Goal: Task Accomplishment & Management: Use online tool/utility

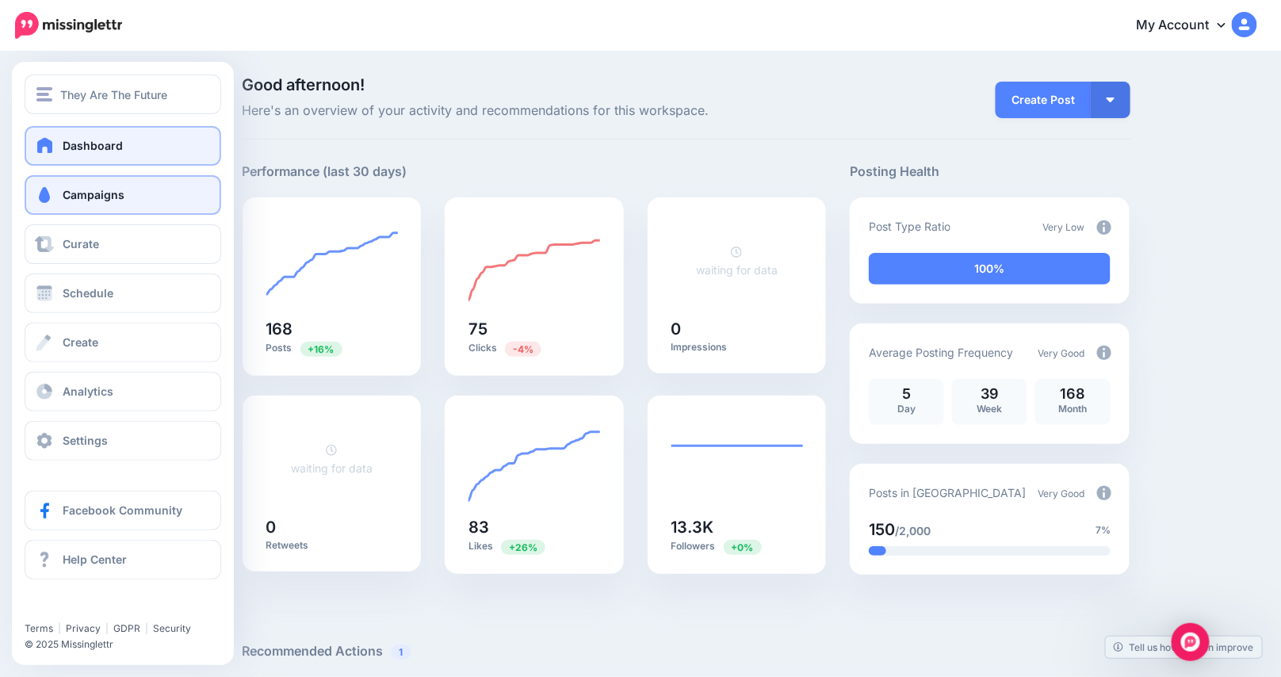
click at [98, 204] on link "Campaigns" at bounding box center [123, 195] width 197 height 40
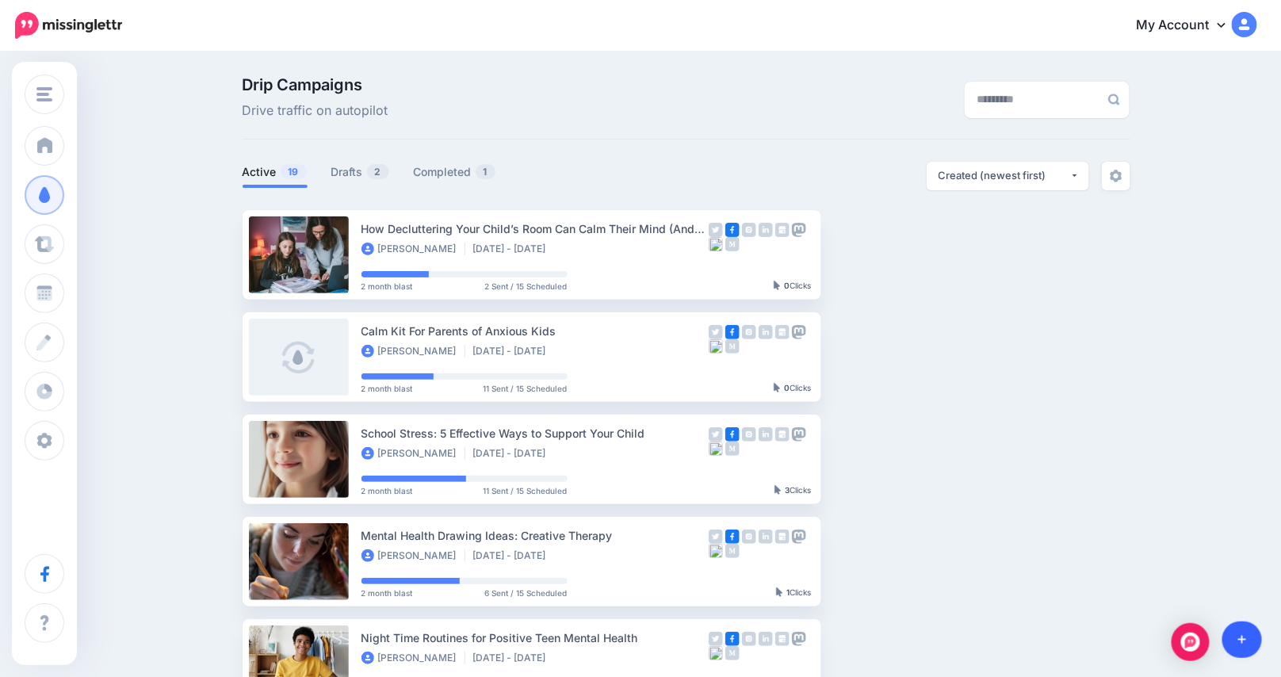
click at [1236, 638] on link at bounding box center [1242, 639] width 40 height 36
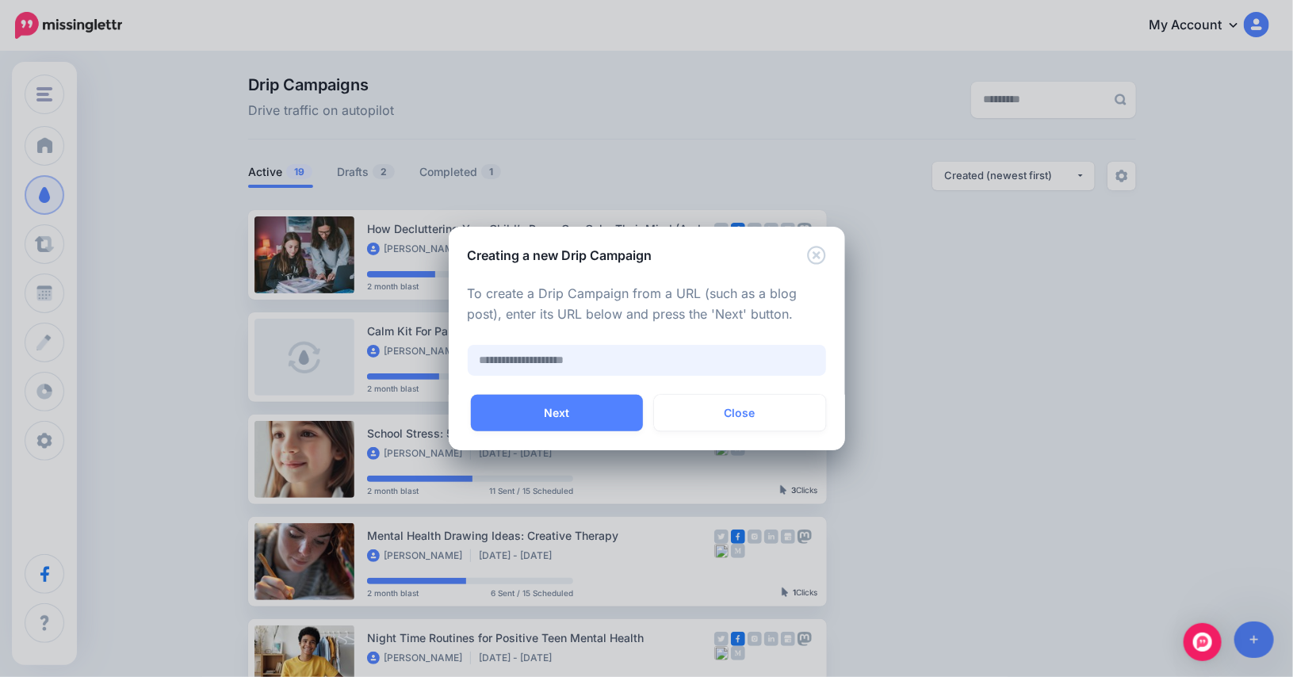
paste input "**********"
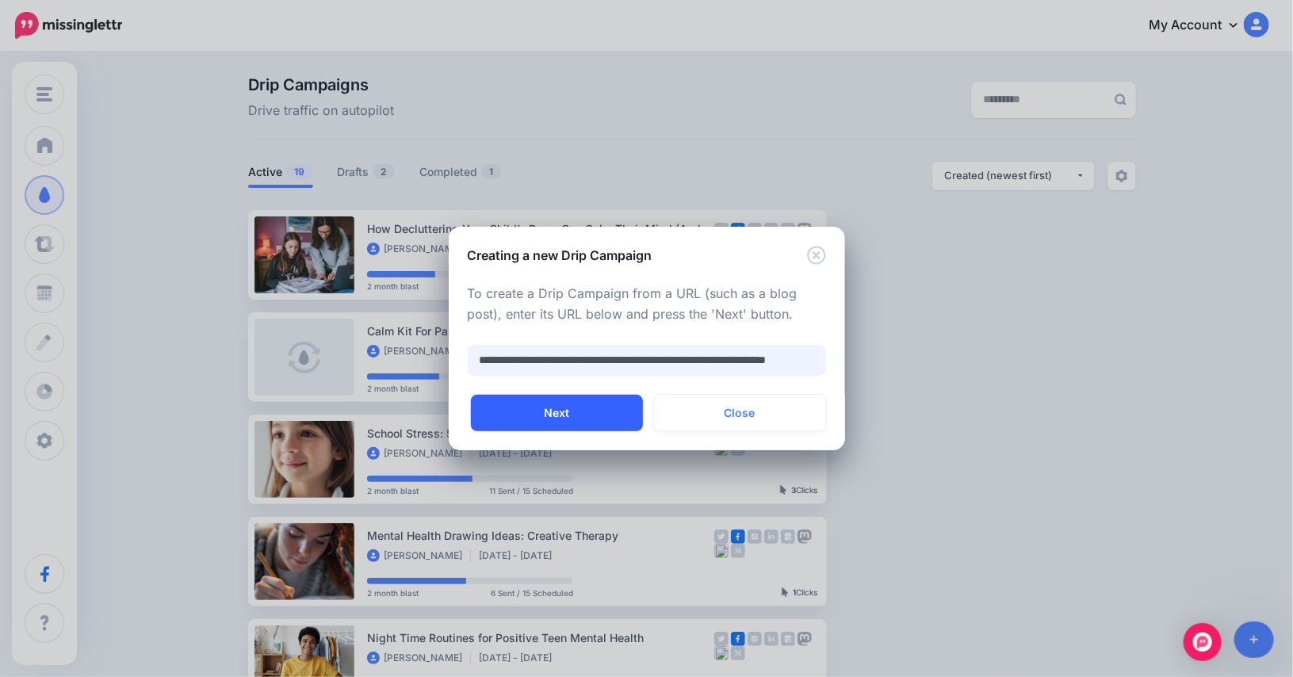
type input "**********"
click at [561, 421] on button "Next" at bounding box center [557, 413] width 172 height 36
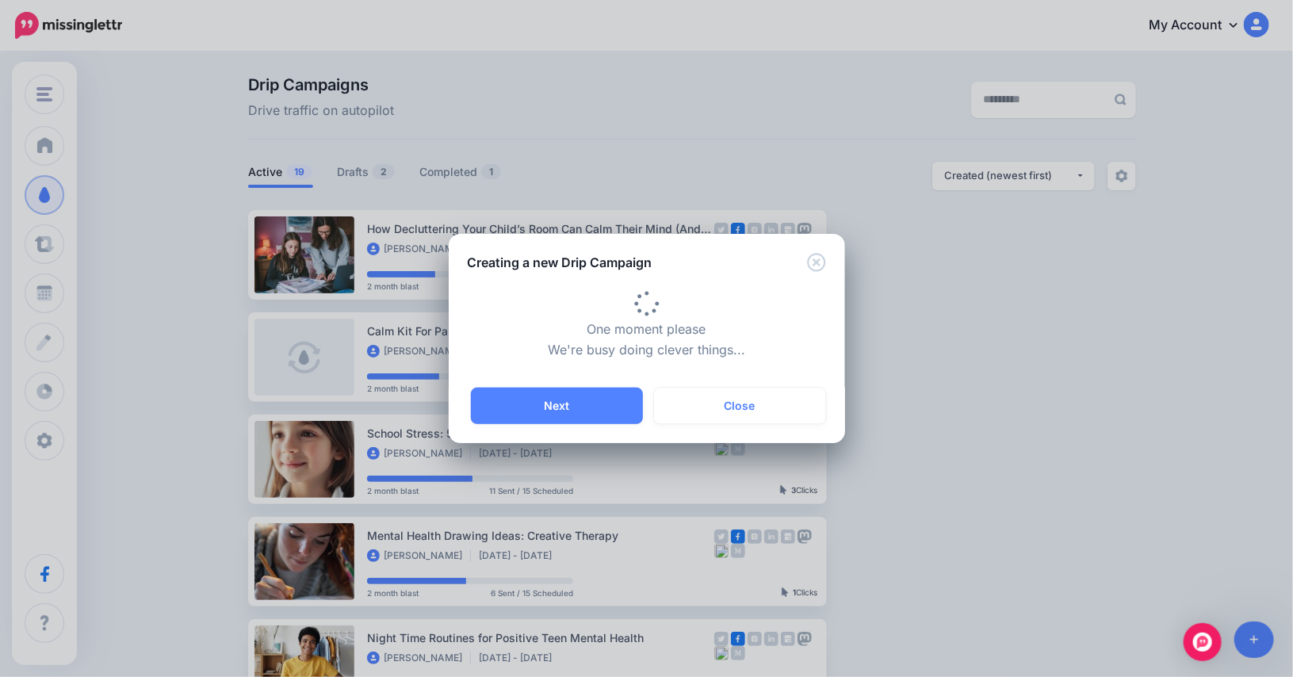
type input "**********"
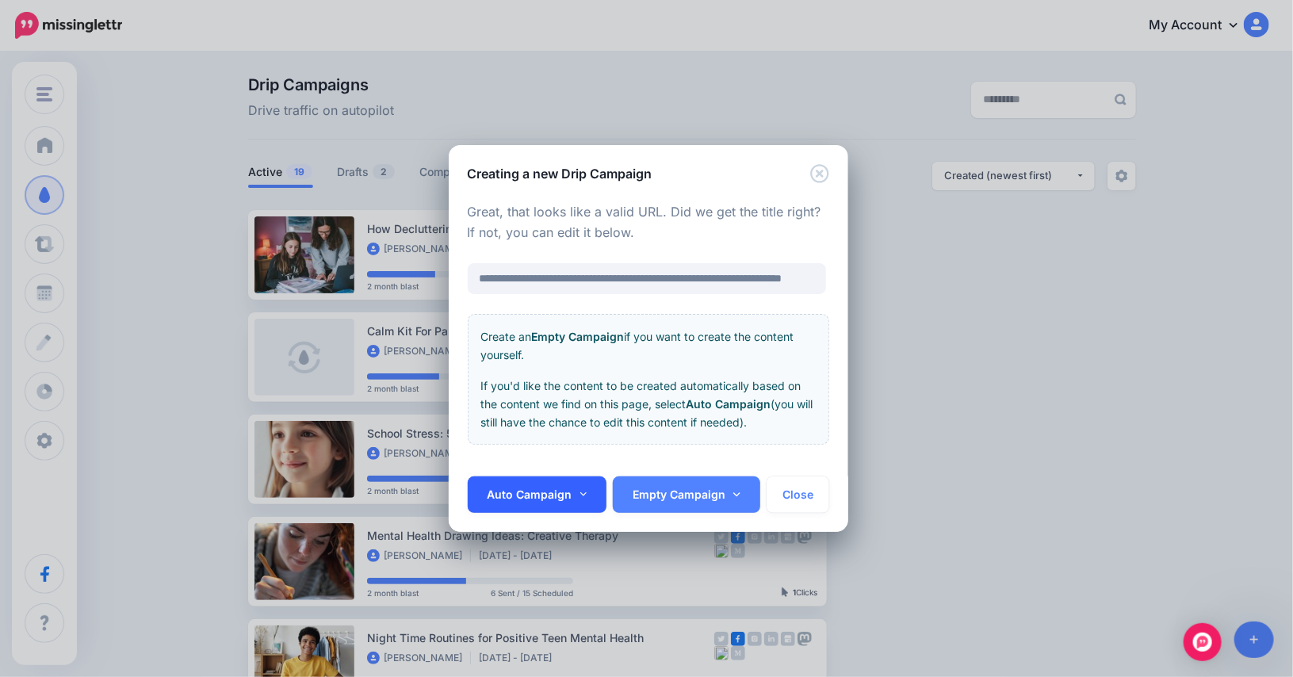
click at [583, 491] on icon at bounding box center [583, 494] width 7 height 11
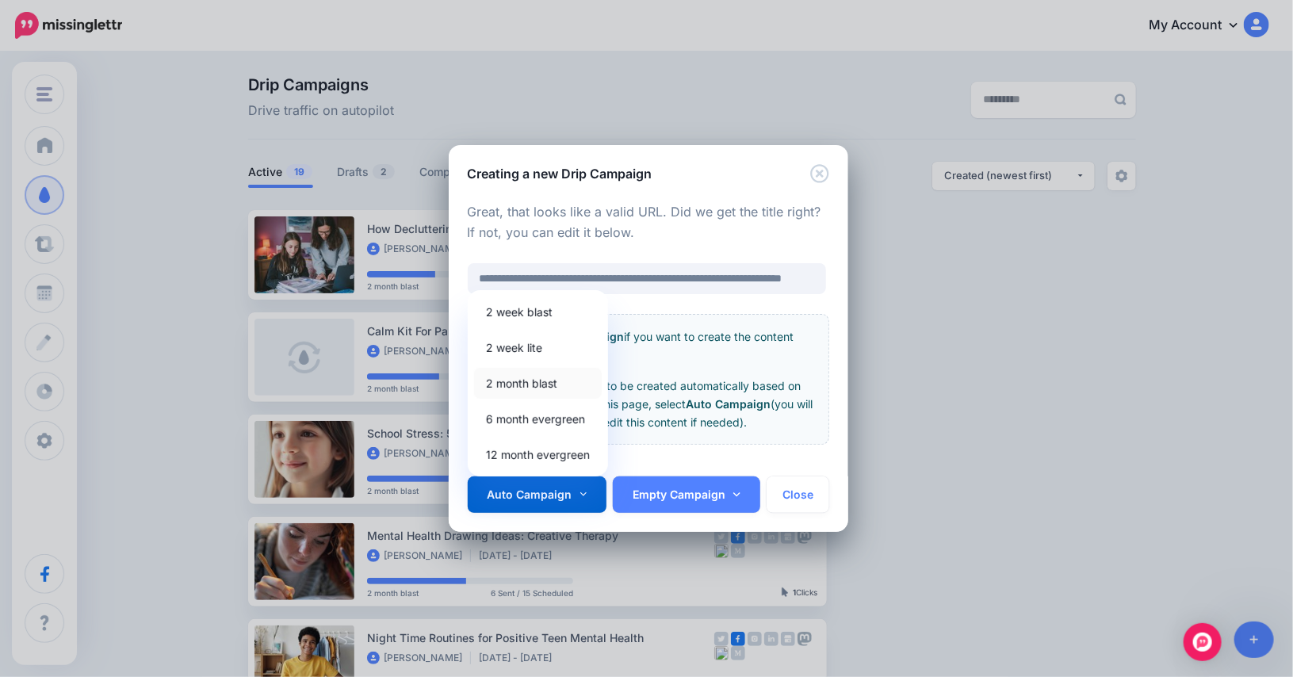
click at [529, 373] on link "2 month blast" at bounding box center [538, 383] width 128 height 31
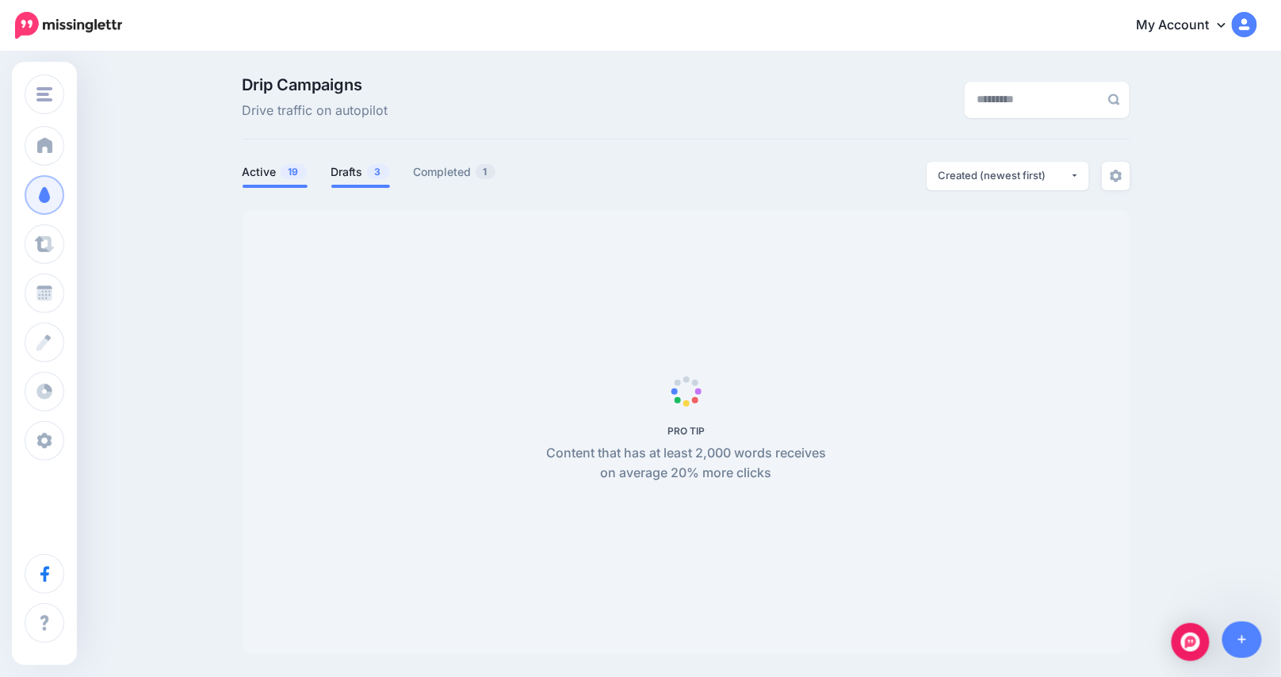
click at [358, 172] on link "Drafts 3" at bounding box center [360, 171] width 59 height 19
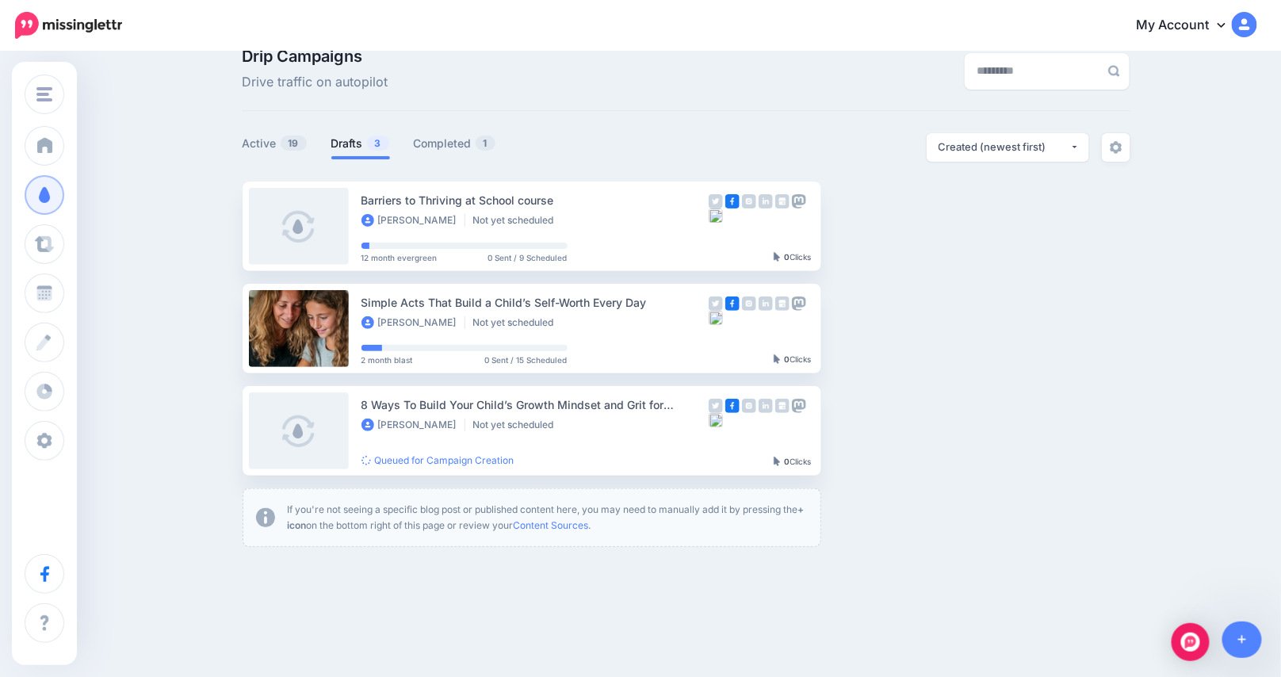
scroll to position [56, 0]
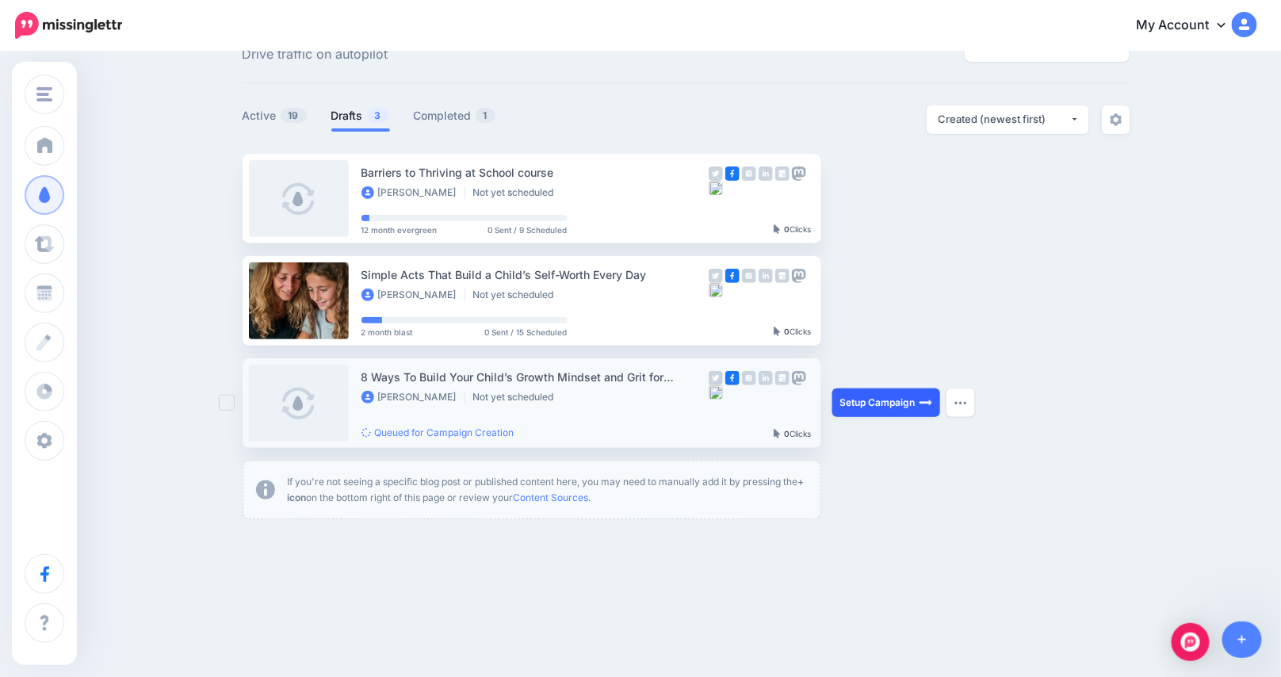
click at [904, 402] on link "Setup Campaign" at bounding box center [886, 402] width 108 height 29
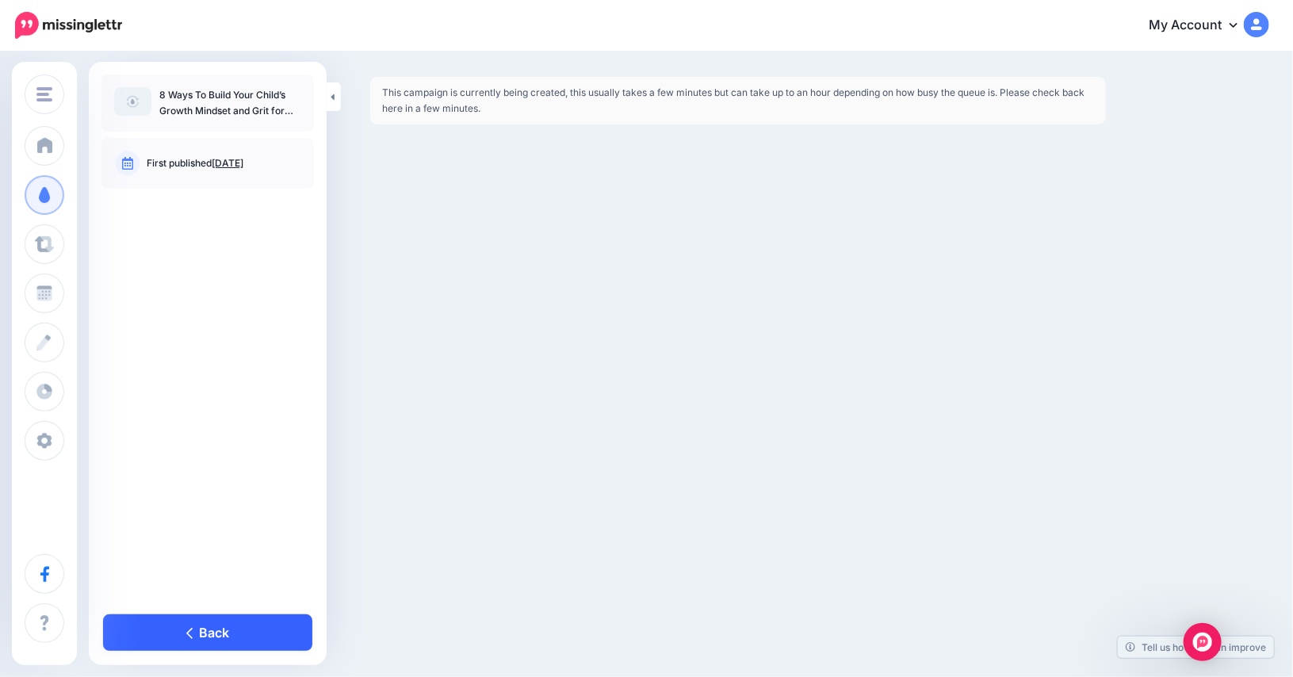
click at [166, 622] on link "Back" at bounding box center [207, 632] width 209 height 36
click at [215, 628] on link "Back" at bounding box center [207, 632] width 209 height 36
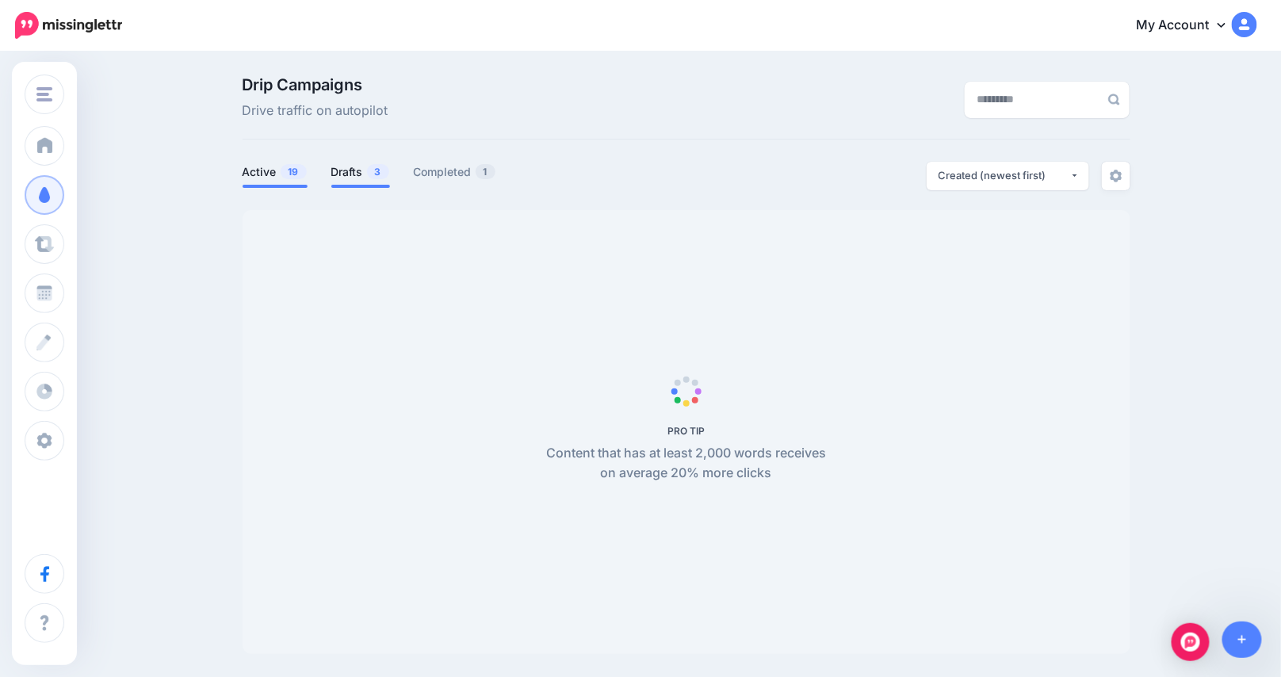
click at [365, 171] on link "Drafts 3" at bounding box center [360, 171] width 59 height 19
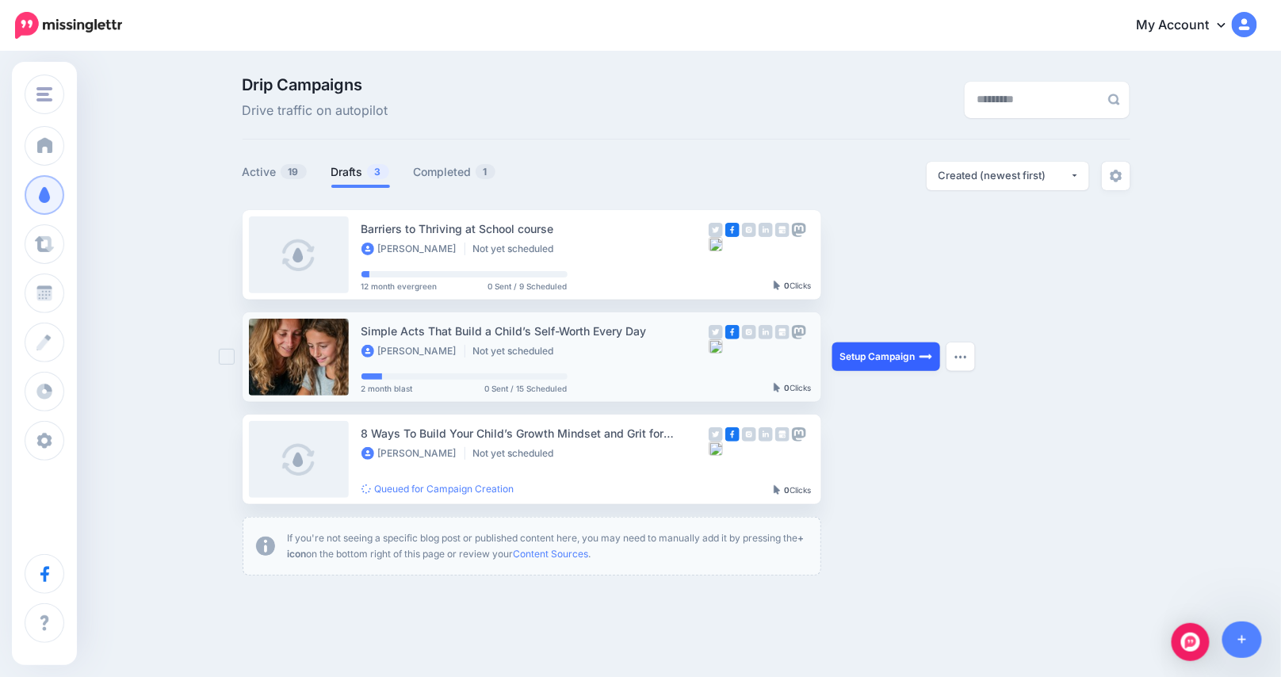
click at [866, 355] on link "Setup Campaign" at bounding box center [886, 356] width 108 height 29
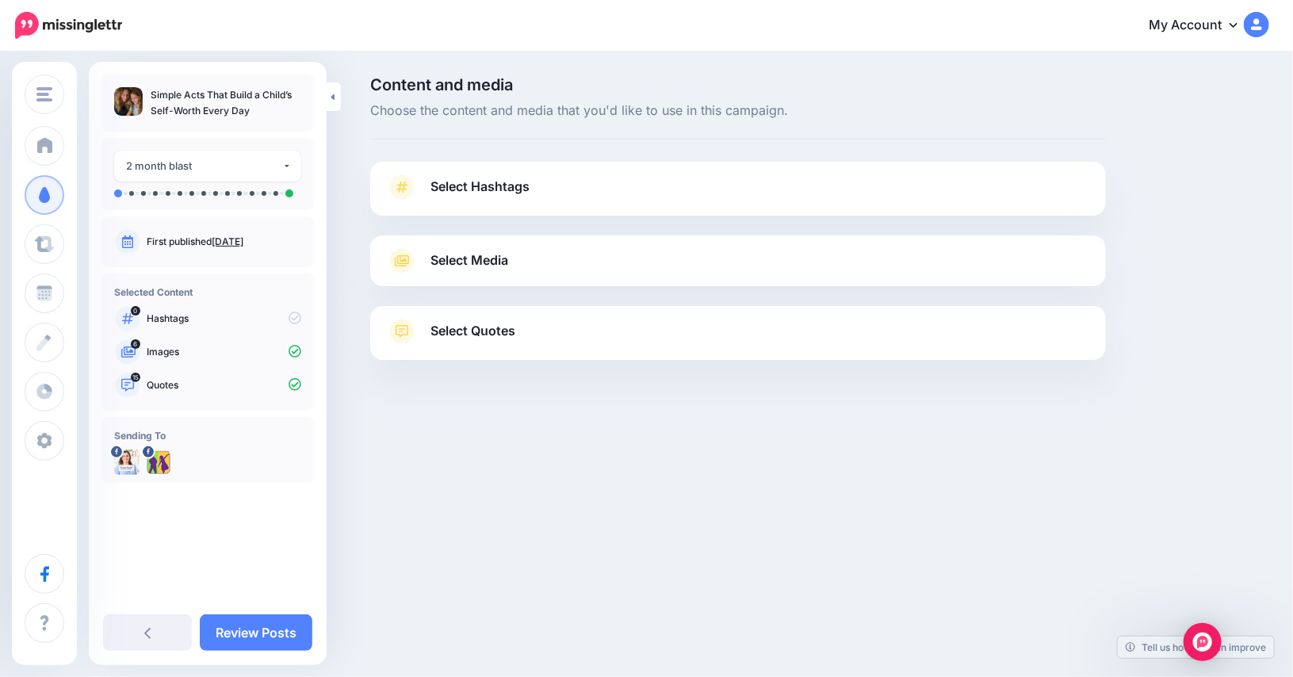
click at [495, 262] on span "Select Media" at bounding box center [469, 260] width 78 height 21
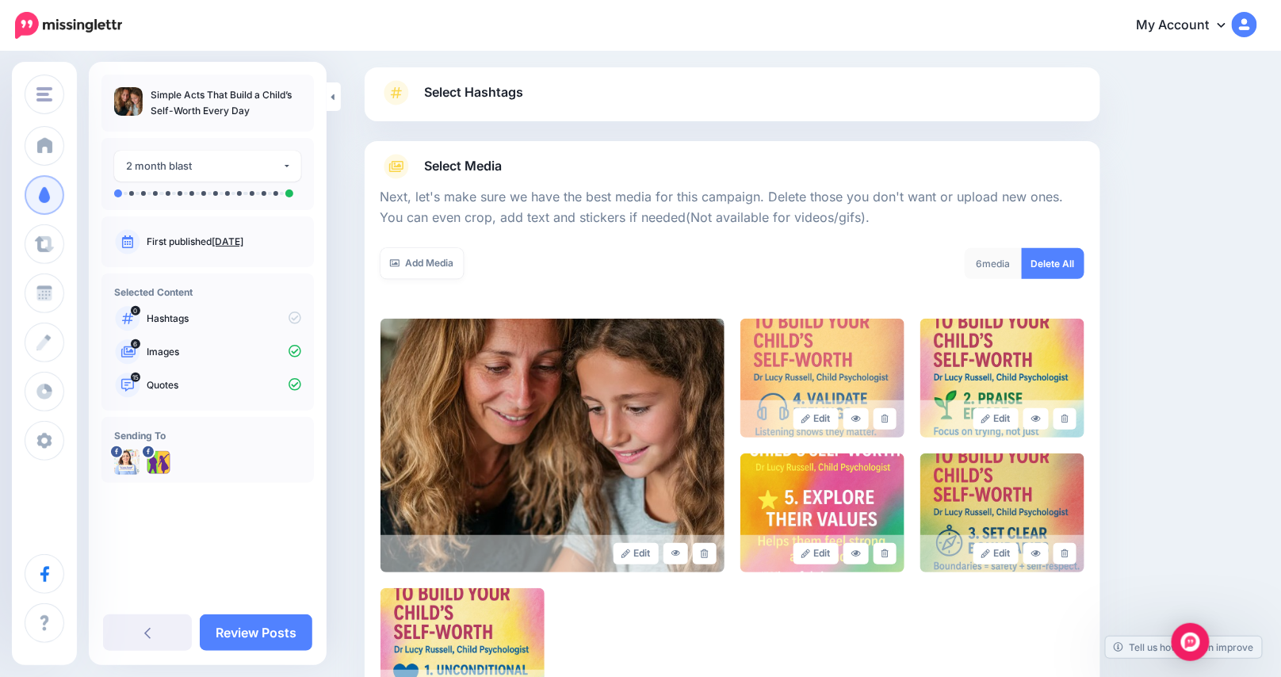
scroll to position [312, 0]
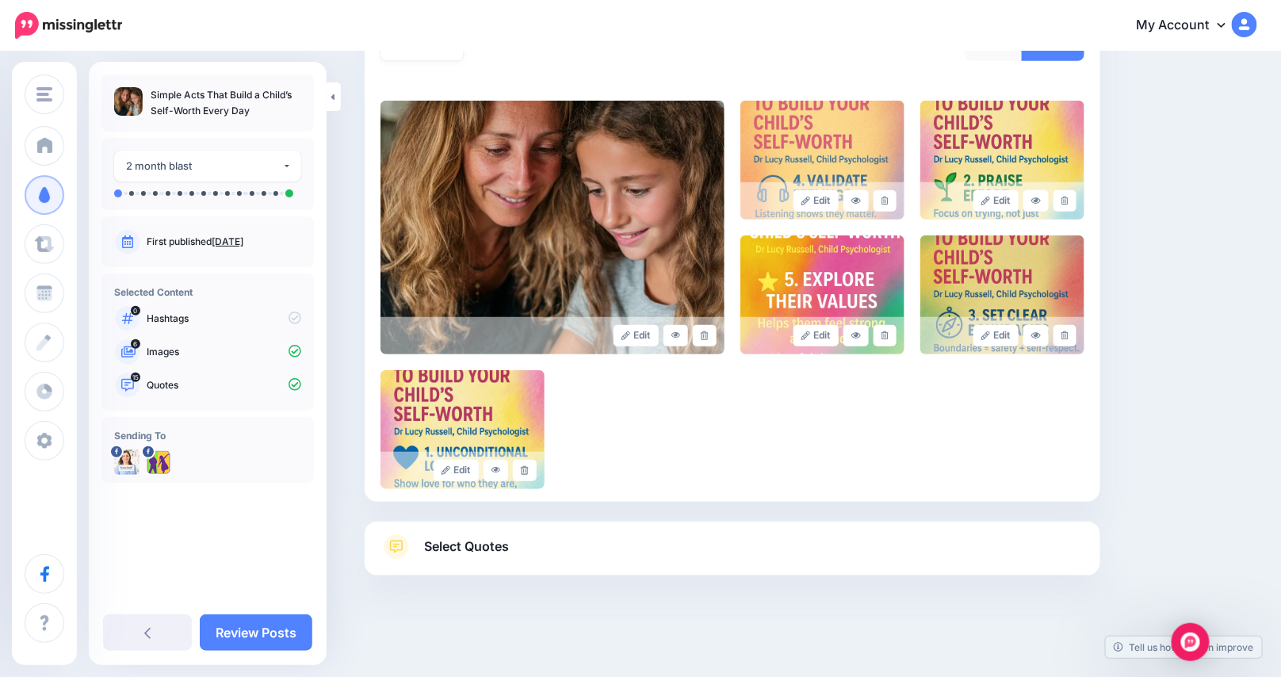
click at [473, 545] on span "Select Quotes" at bounding box center [467, 546] width 85 height 21
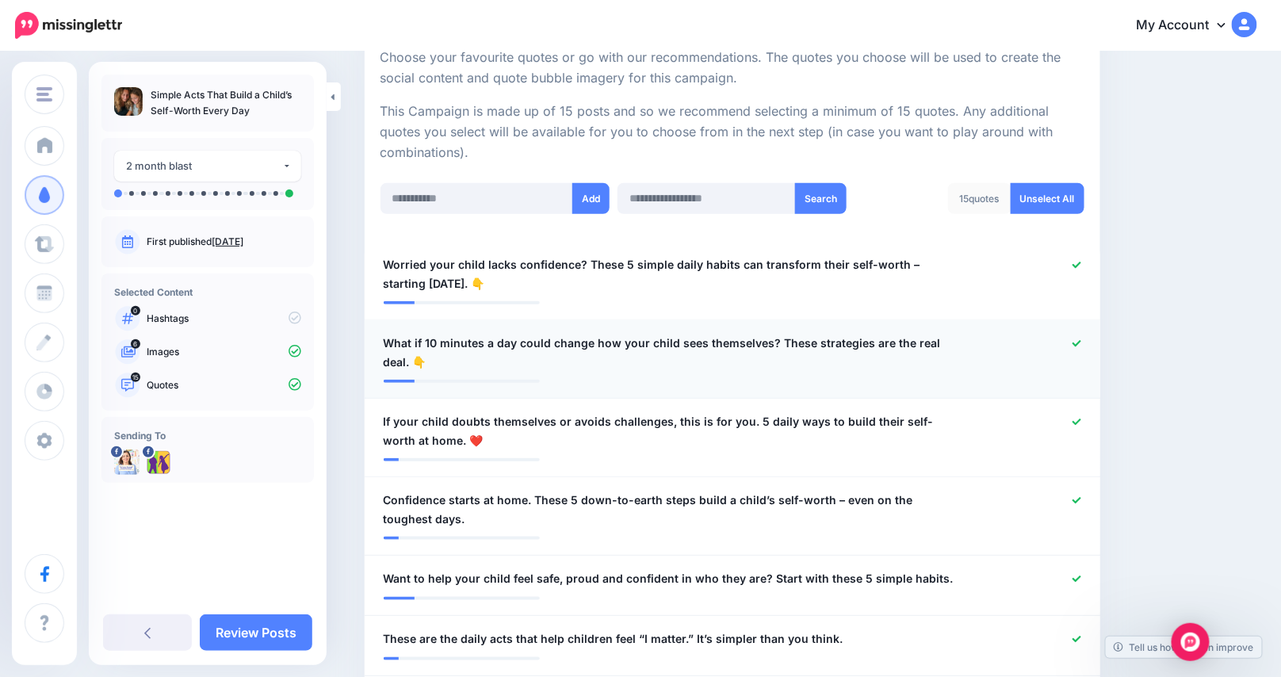
scroll to position [392, 0]
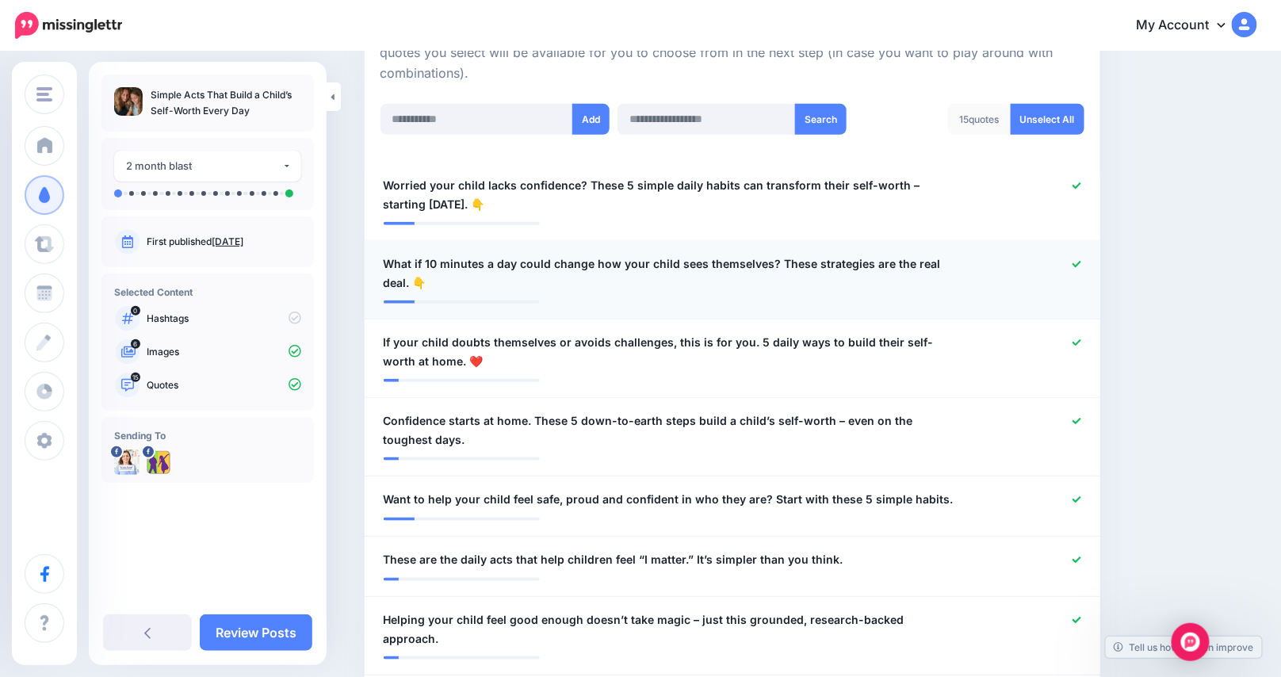
click at [1081, 263] on icon at bounding box center [1076, 264] width 9 height 6
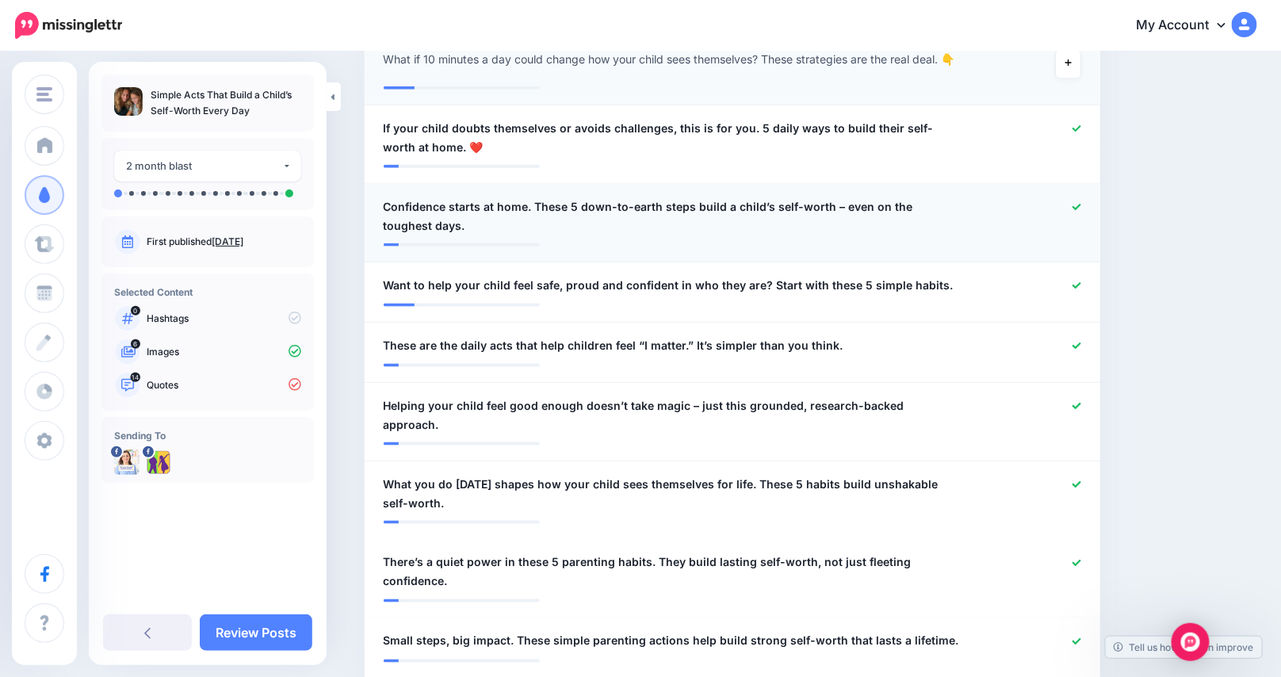
scroll to position [629, 0]
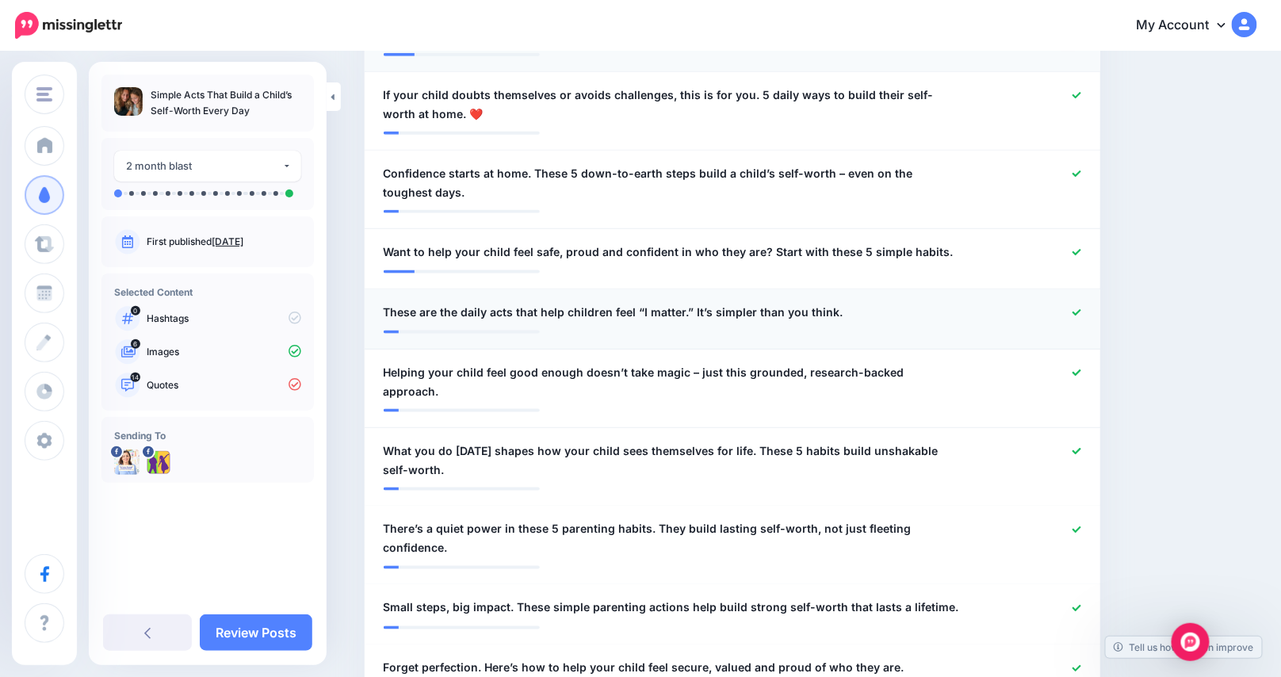
click at [1079, 317] on icon at bounding box center [1076, 312] width 9 height 9
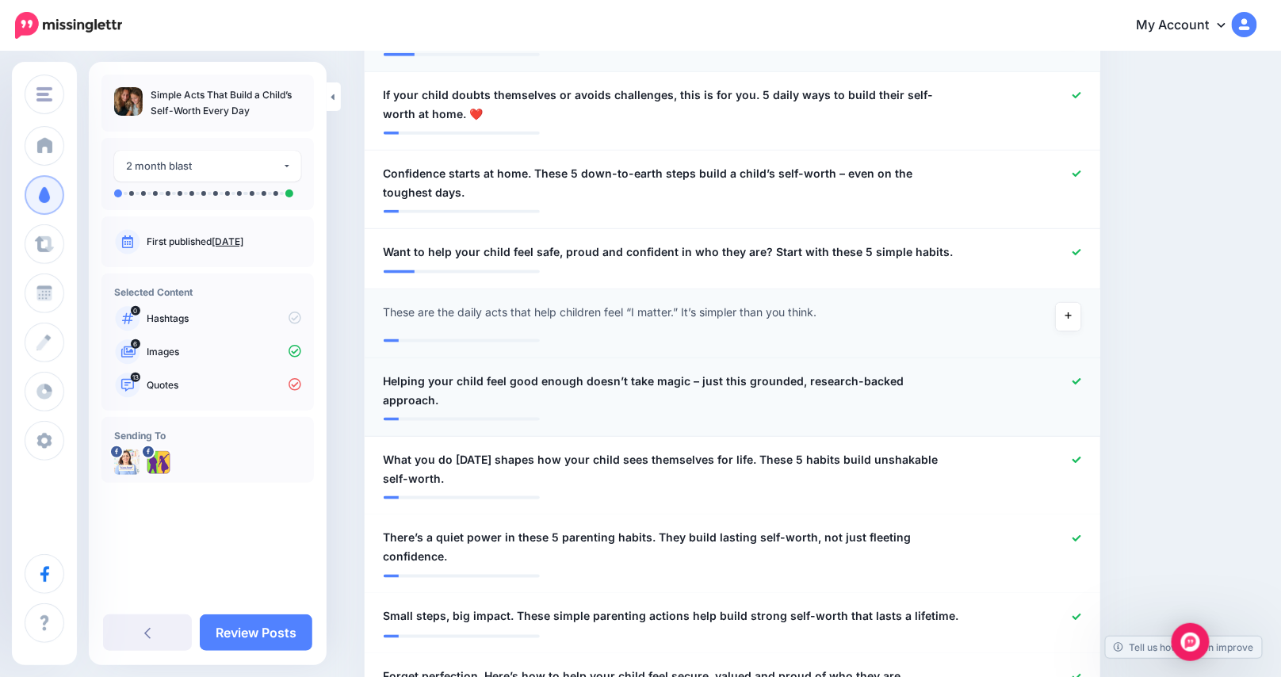
click at [1079, 386] on icon at bounding box center [1076, 381] width 9 height 9
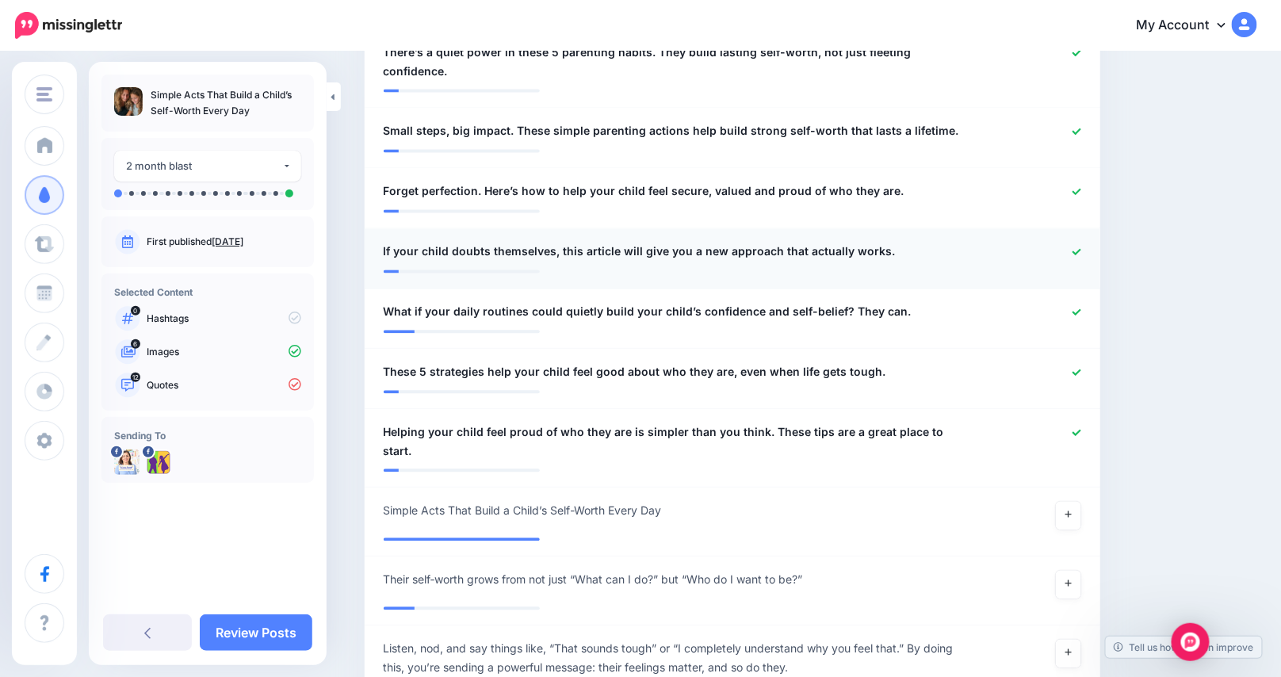
scroll to position [1263, 0]
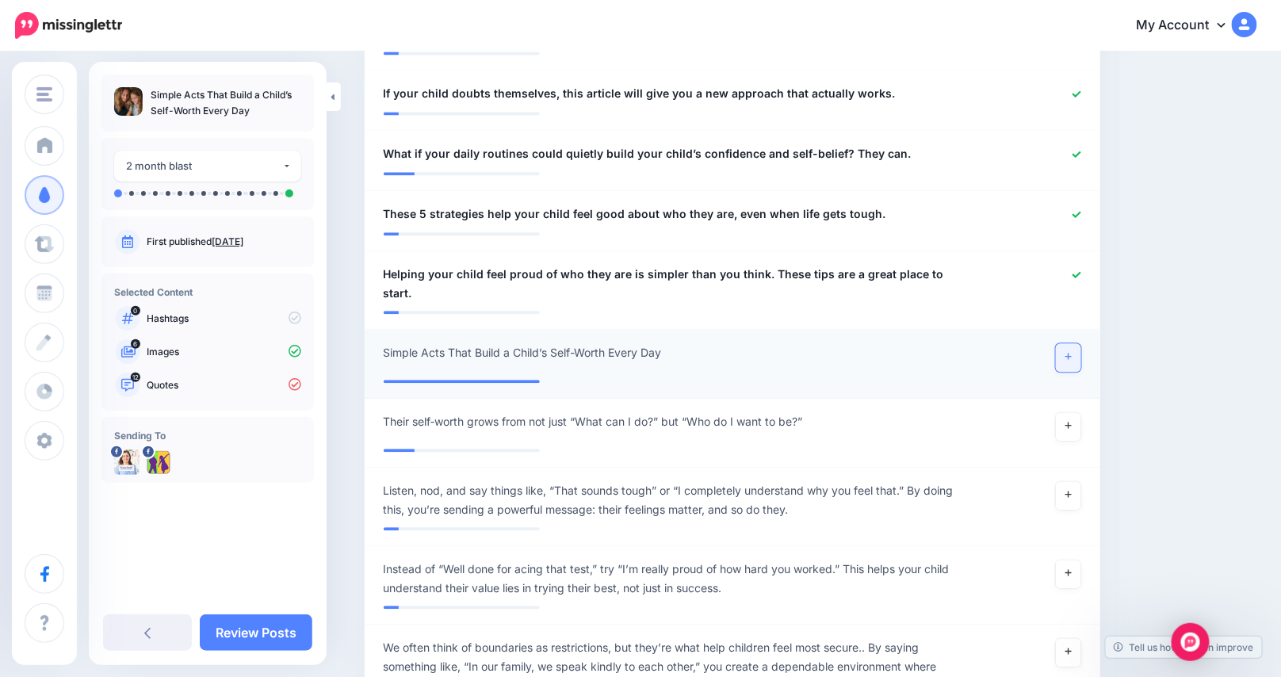
click at [1070, 343] on link at bounding box center [1068, 357] width 25 height 29
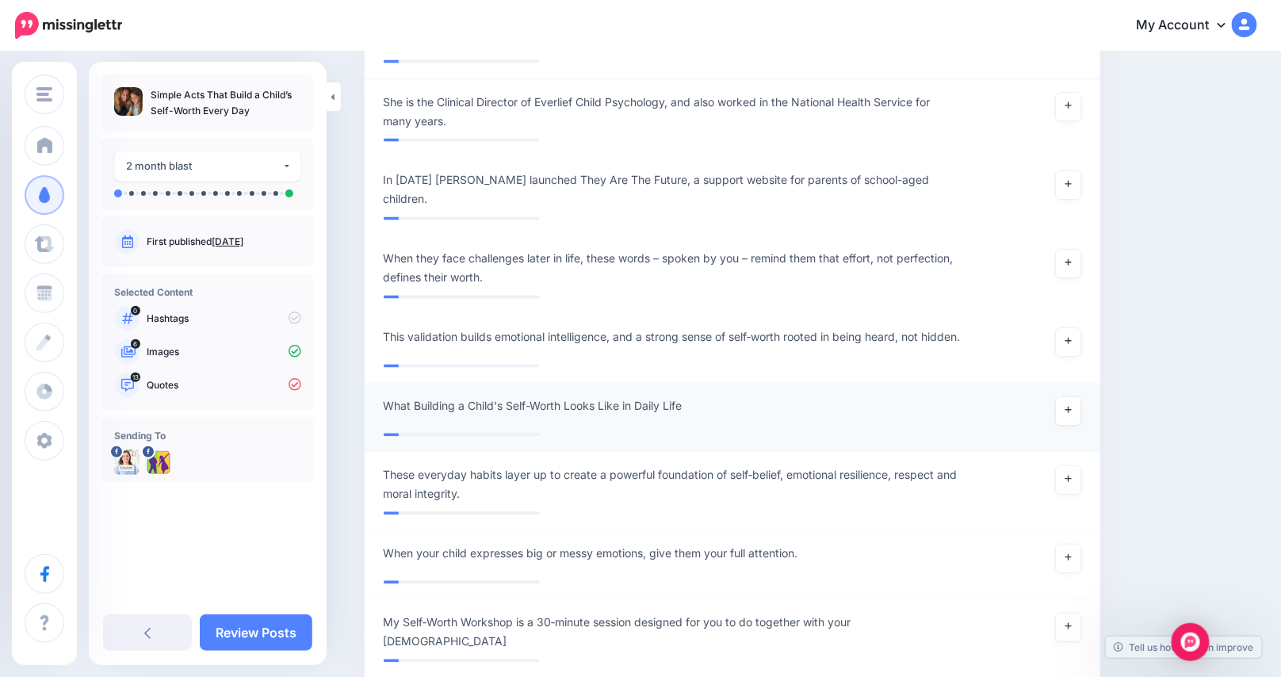
scroll to position [3324, 0]
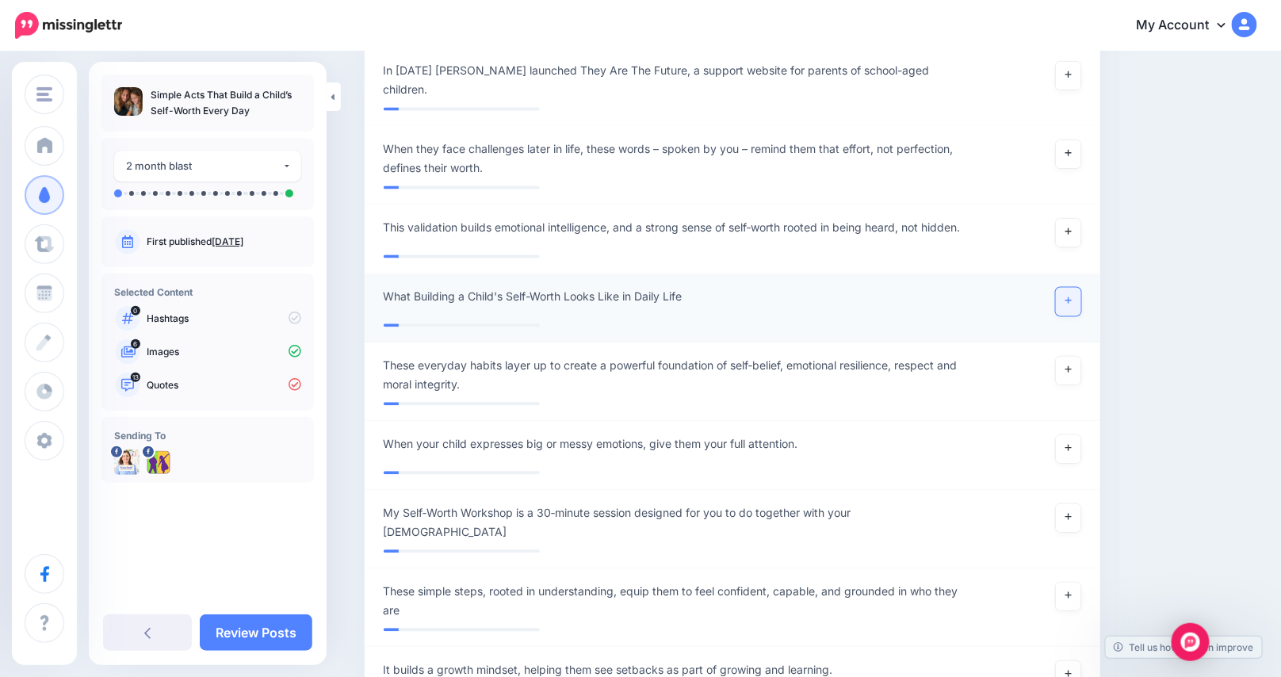
click at [1078, 288] on link at bounding box center [1068, 302] width 25 height 29
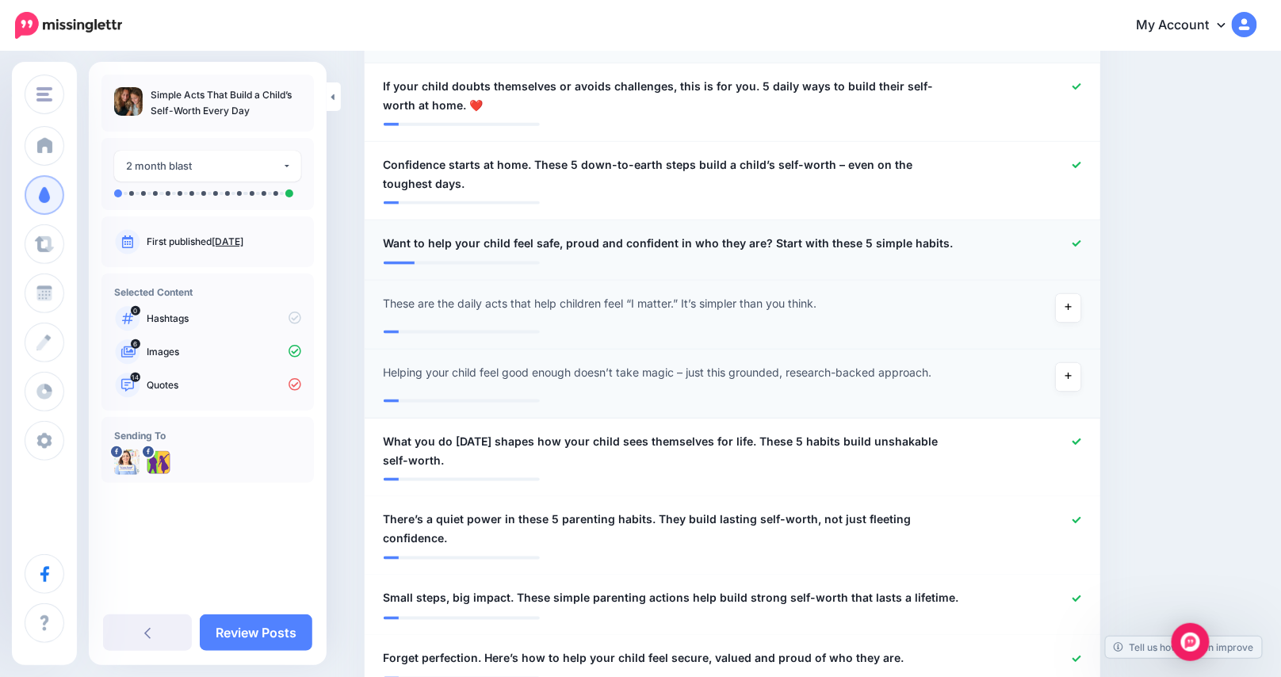
scroll to position [670, 0]
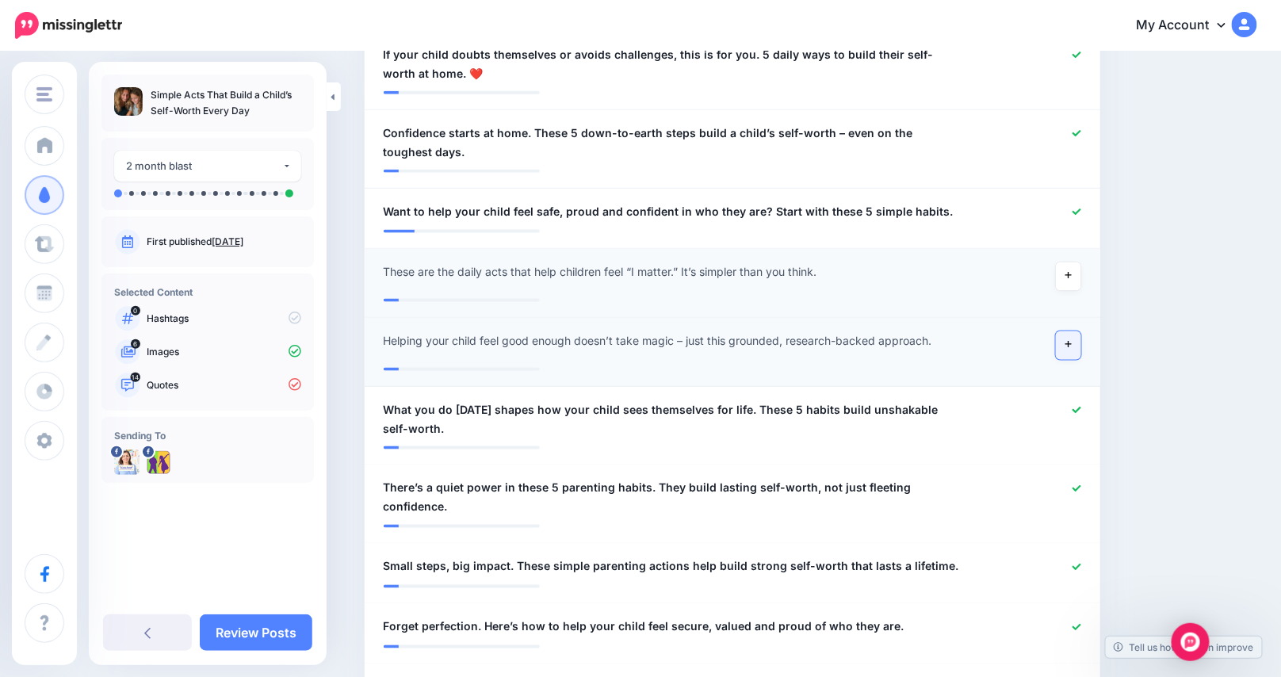
click at [1072, 347] on link at bounding box center [1068, 345] width 25 height 29
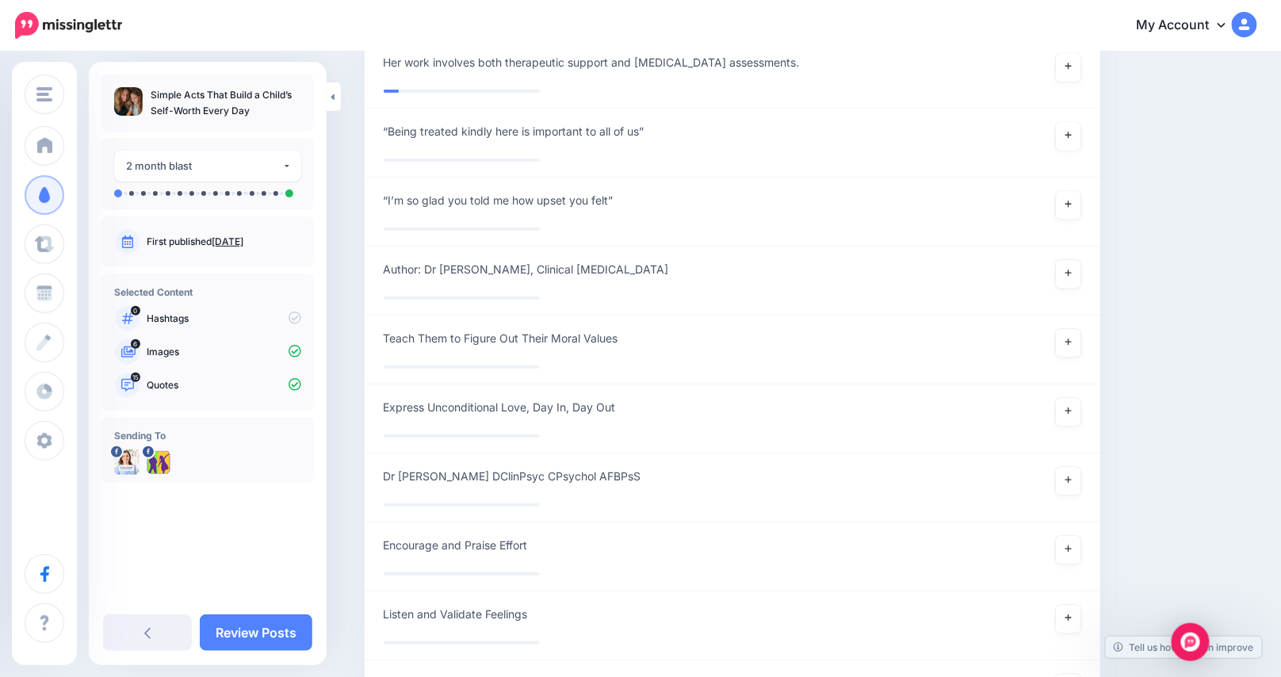
scroll to position [4782, 0]
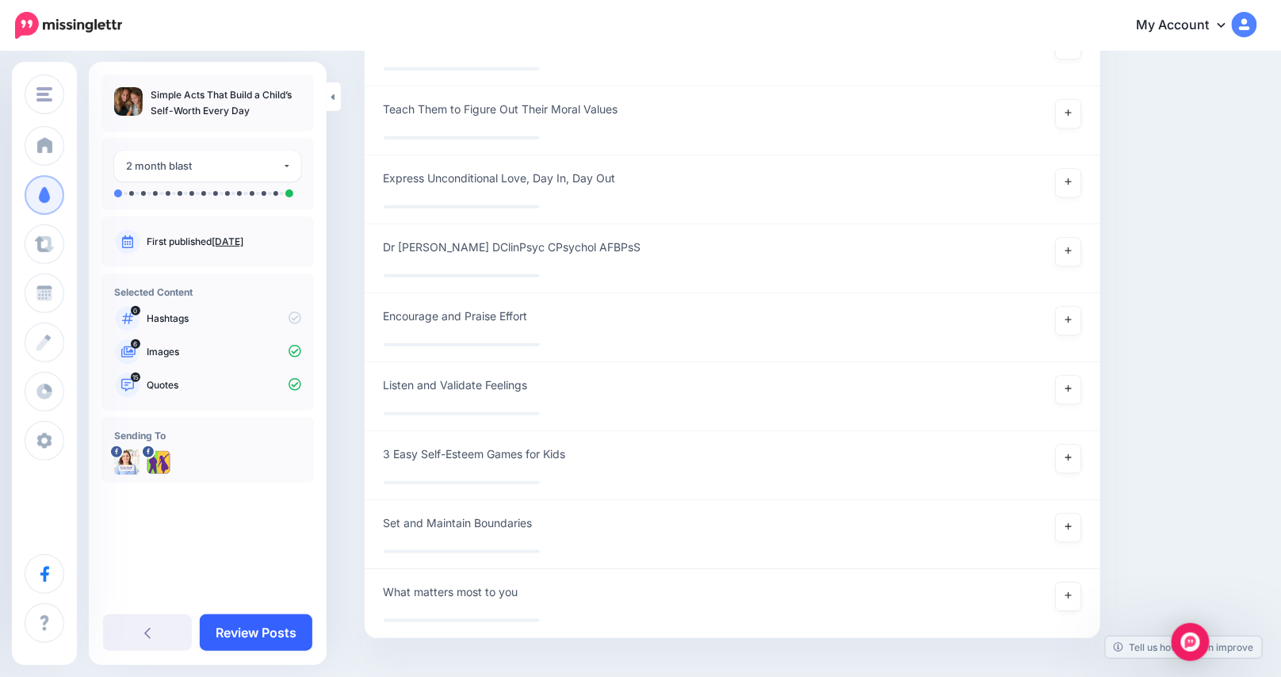
click at [265, 633] on link "Review Posts" at bounding box center [256, 632] width 113 height 36
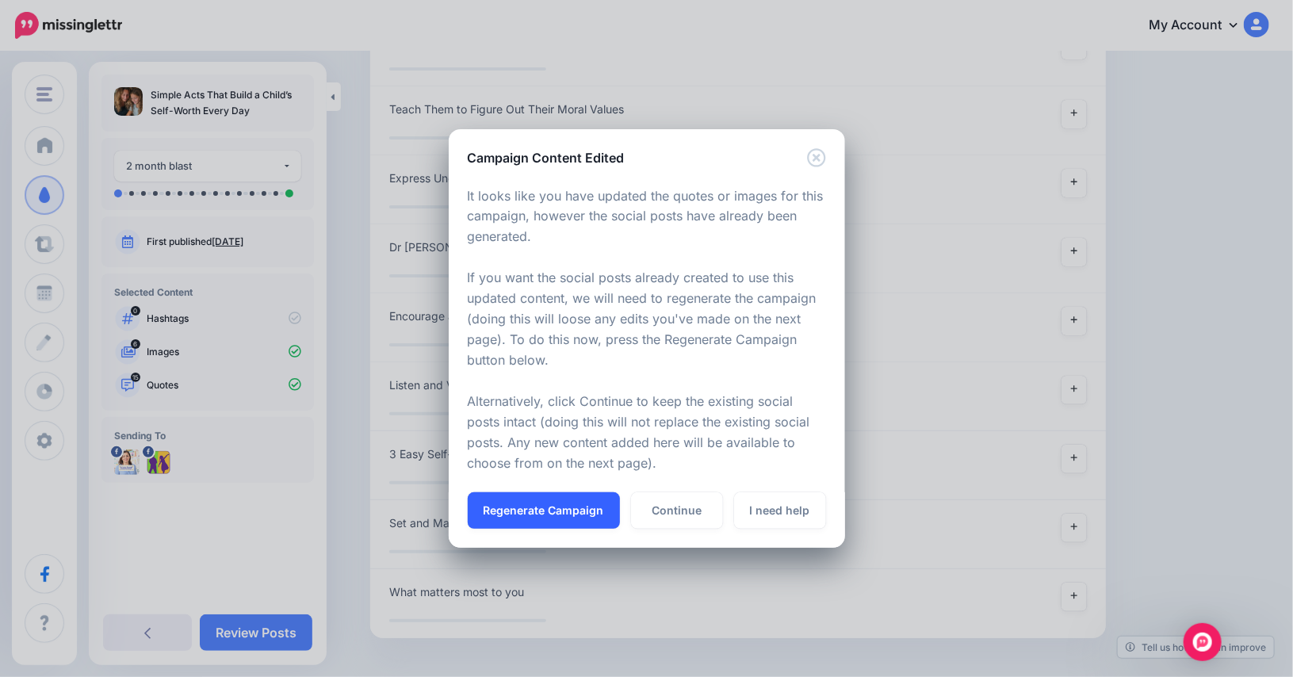
click at [539, 510] on button "Regenerate Campaign" at bounding box center [544, 510] width 152 height 36
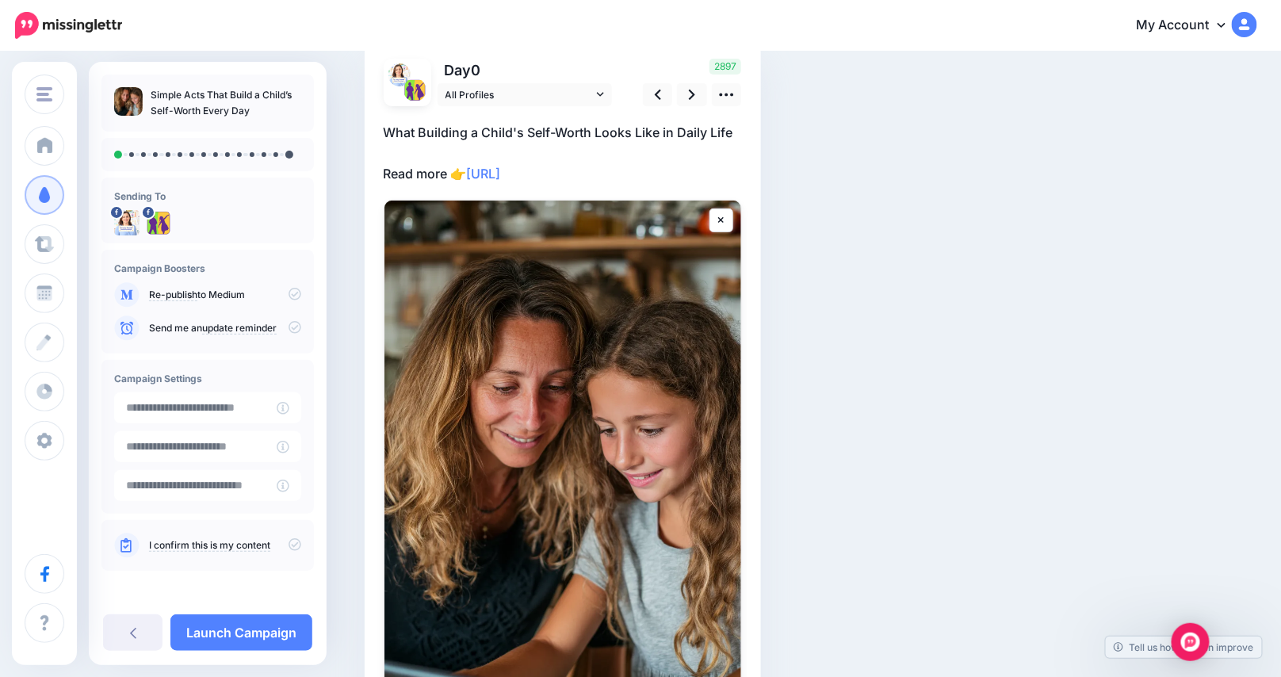
scroll to position [78, 0]
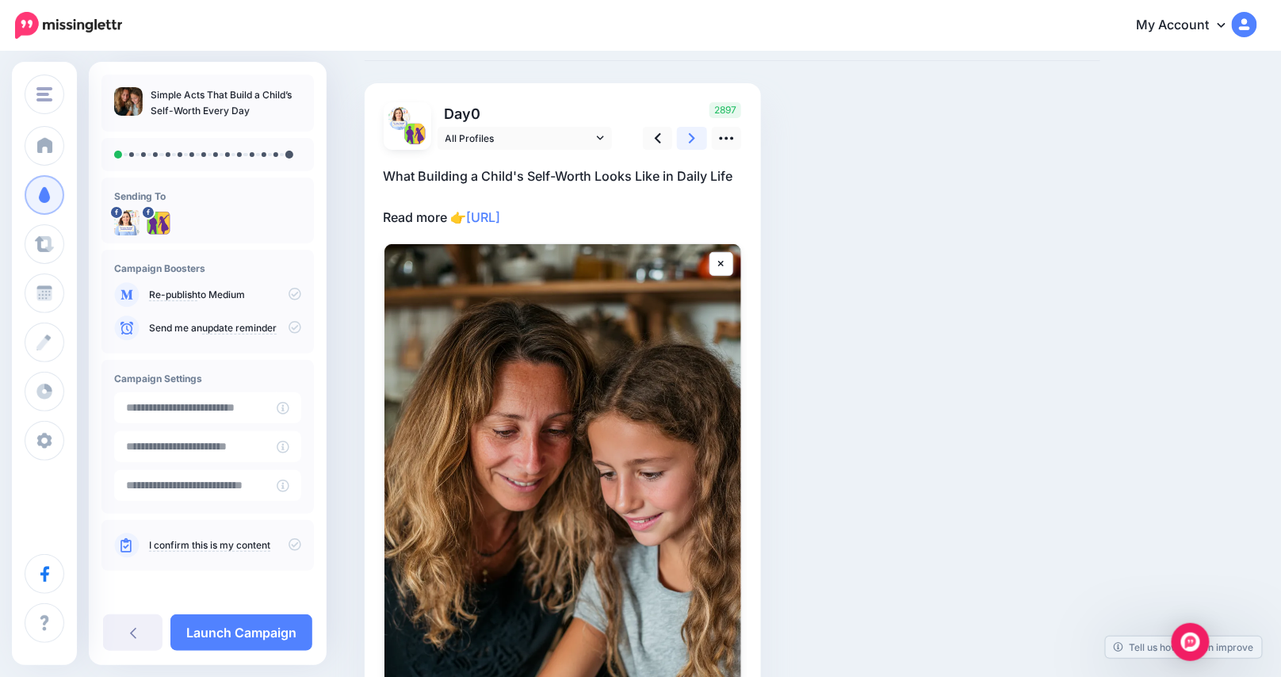
click at [692, 135] on link at bounding box center [692, 138] width 30 height 23
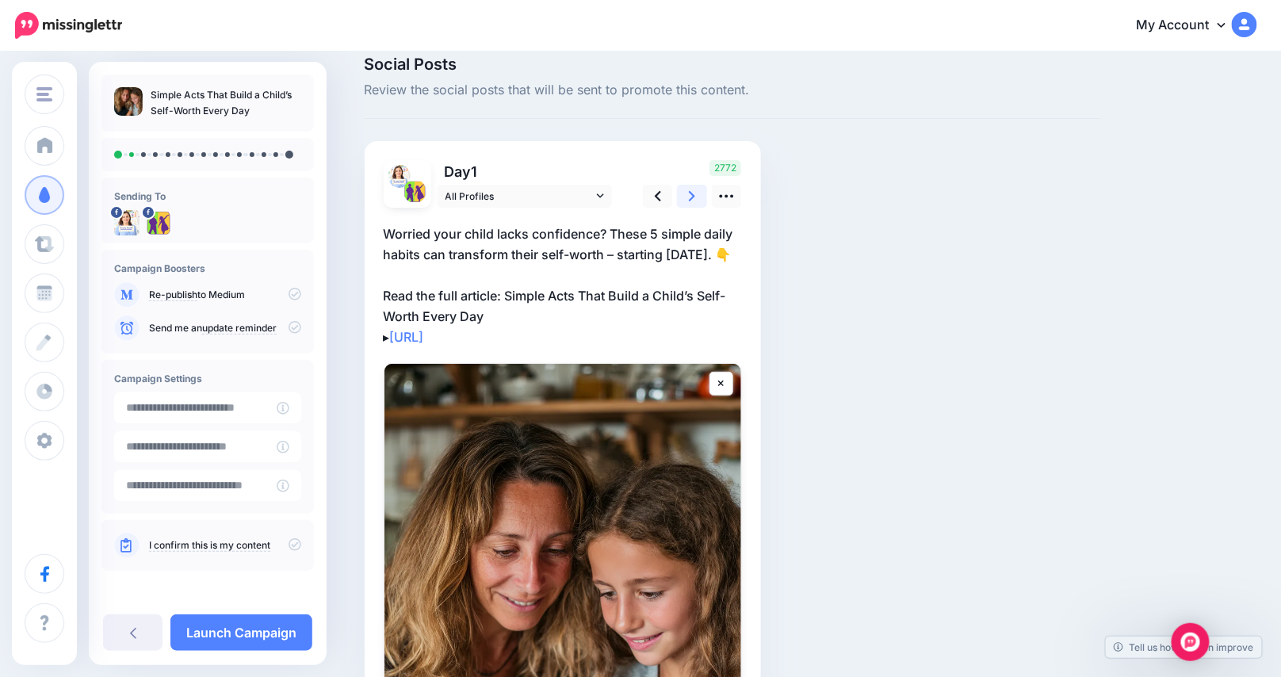
scroll to position [0, 0]
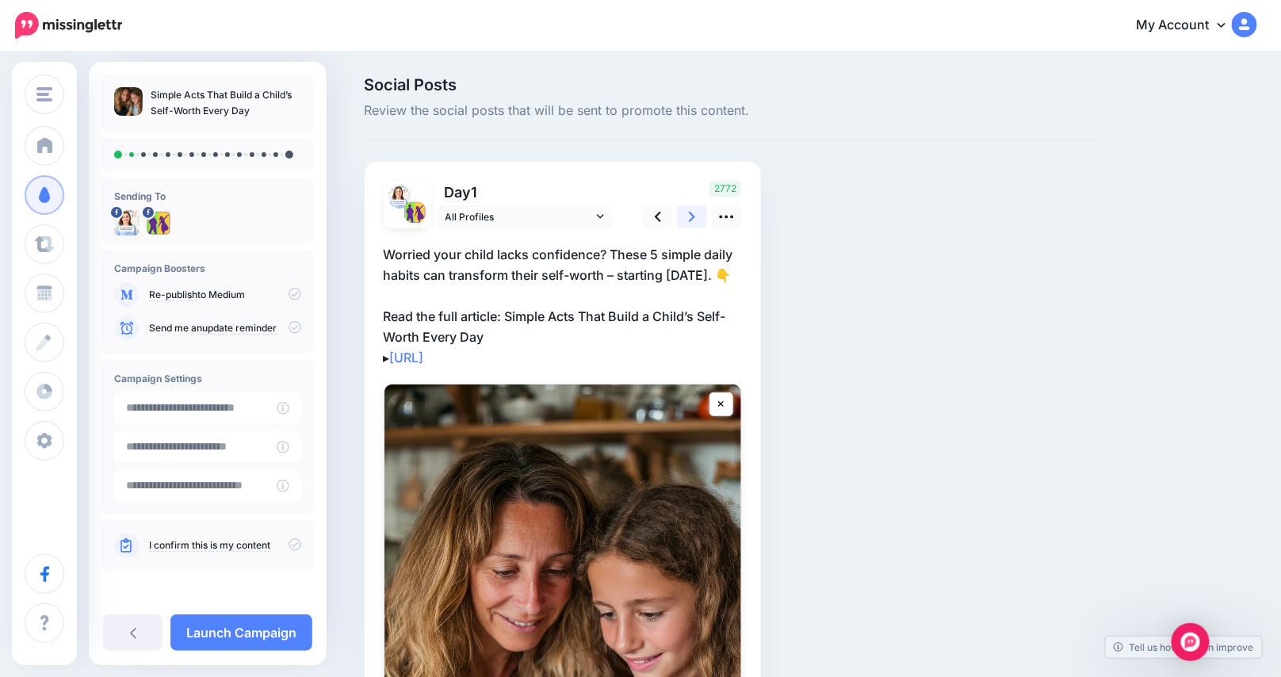
click at [695, 215] on icon at bounding box center [692, 216] width 6 height 17
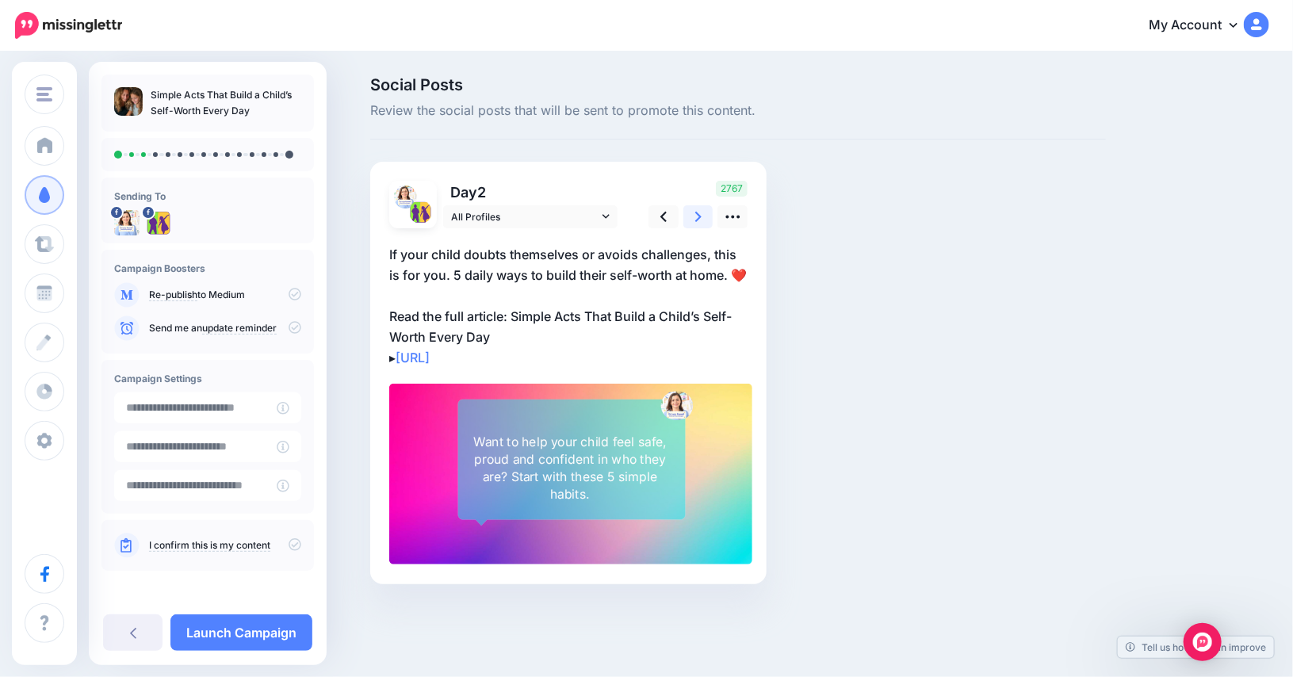
click at [694, 224] on link at bounding box center [698, 216] width 30 height 23
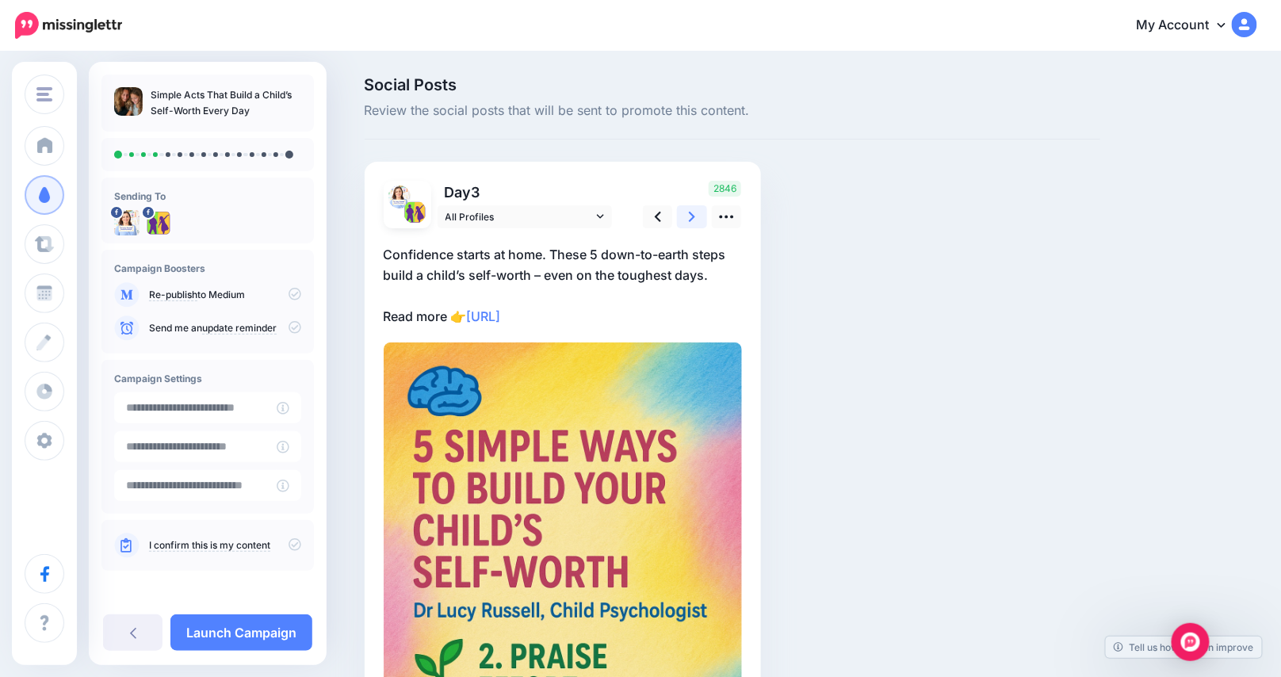
click at [695, 220] on icon at bounding box center [692, 217] width 6 height 10
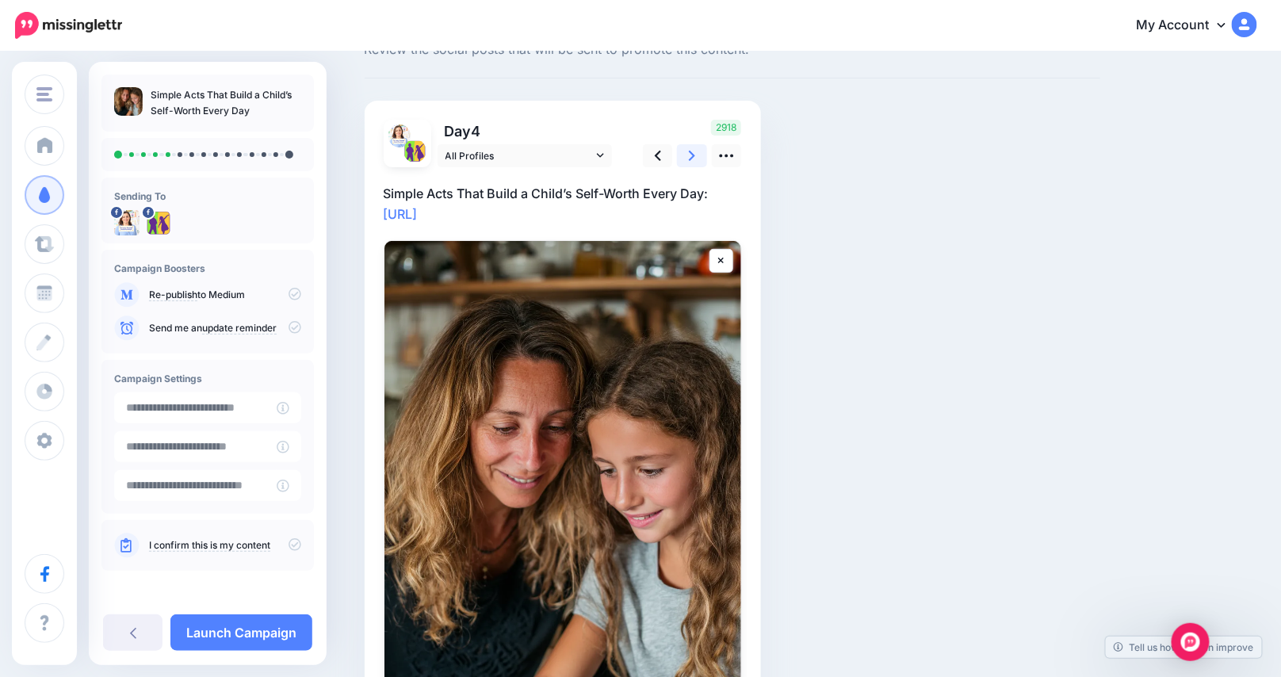
scroll to position [58, 0]
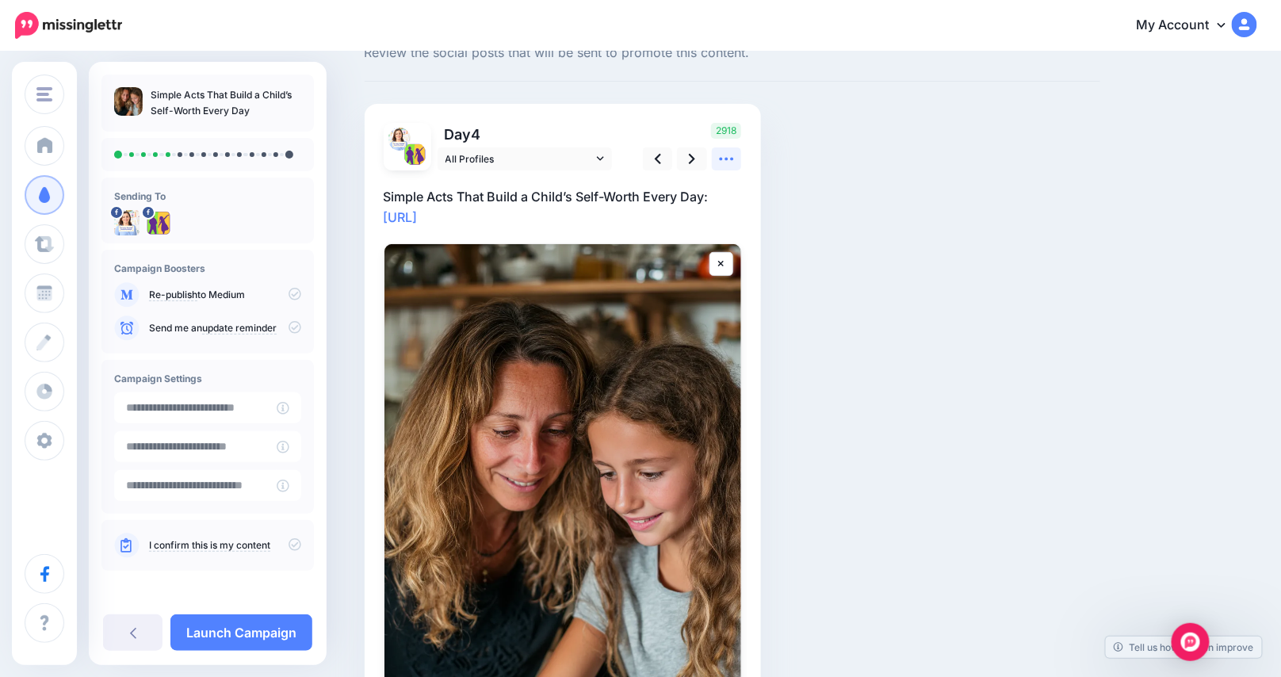
click at [731, 160] on icon at bounding box center [726, 159] width 17 height 17
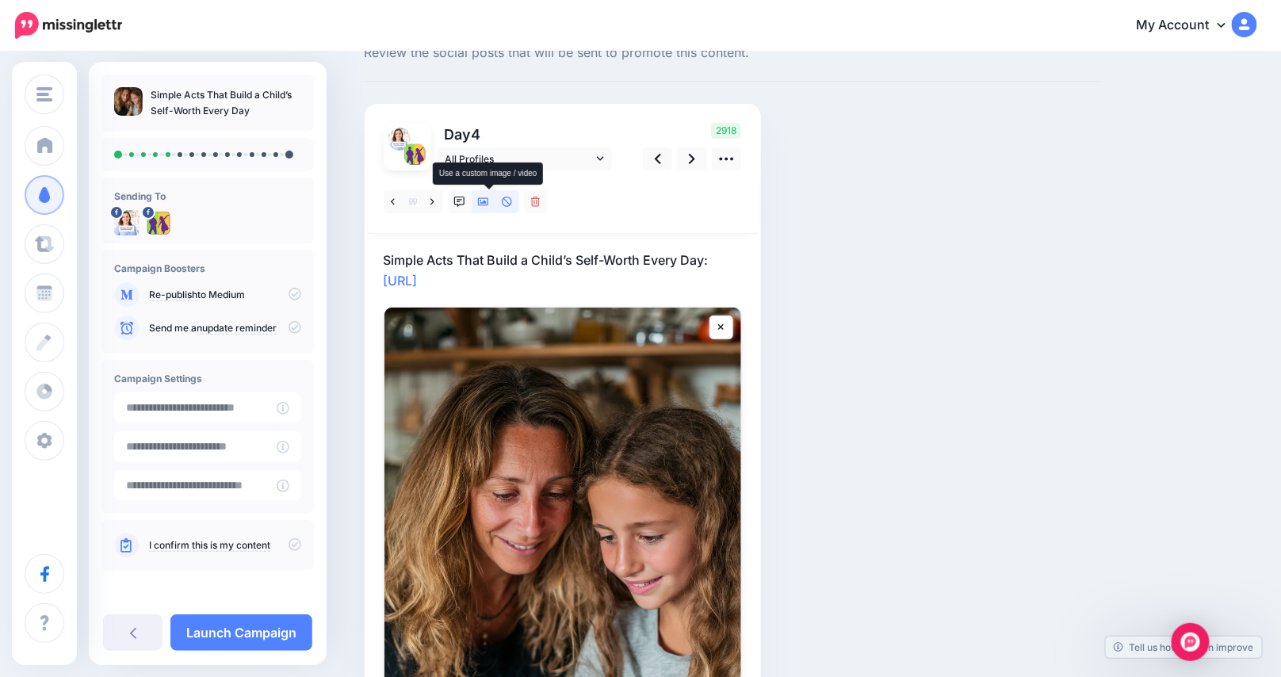
click at [489, 197] on icon at bounding box center [483, 202] width 11 height 11
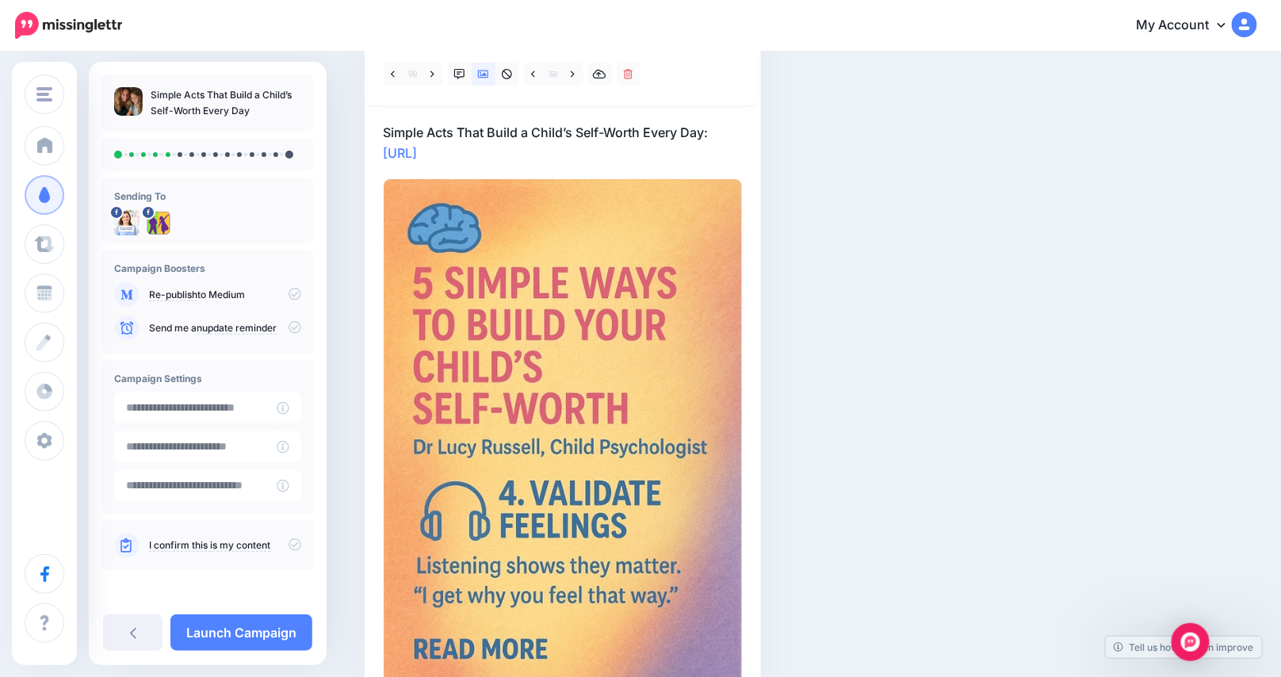
scroll to position [0, 0]
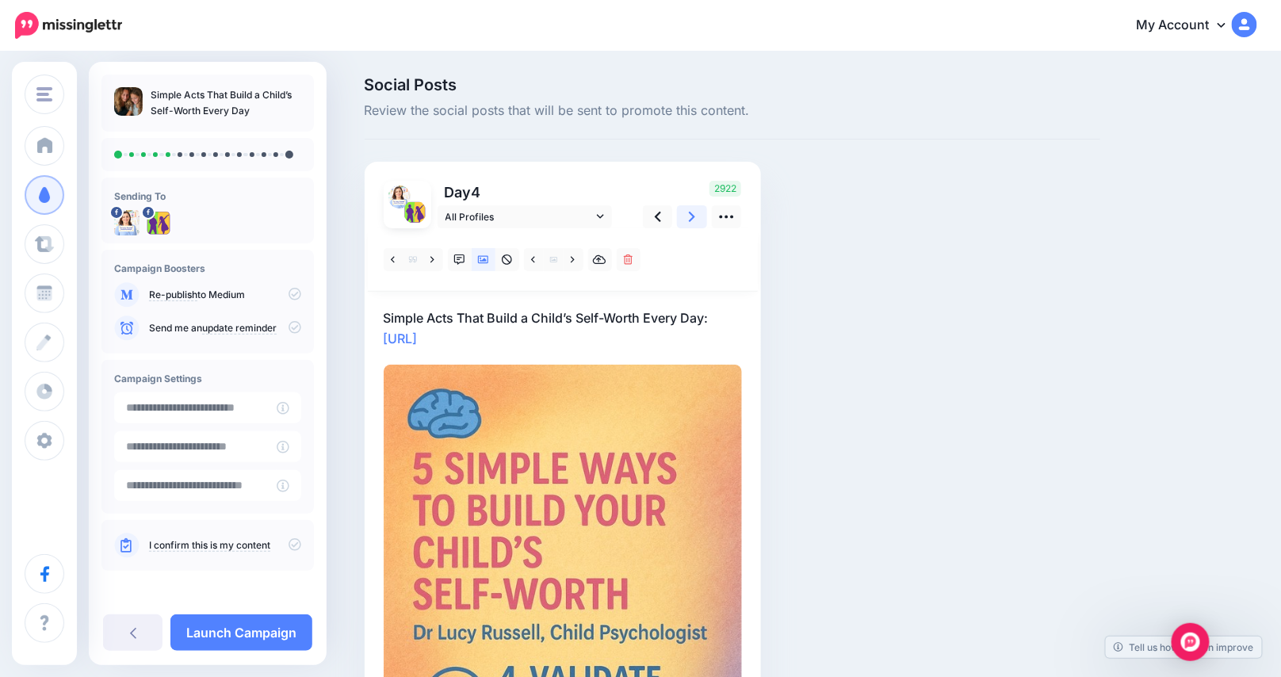
click at [695, 215] on icon at bounding box center [692, 217] width 6 height 10
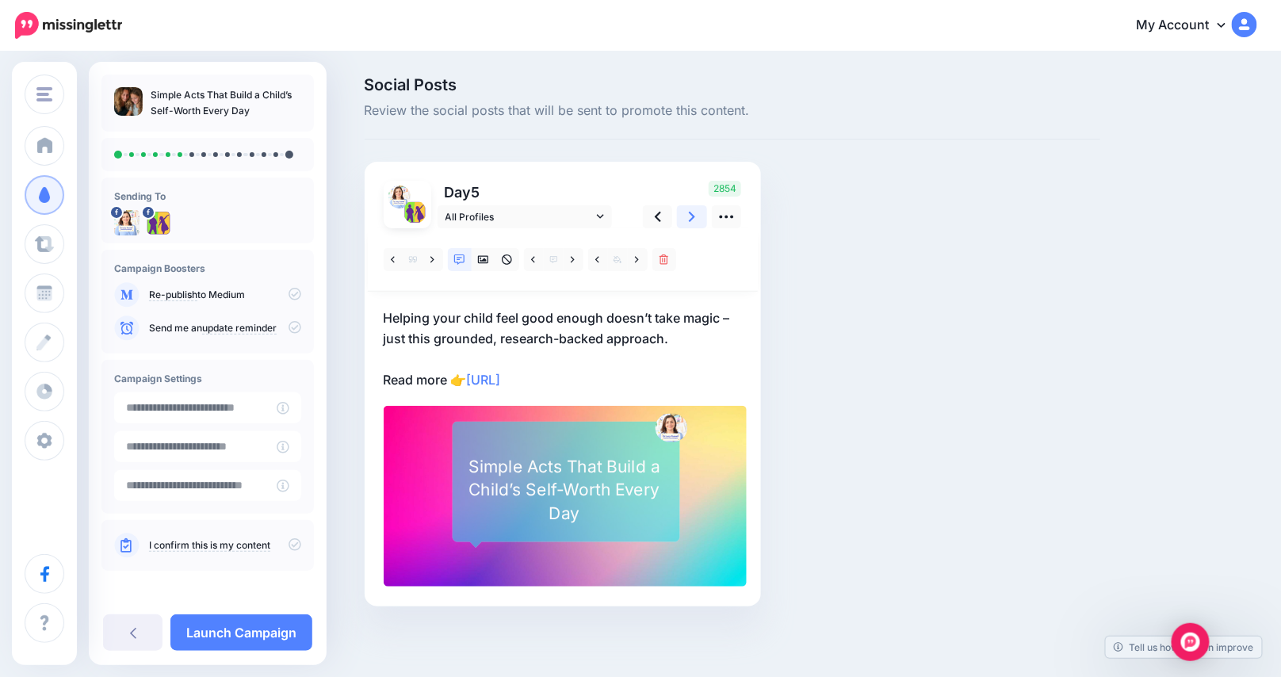
click at [695, 213] on icon at bounding box center [692, 216] width 6 height 17
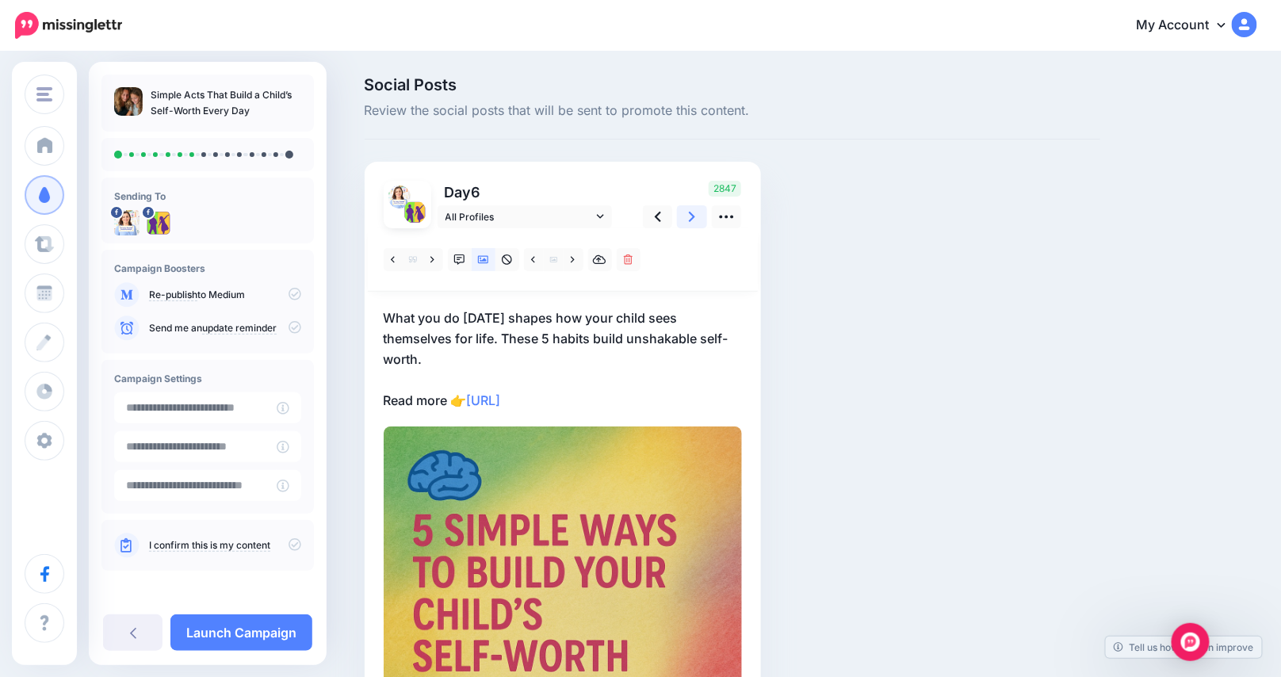
click at [695, 220] on icon at bounding box center [692, 216] width 6 height 17
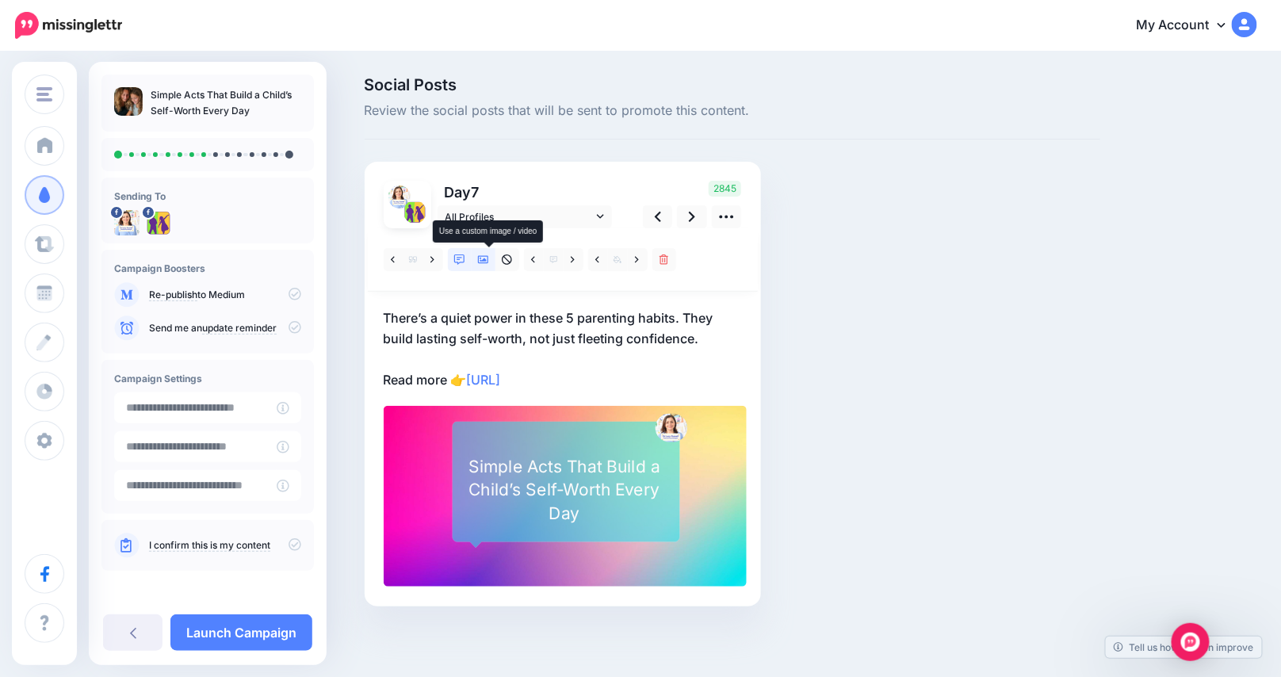
click at [489, 261] on icon at bounding box center [483, 259] width 11 height 11
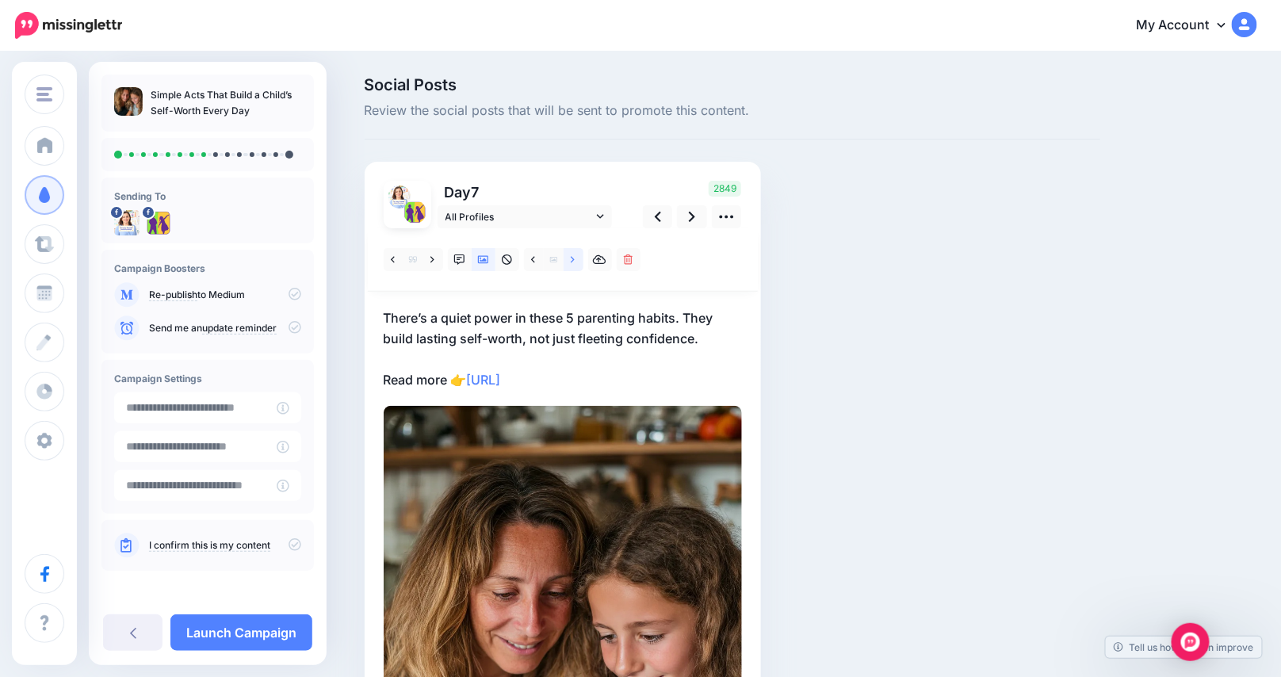
click at [575, 260] on icon at bounding box center [573, 259] width 4 height 6
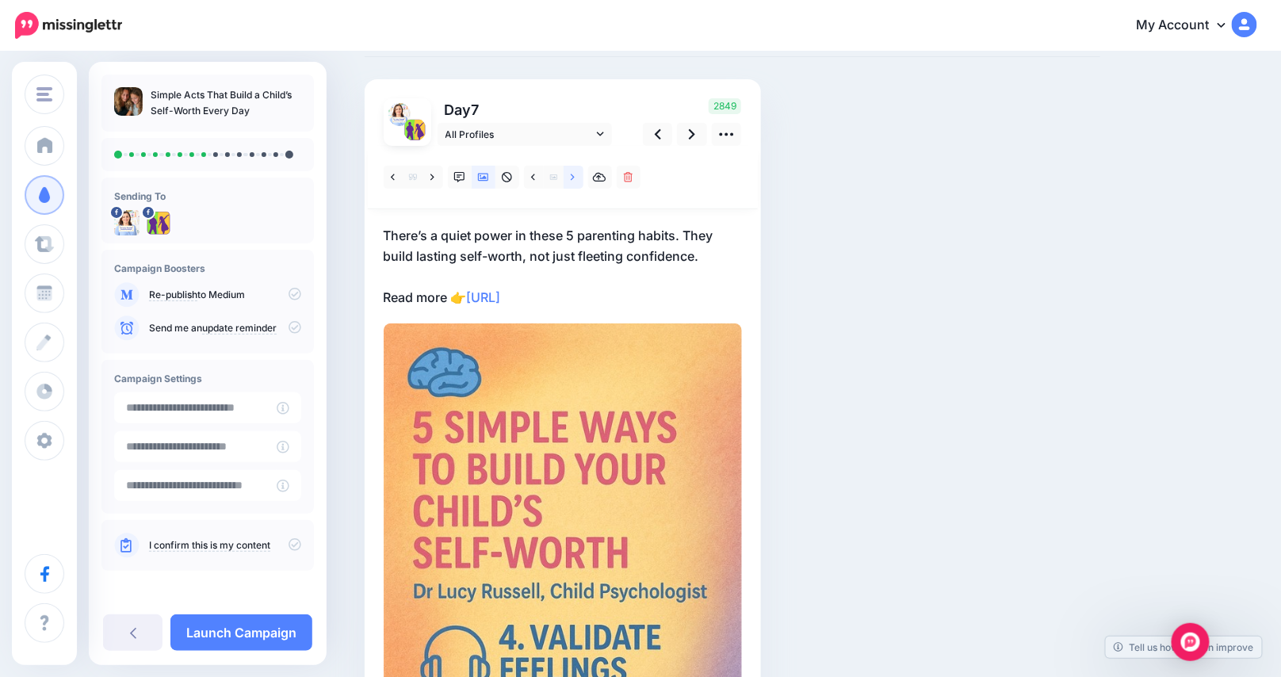
scroll to position [79, 0]
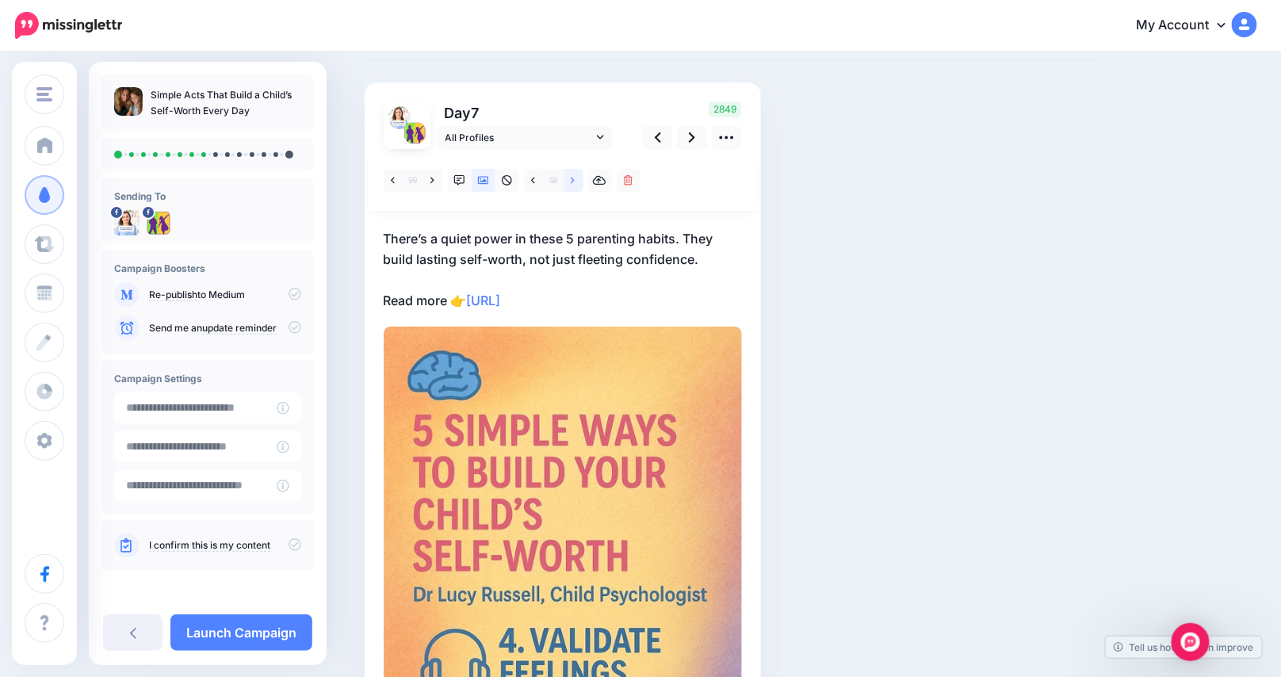
click at [575, 181] on icon at bounding box center [573, 180] width 4 height 11
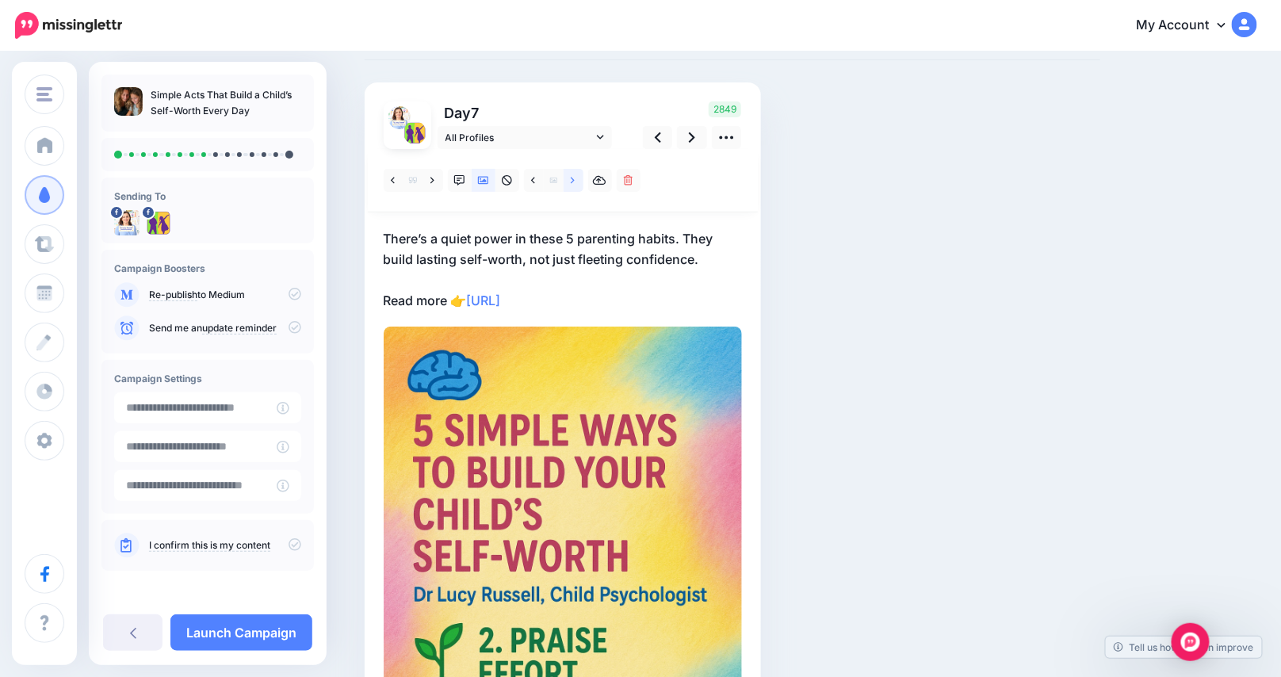
click at [575, 179] on link at bounding box center [574, 180] width 20 height 23
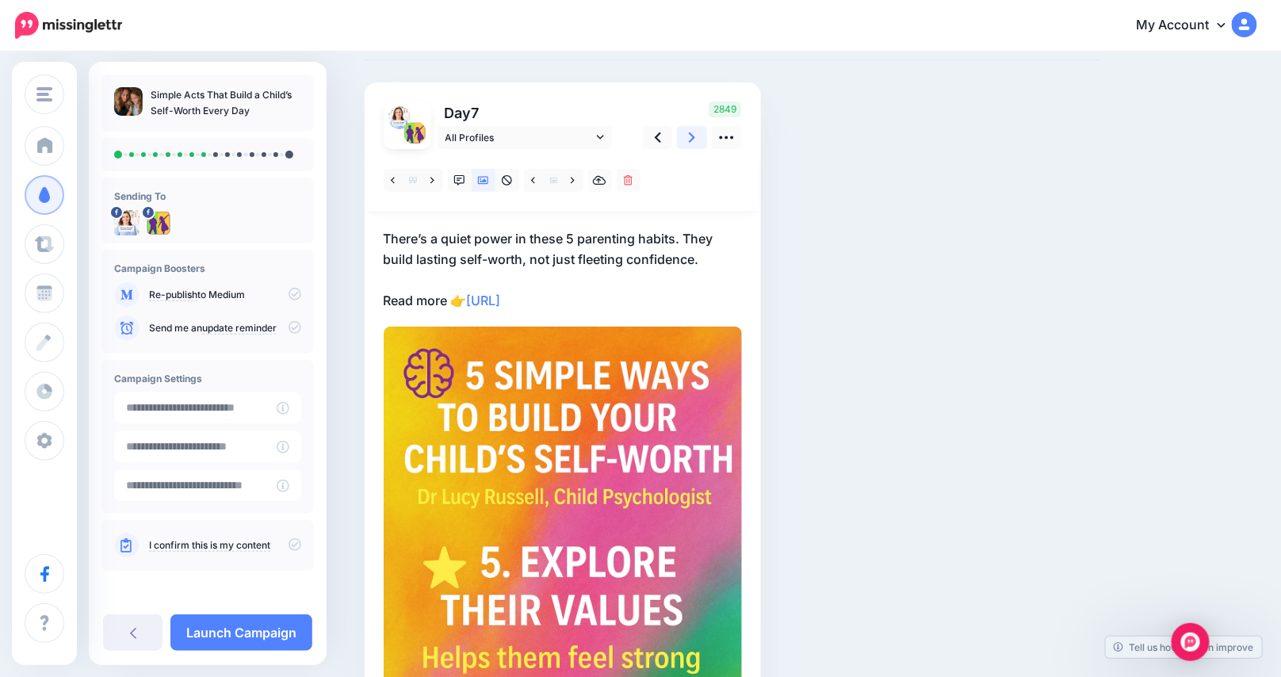
click at [695, 133] on icon at bounding box center [692, 137] width 6 height 10
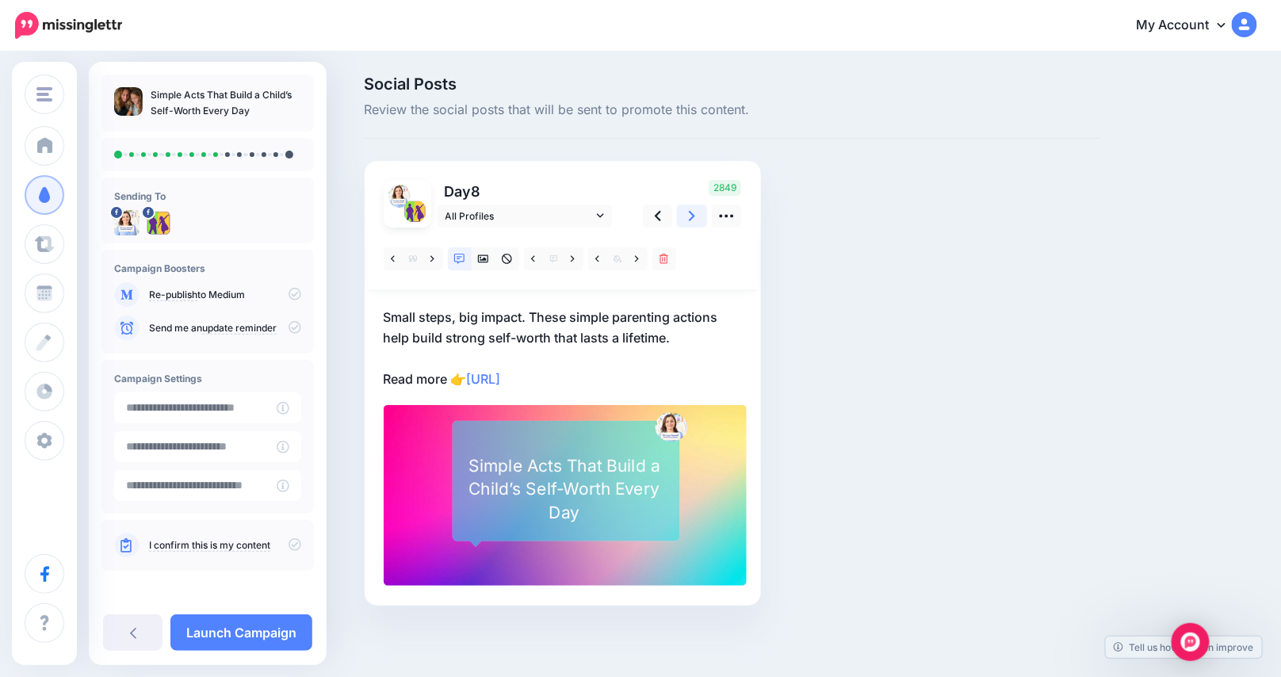
scroll to position [0, 0]
click at [489, 261] on icon at bounding box center [483, 260] width 11 height 8
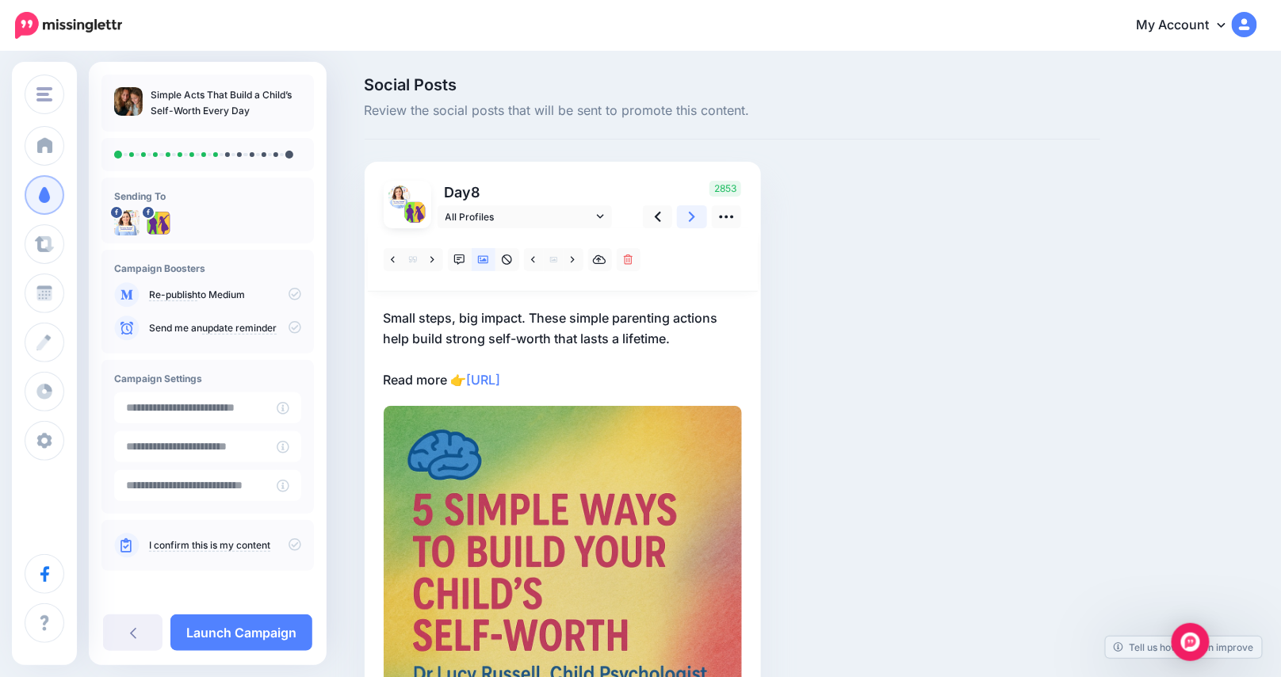
click at [694, 222] on icon at bounding box center [692, 216] width 6 height 17
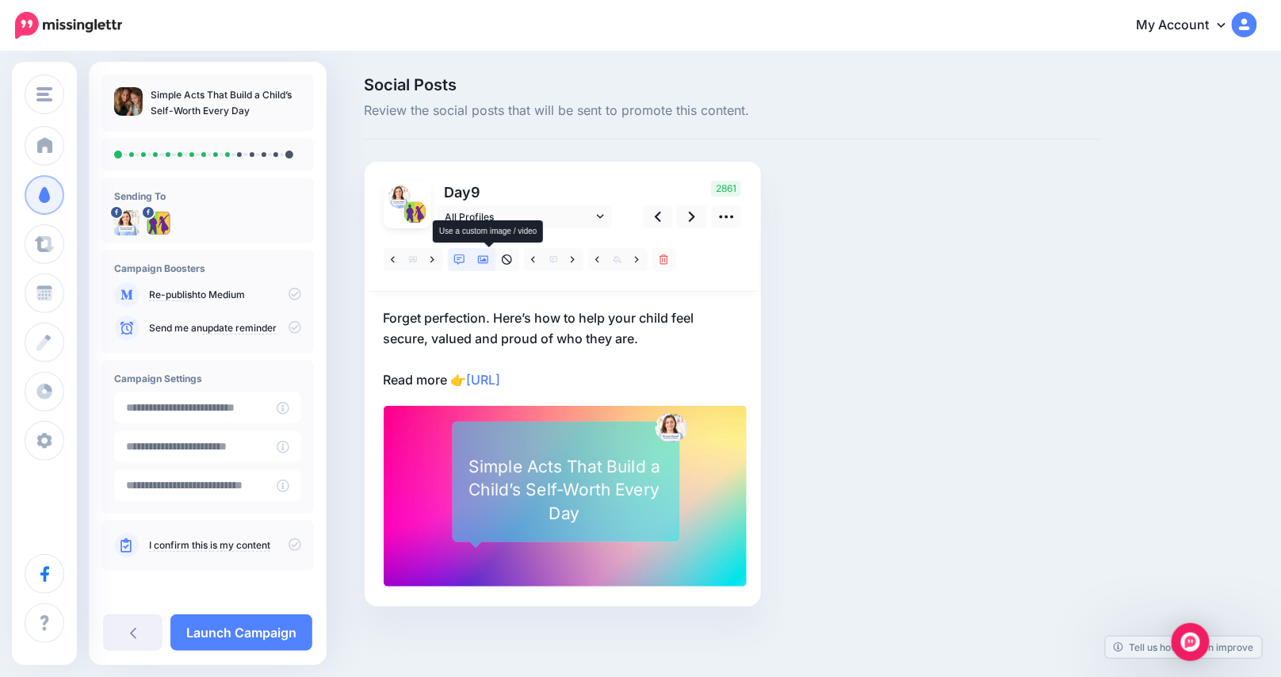
click at [494, 265] on link at bounding box center [484, 259] width 24 height 23
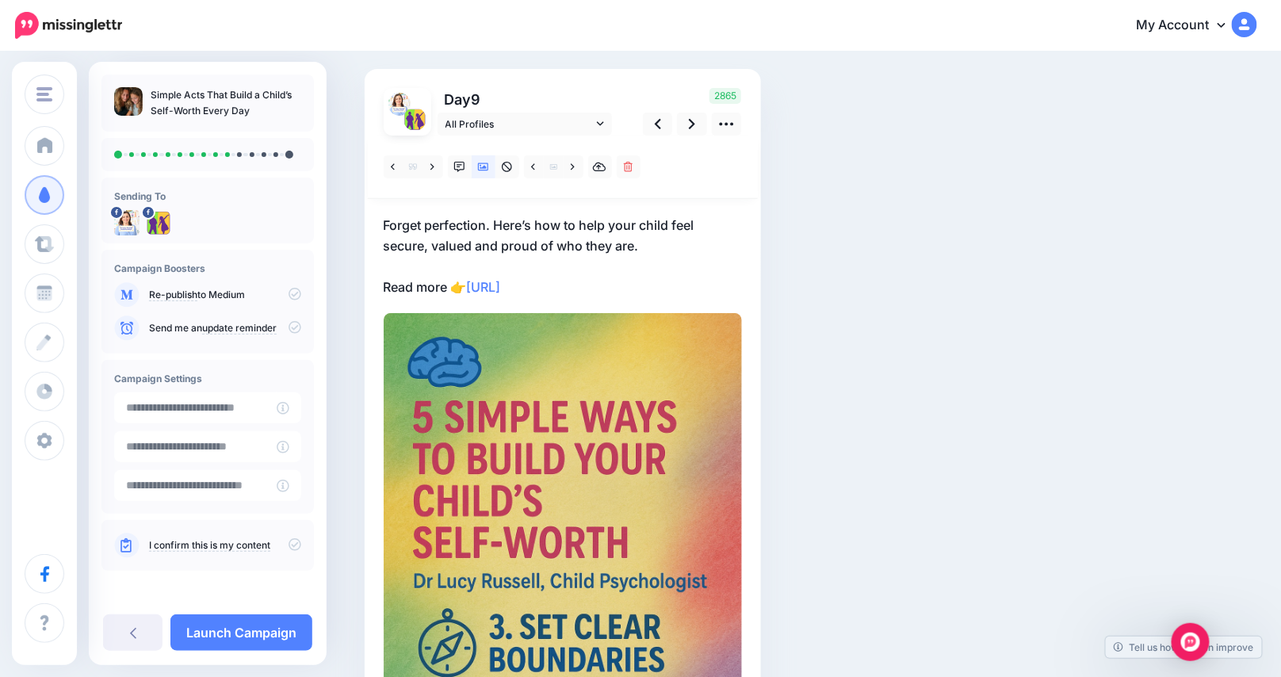
scroll to position [79, 0]
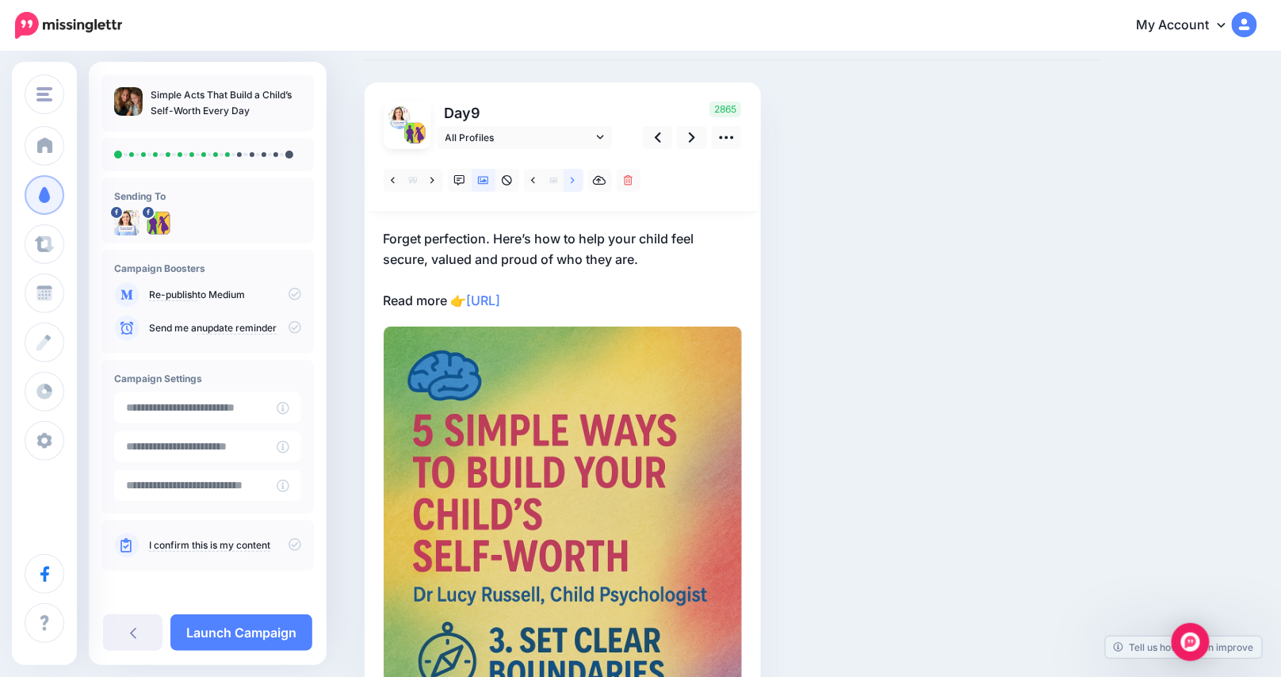
click at [576, 178] on link at bounding box center [574, 180] width 20 height 23
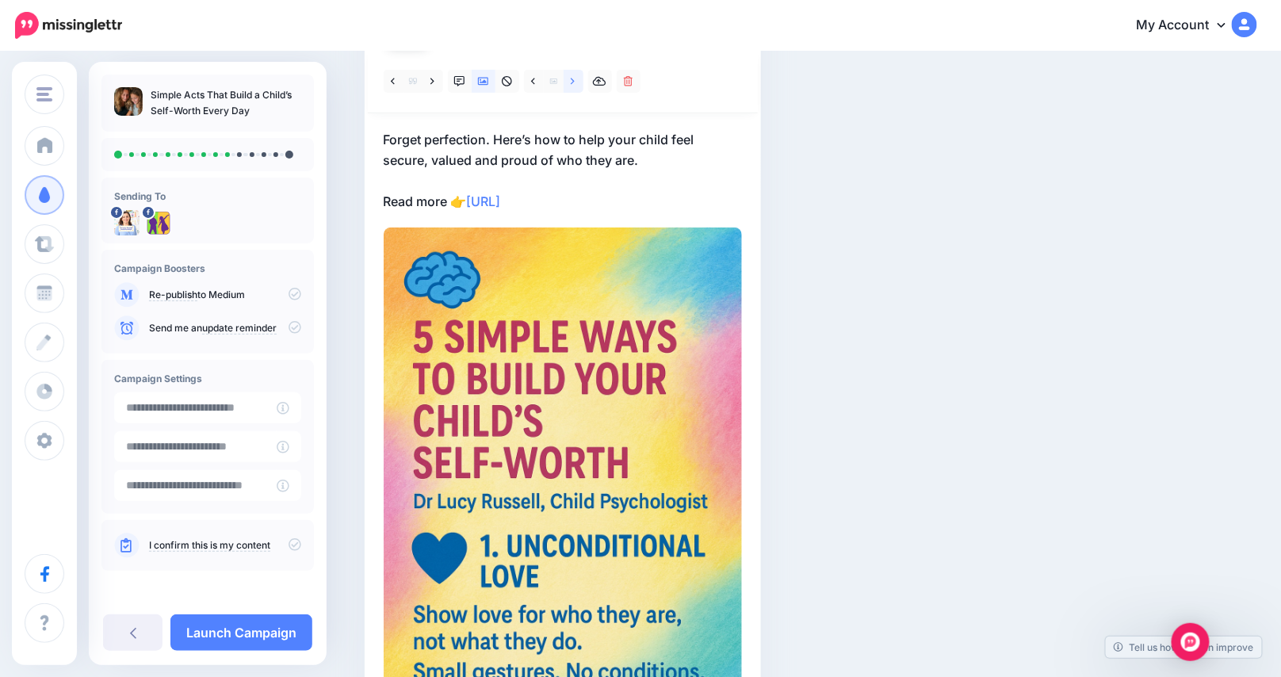
scroll to position [0, 0]
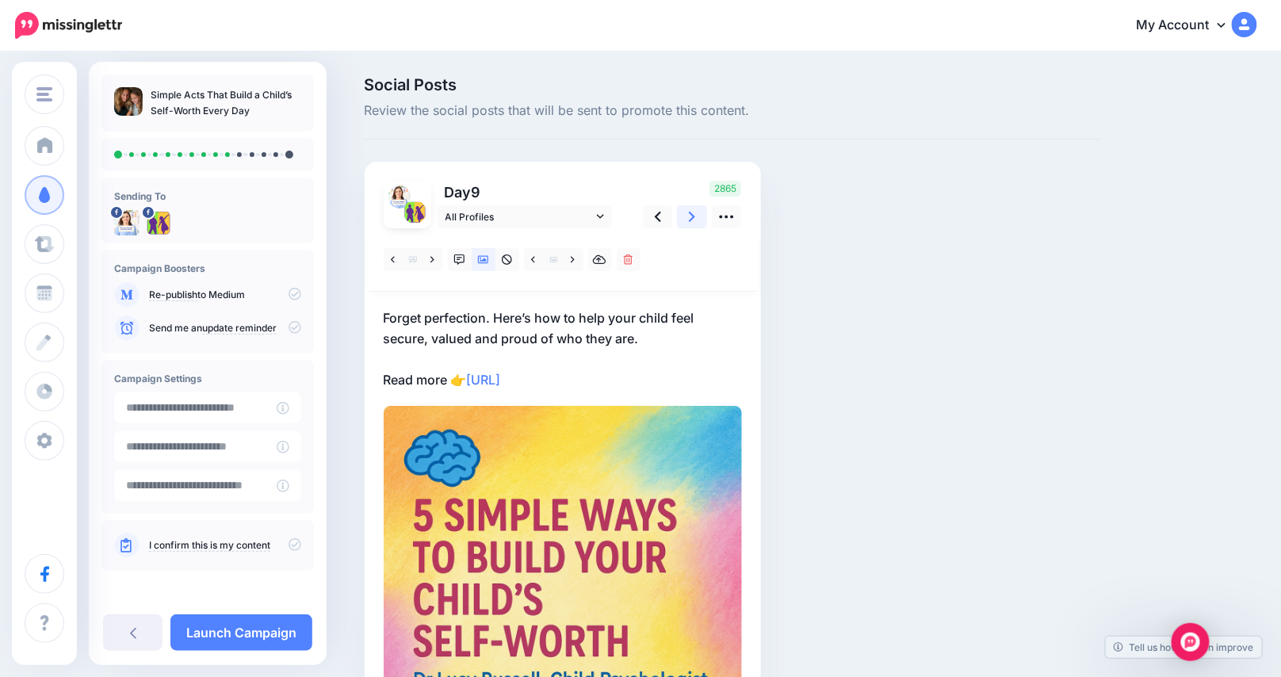
click at [703, 215] on link at bounding box center [692, 216] width 30 height 23
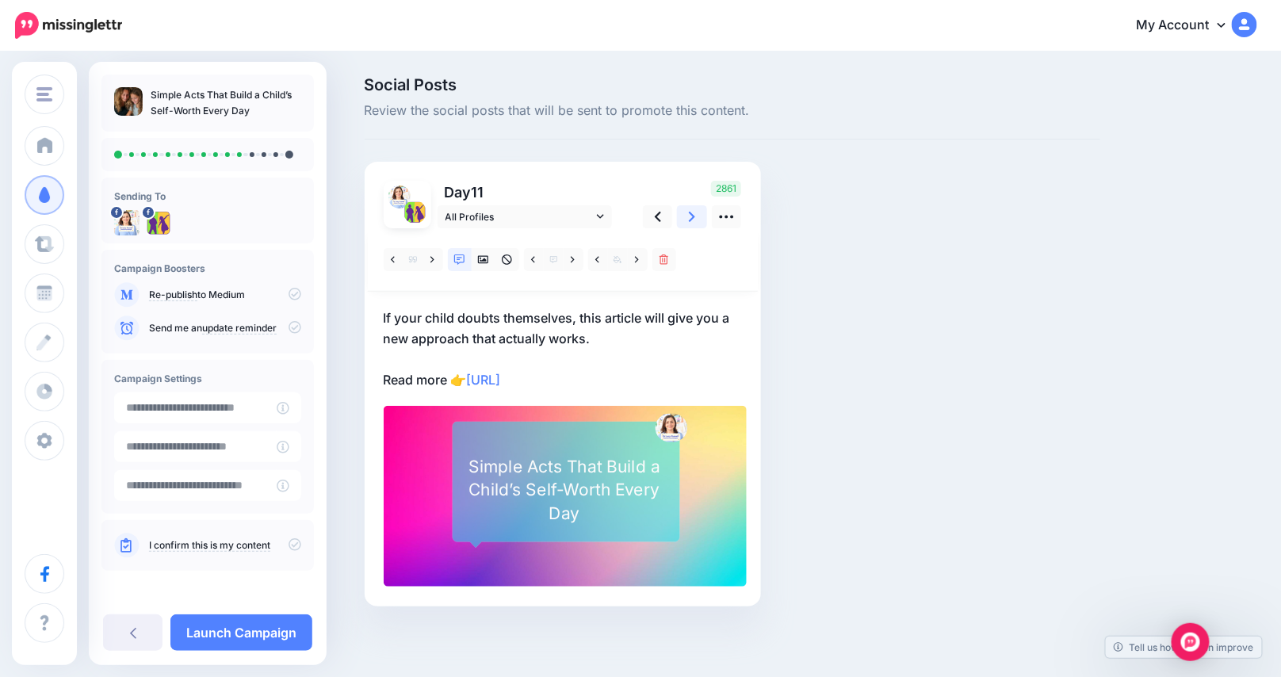
click at [695, 215] on icon at bounding box center [692, 216] width 6 height 17
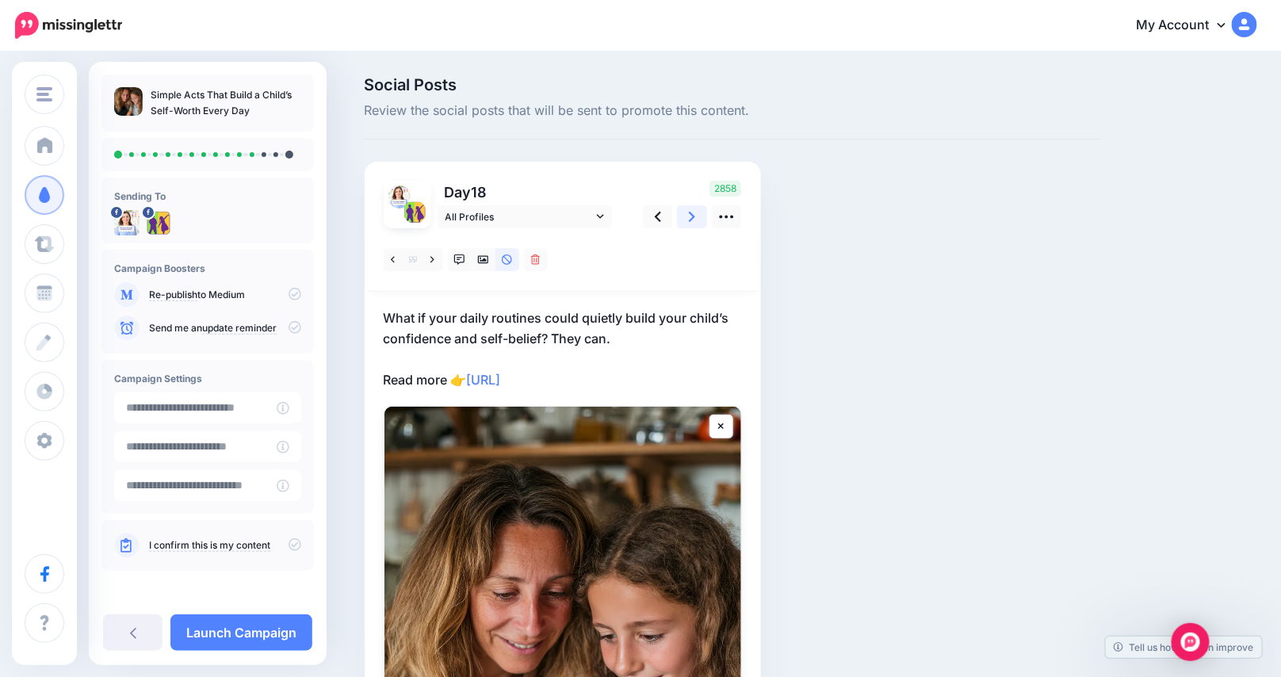
click at [701, 215] on link at bounding box center [692, 216] width 30 height 23
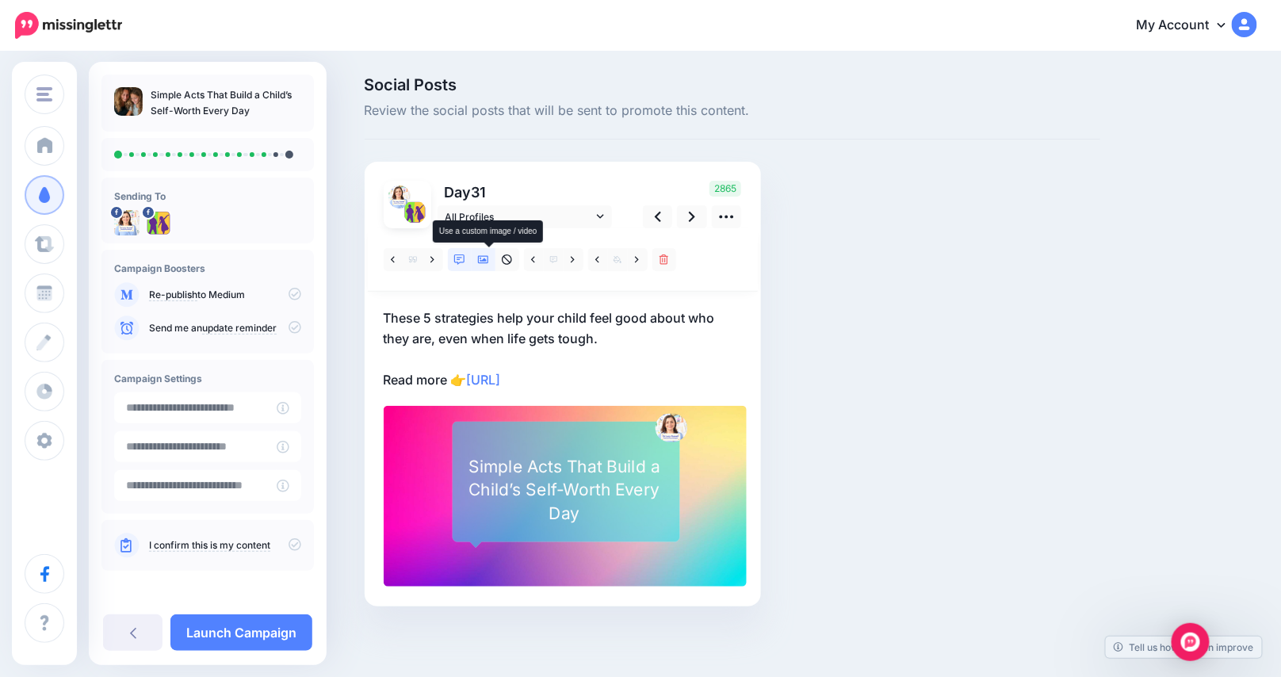
click at [487, 258] on icon at bounding box center [483, 259] width 11 height 11
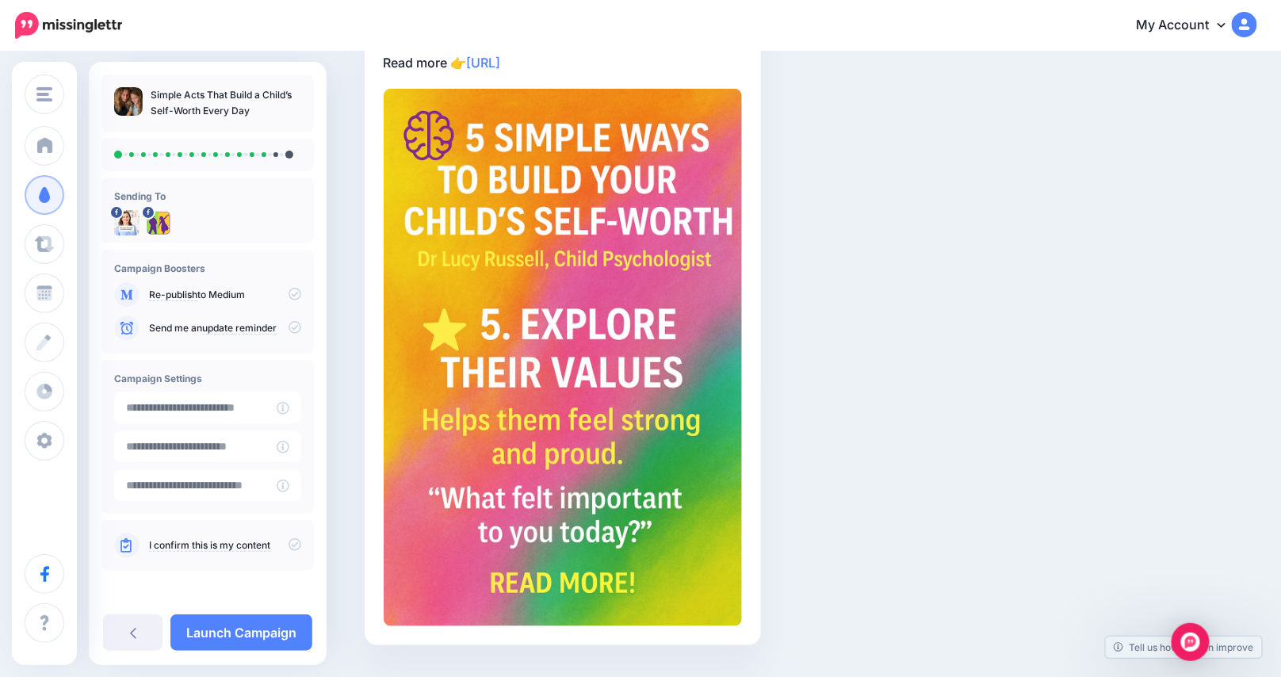
scroll to position [79, 0]
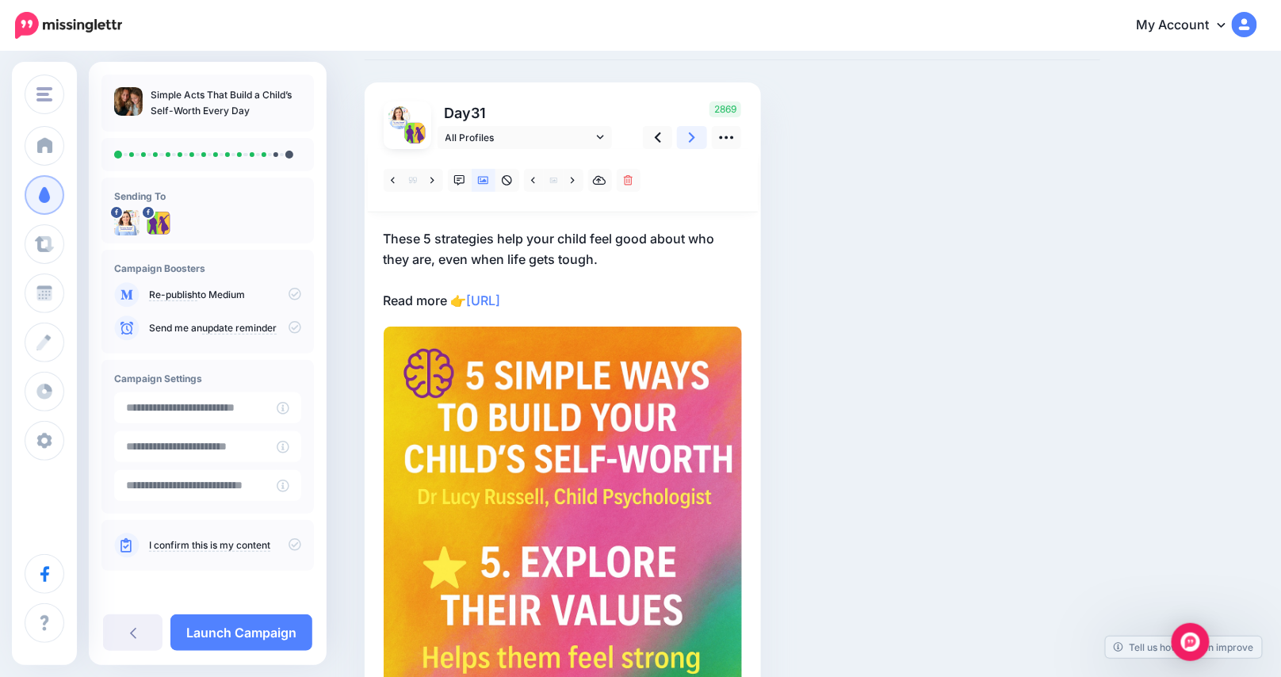
click at [695, 136] on icon at bounding box center [692, 137] width 6 height 17
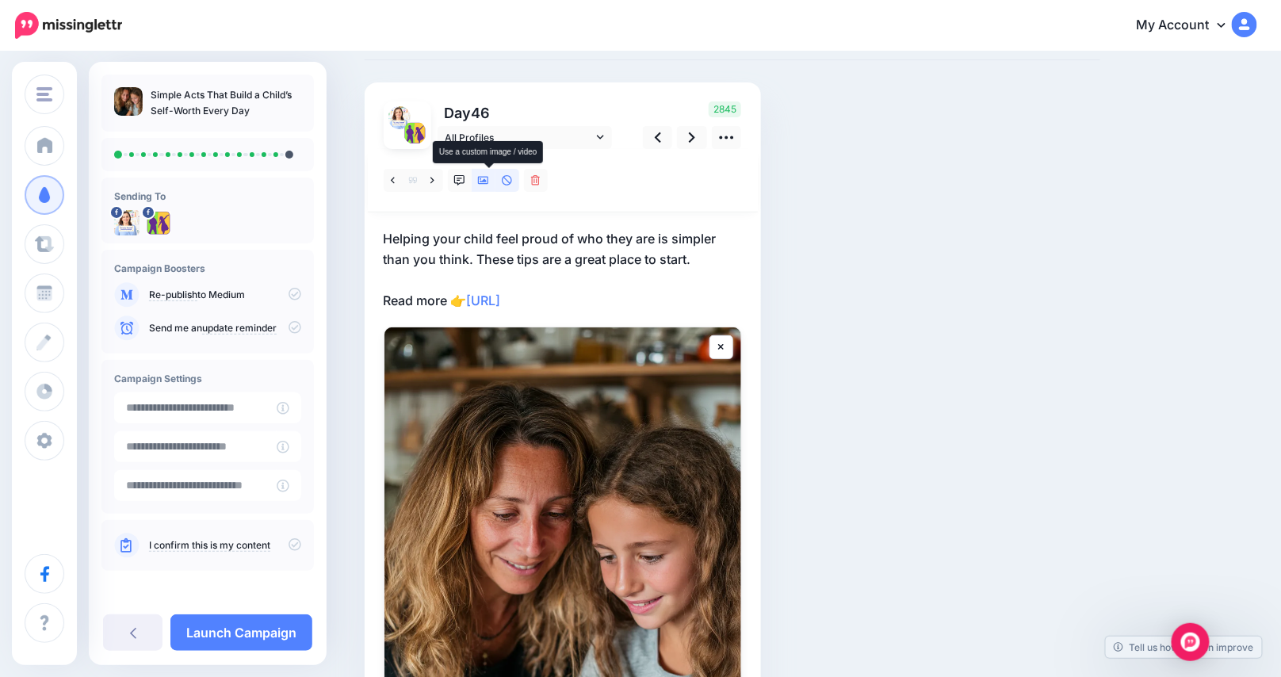
click at [488, 177] on icon at bounding box center [483, 180] width 11 height 11
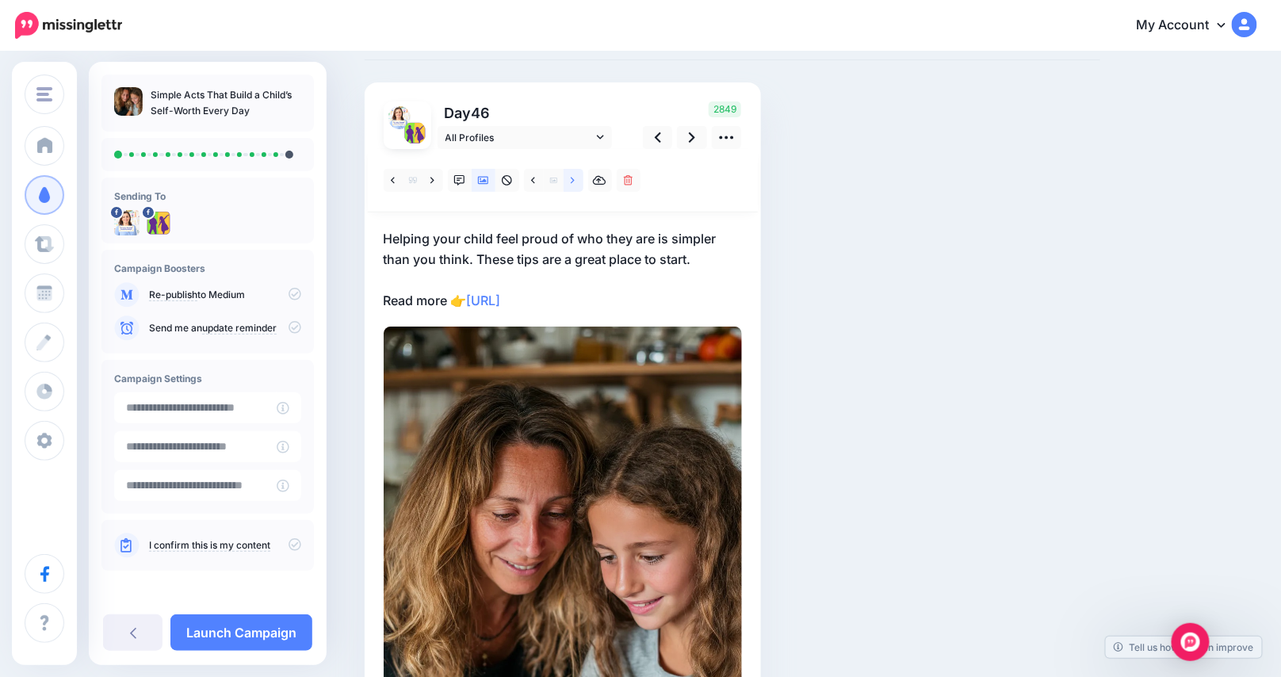
click at [576, 175] on link at bounding box center [574, 180] width 20 height 23
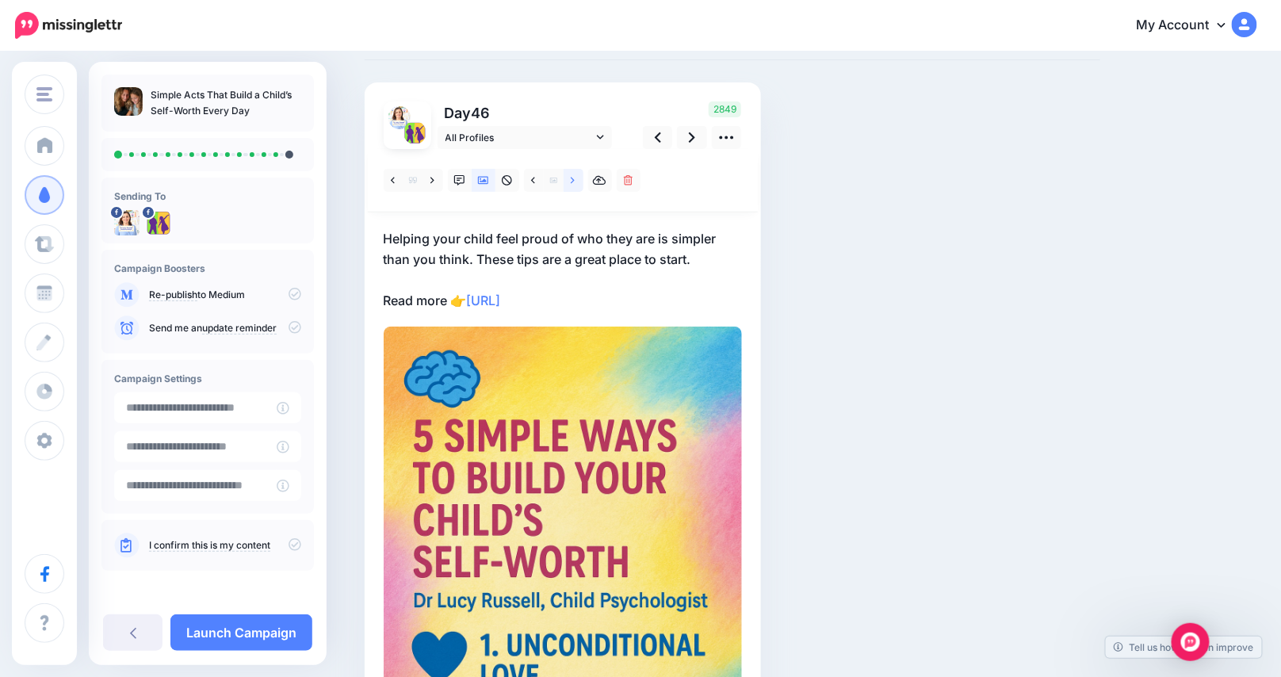
click at [575, 177] on icon at bounding box center [573, 180] width 4 height 11
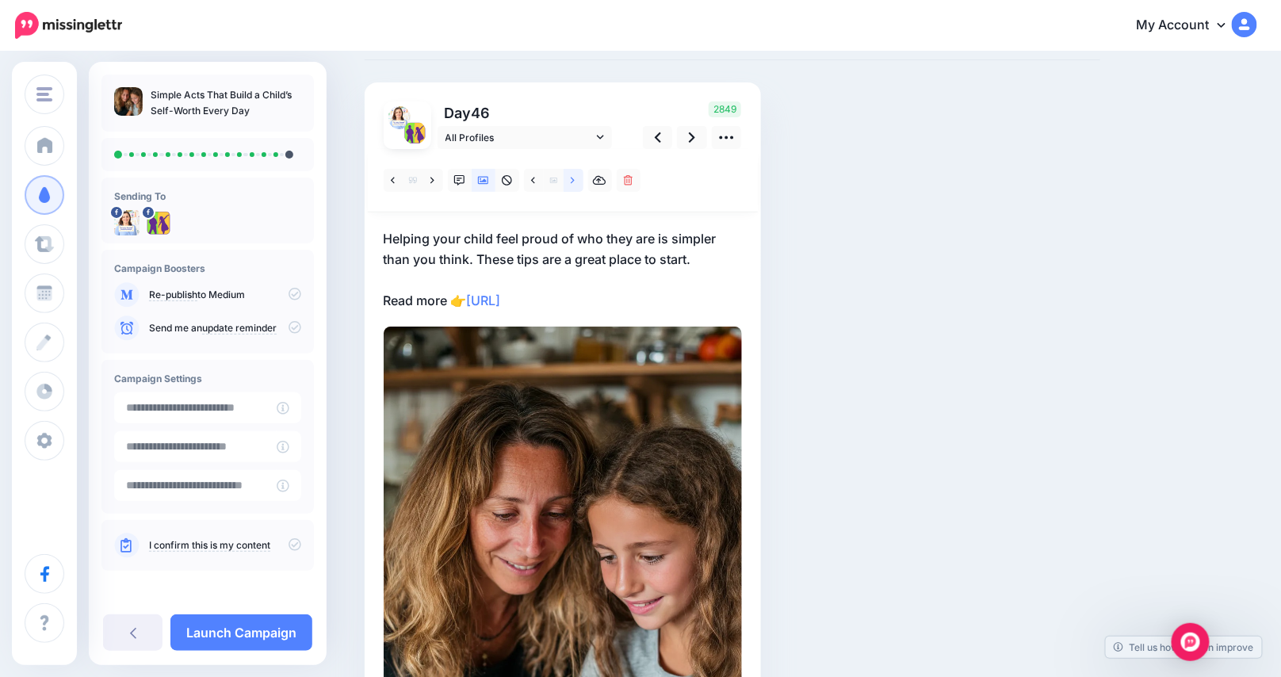
click at [575, 182] on icon at bounding box center [573, 180] width 4 height 11
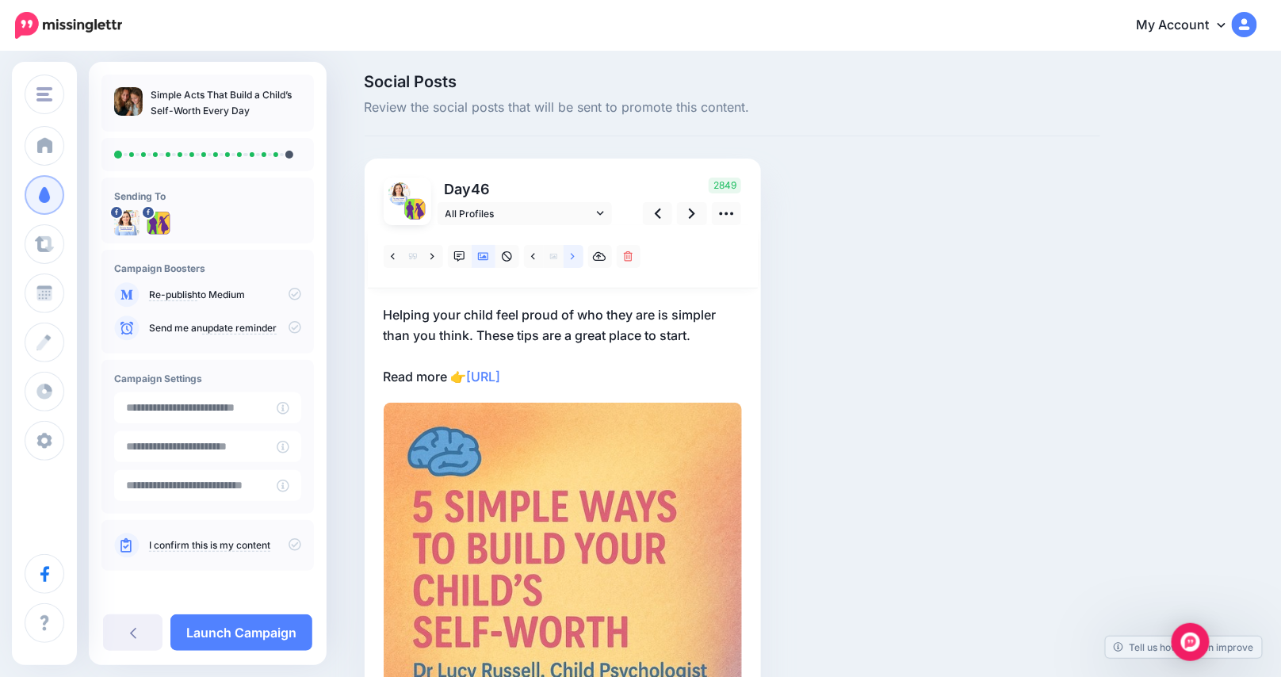
scroll to position [0, 0]
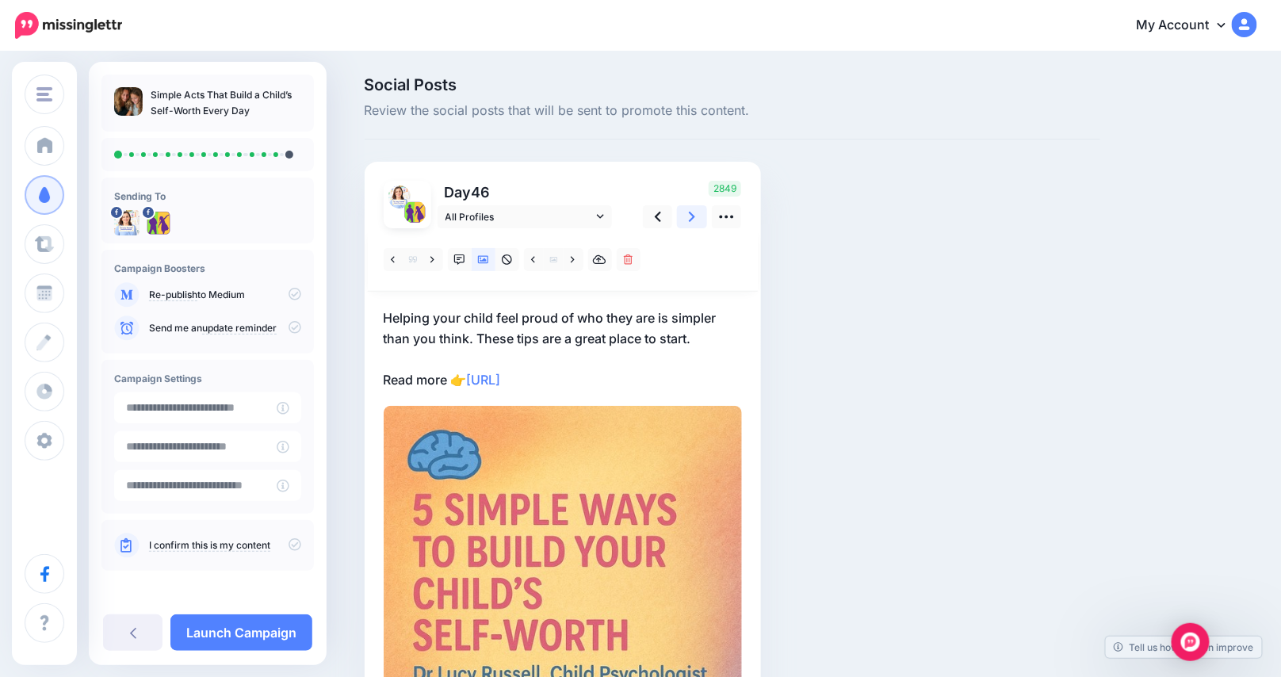
click at [695, 213] on icon at bounding box center [692, 217] width 6 height 10
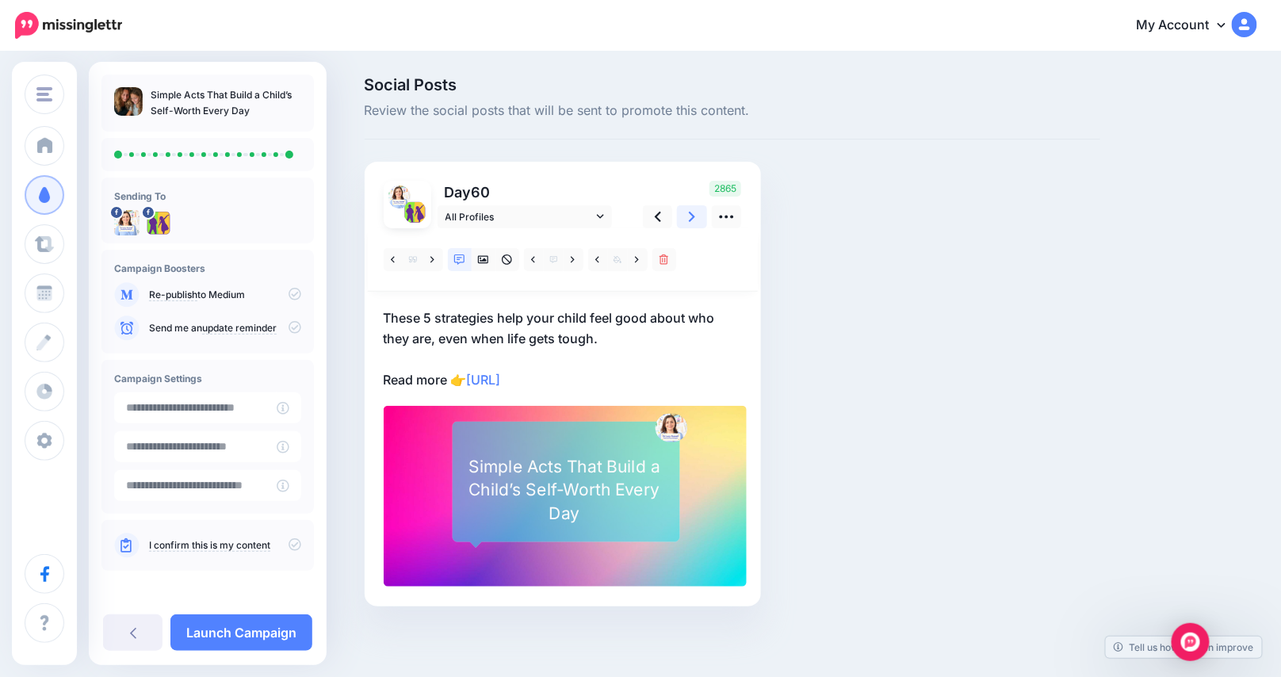
click at [695, 220] on icon at bounding box center [692, 216] width 6 height 17
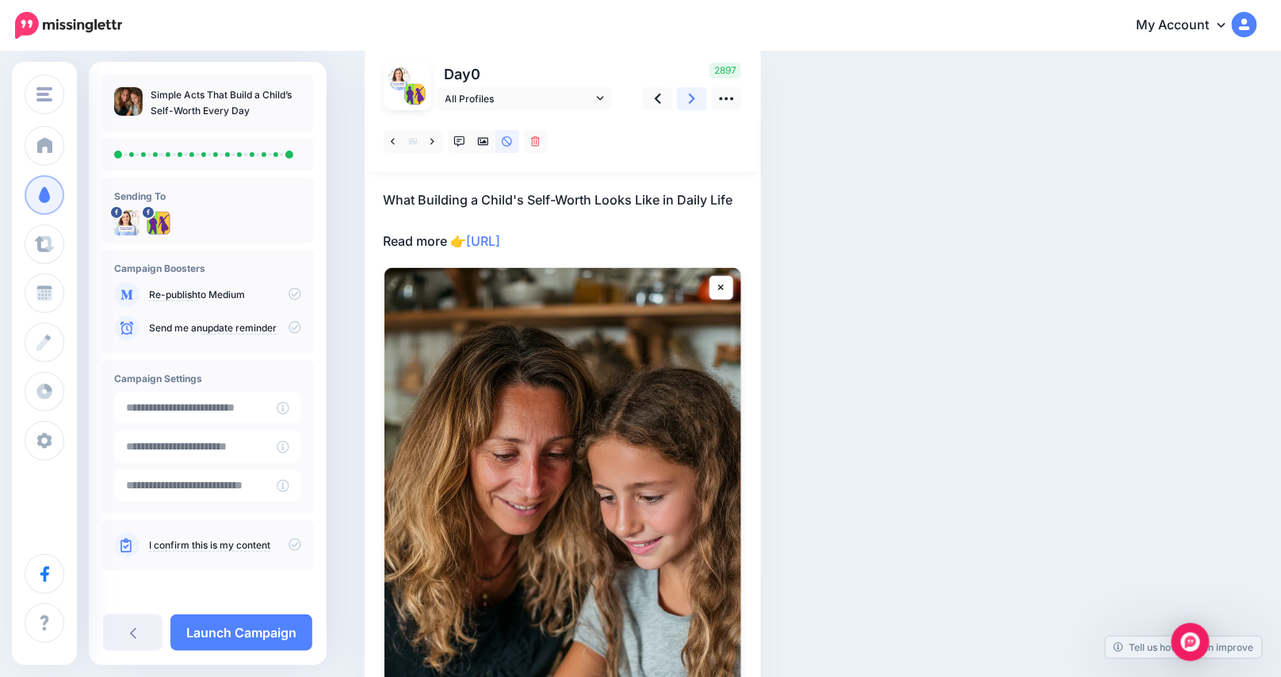
scroll to position [380, 0]
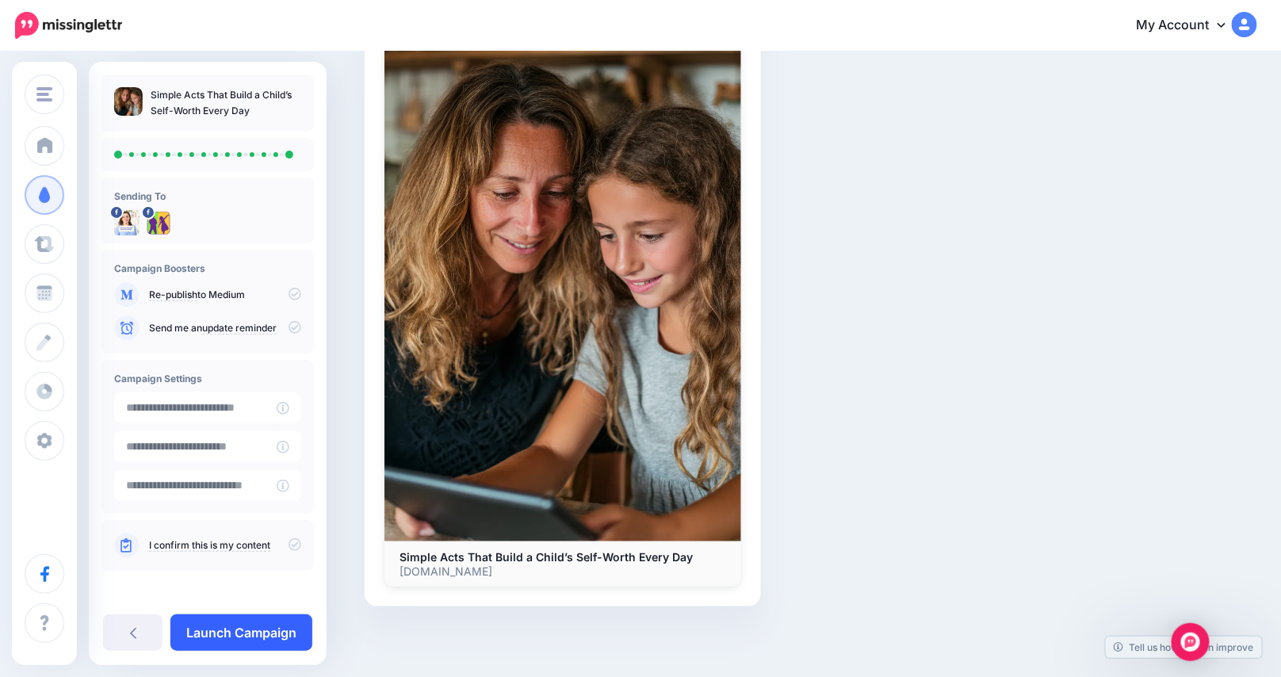
click at [219, 635] on link "Launch Campaign" at bounding box center [241, 632] width 142 height 36
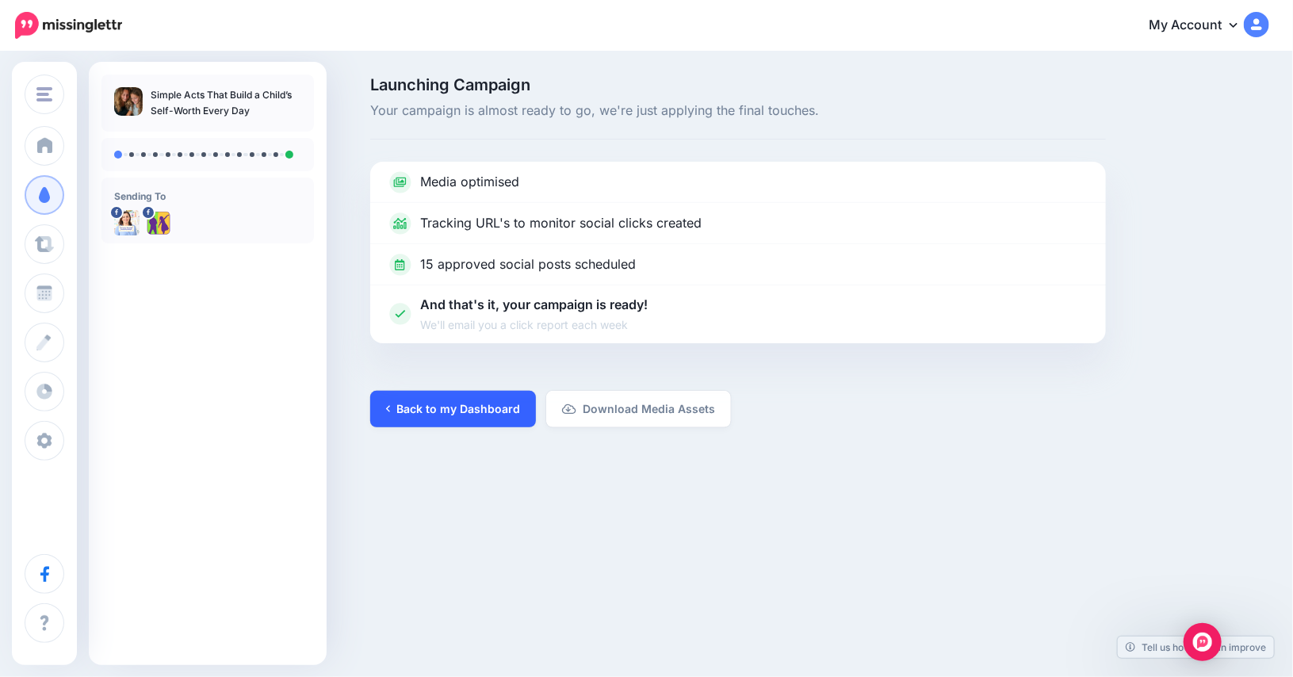
click at [431, 409] on link "Back to my Dashboard" at bounding box center [453, 409] width 166 height 36
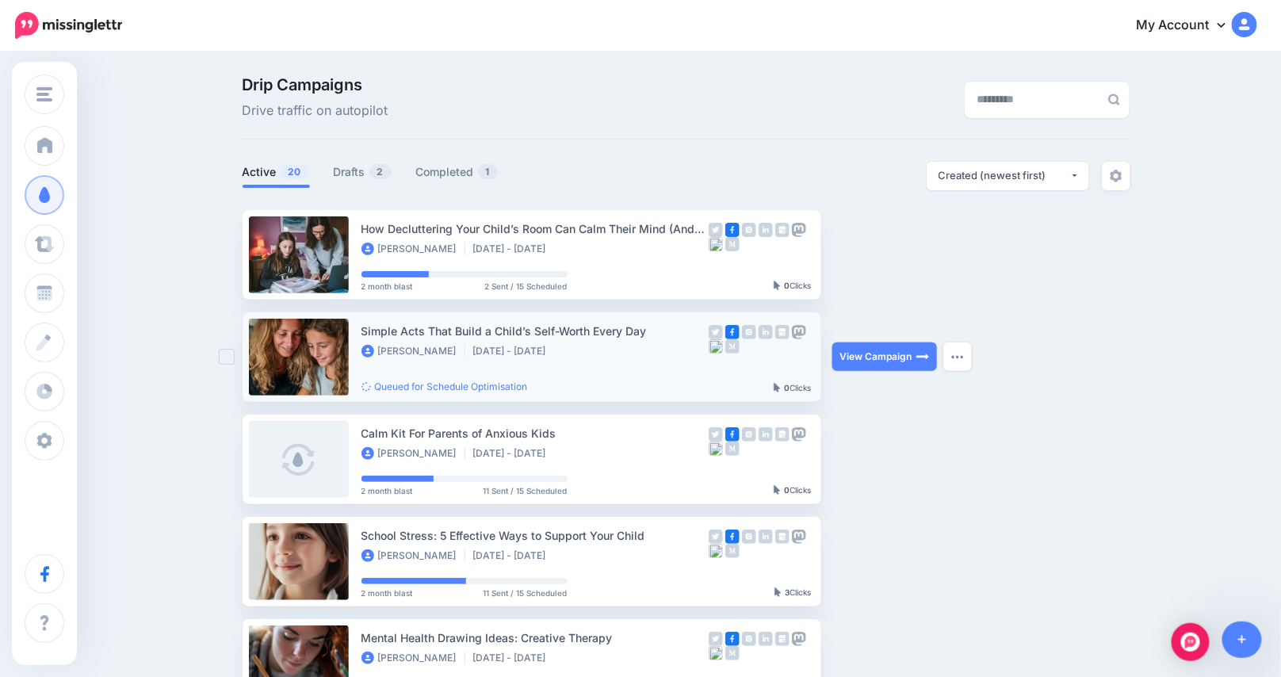
drag, startPoint x: 367, startPoint y: 328, endPoint x: 660, endPoint y: 335, distance: 293.3
click at [660, 335] on div "Simple Acts That Build a Child’s Self-Worth Every Day" at bounding box center [534, 331] width 347 height 18
copy div "Simple Acts That Build a Child’s Self-Worth Every Day"
click at [1192, 640] on img "Open Intercom Messenger" at bounding box center [1190, 642] width 21 height 21
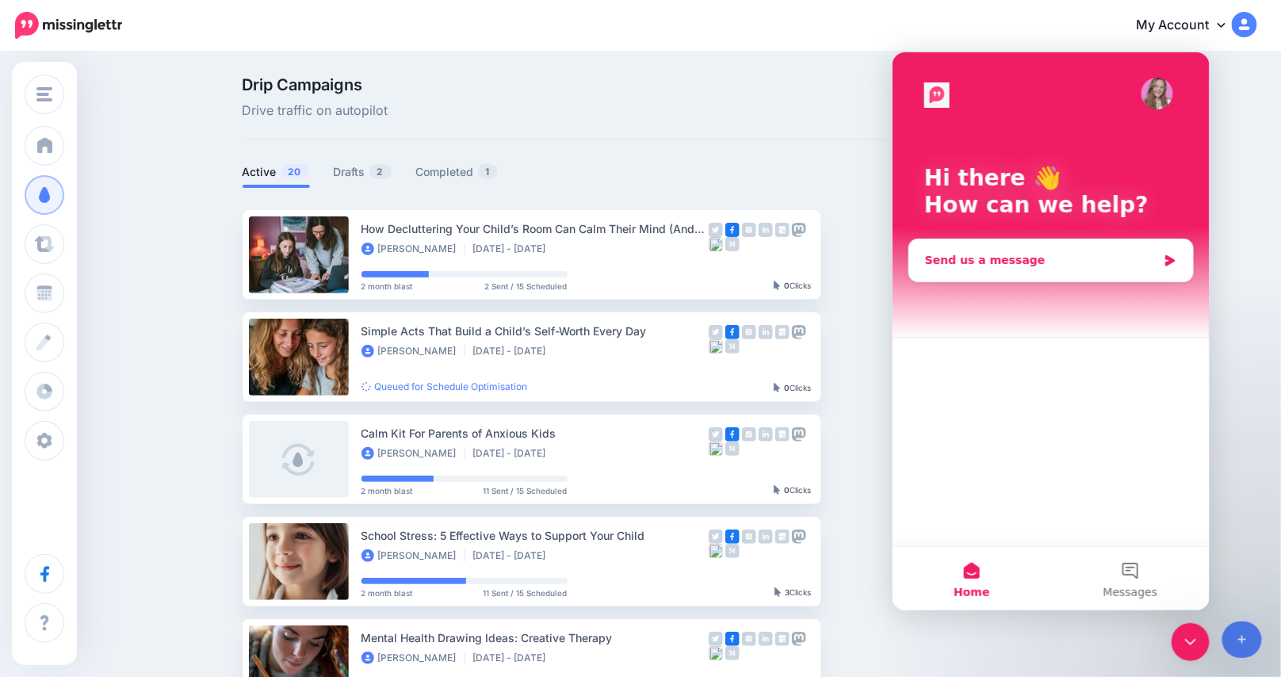
click at [1043, 251] on div "Send us a message" at bounding box center [1040, 259] width 232 height 17
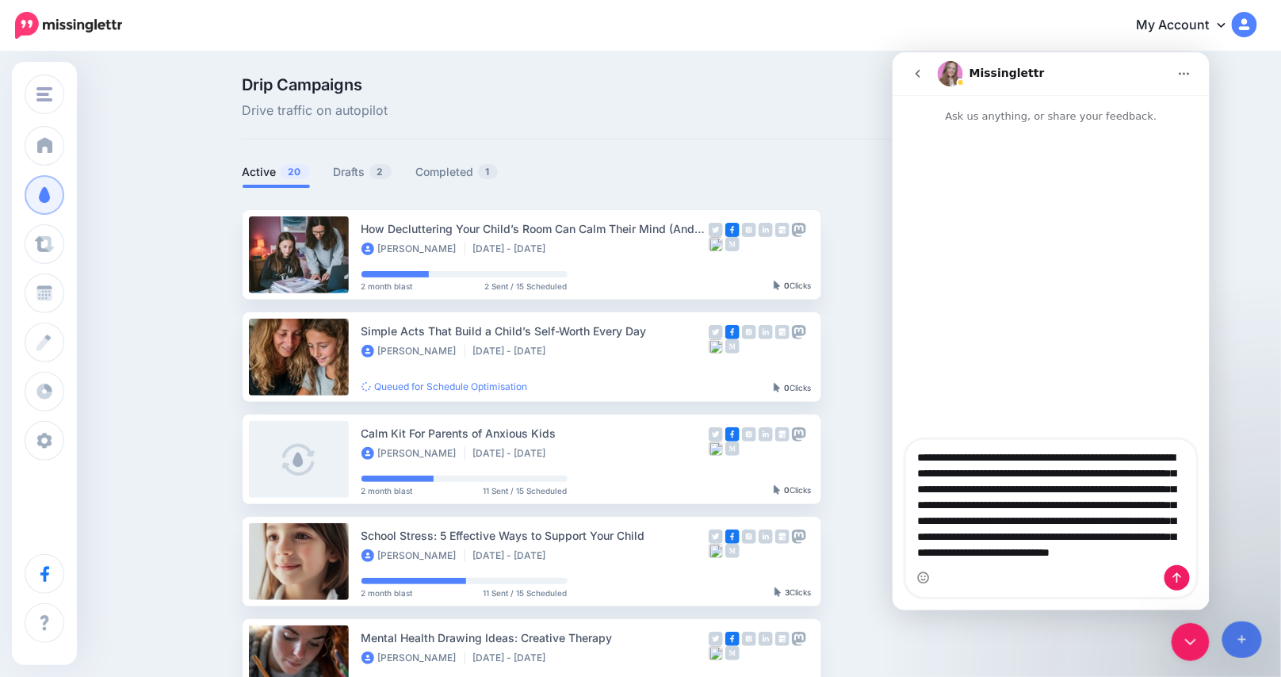
scroll to position [26, 0]
type textarea "**********"
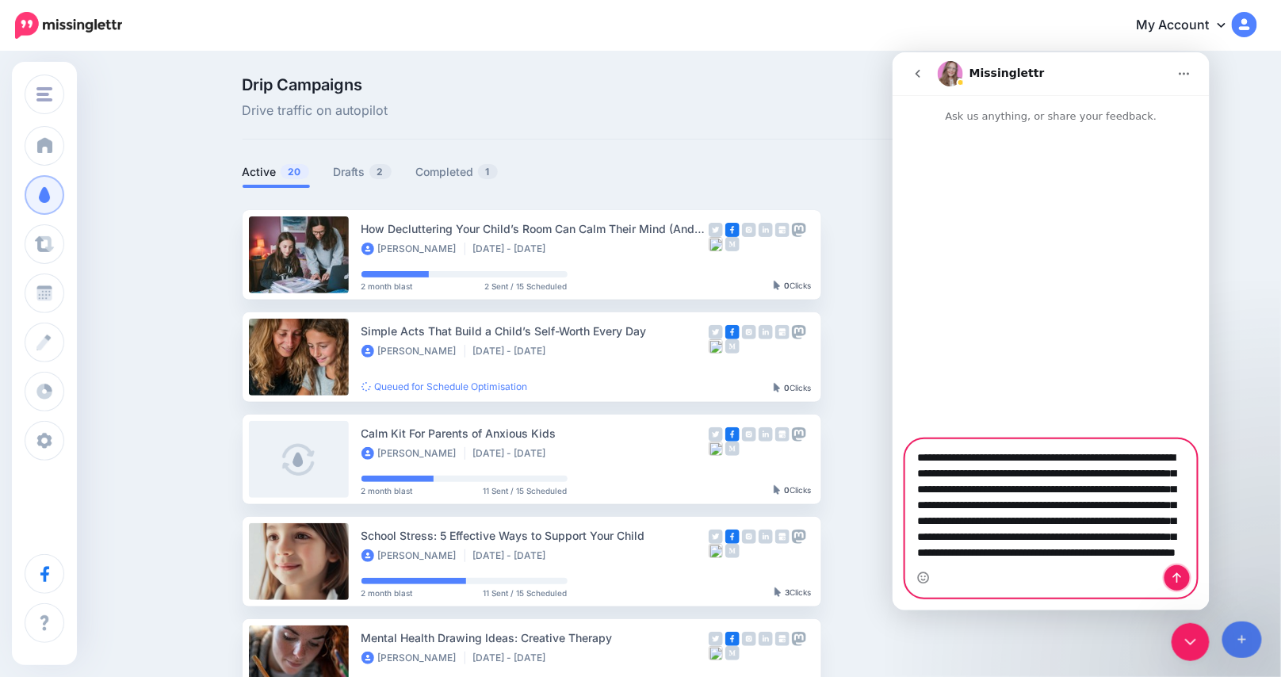
click at [1174, 574] on icon "Send a message…" at bounding box center [1176, 577] width 13 height 13
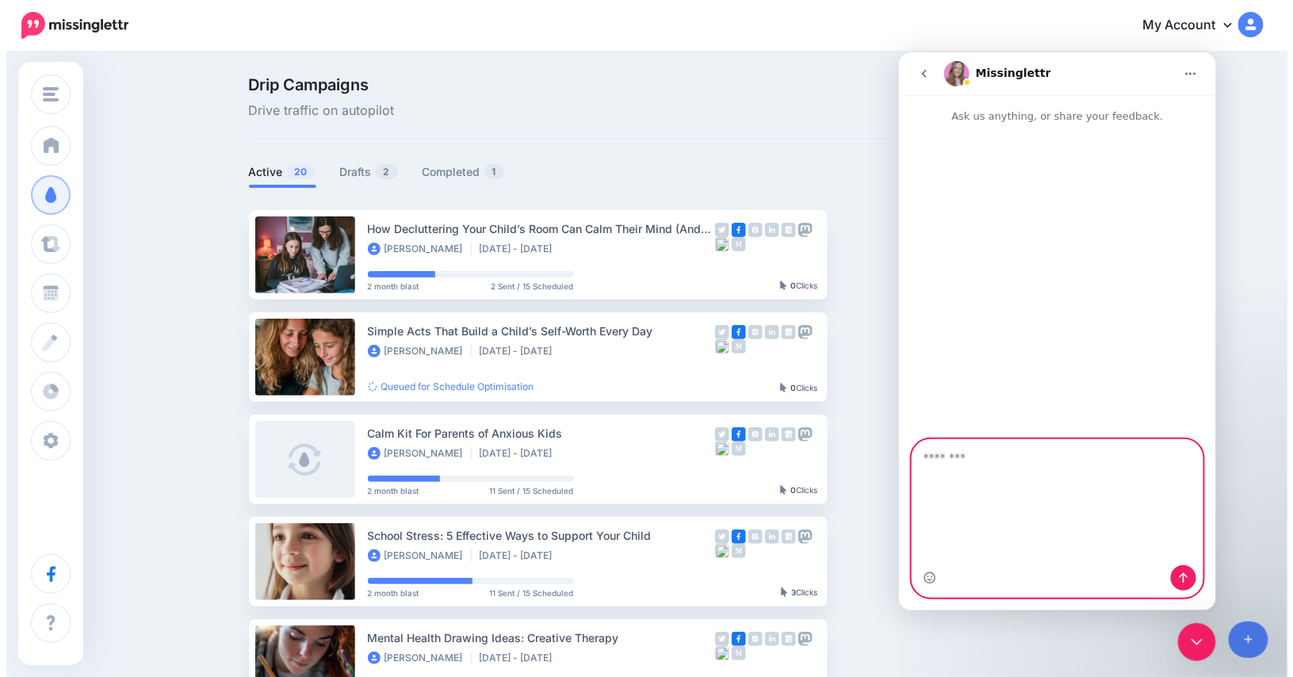
scroll to position [0, 0]
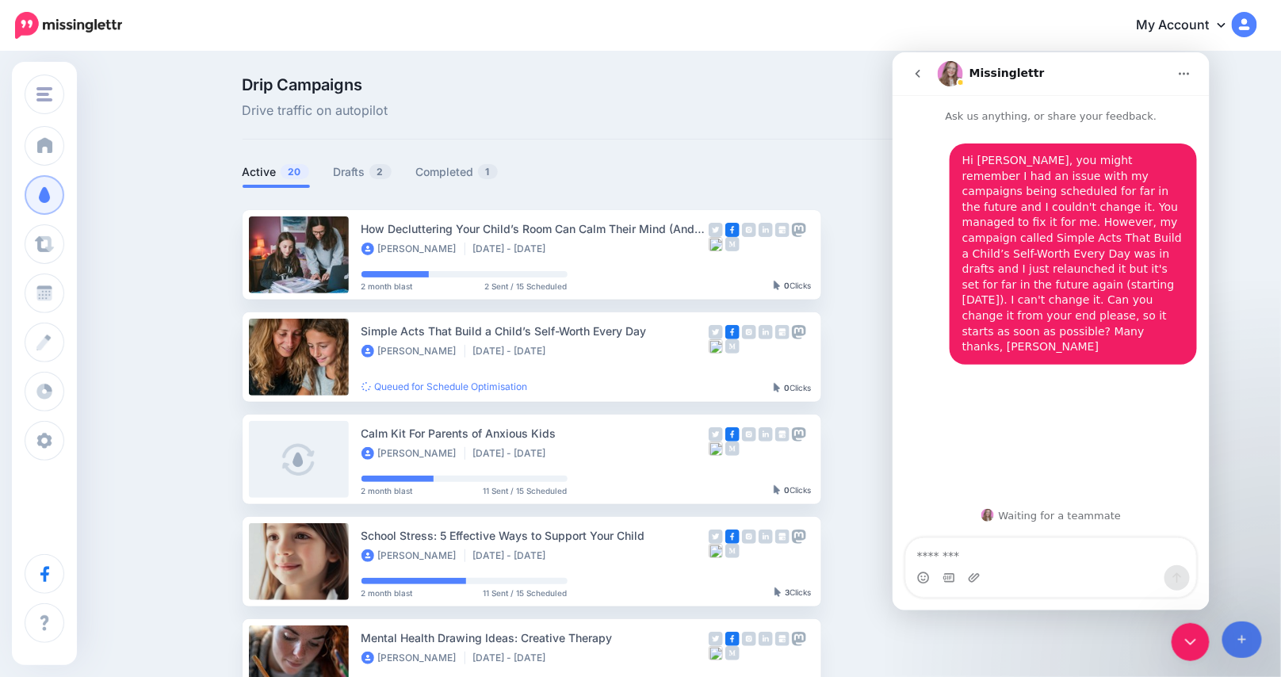
click at [584, 139] on div "Drip Campaigns Drive traffic on autopilot" at bounding box center [687, 108] width 888 height 63
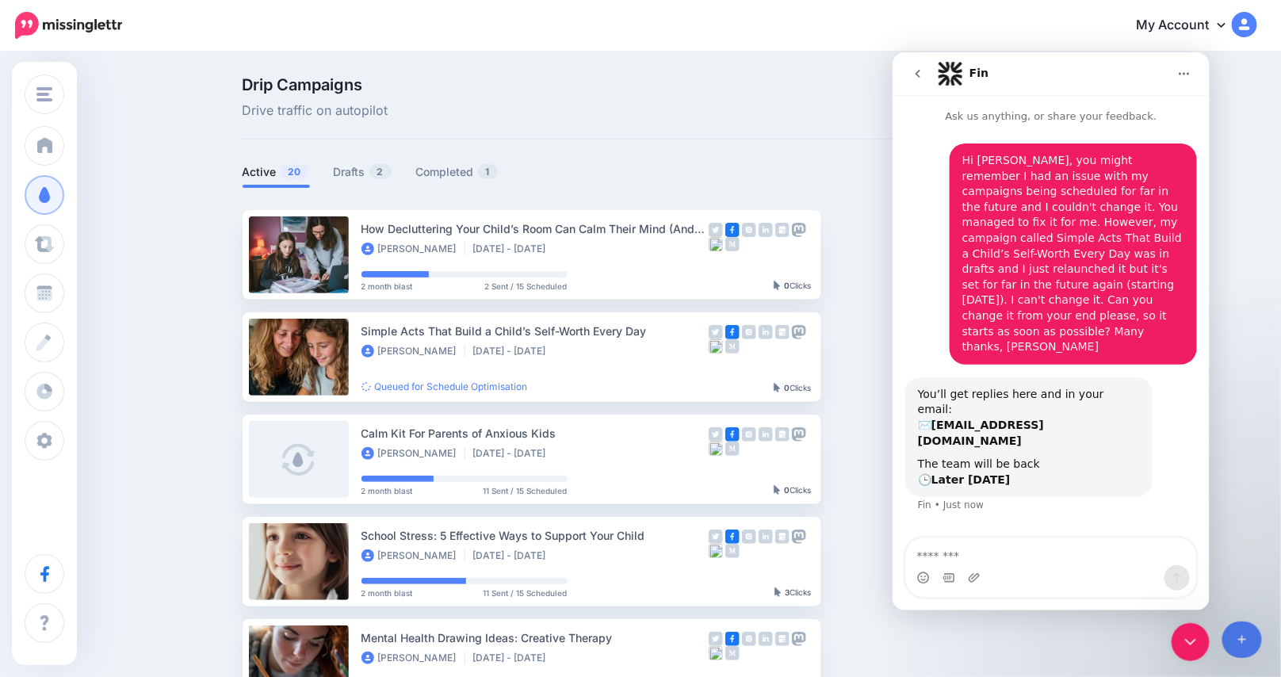
click at [688, 124] on div "Drip Campaigns Drive traffic on autopilot" at bounding box center [687, 108] width 888 height 63
click at [365, 173] on link "Drafts 2" at bounding box center [363, 171] width 59 height 19
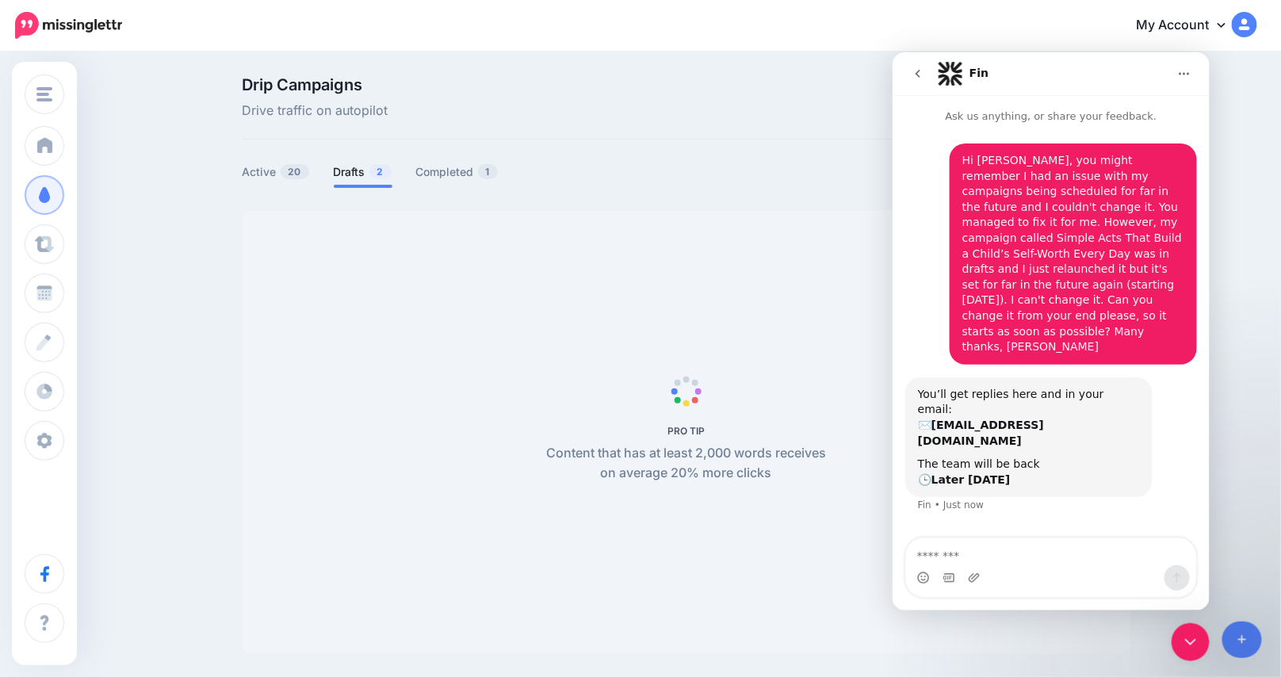
click at [914, 68] on icon "go back" at bounding box center [917, 73] width 13 height 13
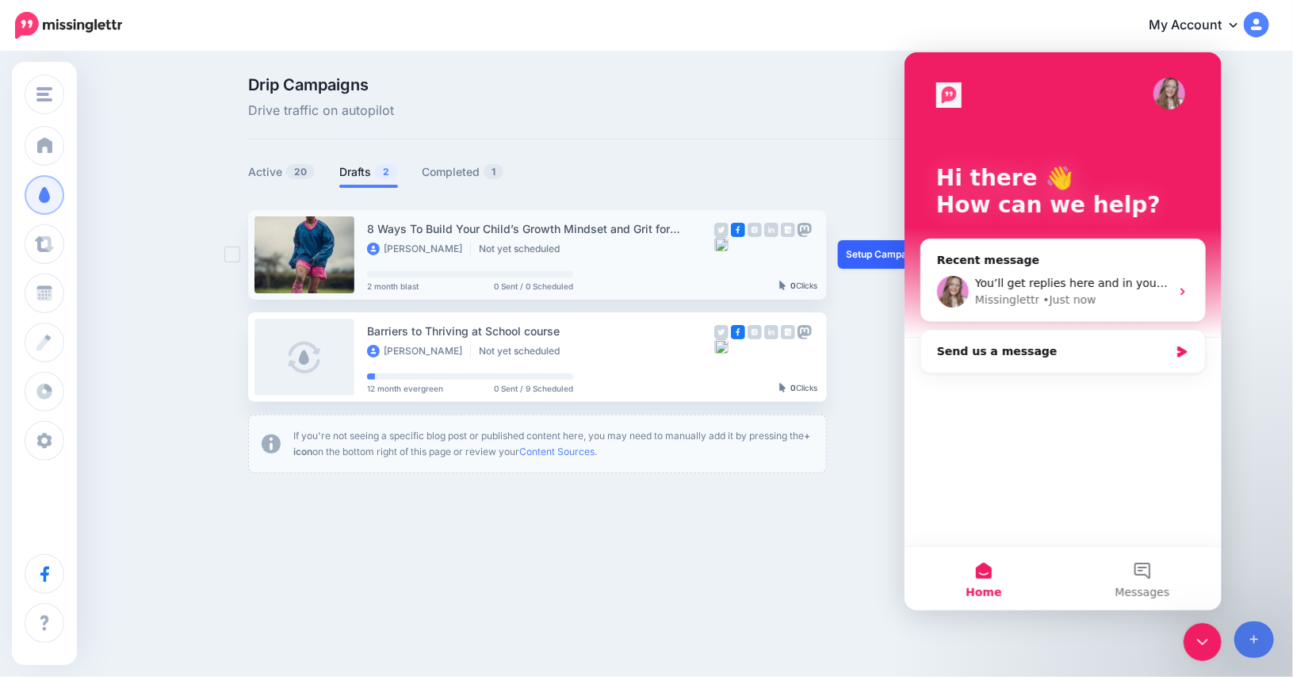
click at [886, 255] on link "Setup Campaign" at bounding box center [892, 254] width 108 height 29
click at [1192, 644] on icon "Close Intercom Messenger" at bounding box center [1201, 641] width 19 height 19
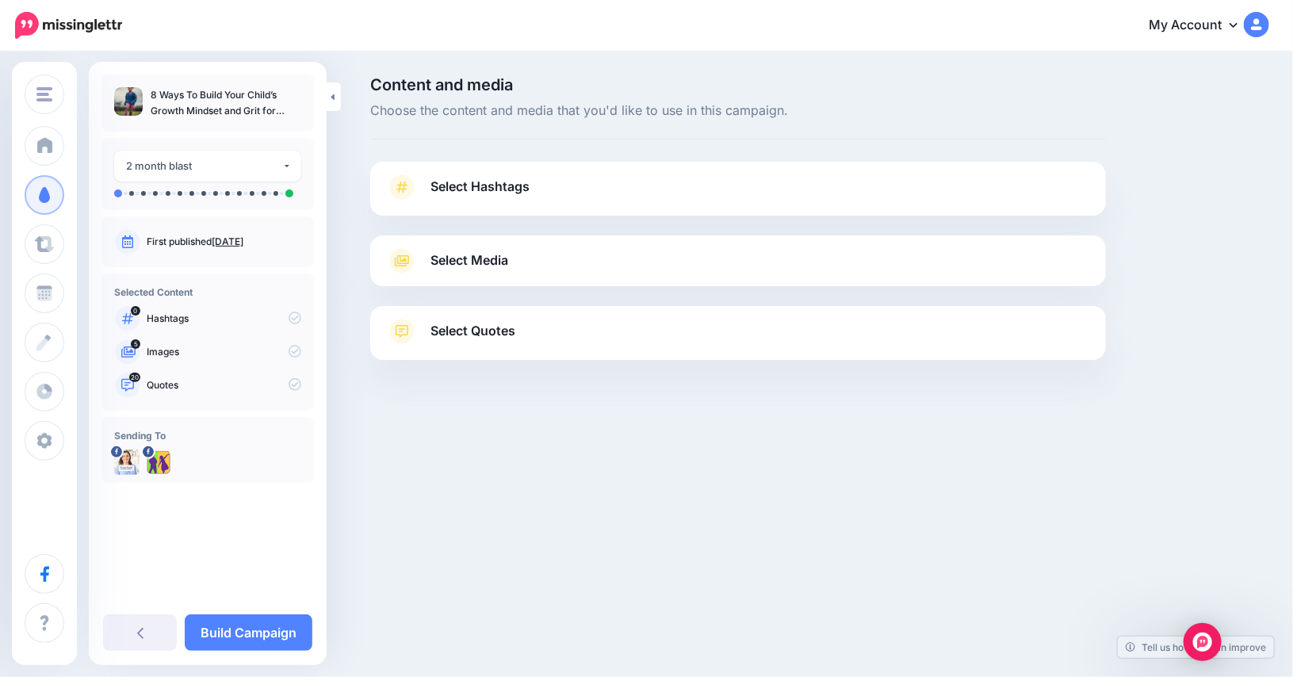
click at [469, 260] on span "Select Media" at bounding box center [469, 260] width 78 height 21
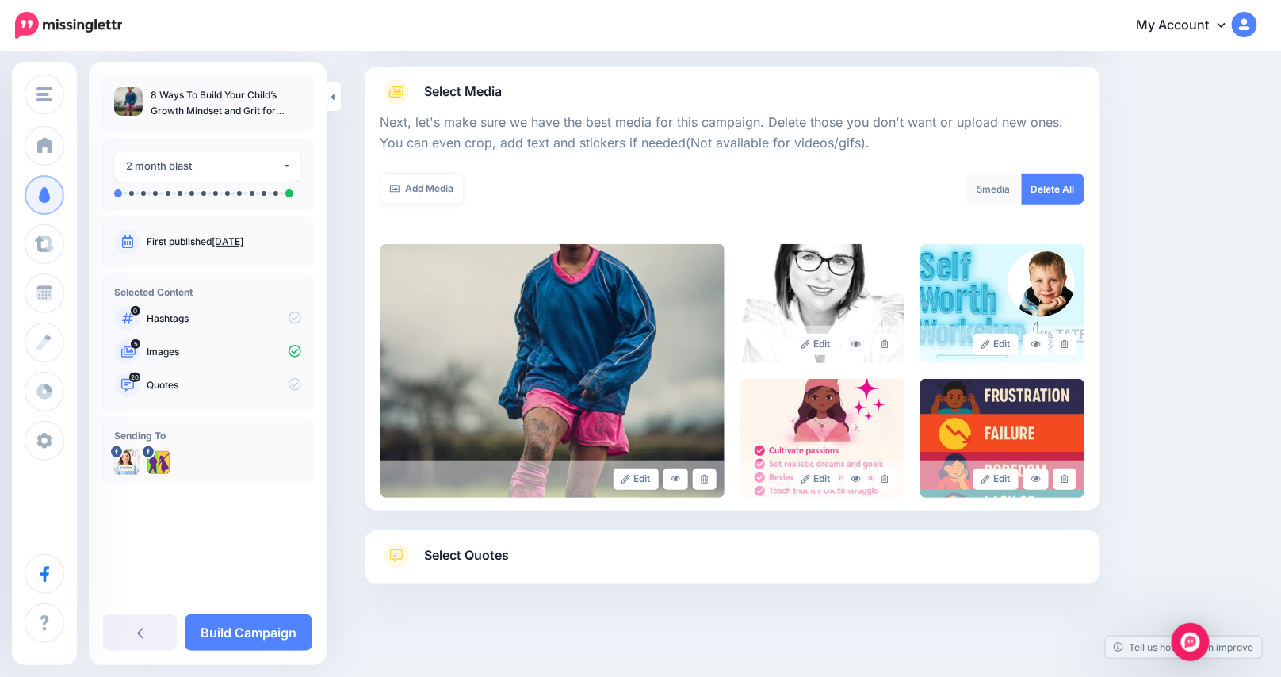
scroll to position [178, 0]
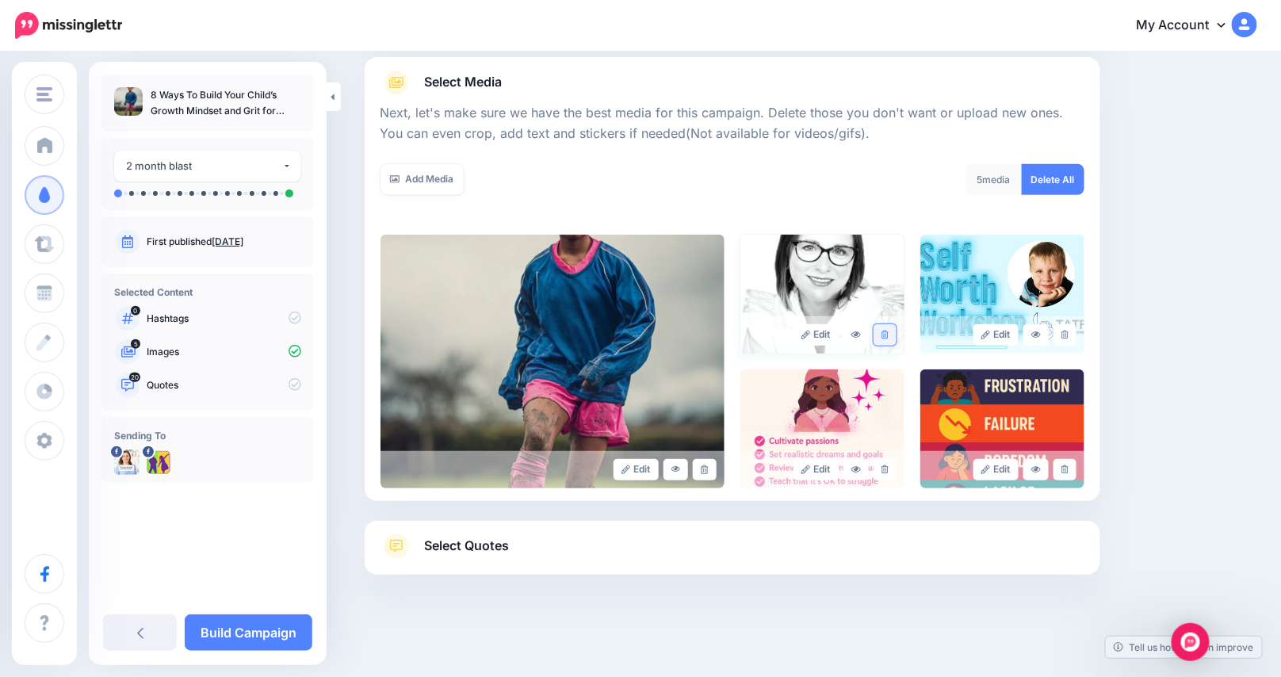
click at [888, 334] on icon at bounding box center [884, 335] width 7 height 9
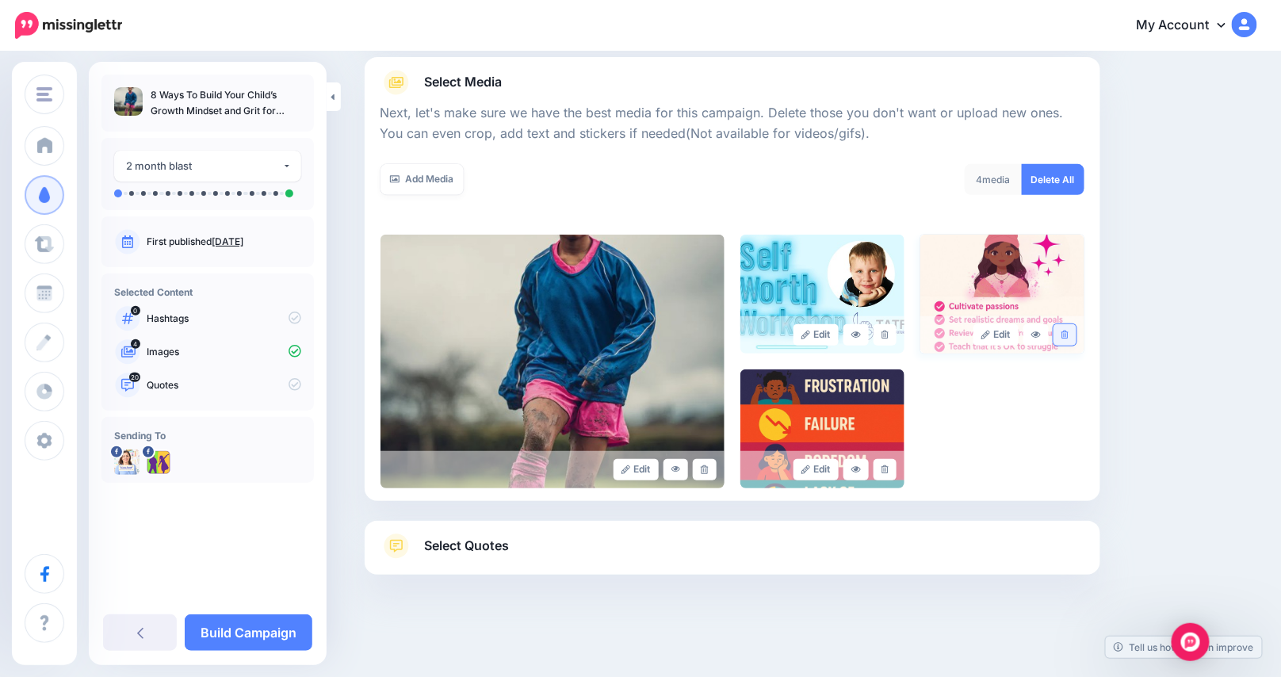
click at [1068, 334] on icon at bounding box center [1064, 335] width 7 height 9
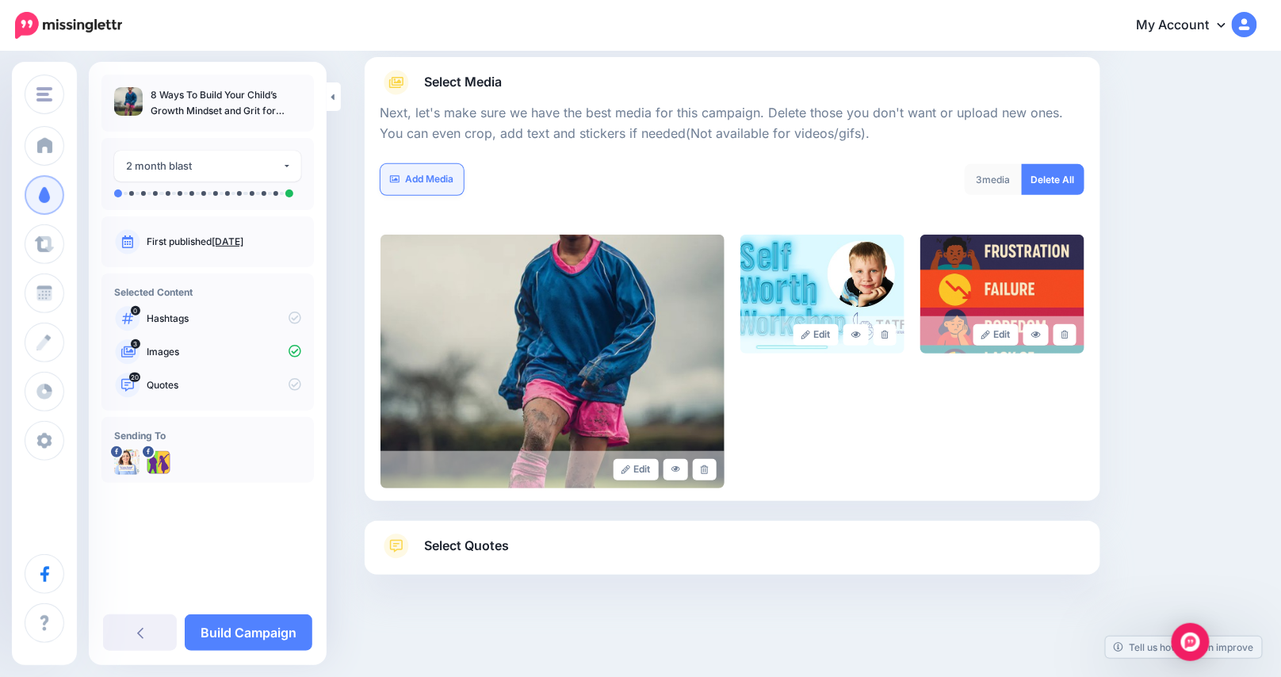
click at [442, 182] on link "Add Media" at bounding box center [421, 179] width 83 height 31
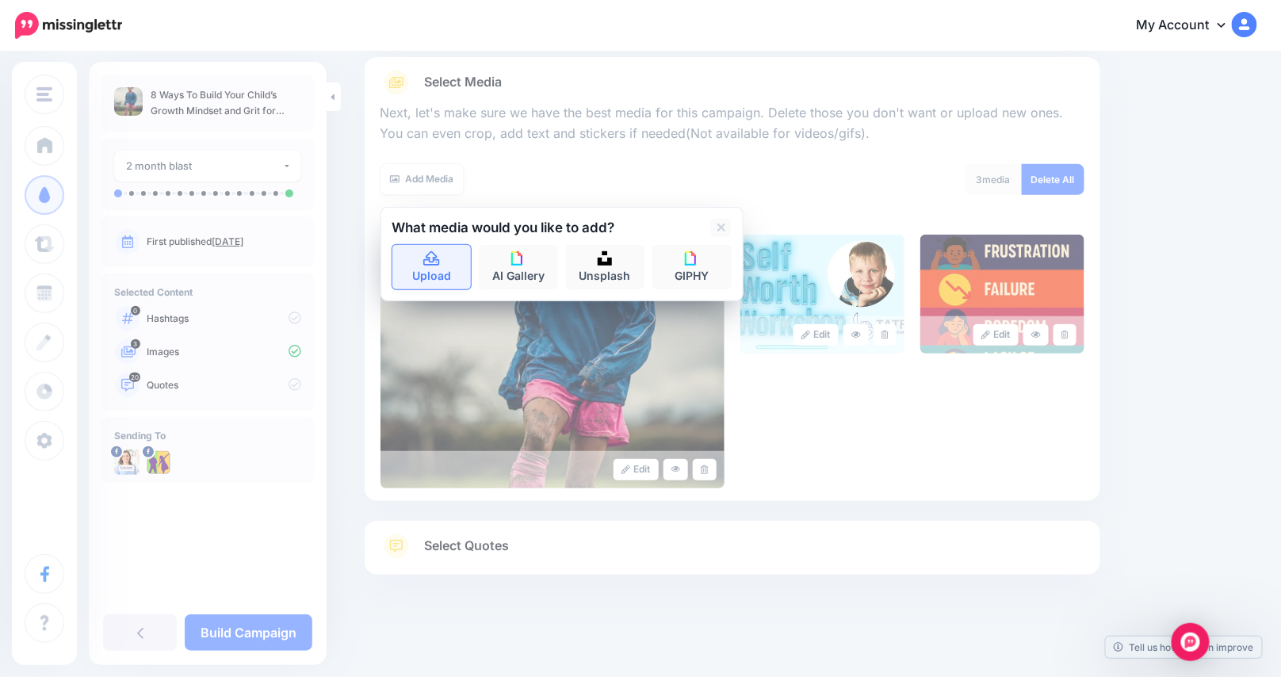
click at [434, 261] on icon at bounding box center [431, 259] width 18 height 14
click at [932, 417] on div "Edit Edit Edit" at bounding box center [732, 362] width 704 height 254
click at [725, 221] on icon at bounding box center [721, 227] width 8 height 13
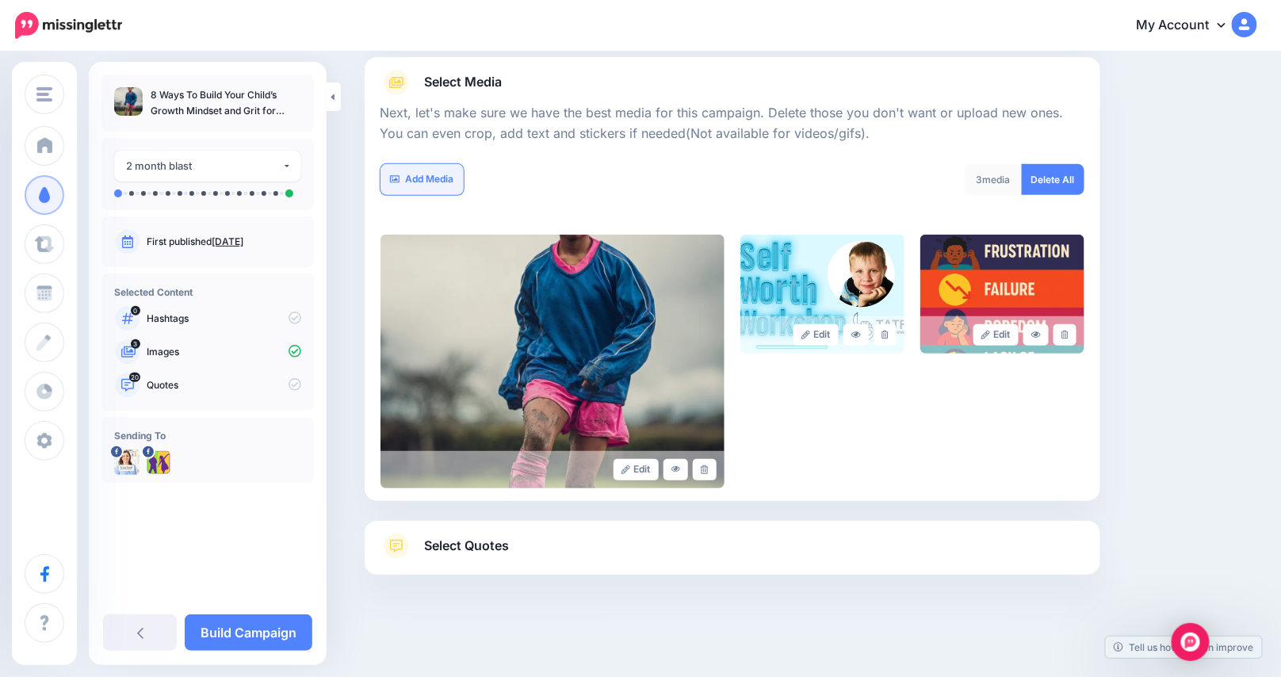
click at [441, 178] on link "Add Media" at bounding box center [421, 179] width 83 height 31
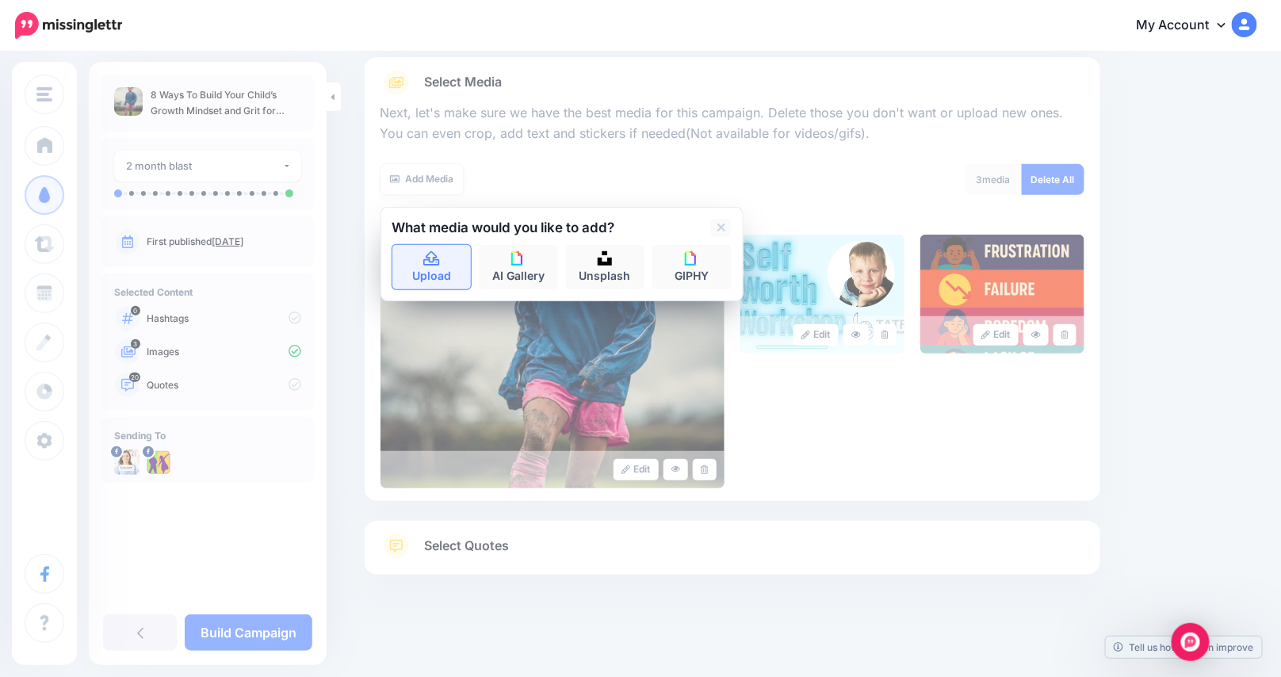
click at [433, 258] on icon at bounding box center [431, 259] width 18 height 14
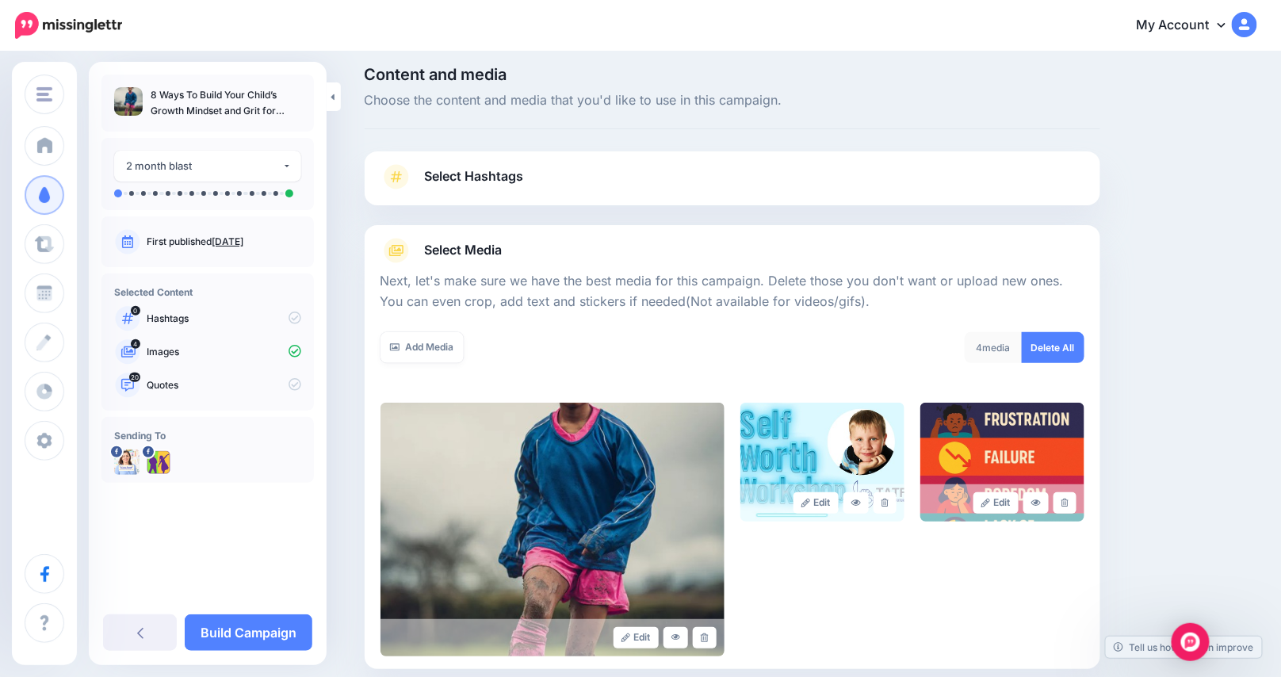
scroll to position [0, 0]
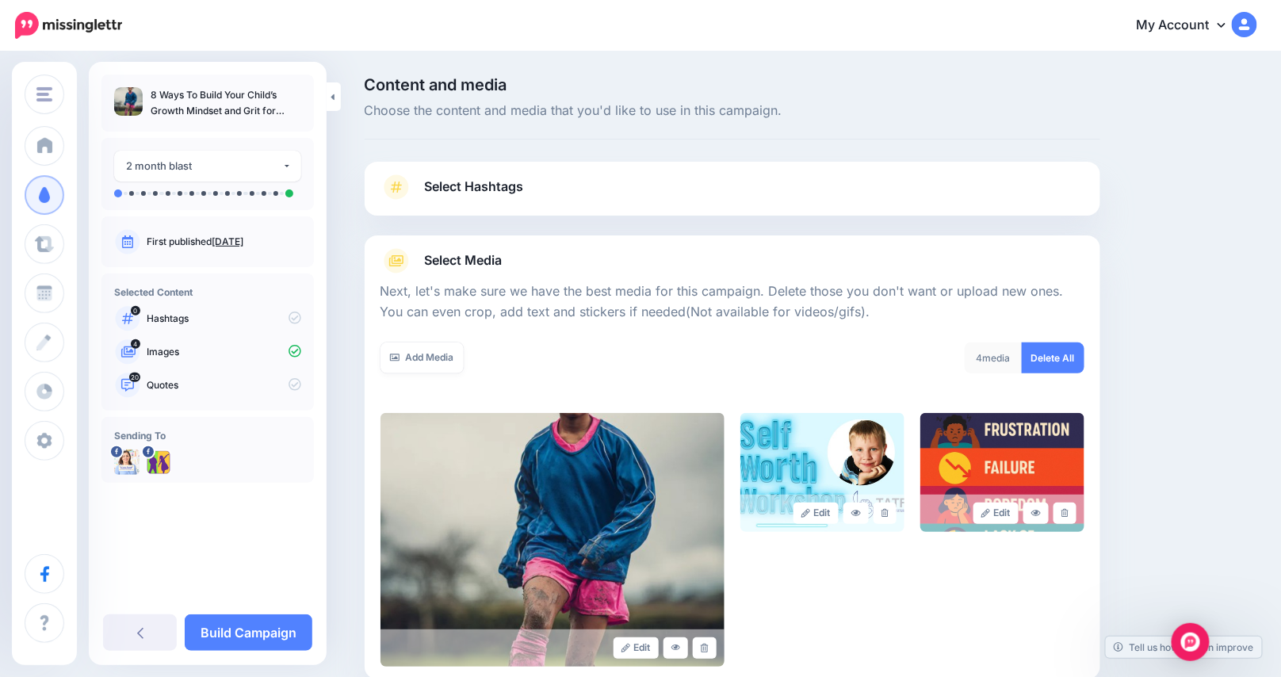
click at [1002, 361] on div "4 media" at bounding box center [994, 357] width 58 height 31
click at [451, 359] on link "Add Media" at bounding box center [421, 357] width 83 height 31
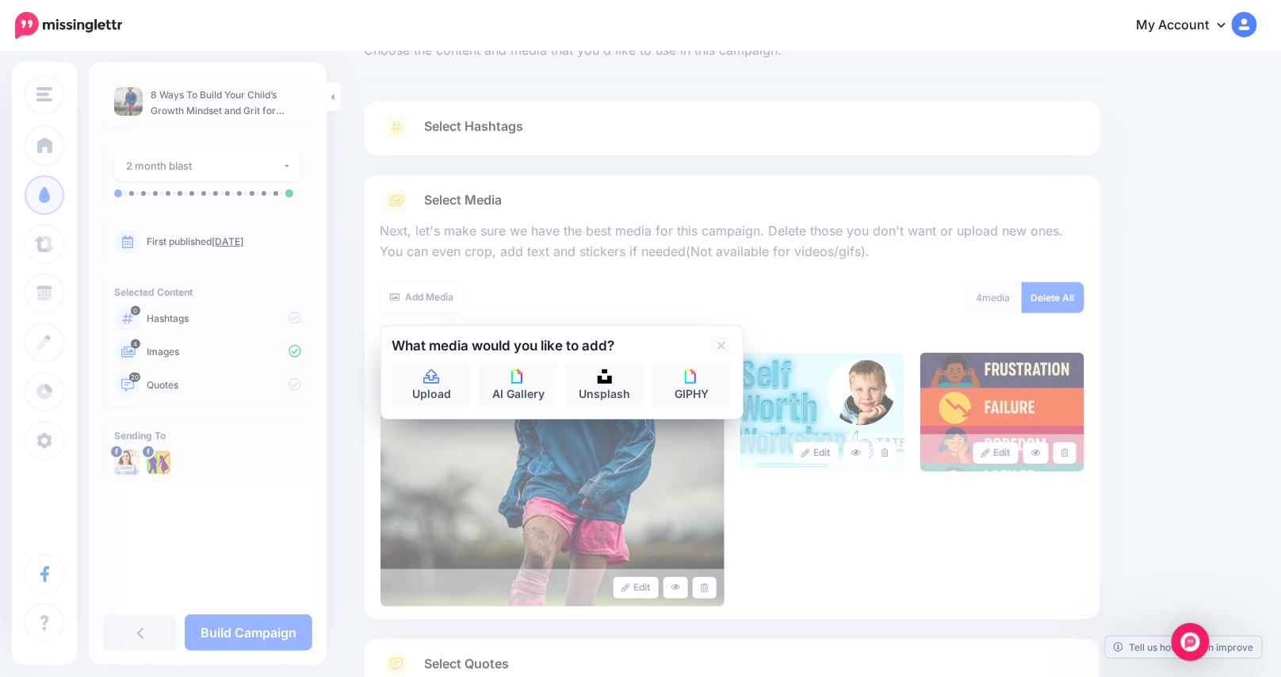
scroll to position [178, 0]
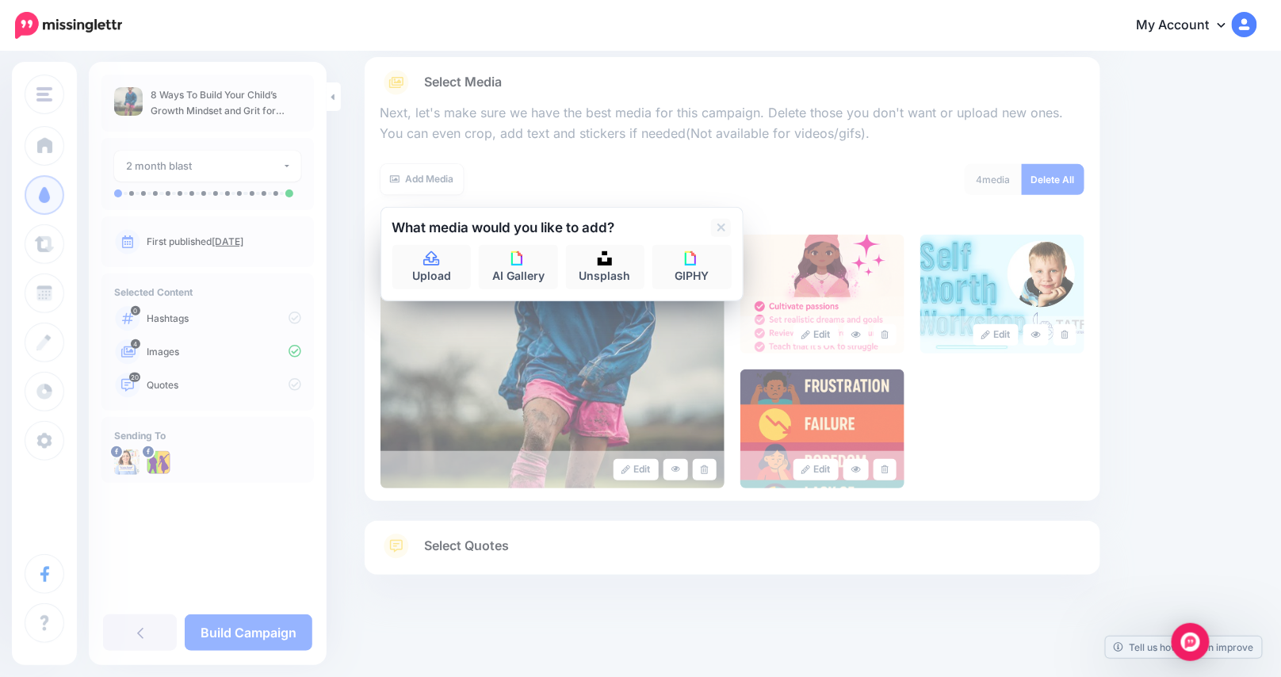
click at [975, 401] on div "Edit Edit Edit" at bounding box center [732, 362] width 704 height 254
click at [1068, 332] on icon at bounding box center [1064, 335] width 7 height 9
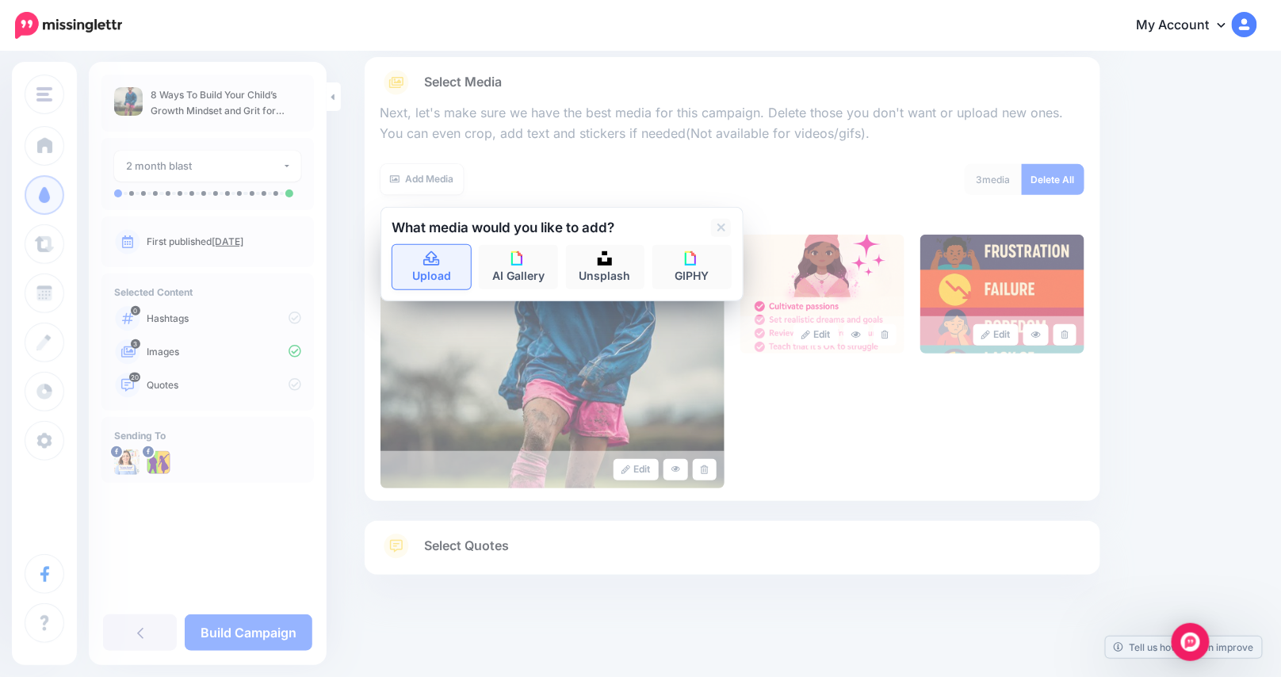
click at [434, 258] on icon at bounding box center [431, 259] width 18 height 14
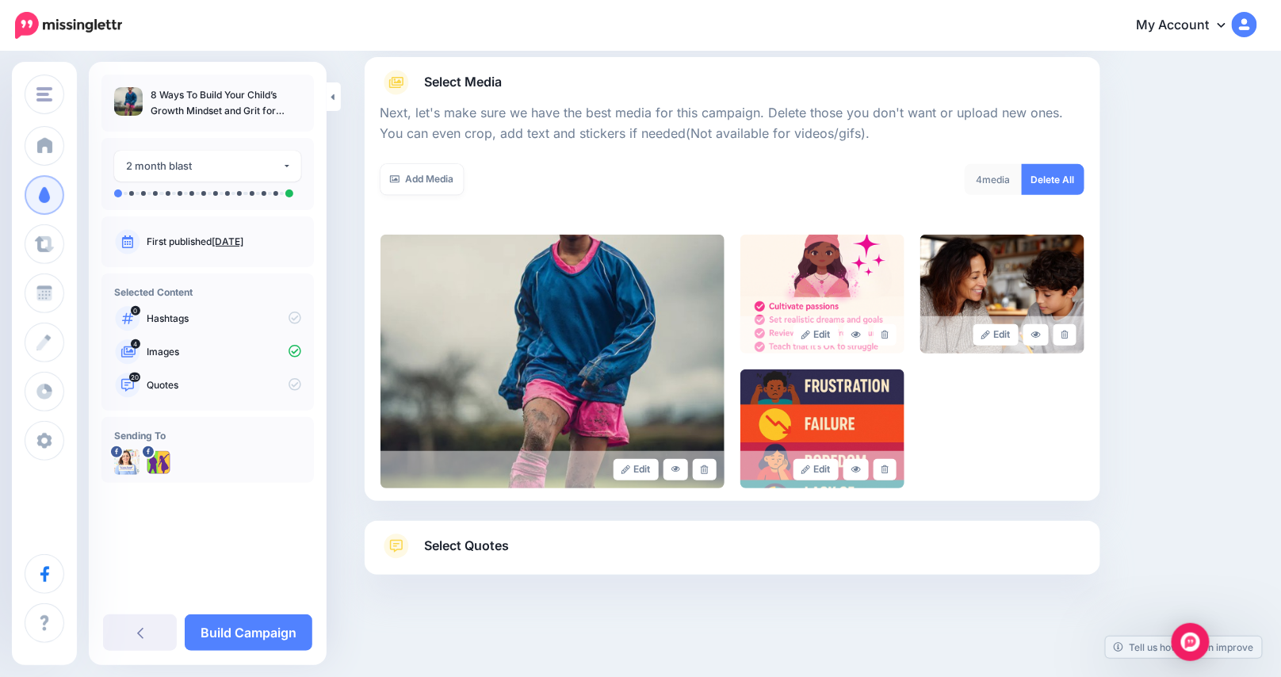
click at [510, 546] on span "Select Quotes" at bounding box center [467, 545] width 85 height 21
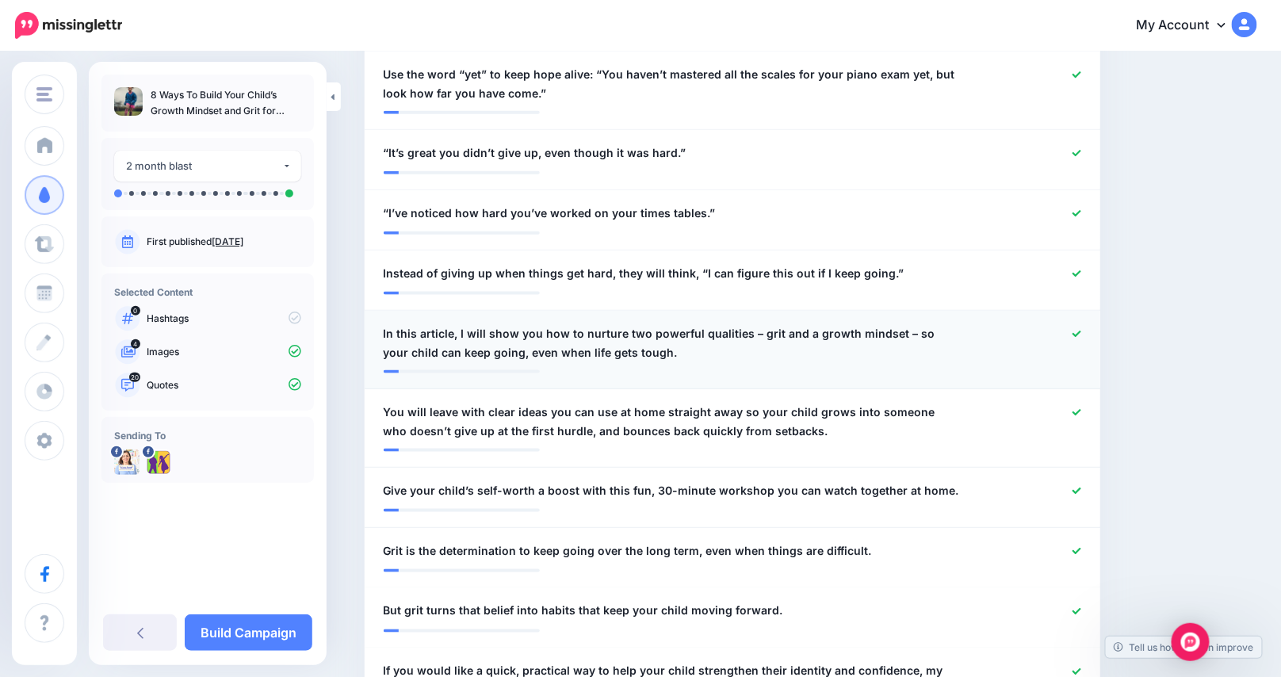
scroll to position [337, 0]
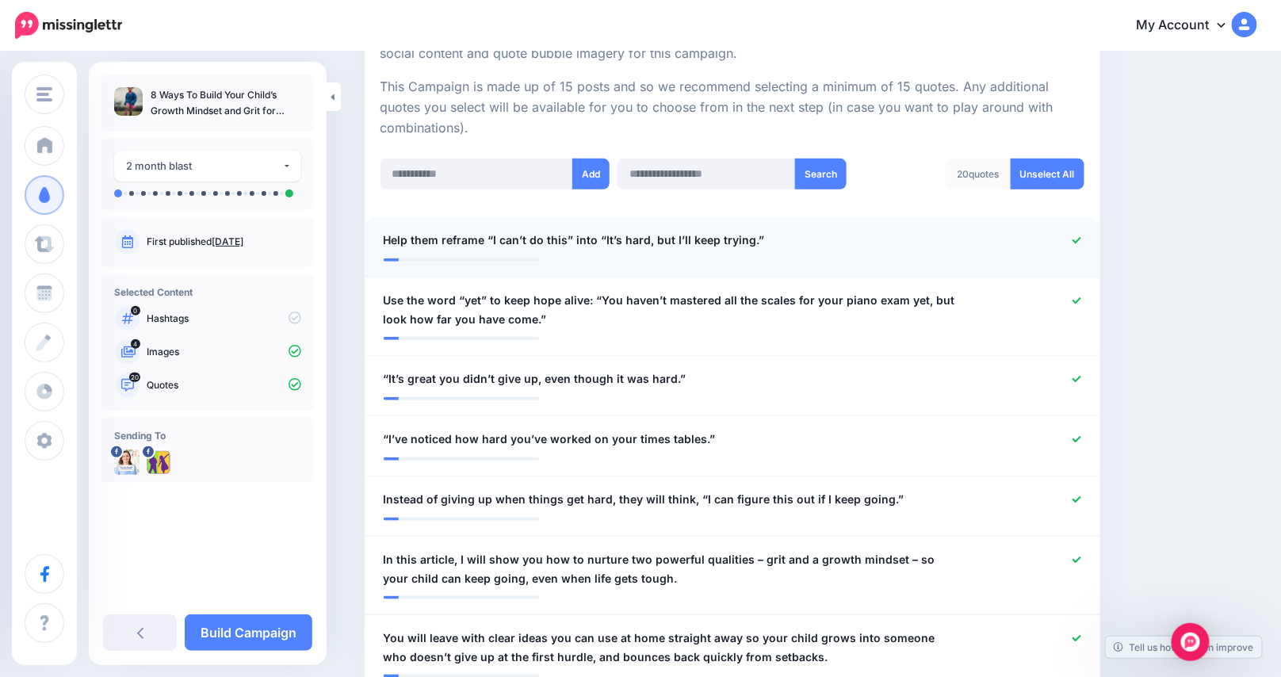
click at [1081, 239] on icon at bounding box center [1076, 240] width 9 height 9
click at [1077, 293] on div at bounding box center [1033, 310] width 120 height 38
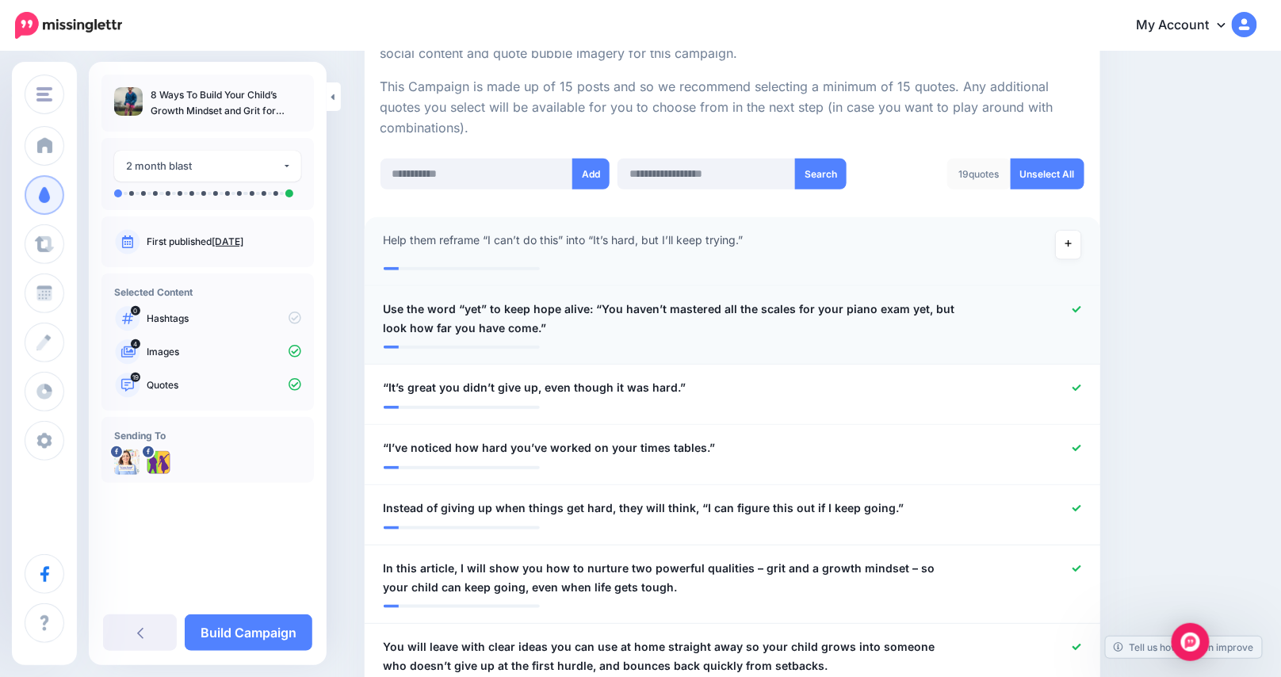
click at [1081, 308] on icon at bounding box center [1076, 309] width 9 height 9
click at [1083, 394] on div at bounding box center [1033, 388] width 120 height 20
click at [1081, 388] on icon at bounding box center [1076, 388] width 9 height 9
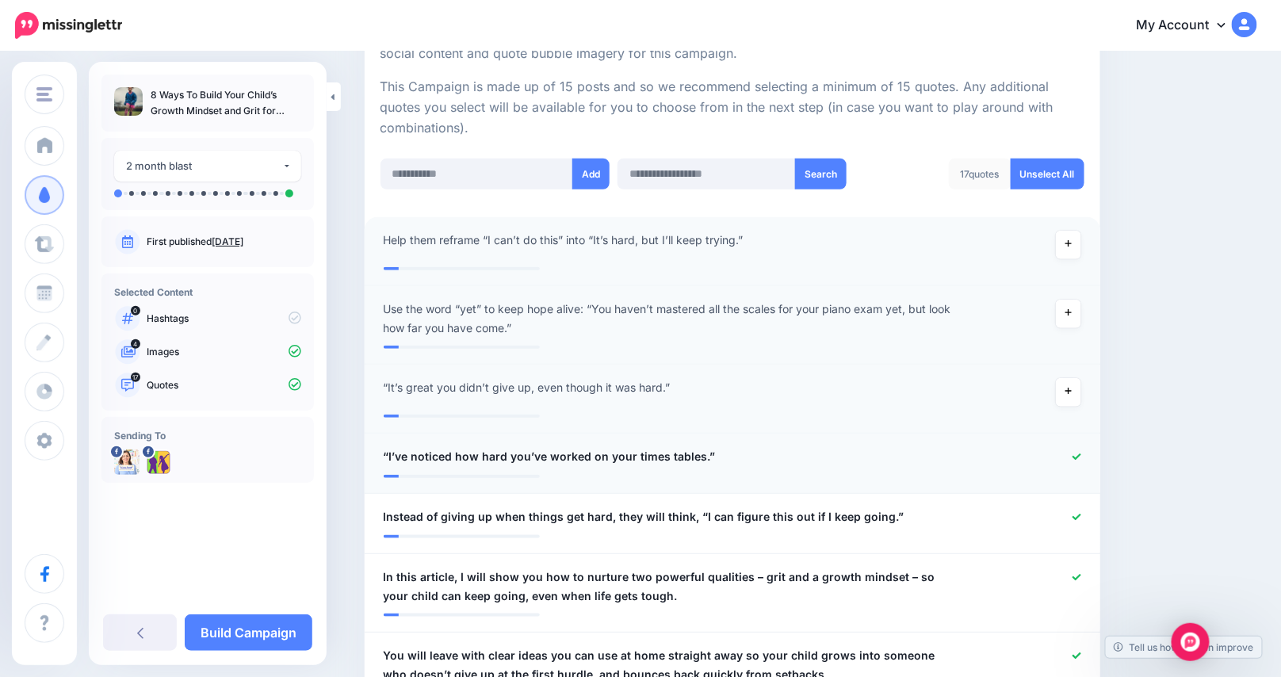
click at [1076, 447] on div at bounding box center [1033, 457] width 120 height 20
click at [1081, 453] on icon at bounding box center [1076, 457] width 9 height 9
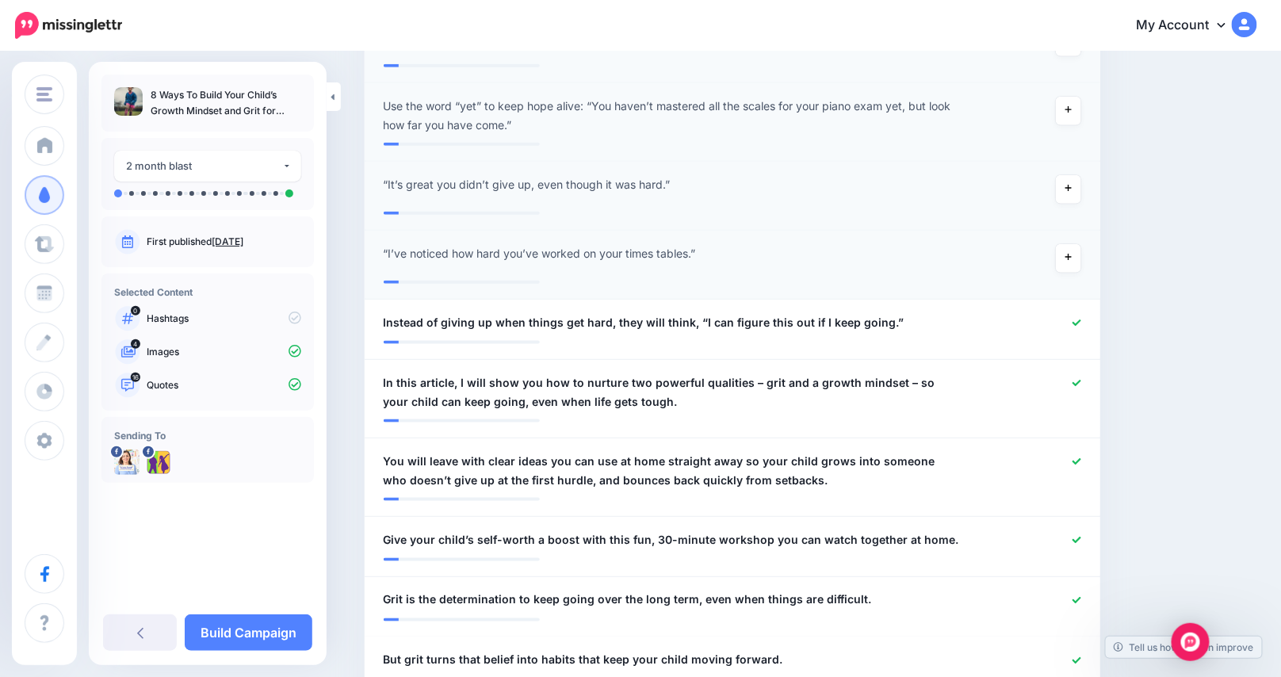
scroll to position [575, 0]
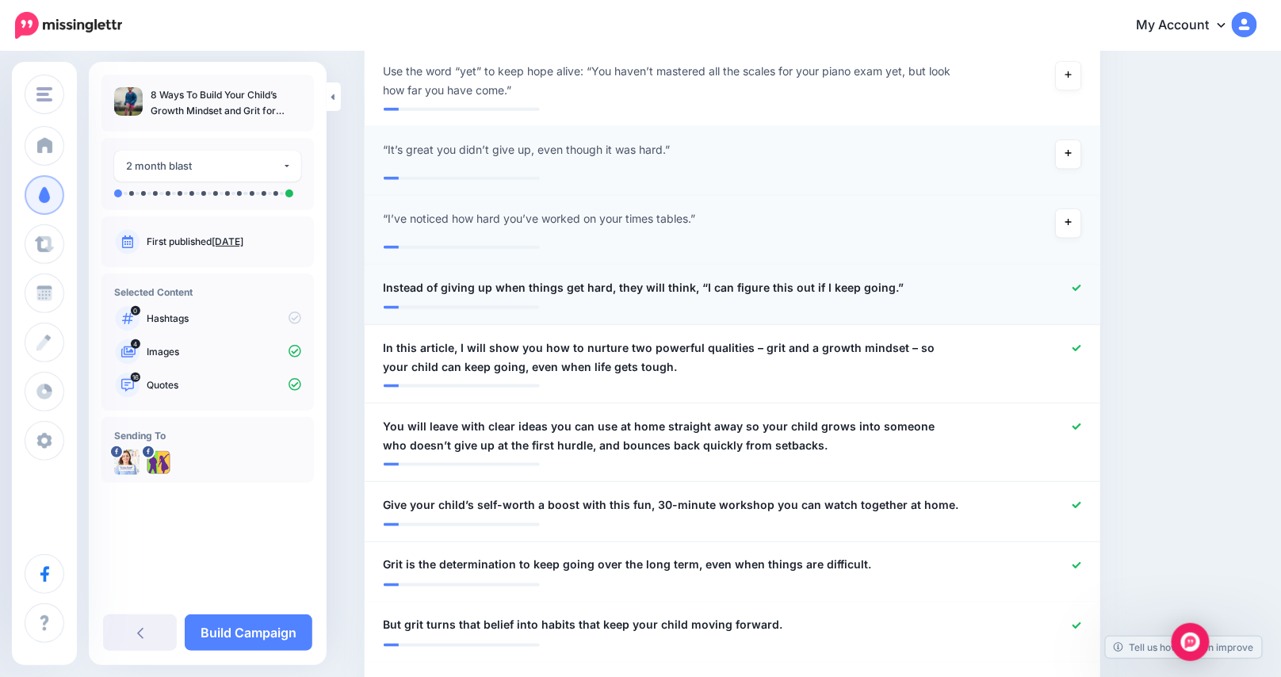
click at [1092, 289] on div at bounding box center [1033, 288] width 120 height 20
click at [1081, 288] on icon at bounding box center [1076, 288] width 9 height 6
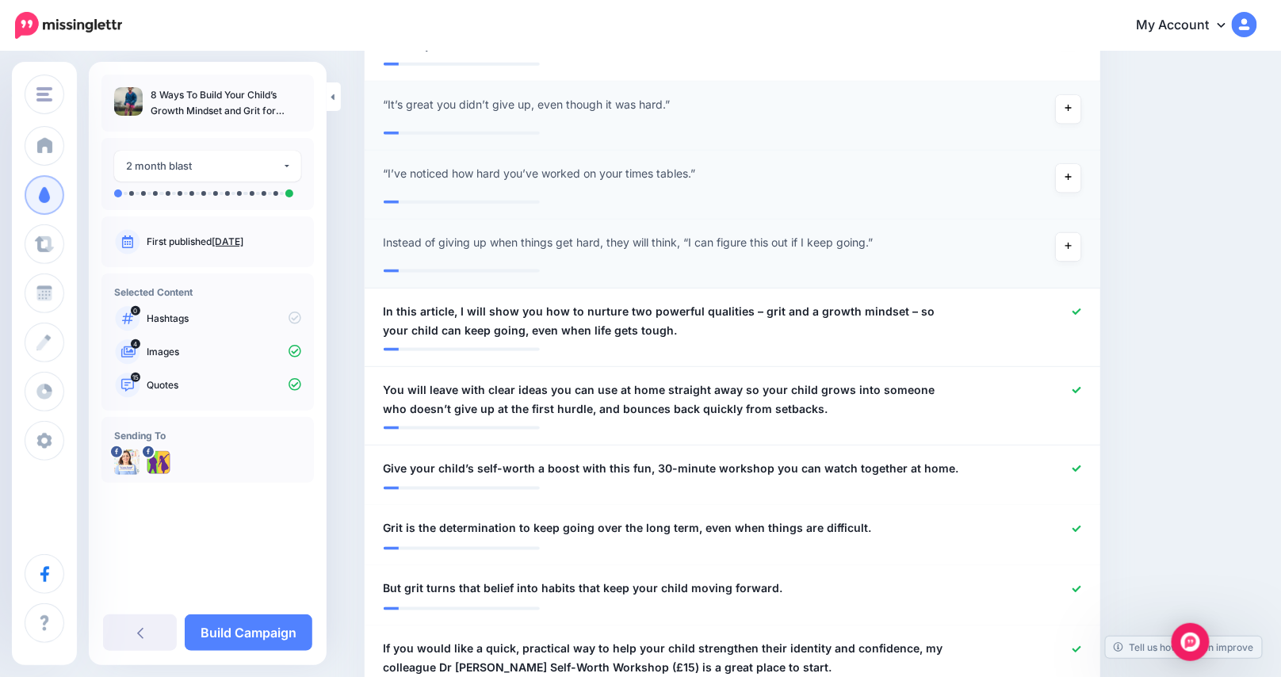
scroll to position [654, 0]
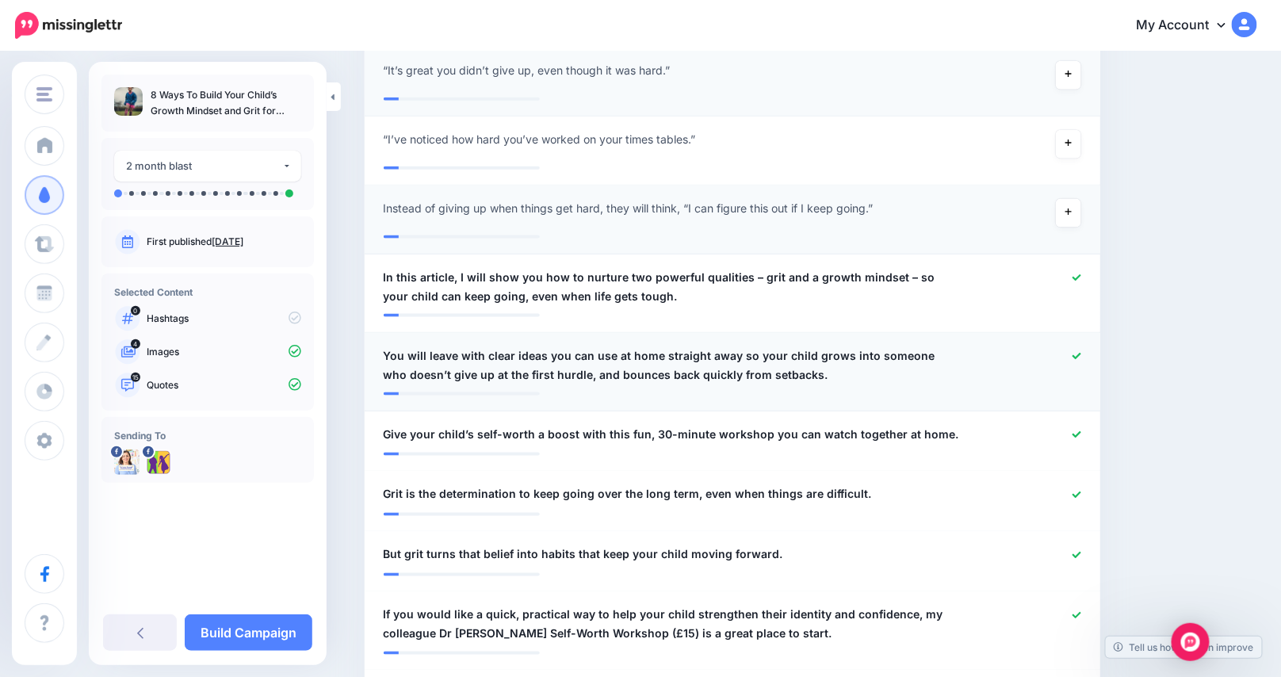
click at [1081, 355] on icon at bounding box center [1076, 356] width 9 height 9
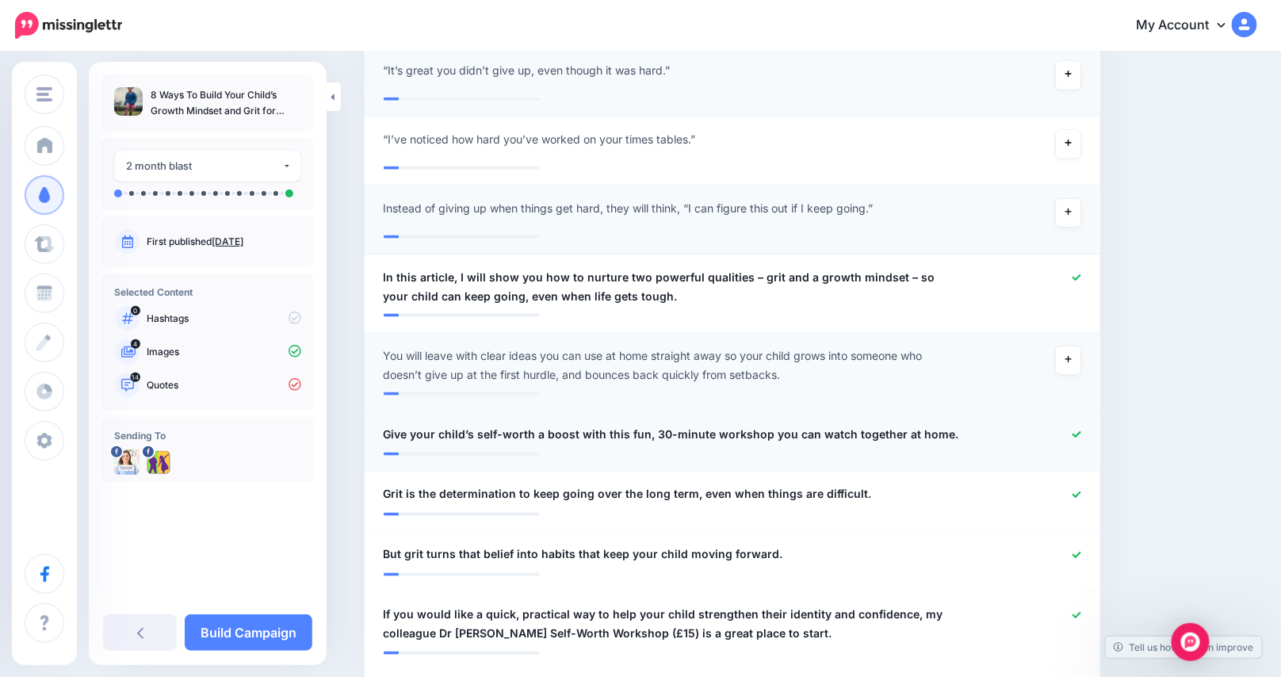
click at [1080, 434] on icon at bounding box center [1076, 434] width 9 height 9
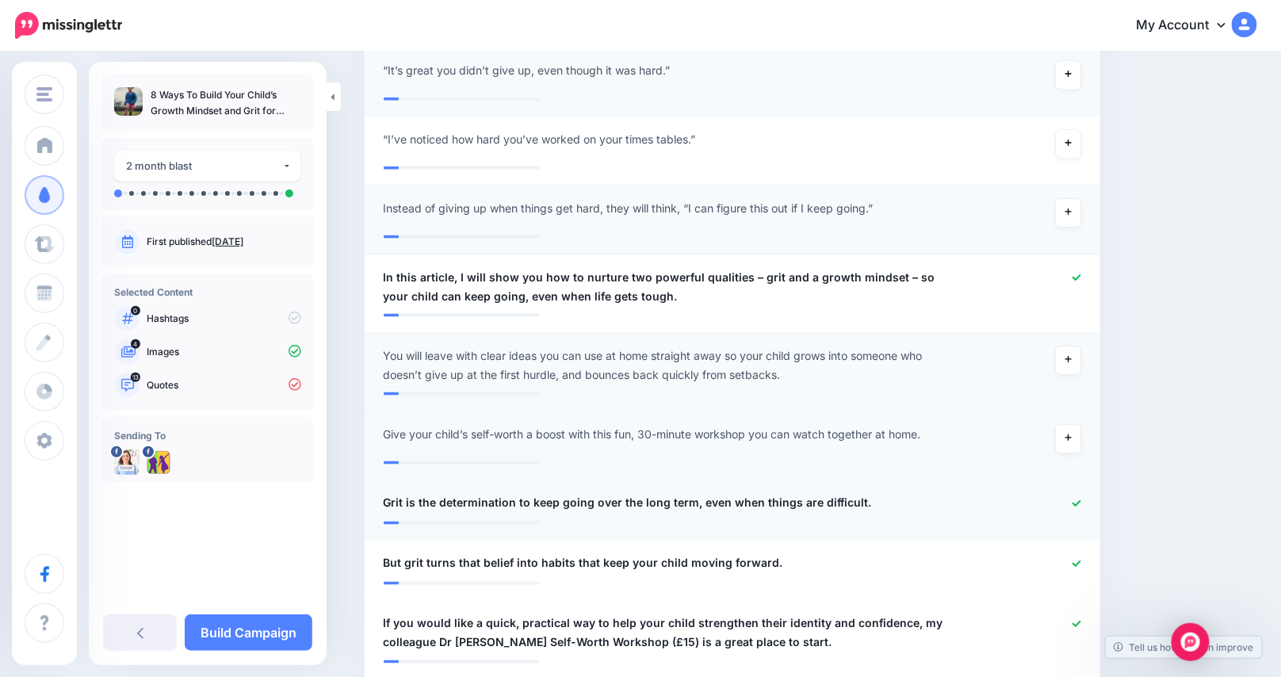
click at [1078, 503] on icon at bounding box center [1076, 503] width 9 height 9
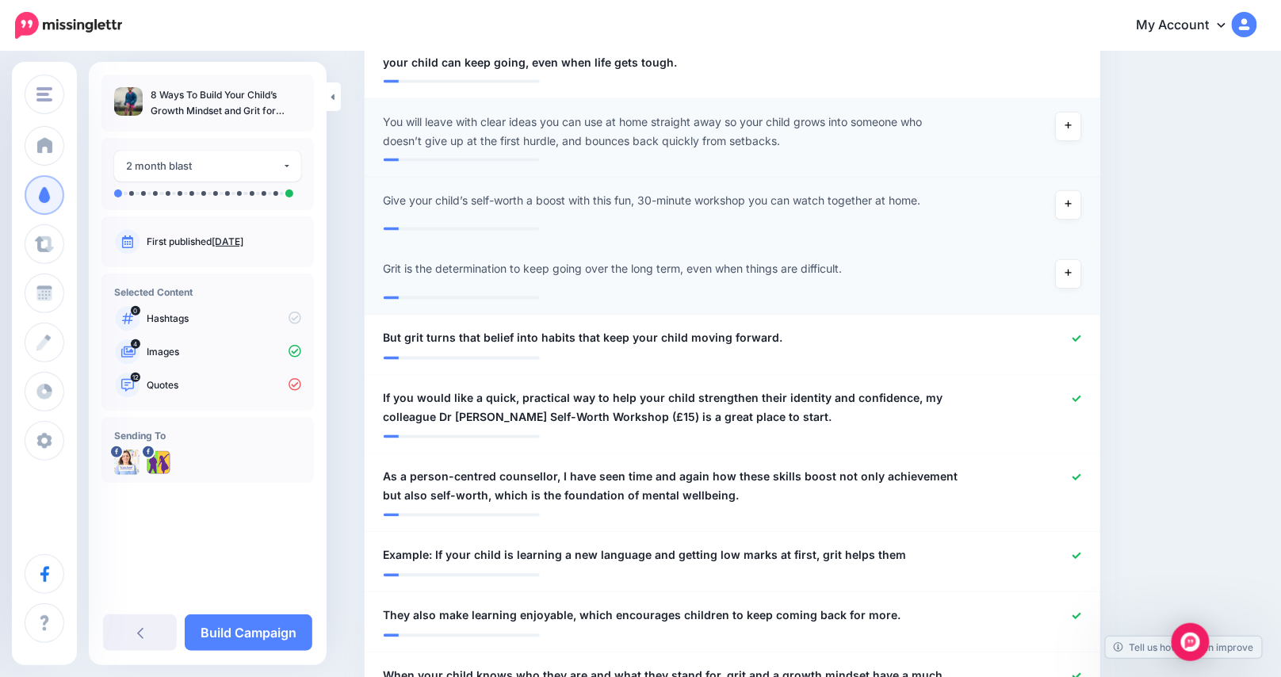
scroll to position [892, 0]
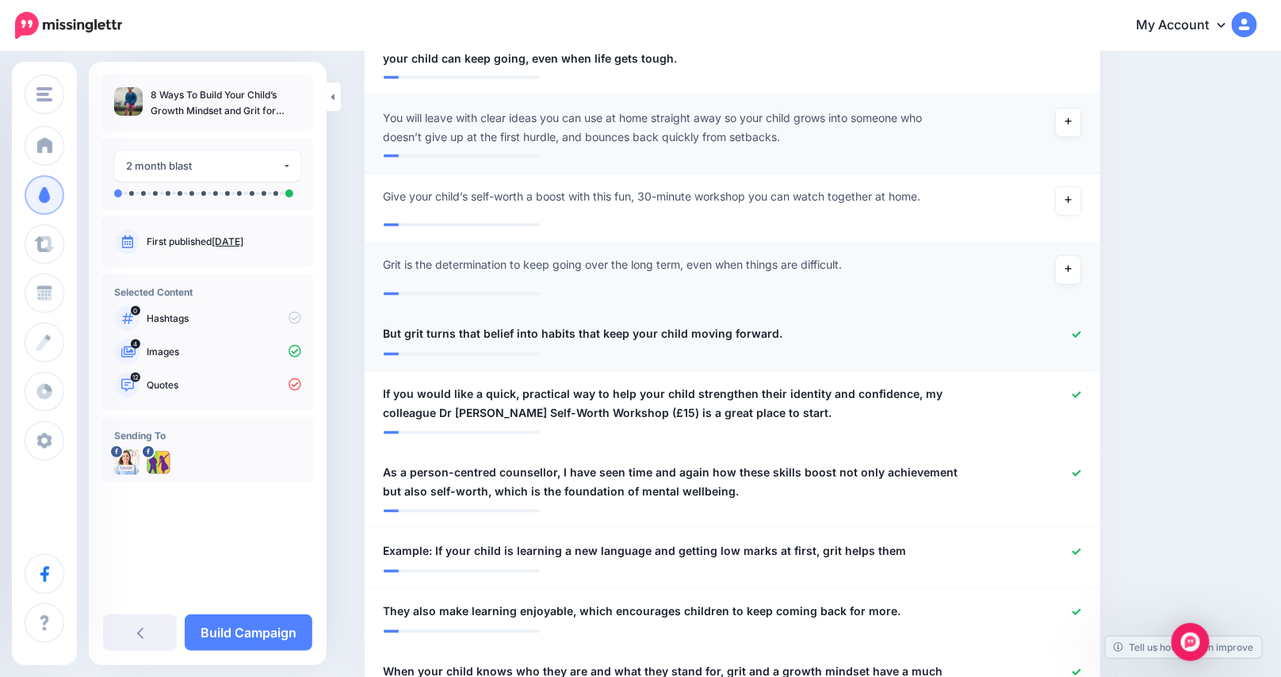
click at [1081, 338] on icon at bounding box center [1076, 335] width 9 height 9
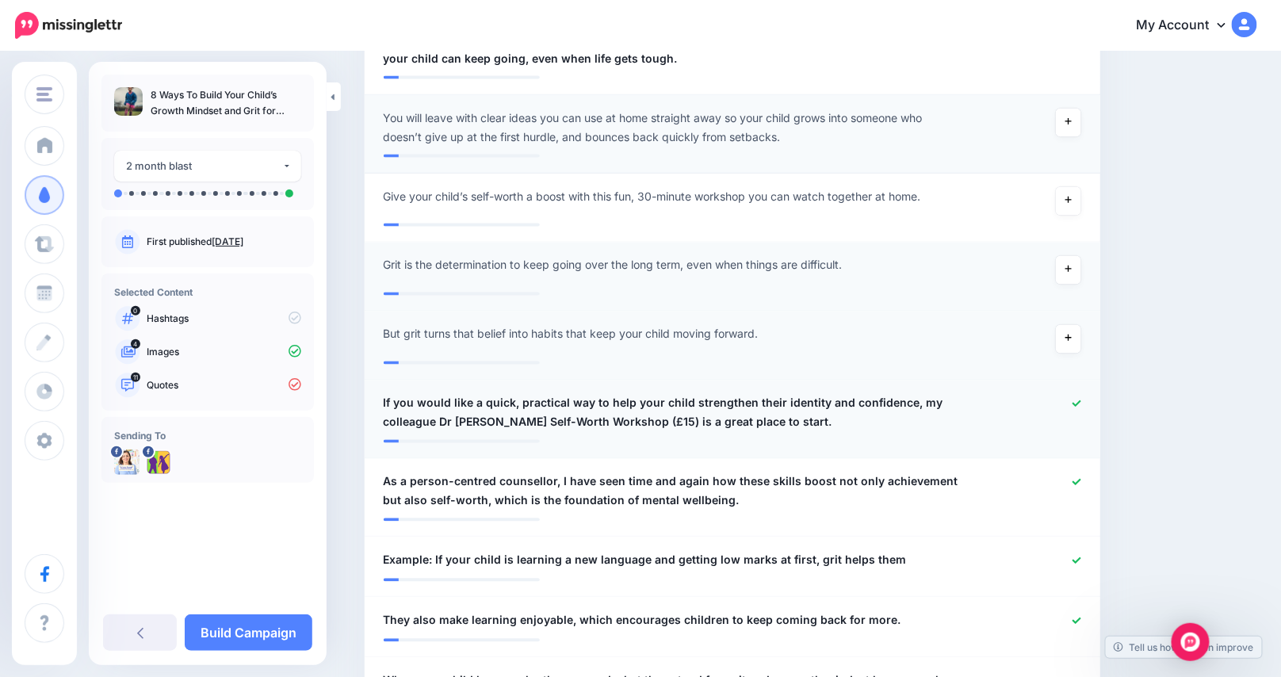
click at [1081, 405] on icon at bounding box center [1076, 403] width 9 height 6
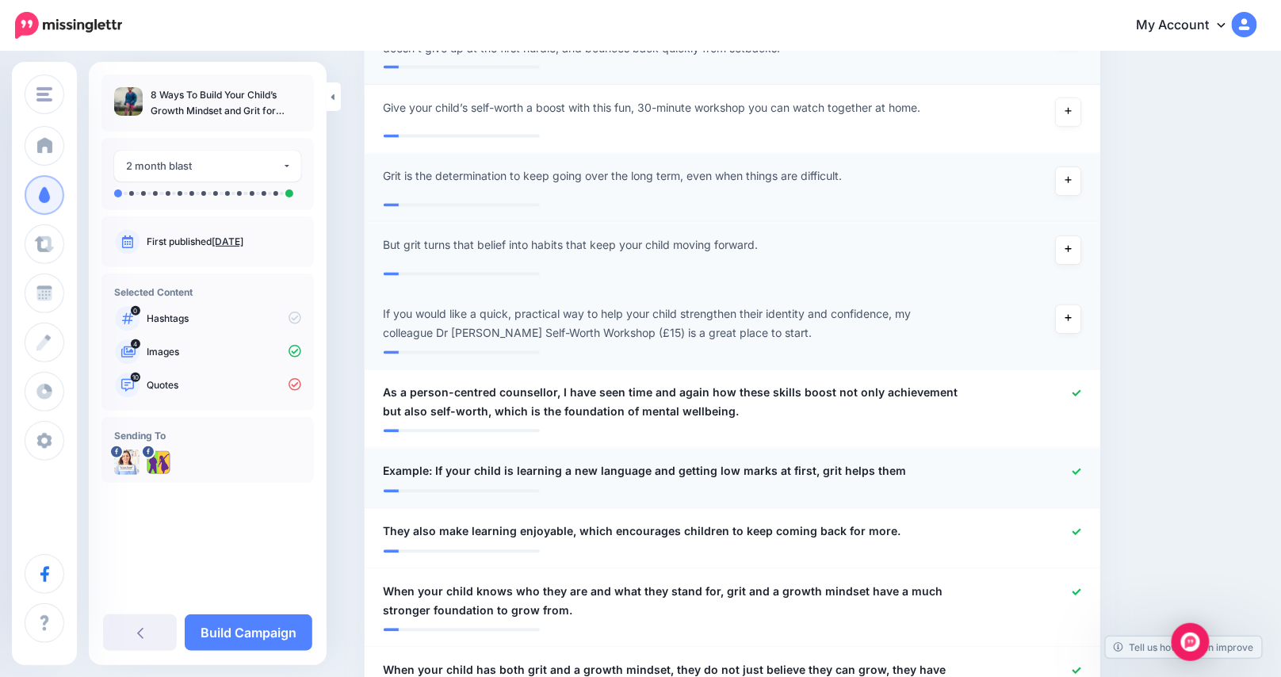
scroll to position [1129, 0]
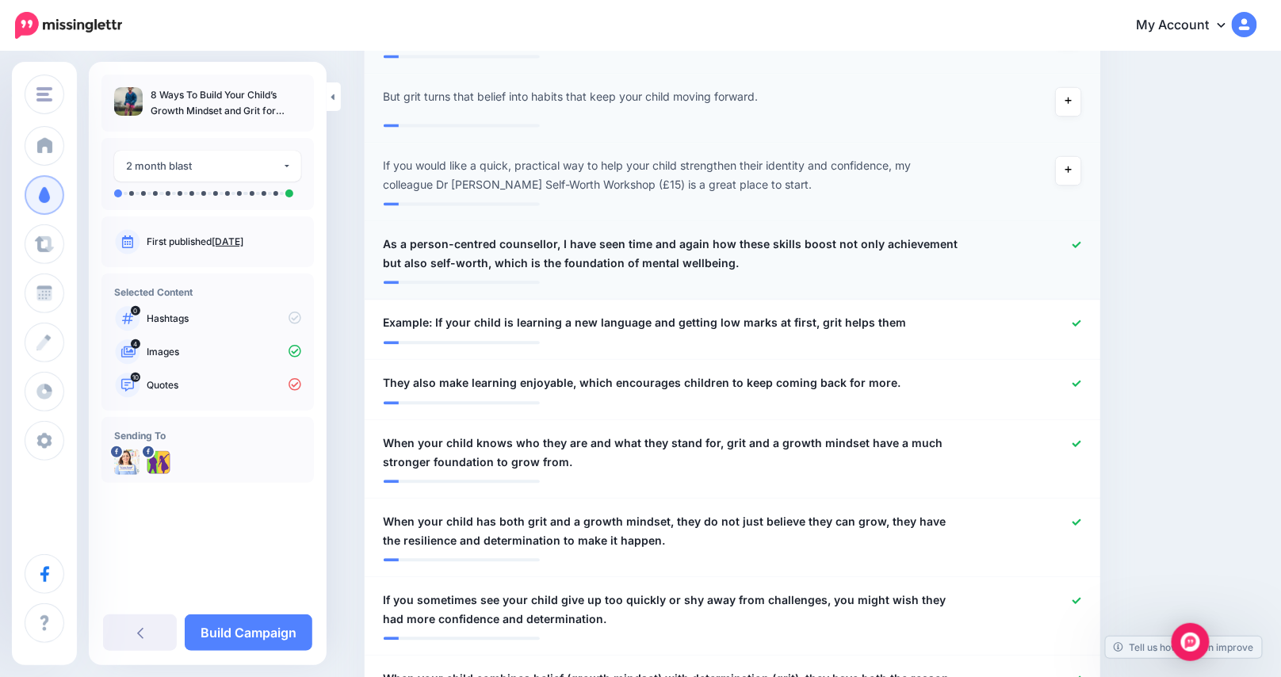
click at [1081, 244] on icon at bounding box center [1076, 244] width 9 height 6
click at [1081, 321] on icon at bounding box center [1076, 323] width 9 height 9
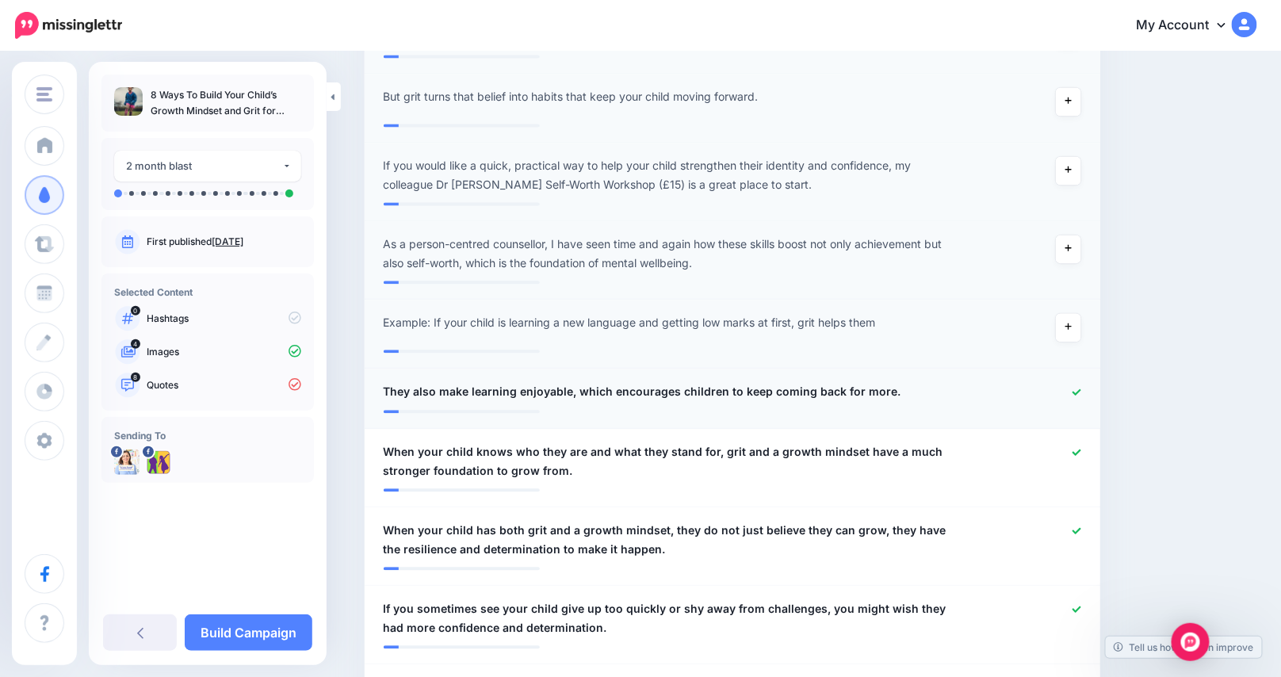
click at [1079, 392] on icon at bounding box center [1076, 391] width 9 height 6
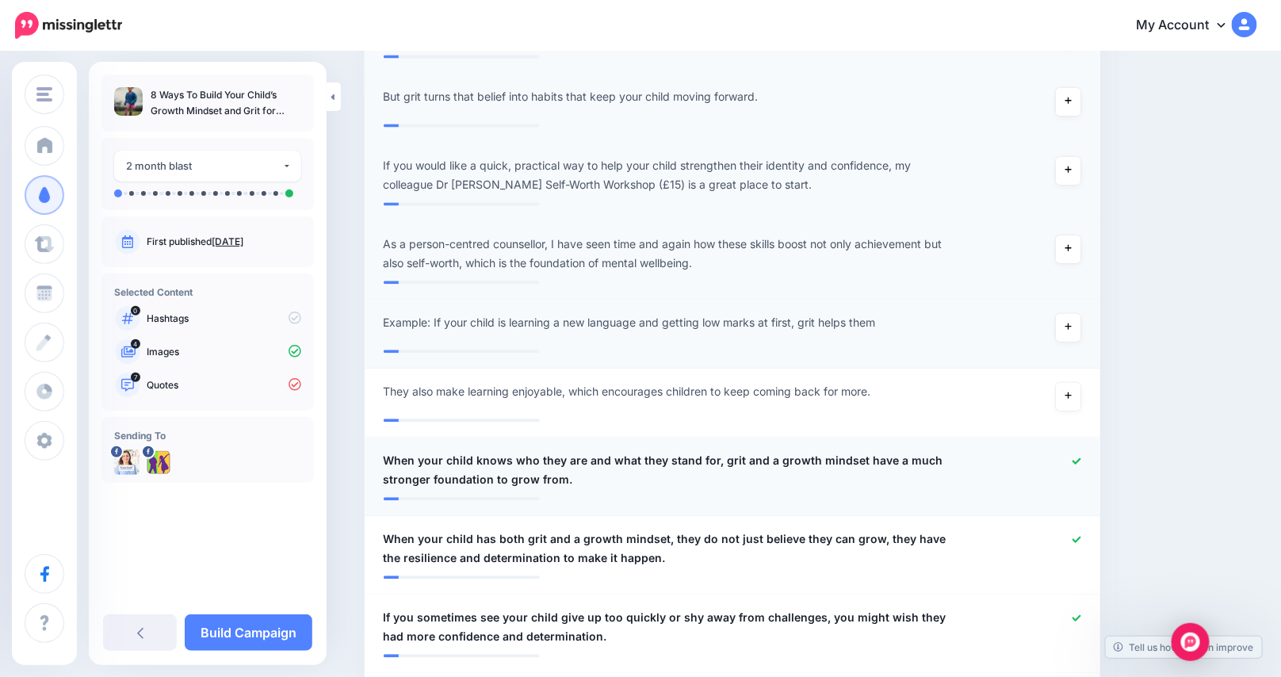
click at [1078, 467] on div at bounding box center [1033, 470] width 120 height 38
click at [1081, 460] on icon at bounding box center [1076, 461] width 9 height 9
click at [1079, 537] on icon at bounding box center [1076, 539] width 9 height 9
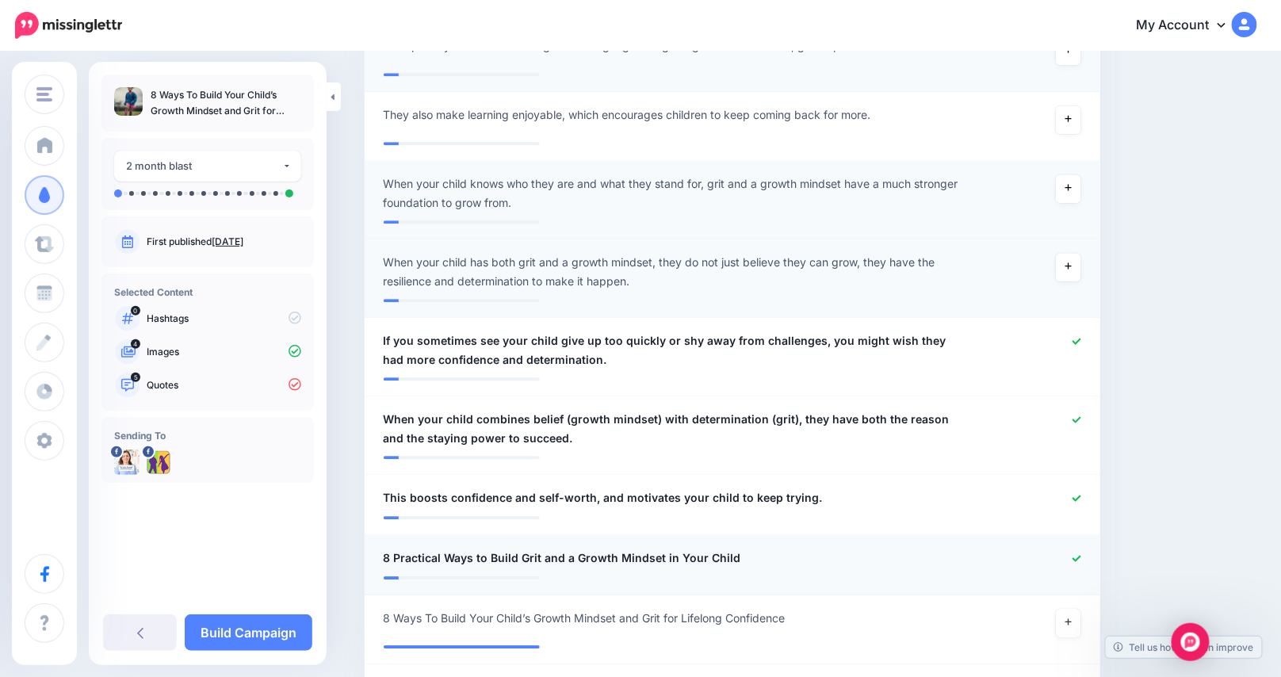
scroll to position [1446, 0]
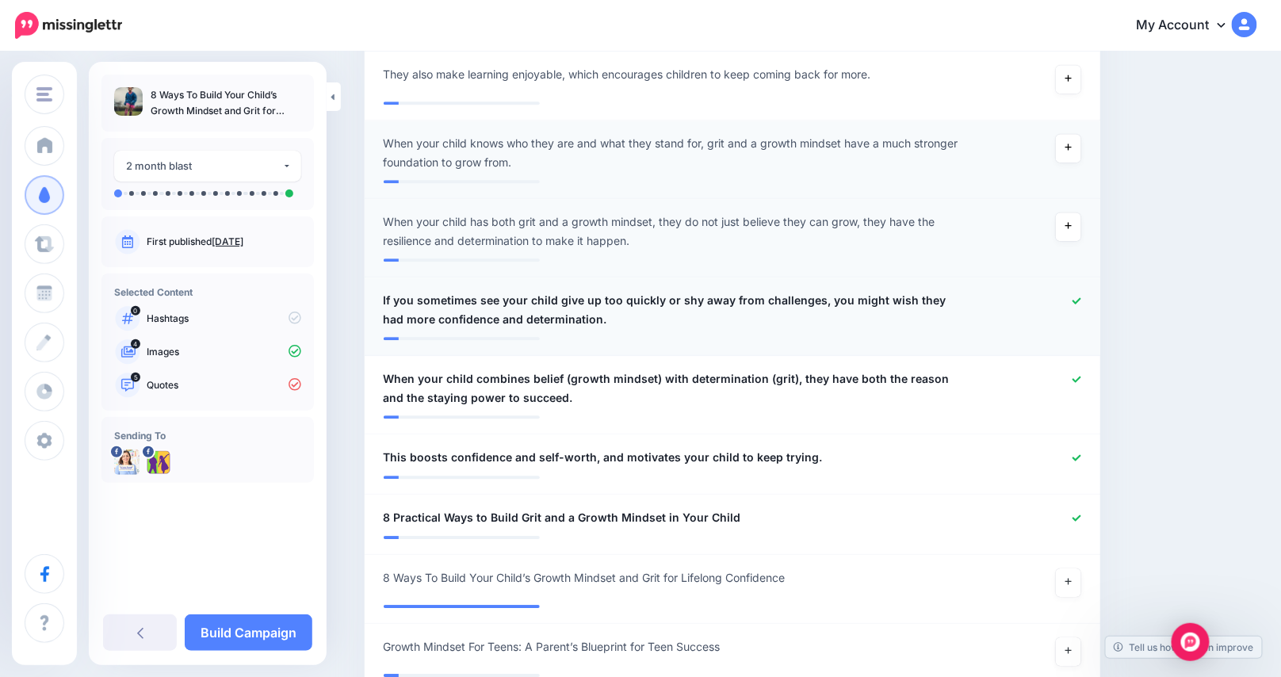
click at [1081, 299] on icon at bounding box center [1076, 300] width 9 height 6
click at [1081, 380] on icon at bounding box center [1076, 379] width 9 height 6
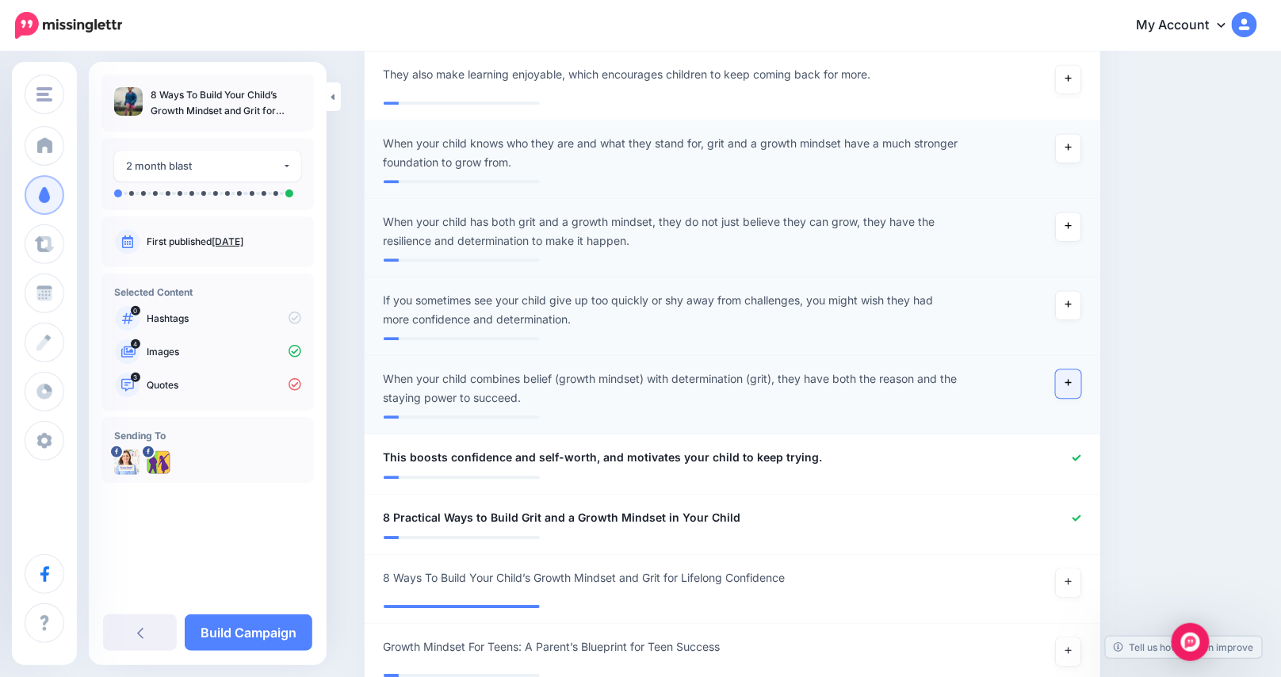
click at [1072, 378] on icon at bounding box center [1068, 382] width 6 height 9
click at [1081, 457] on icon at bounding box center [1076, 457] width 9 height 6
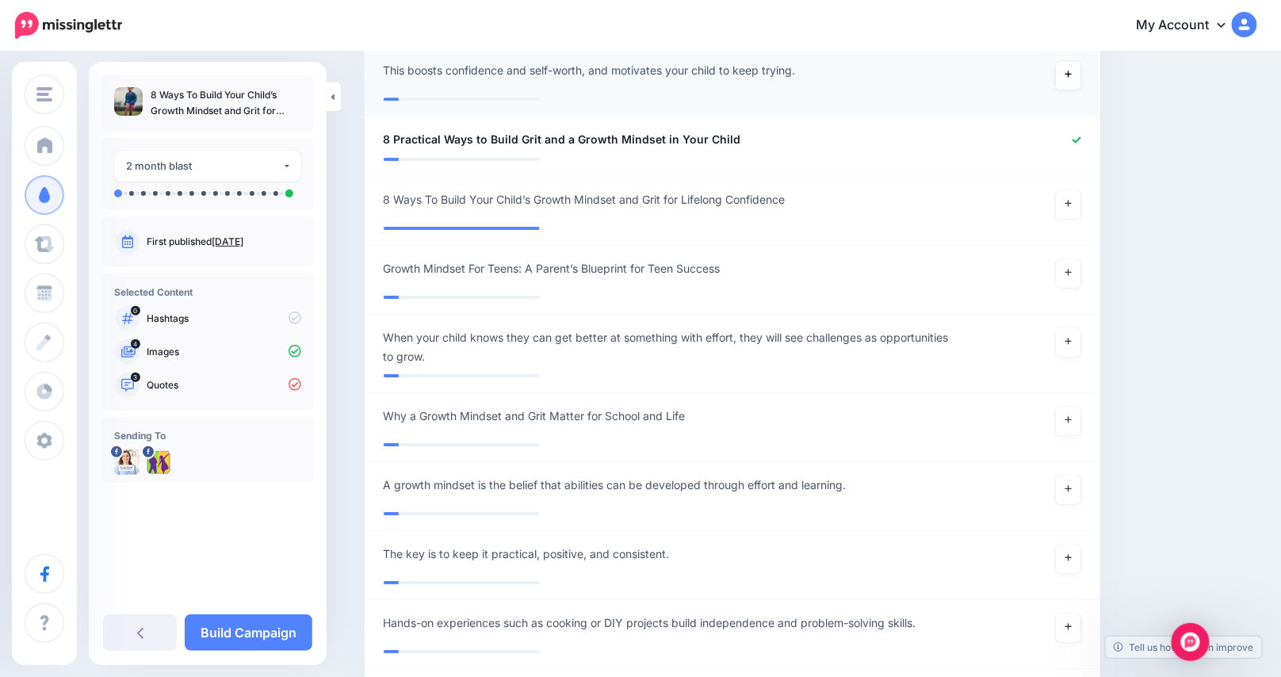
scroll to position [1843, 0]
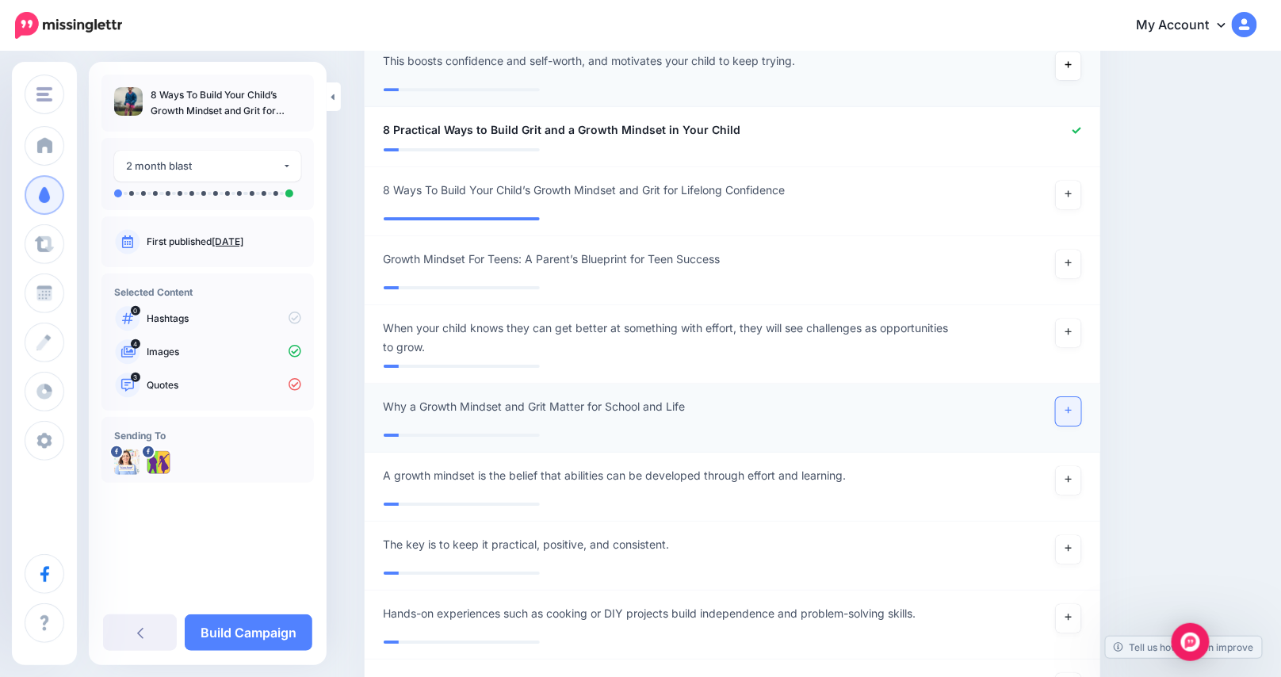
click at [1072, 413] on icon at bounding box center [1068, 410] width 6 height 9
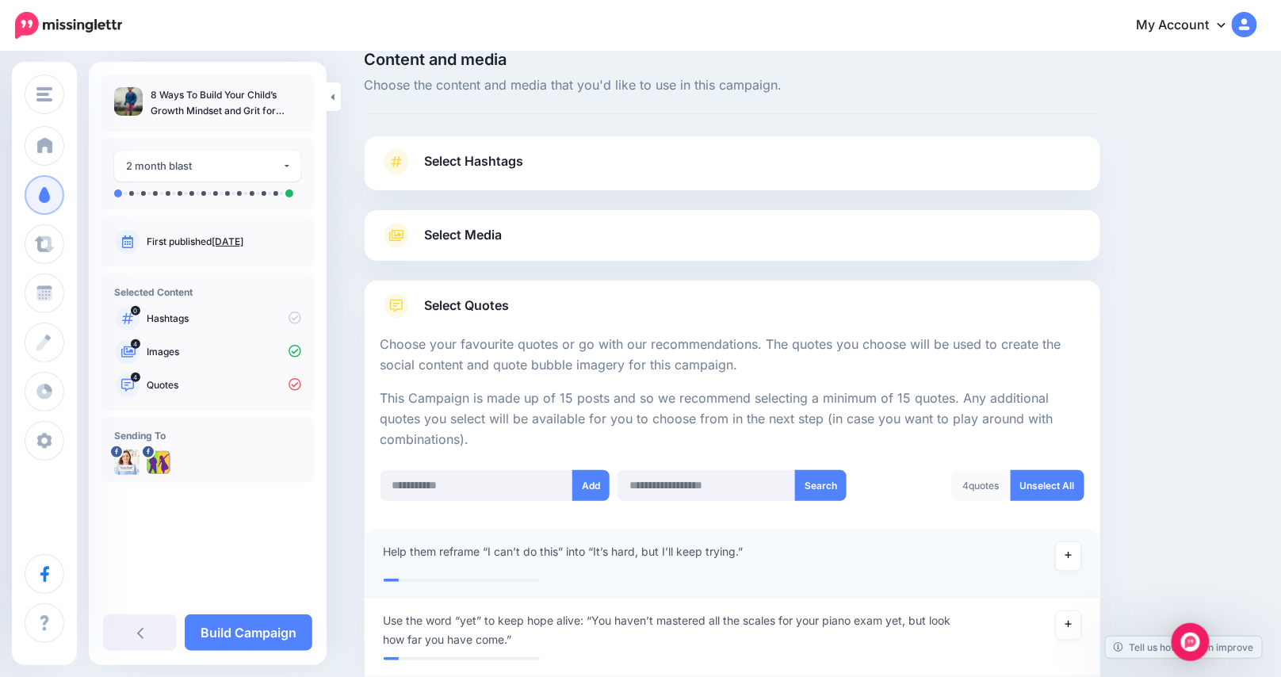
scroll to position [0, 0]
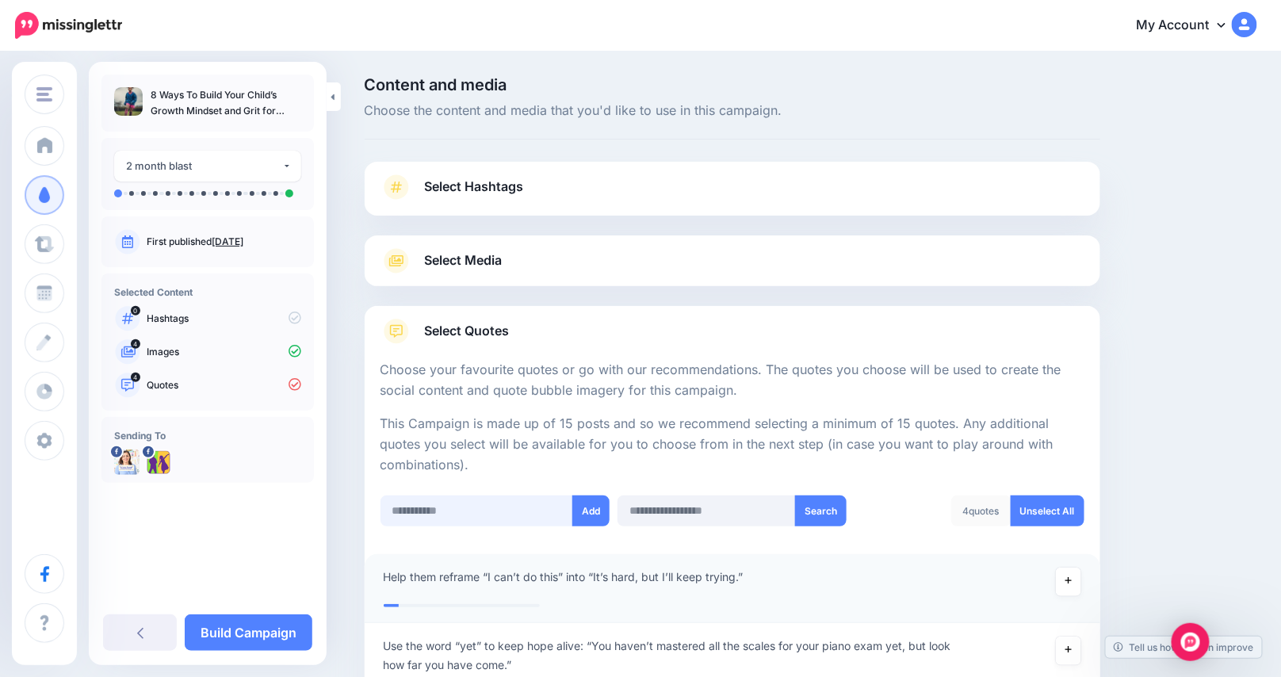
click at [452, 511] on input "text" at bounding box center [476, 510] width 193 height 31
paste input "**********"
type input "**********"
click at [593, 511] on button "Add" at bounding box center [589, 510] width 37 height 31
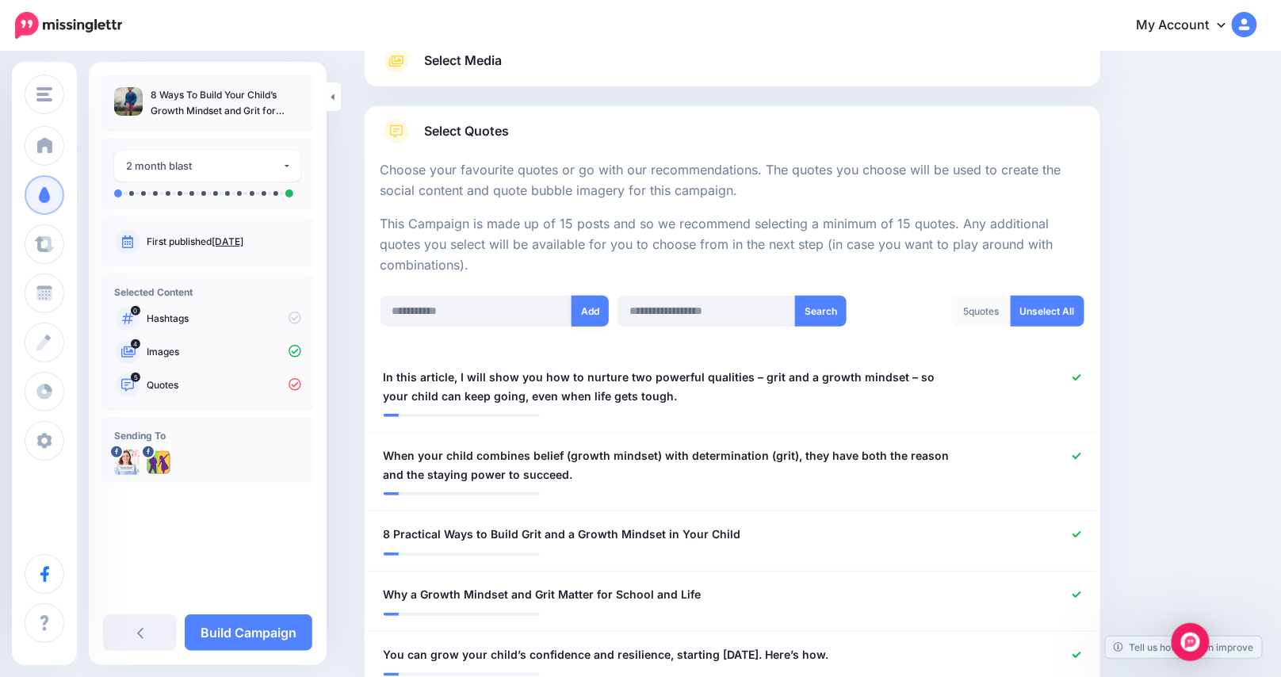
scroll to position [157, 0]
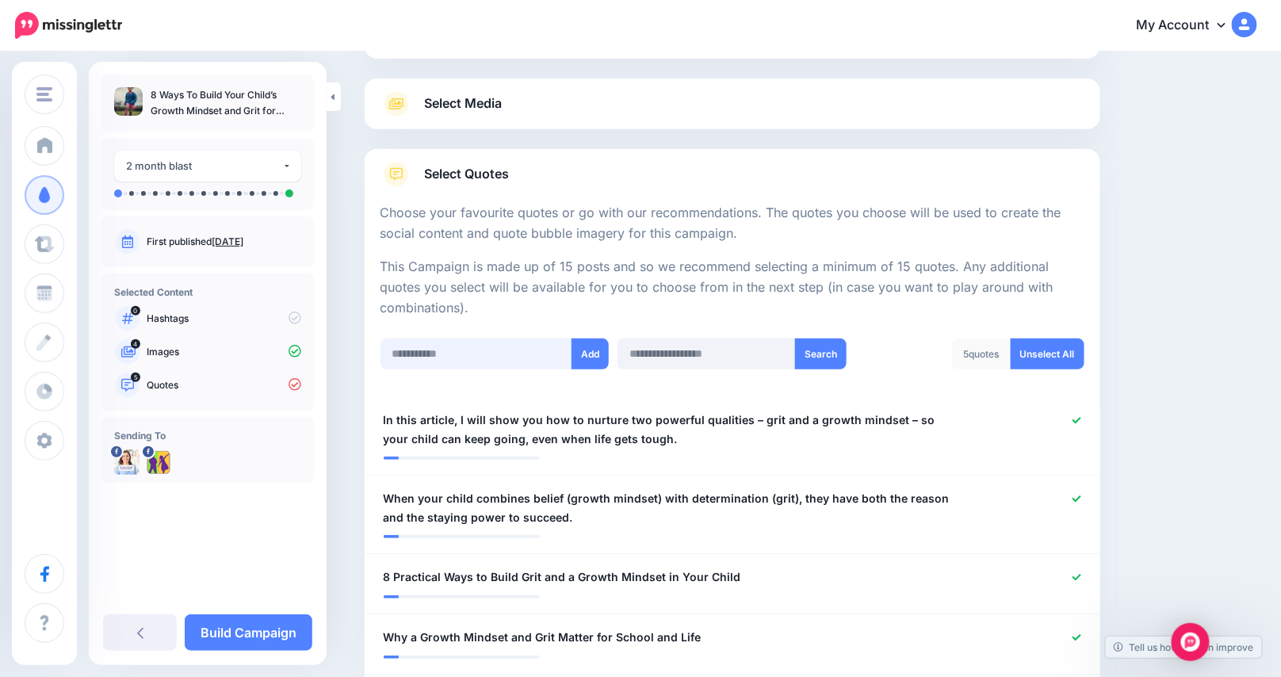
paste input "**********"
type input "**********"
click at [598, 357] on button "Add" at bounding box center [589, 353] width 37 height 31
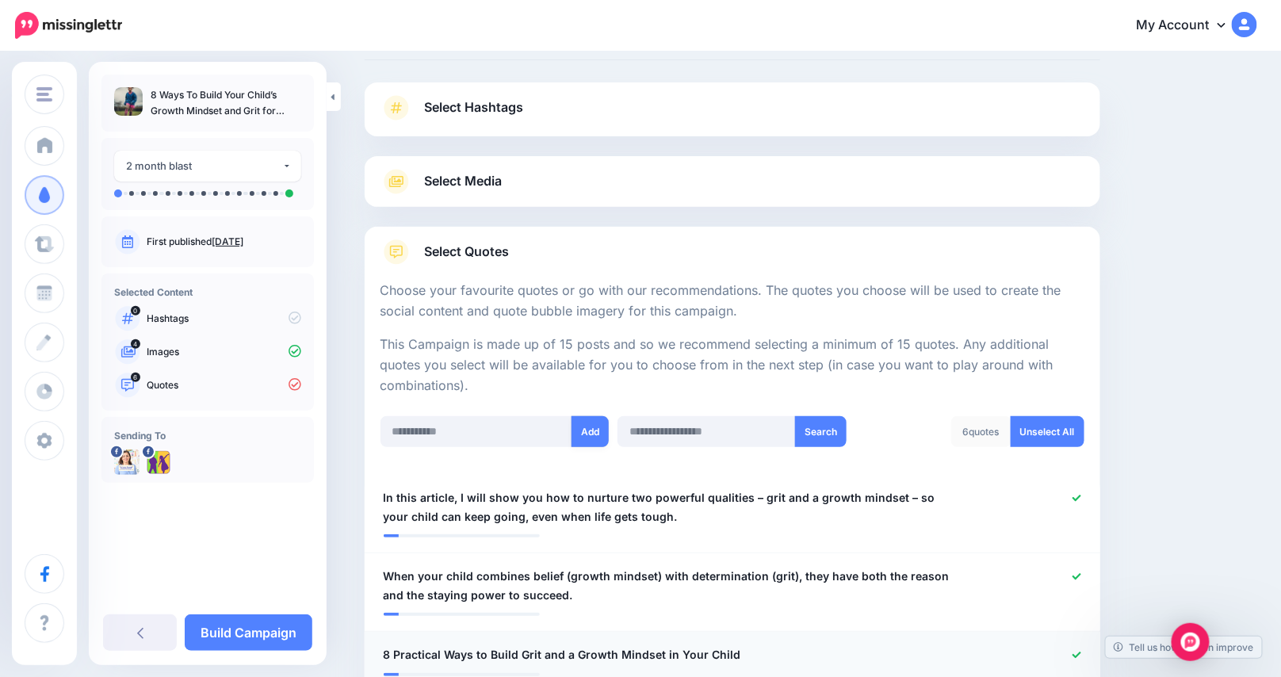
scroll to position [78, 0]
paste input "**********"
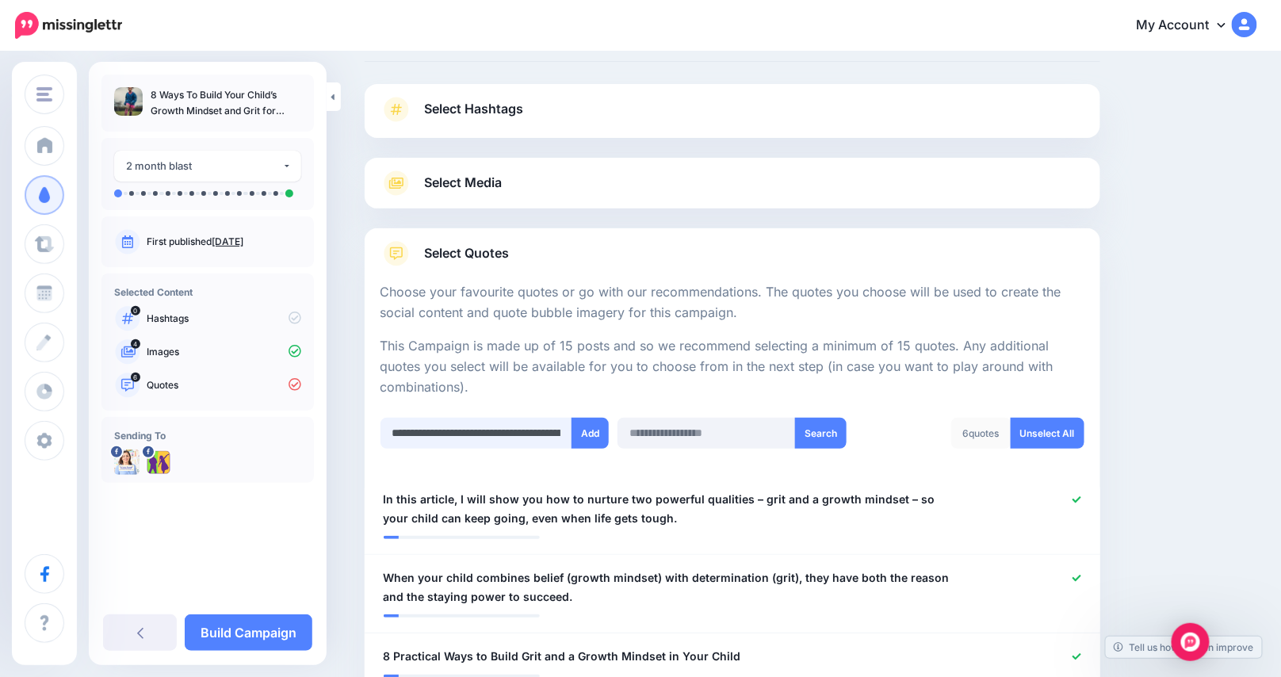
scroll to position [0, 244]
type input "**********"
click at [594, 425] on button "Add" at bounding box center [589, 433] width 37 height 31
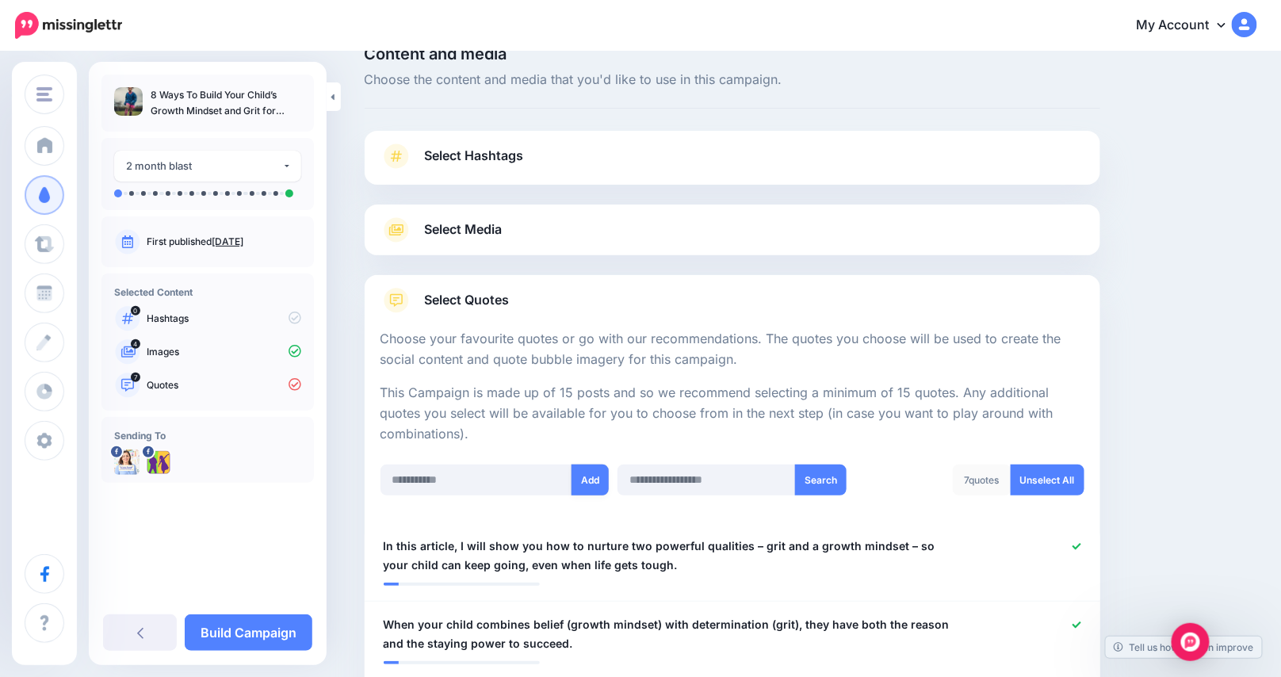
scroll to position [0, 0]
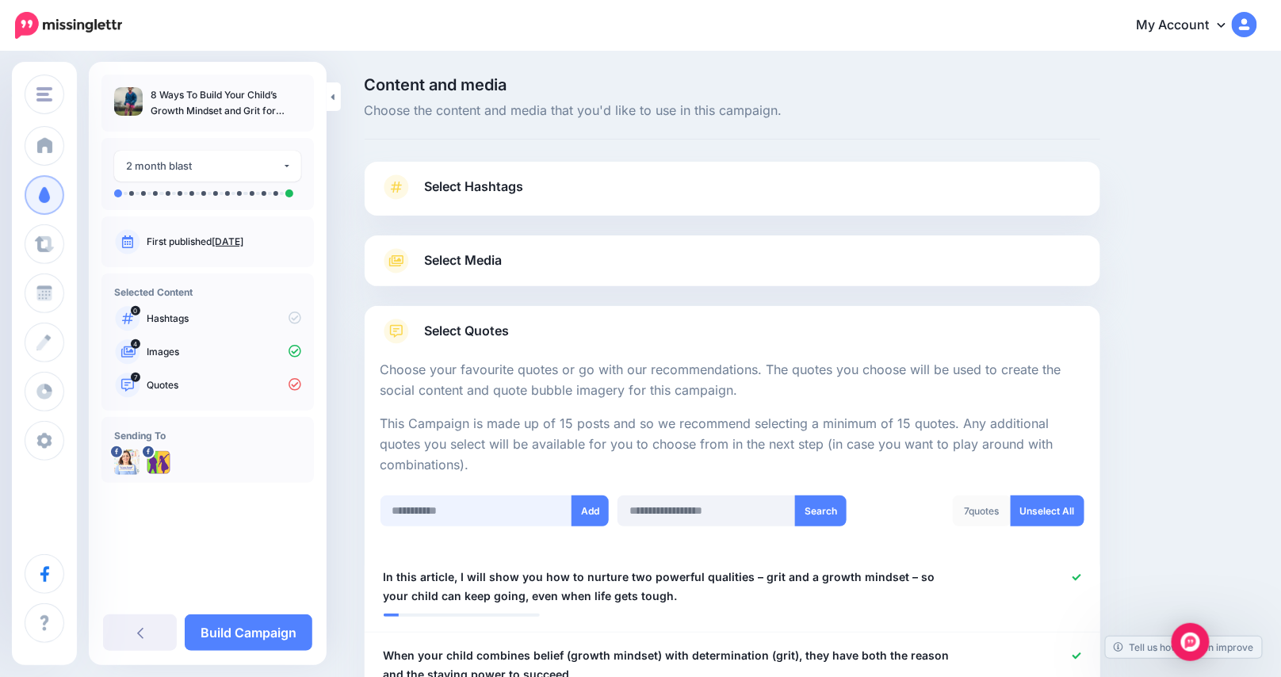
paste input "**********"
type input "**********"
click at [604, 510] on button "Add" at bounding box center [589, 510] width 37 height 31
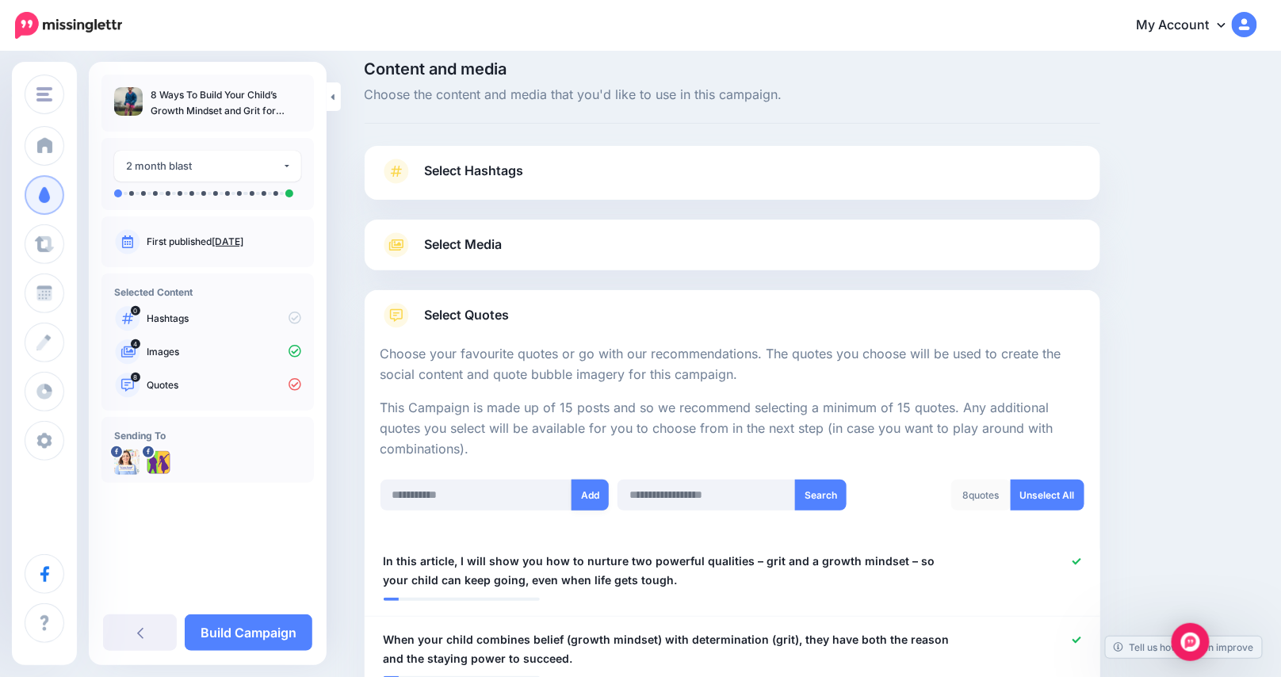
scroll to position [0, 0]
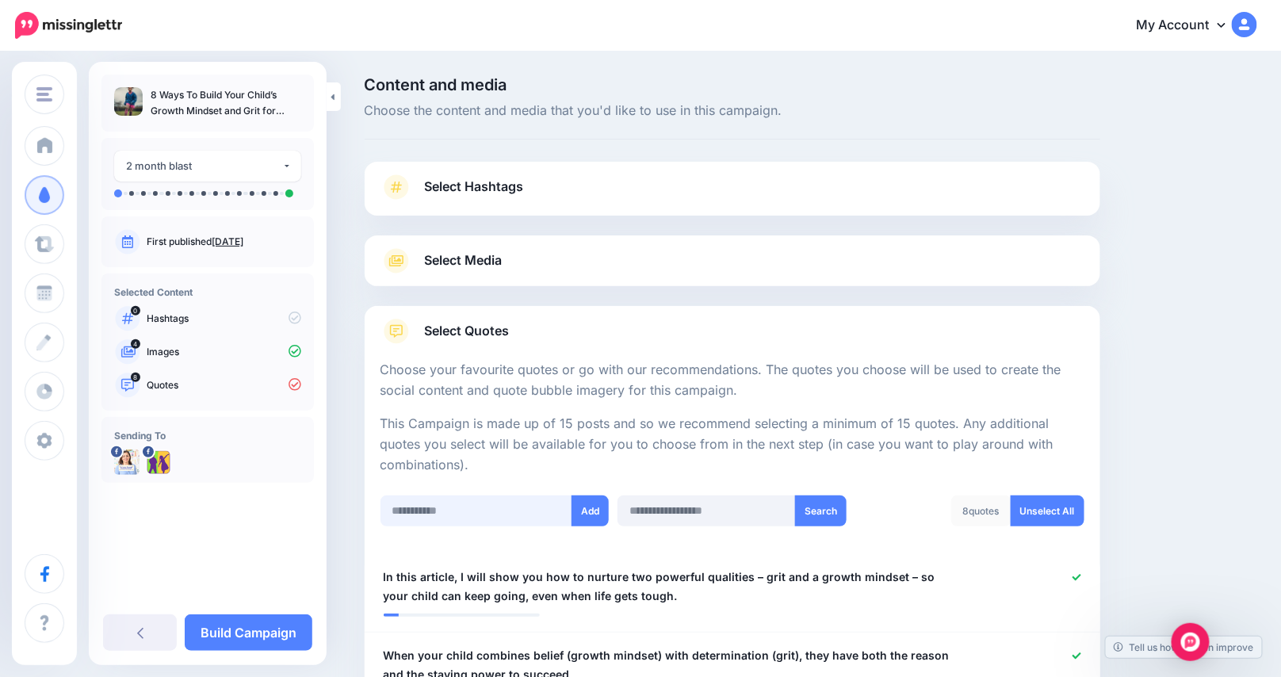
paste input "**********"
type input "**********"
click at [604, 516] on button "Add" at bounding box center [589, 510] width 37 height 31
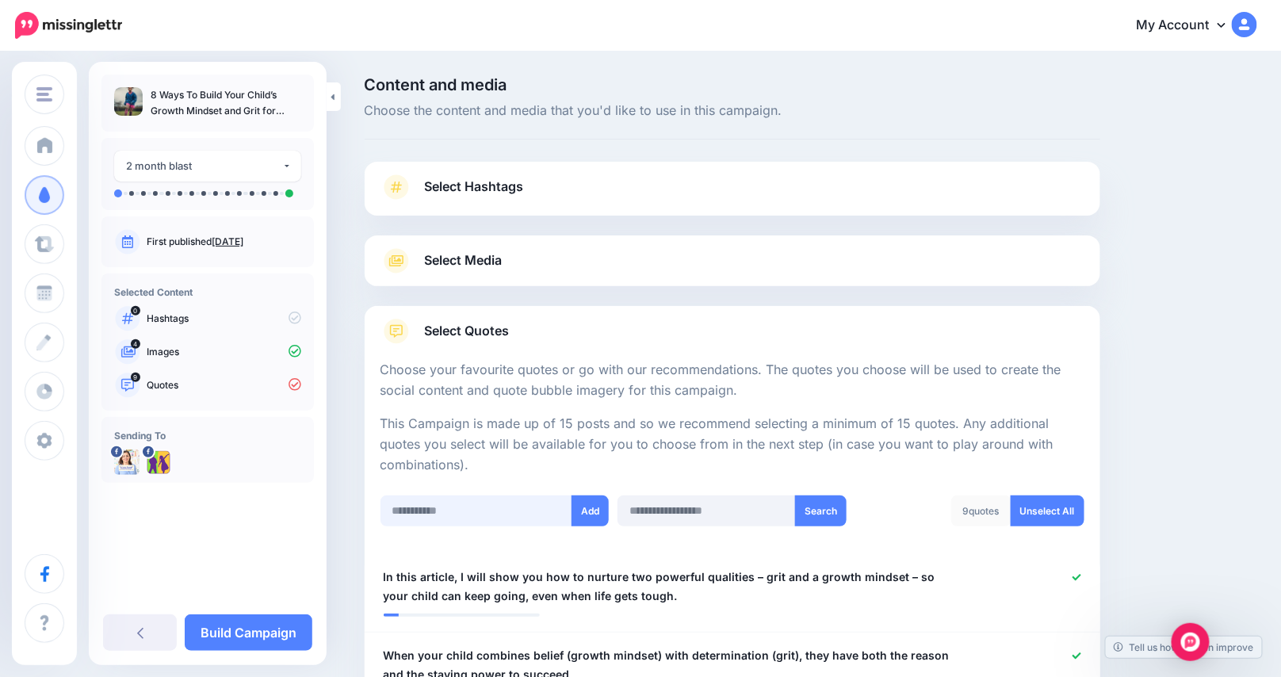
click at [442, 516] on input "text" at bounding box center [476, 510] width 193 height 31
paste input "**********"
type input "**********"
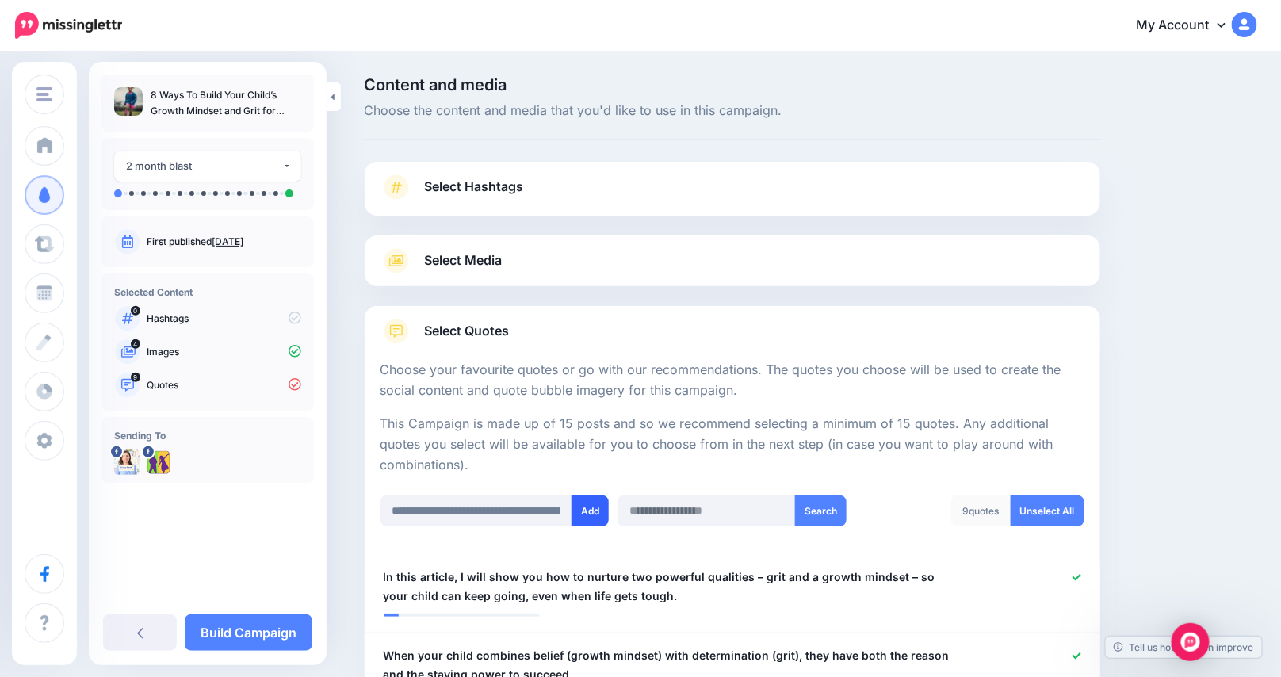
click at [590, 503] on button "Add" at bounding box center [589, 510] width 37 height 31
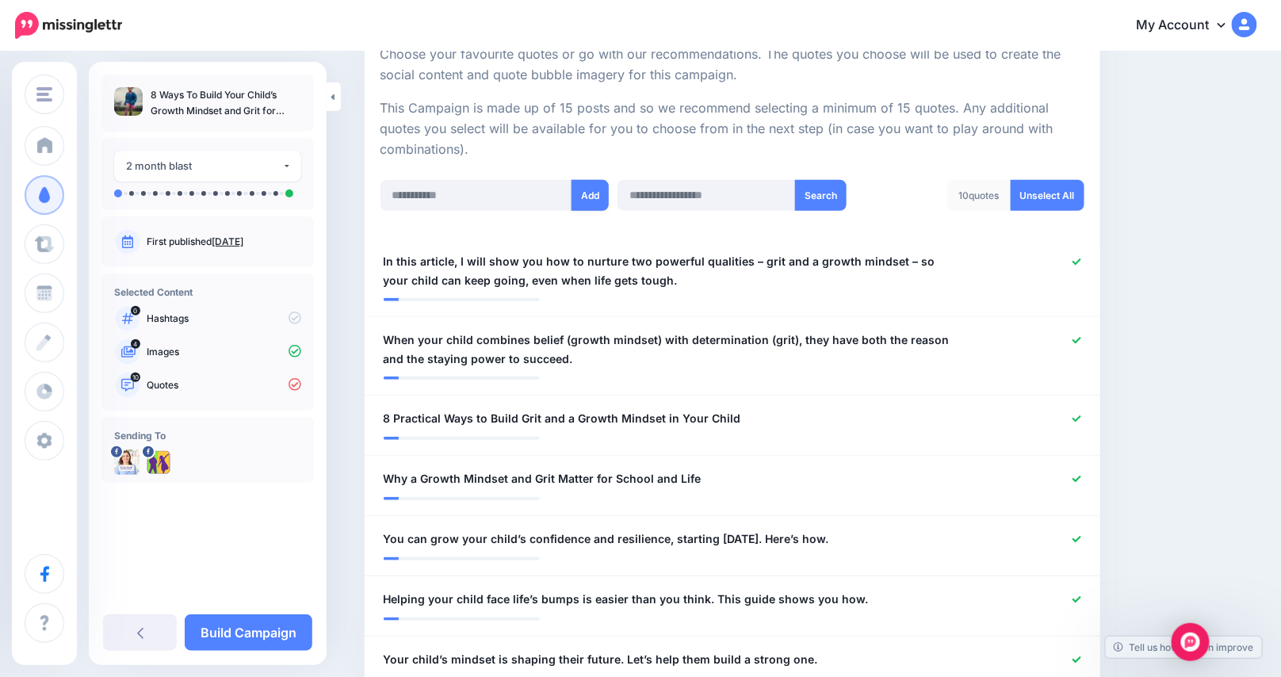
scroll to position [78, 0]
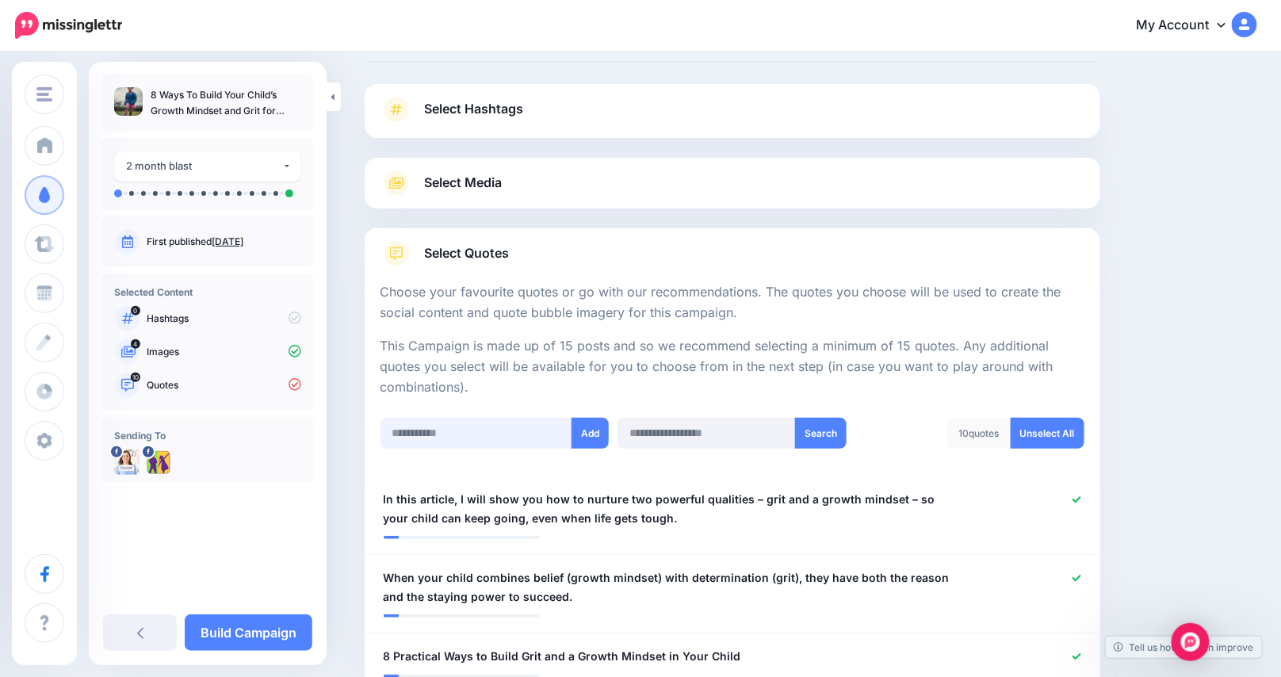
paste input "**********"
type input "**********"
click at [598, 432] on button "Add" at bounding box center [589, 433] width 37 height 31
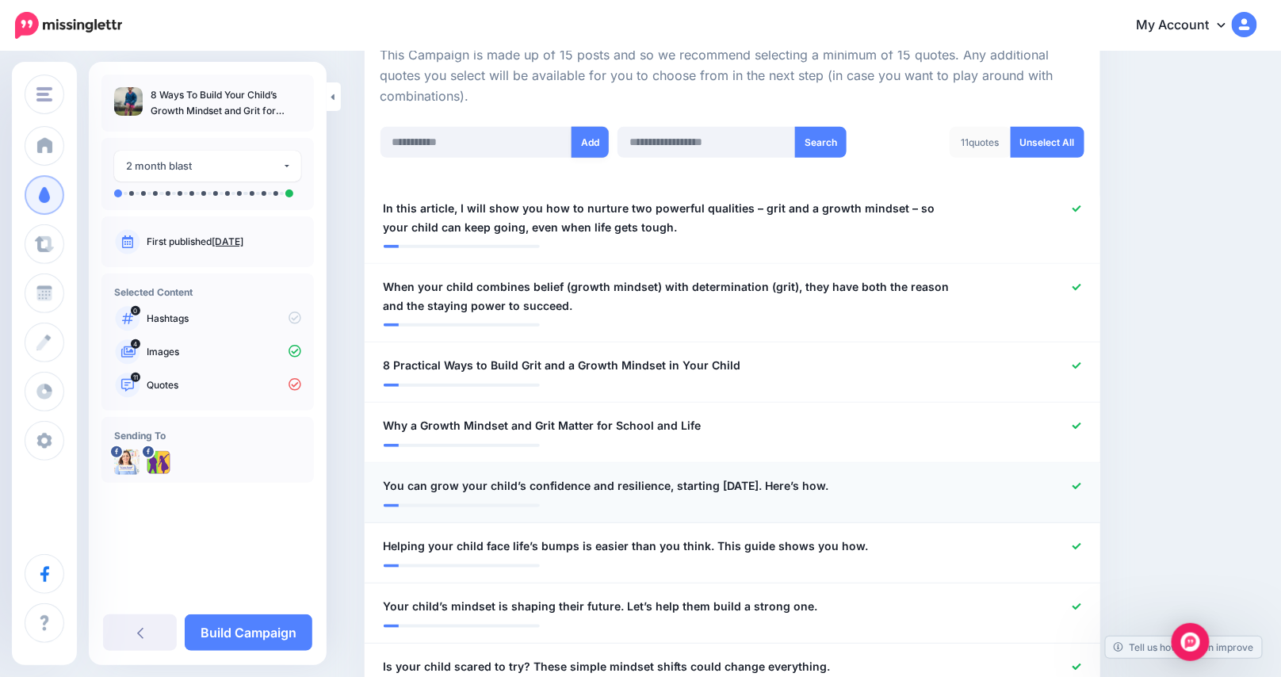
scroll to position [157, 0]
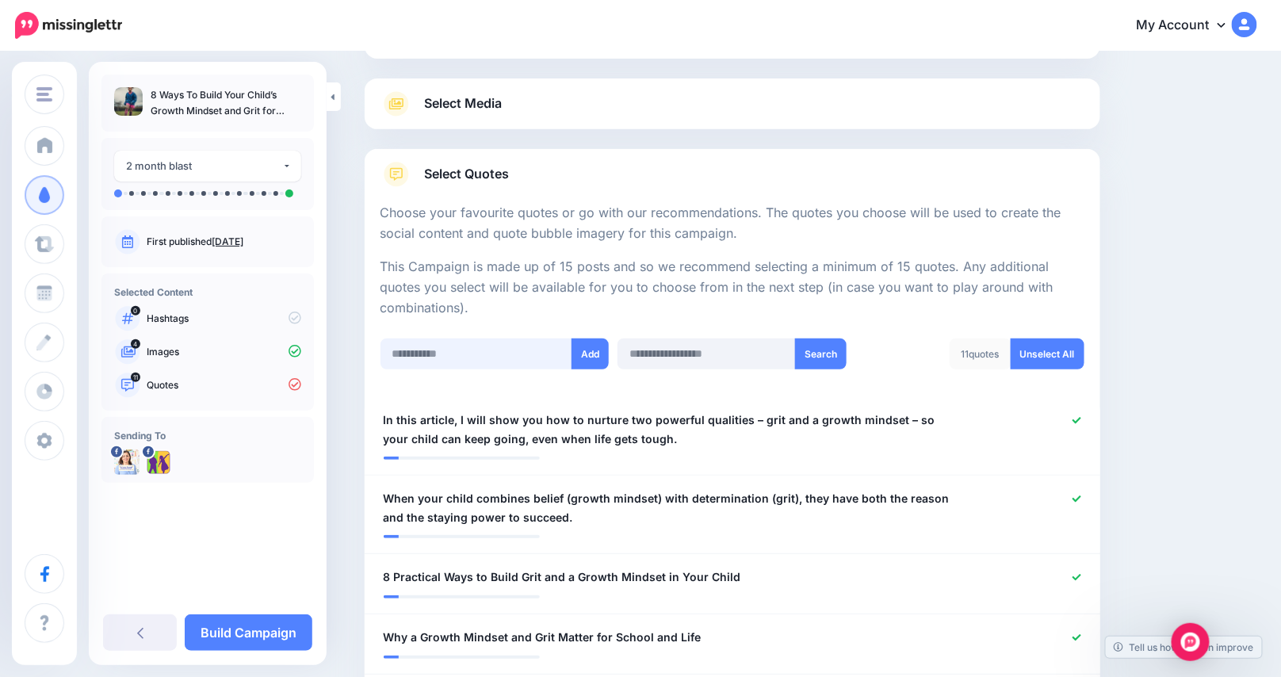
paste input "**********"
type input "**********"
click at [594, 351] on button "Add" at bounding box center [589, 353] width 37 height 31
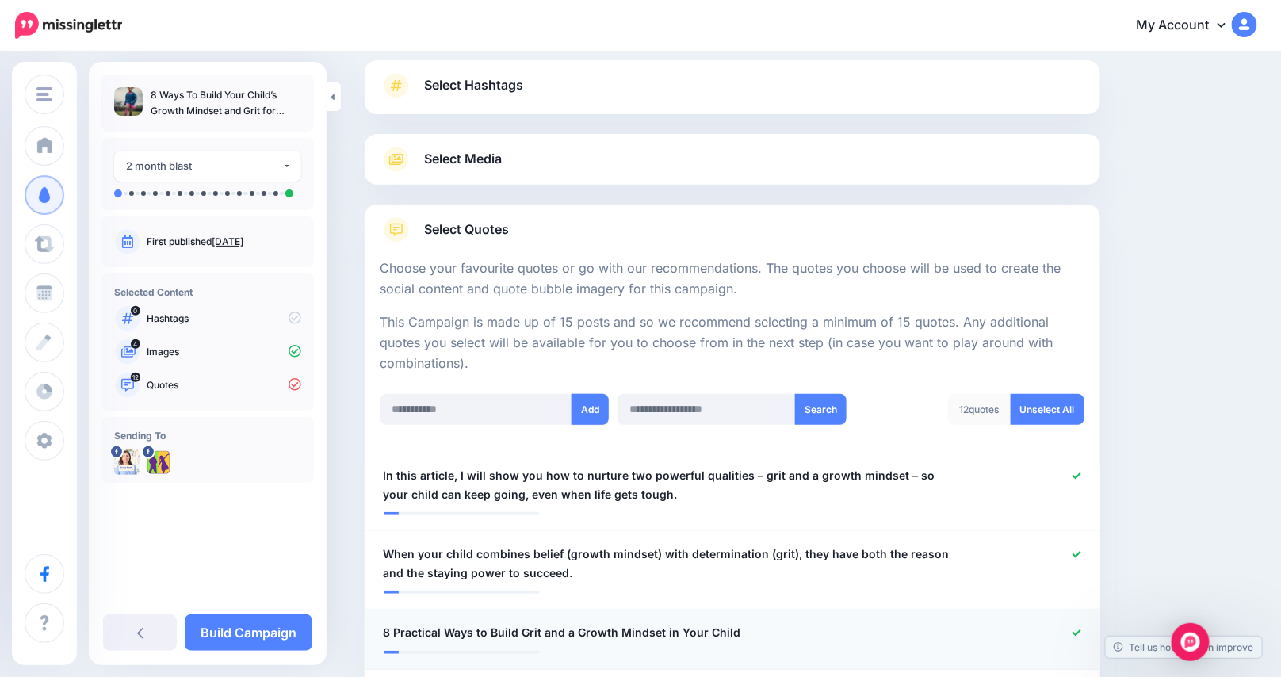
scroll to position [78, 0]
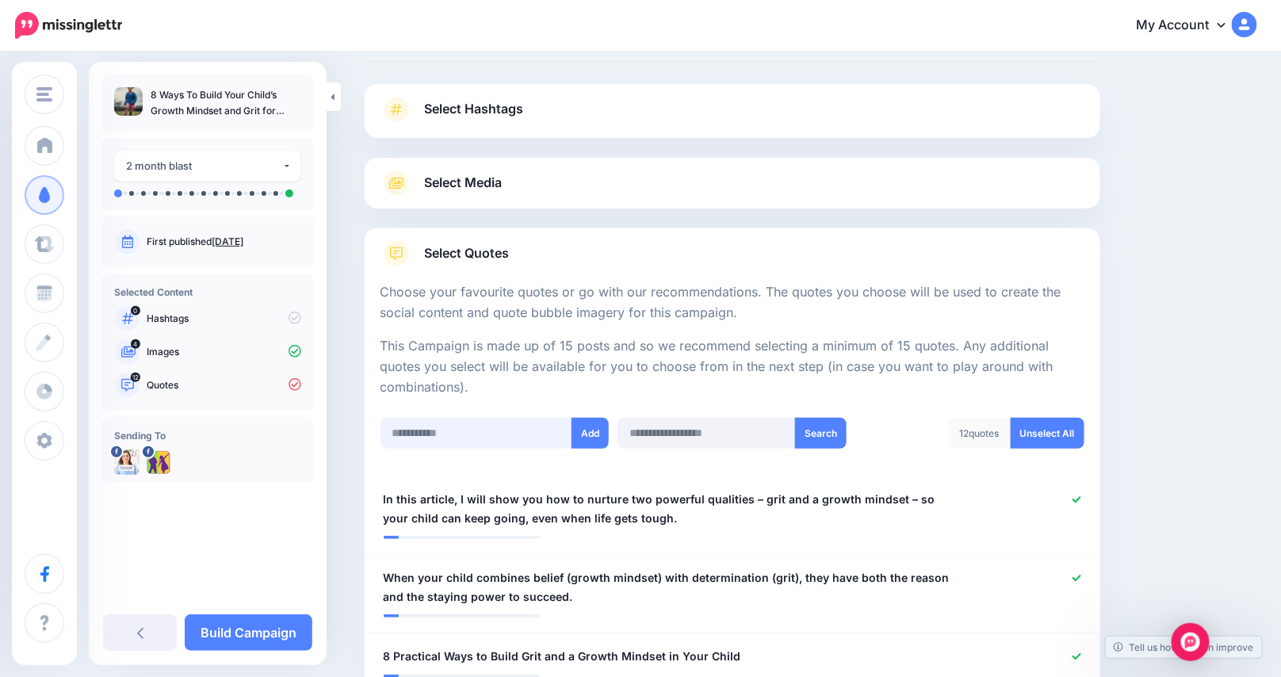
paste input "**********"
type input "**********"
click at [594, 430] on button "Add" at bounding box center [589, 433] width 37 height 31
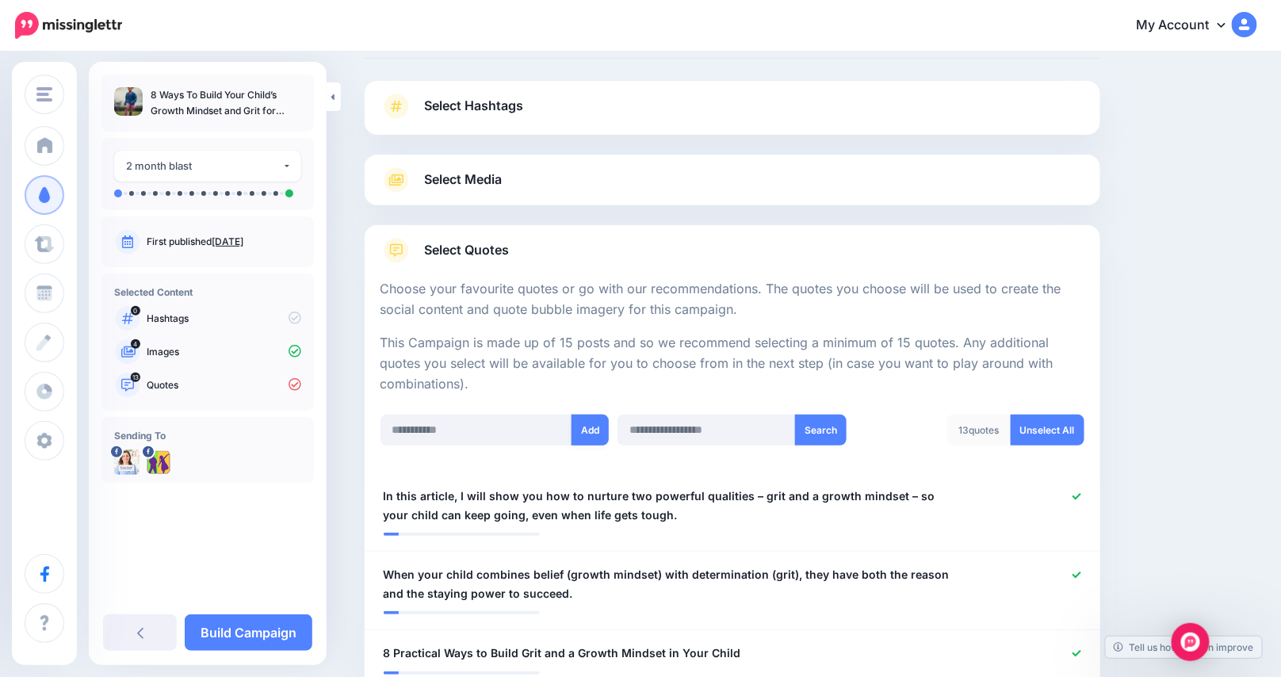
scroll to position [78, 0]
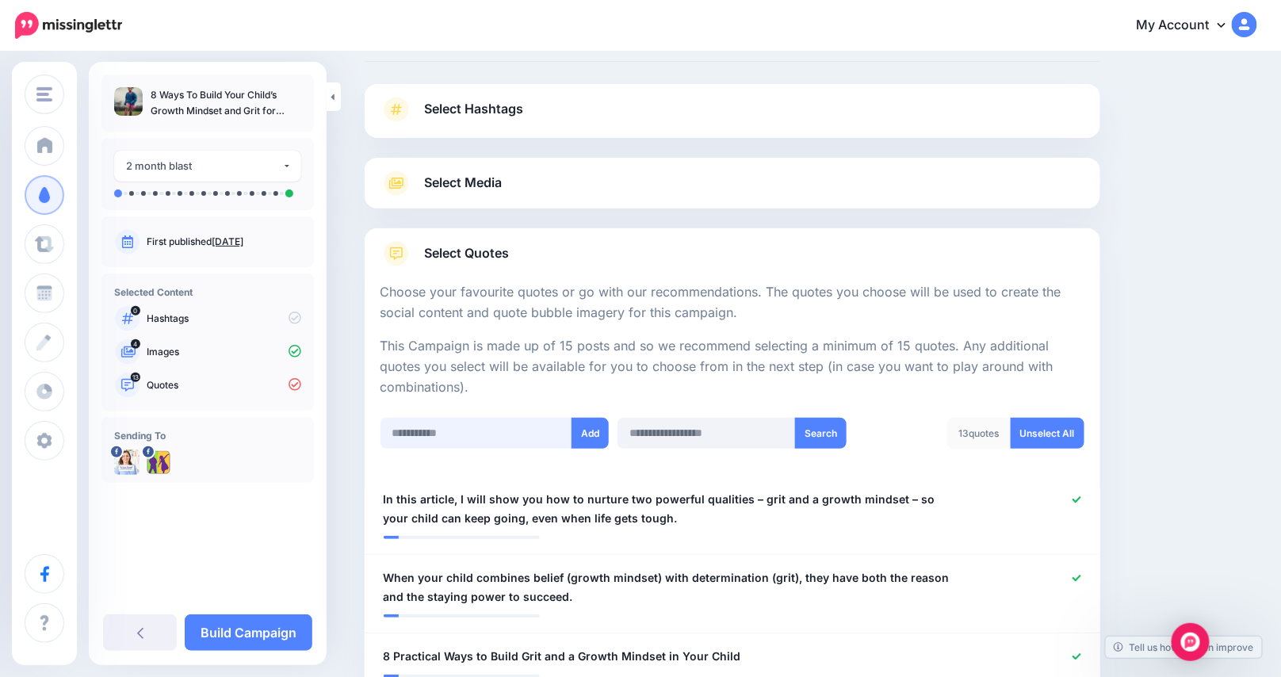
paste input "**********"
type input "**********"
click at [590, 440] on button "Add" at bounding box center [589, 433] width 37 height 31
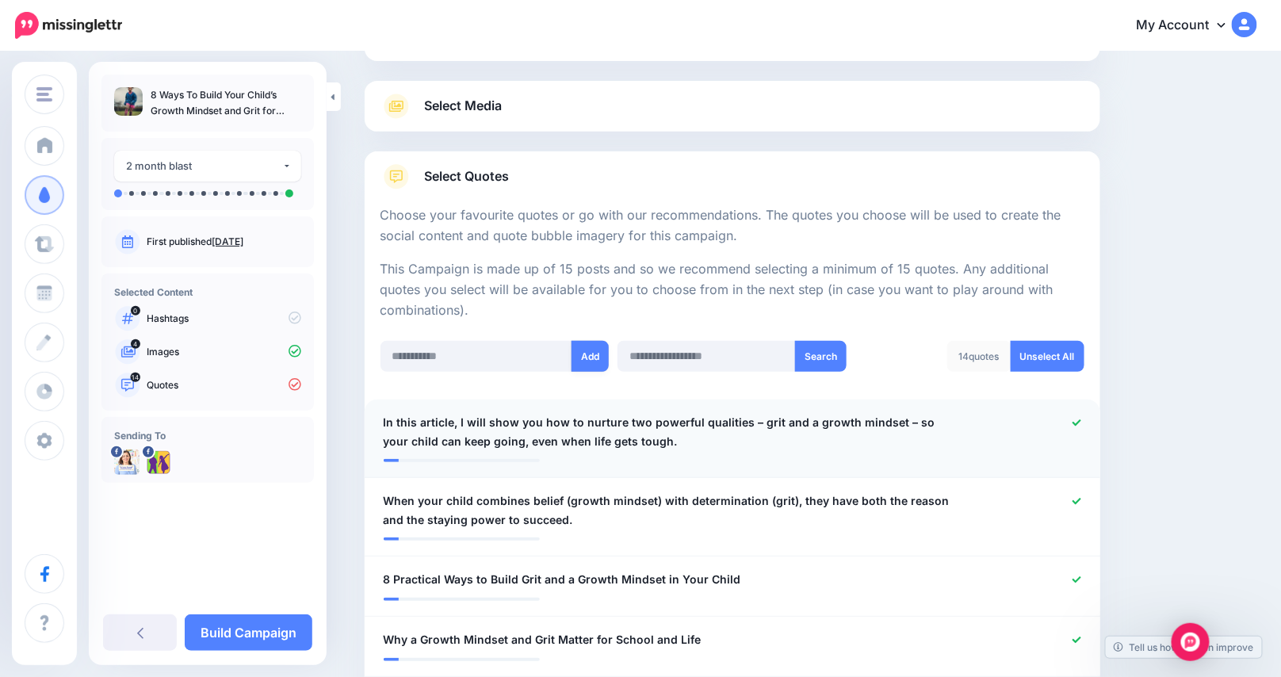
scroll to position [78, 0]
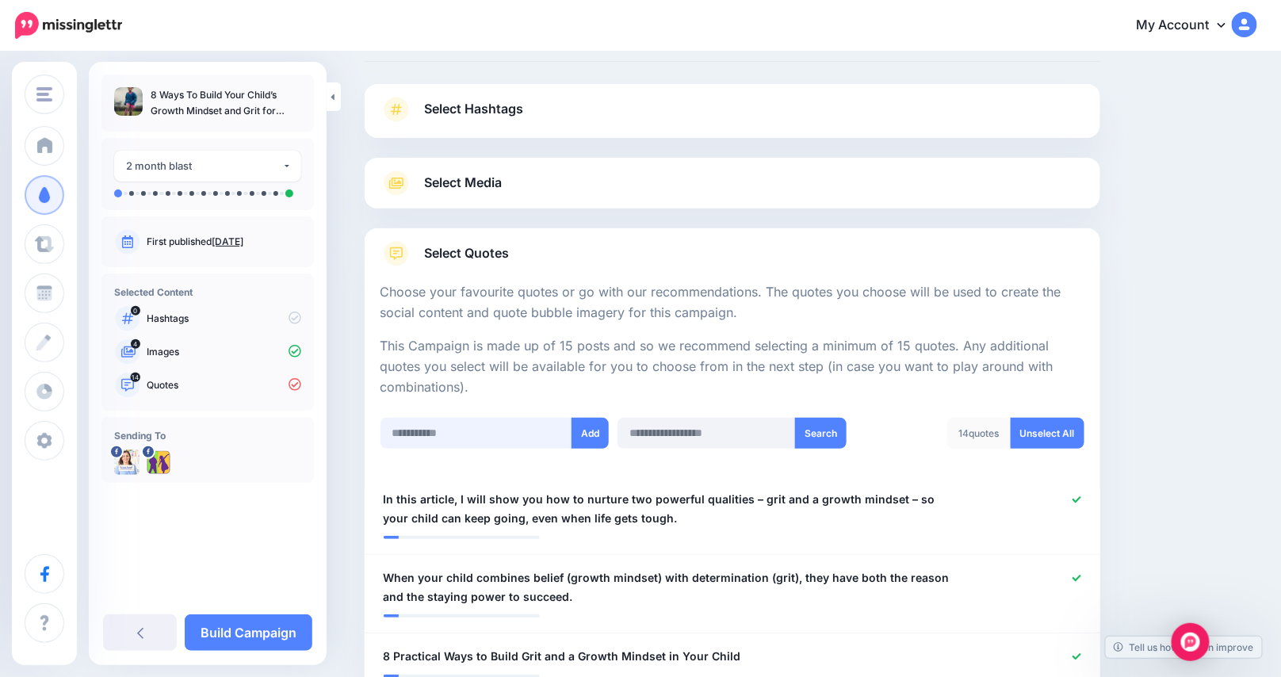
paste input "**********"
type input "**********"
click at [600, 430] on button "Add" at bounding box center [589, 433] width 37 height 31
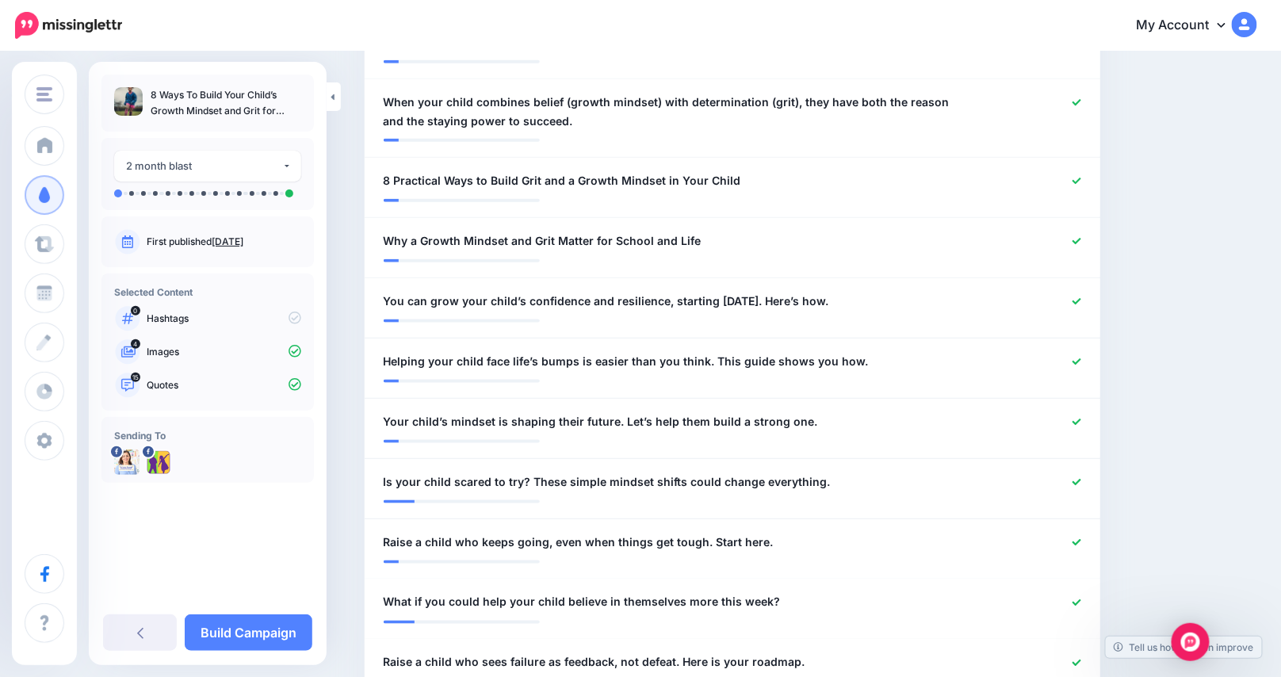
scroll to position [553, 0]
click at [227, 625] on link "Build Campaign" at bounding box center [249, 632] width 128 height 36
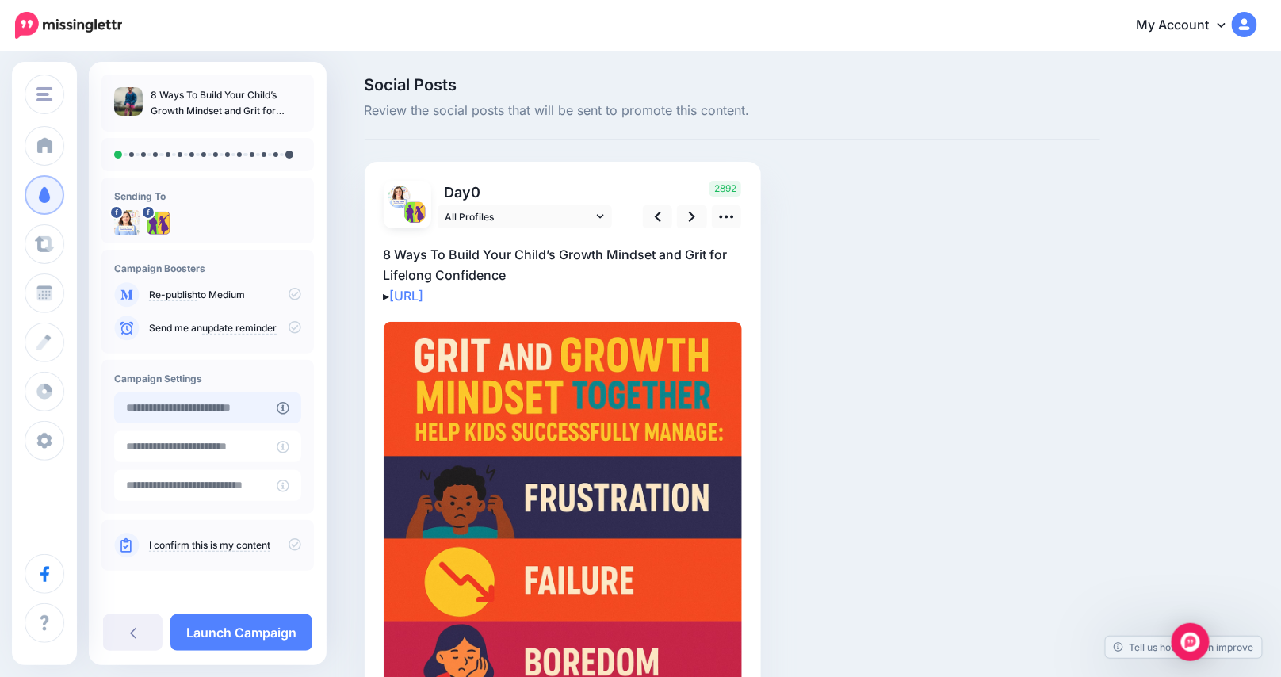
type input "**********"
click at [197, 411] on input "**********" at bounding box center [195, 407] width 162 height 31
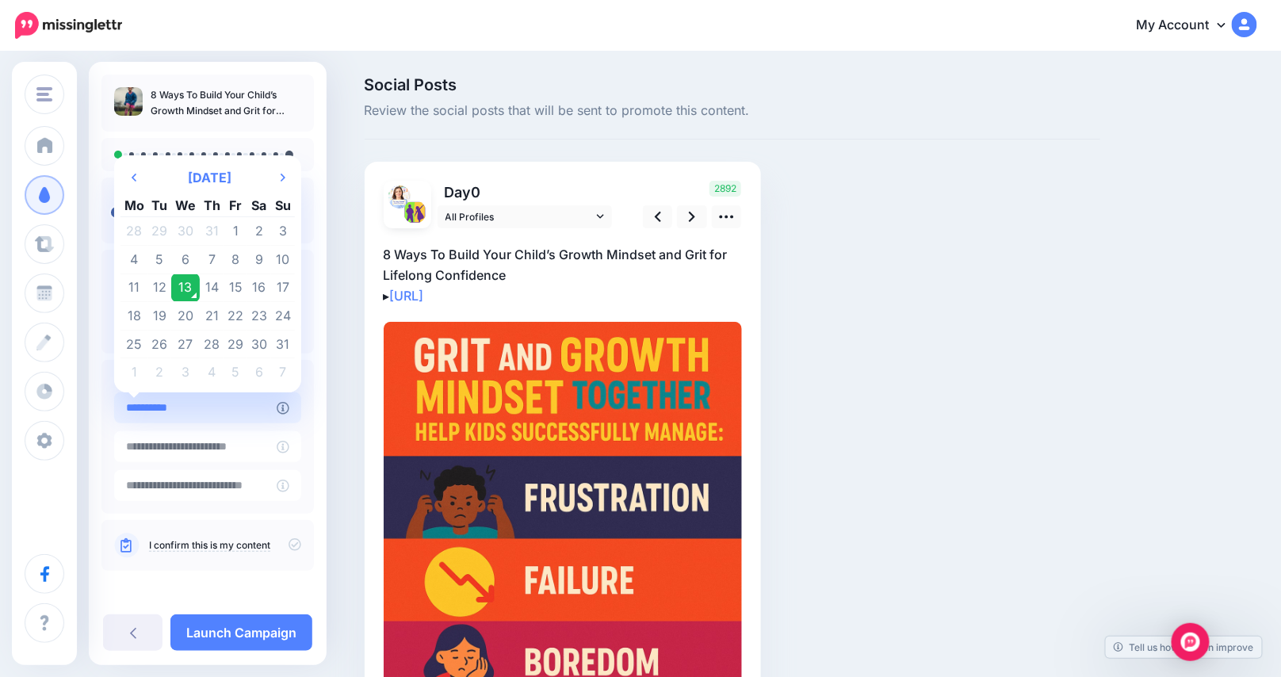
click at [231, 410] on input "**********" at bounding box center [195, 407] width 162 height 31
click at [228, 545] on link "I confirm this is my content" at bounding box center [209, 545] width 121 height 13
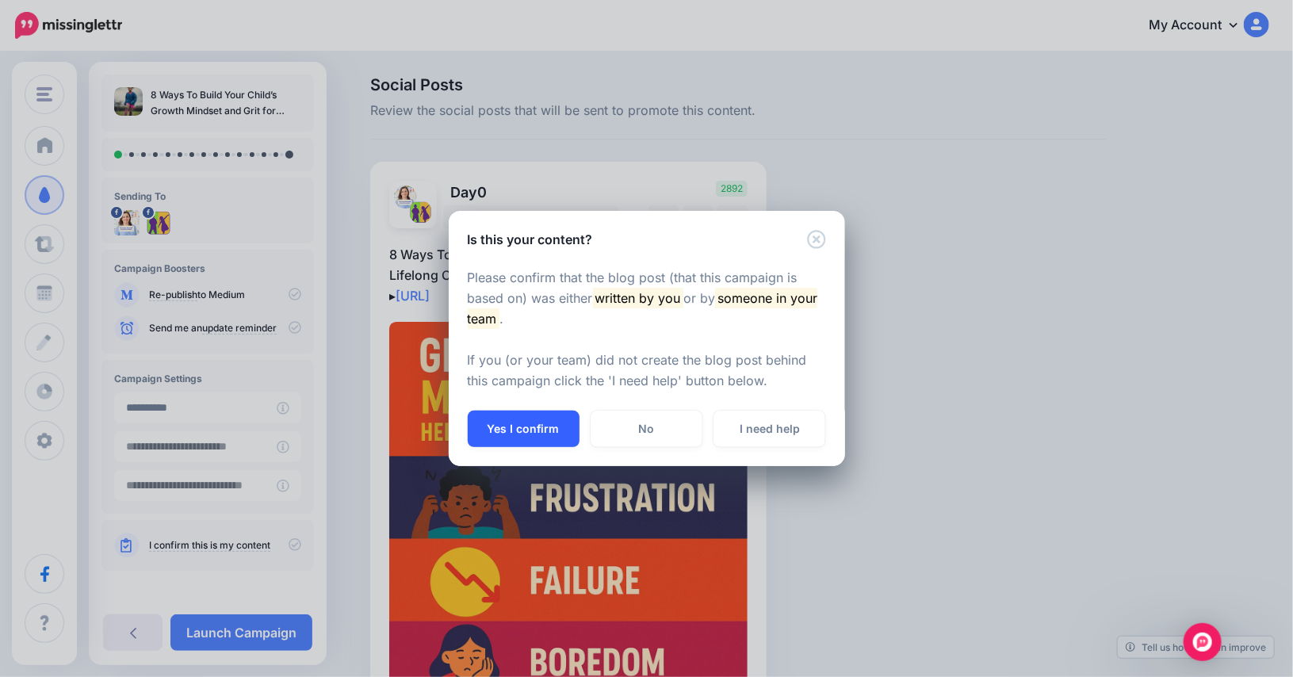
click at [519, 426] on button "Yes I confirm" at bounding box center [524, 429] width 112 height 36
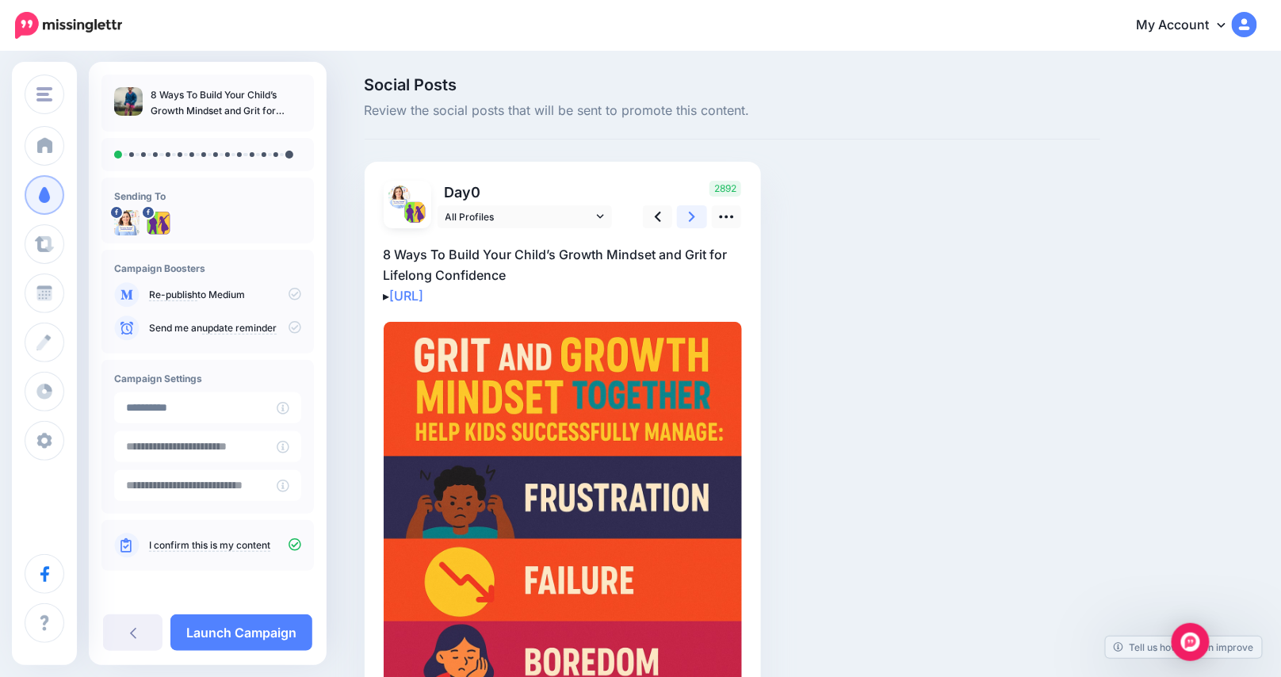
click at [695, 218] on icon at bounding box center [692, 217] width 6 height 10
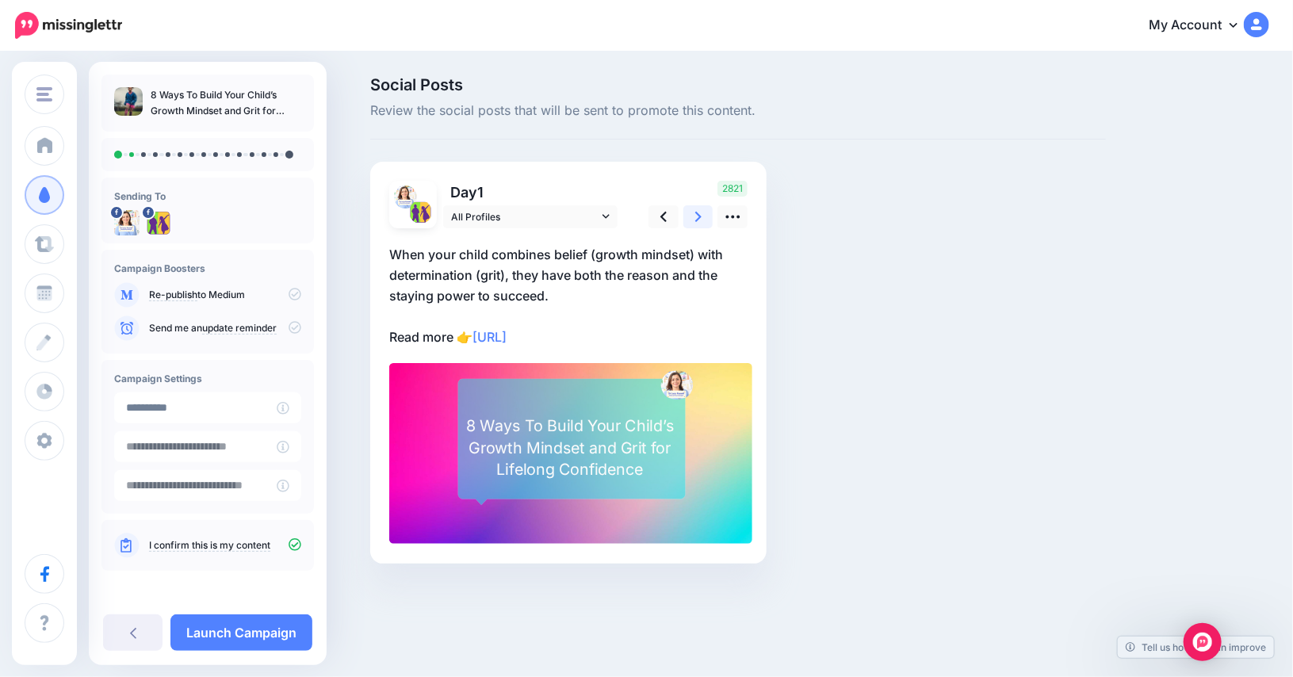
click at [698, 218] on icon at bounding box center [698, 217] width 6 height 10
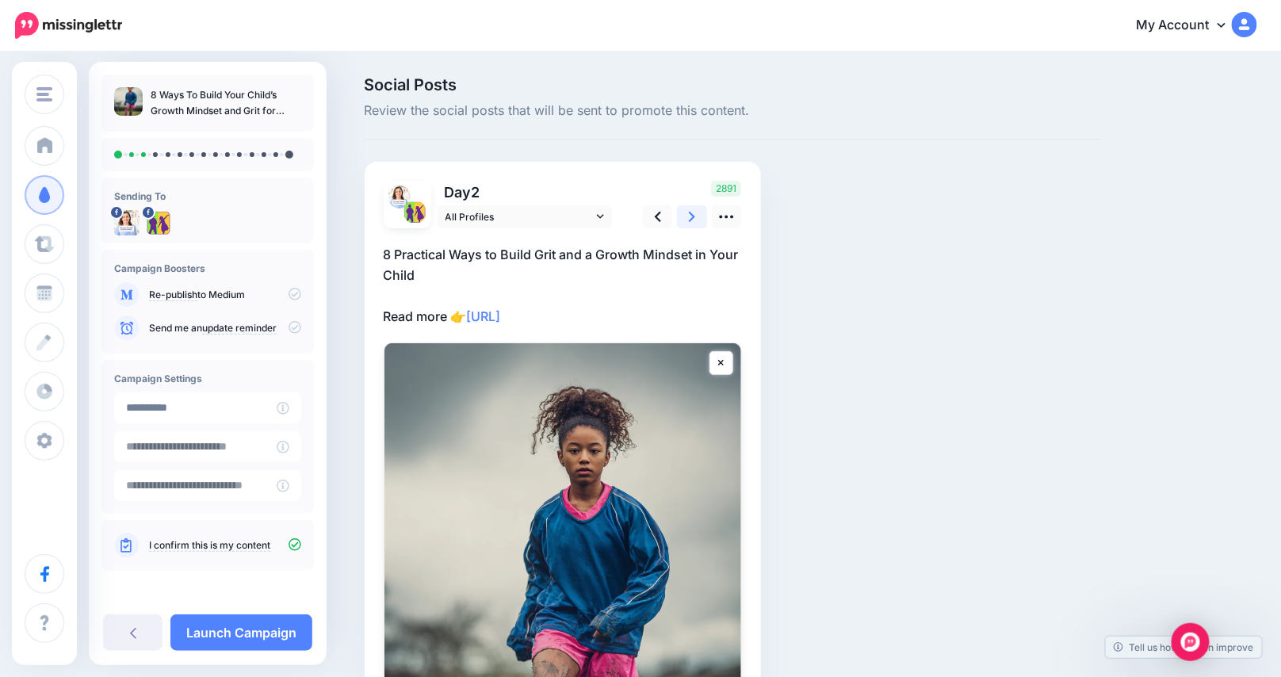
click at [703, 214] on link at bounding box center [692, 216] width 30 height 23
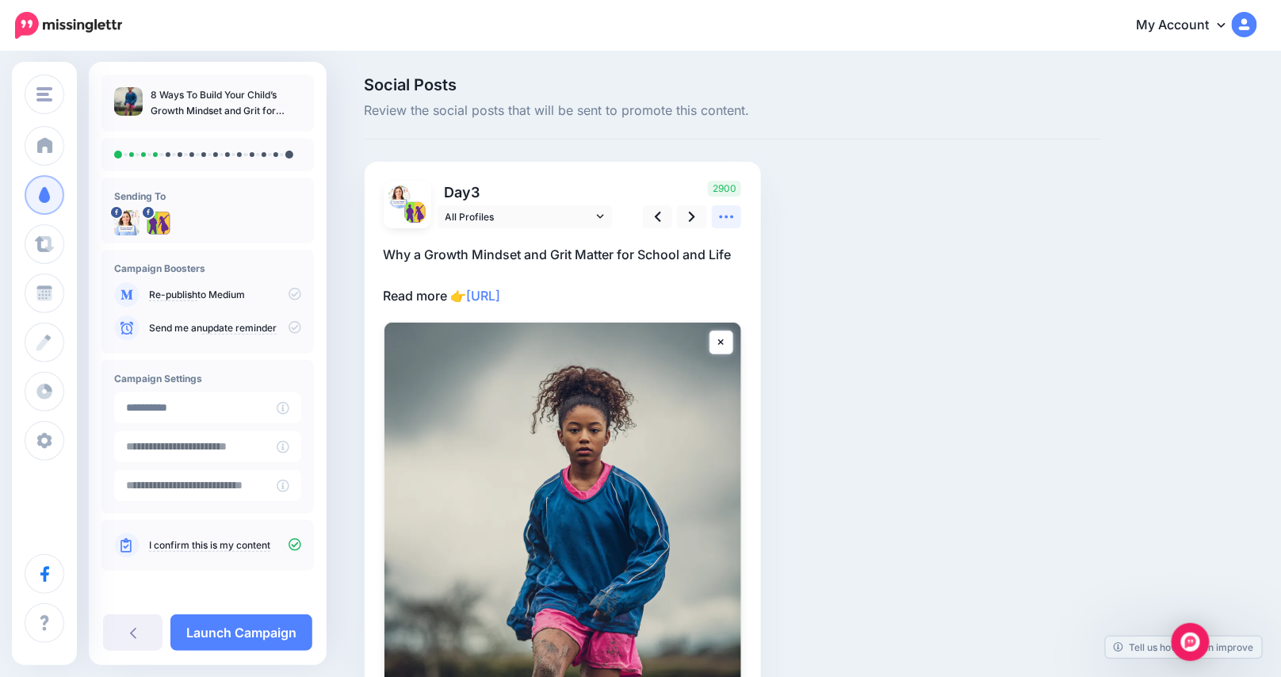
click at [735, 215] on icon at bounding box center [726, 216] width 17 height 17
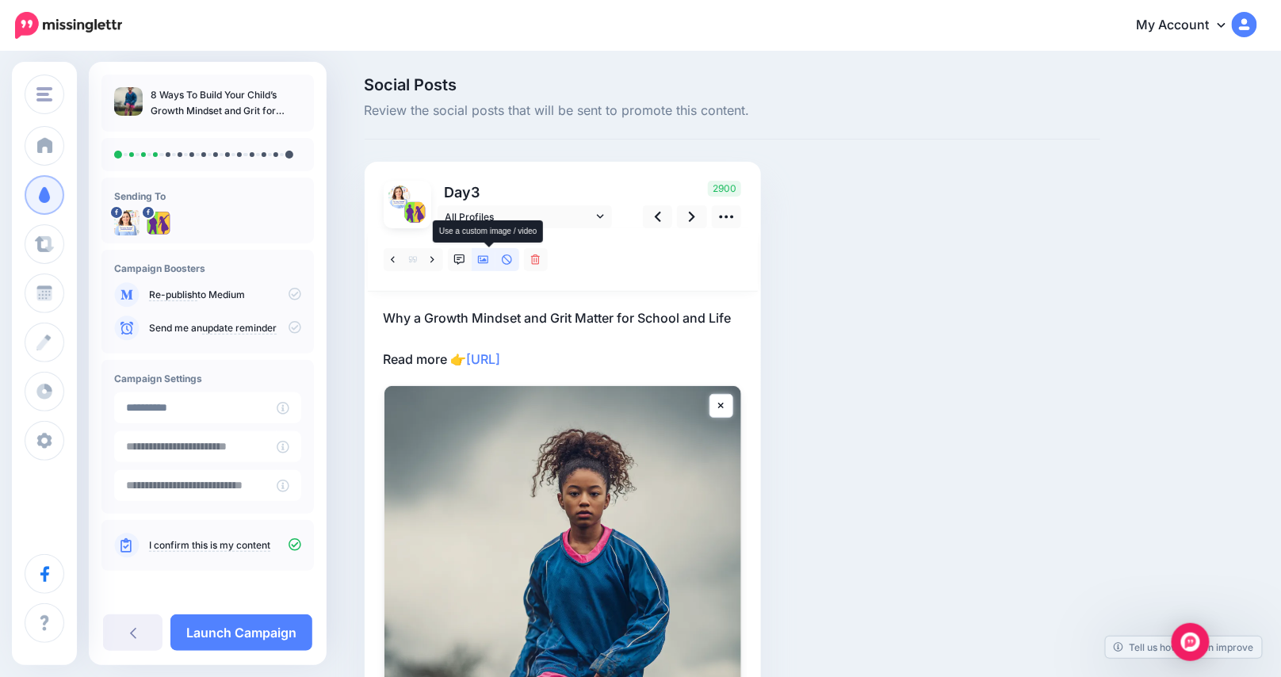
click at [483, 258] on link at bounding box center [484, 259] width 24 height 23
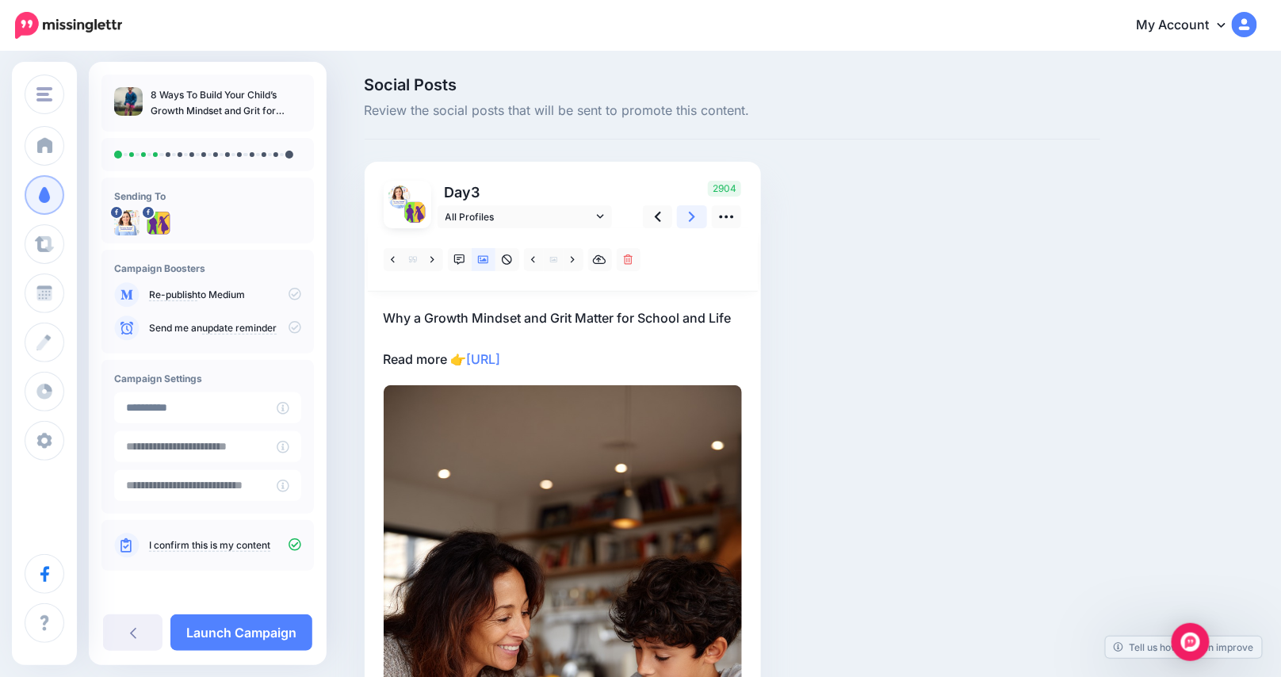
click at [695, 212] on icon at bounding box center [692, 217] width 6 height 10
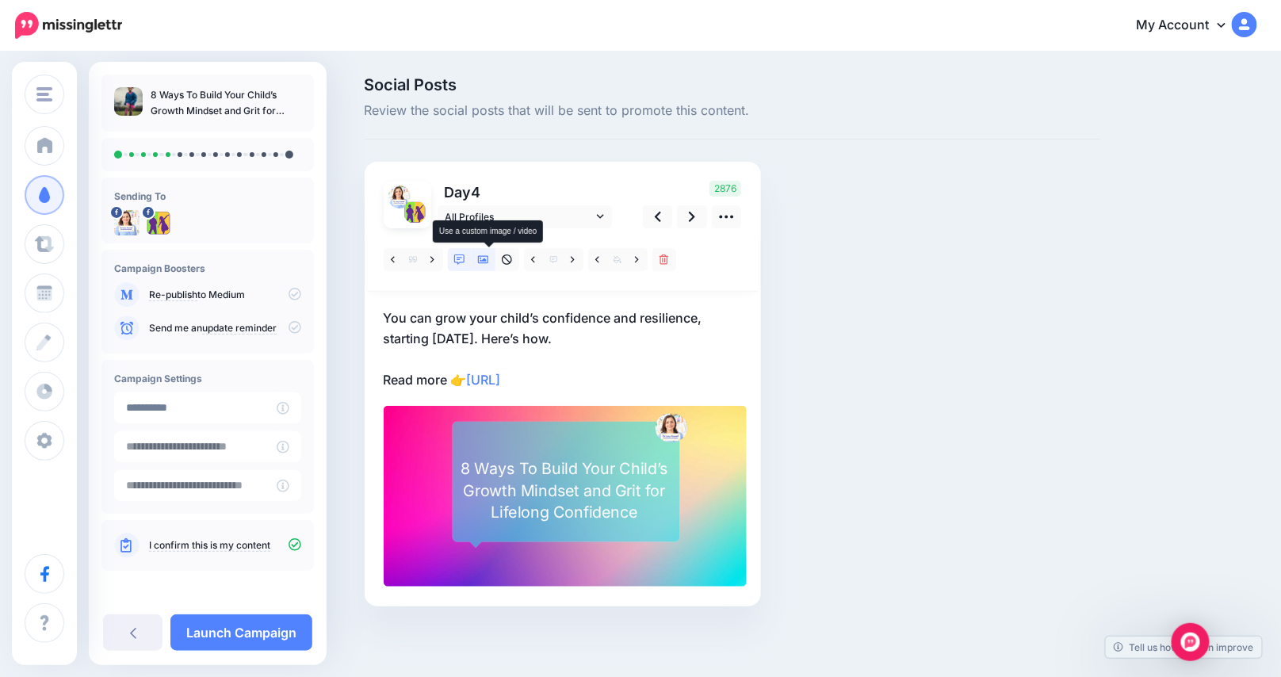
click at [485, 260] on icon at bounding box center [483, 259] width 11 height 11
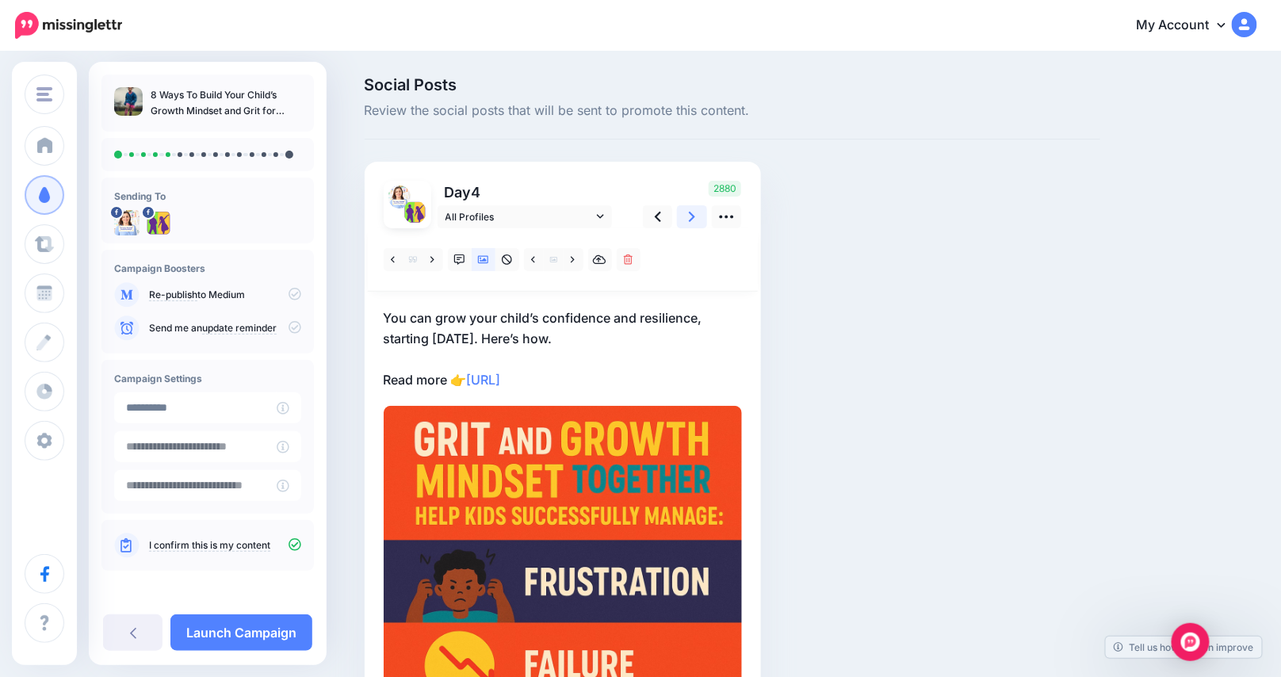
click at [695, 213] on icon at bounding box center [692, 217] width 6 height 10
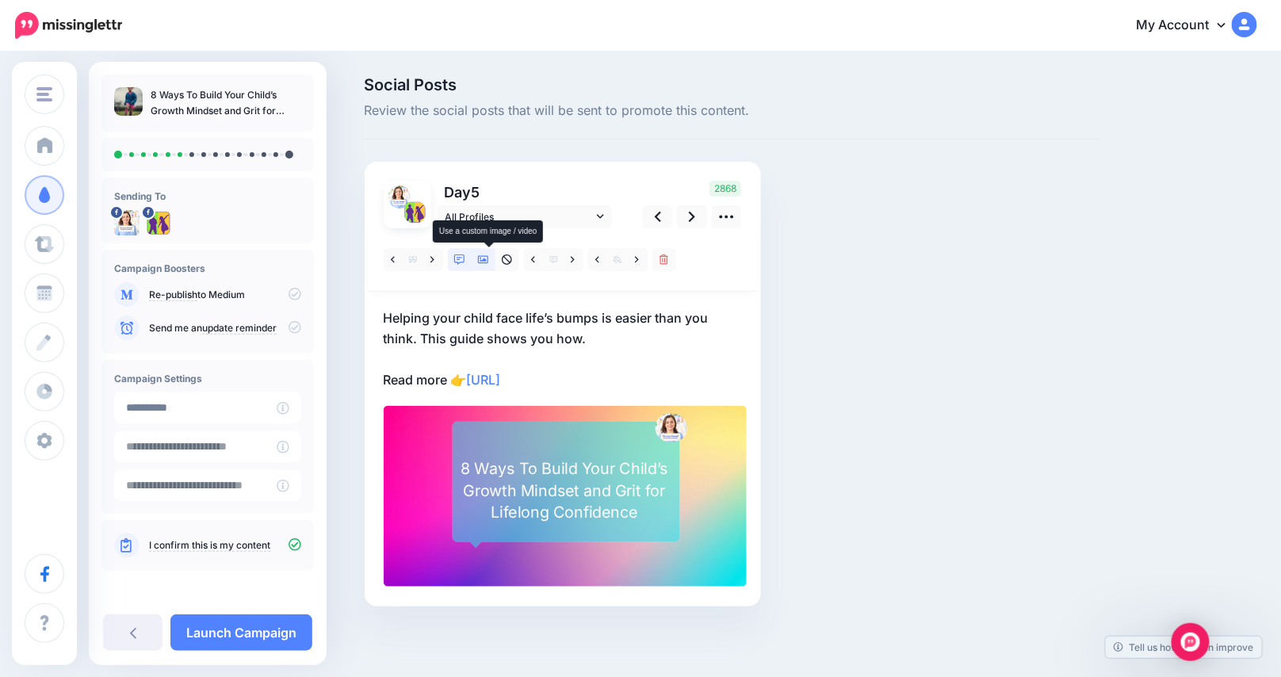
click at [489, 258] on icon at bounding box center [483, 260] width 11 height 8
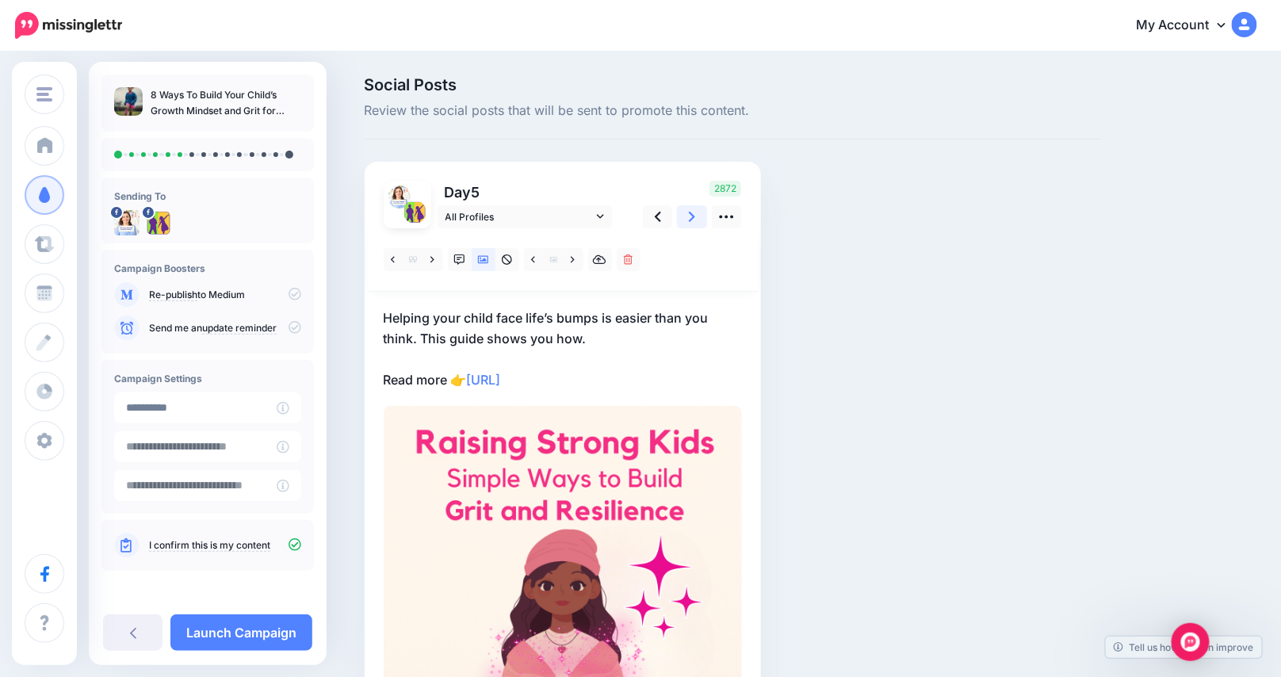
click at [695, 213] on icon at bounding box center [692, 217] width 6 height 10
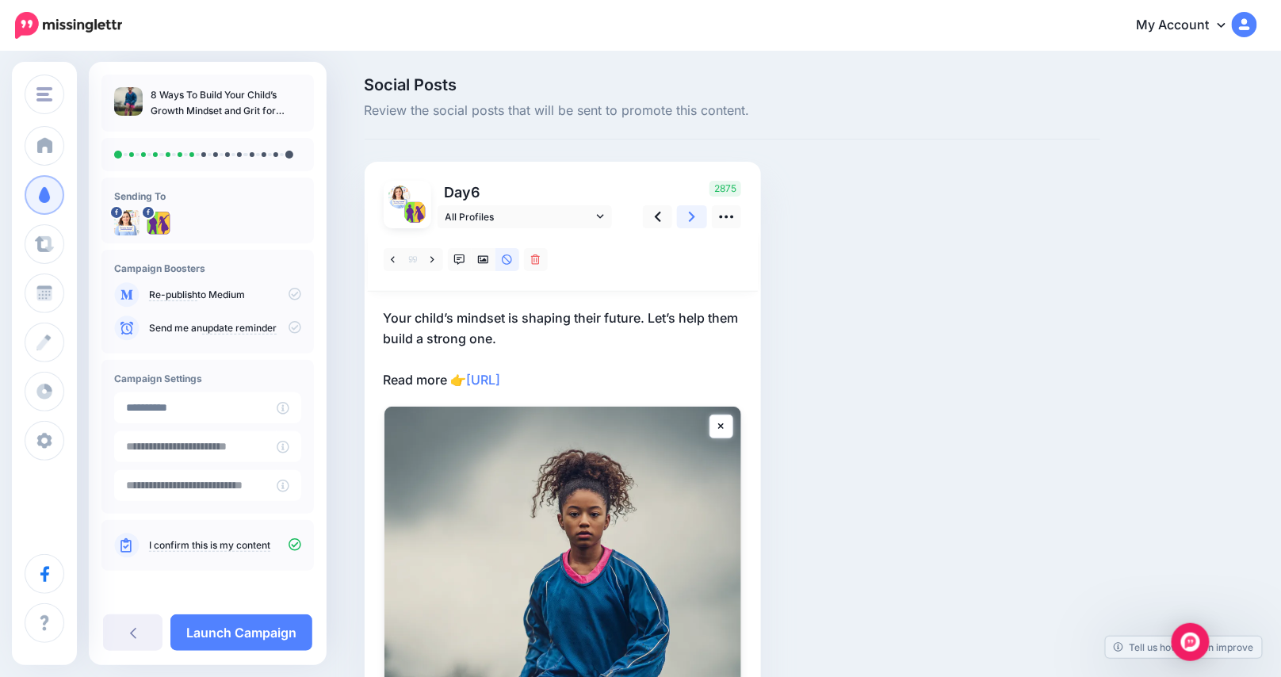
click at [695, 211] on icon at bounding box center [692, 216] width 6 height 17
click at [489, 266] on link at bounding box center [484, 259] width 24 height 23
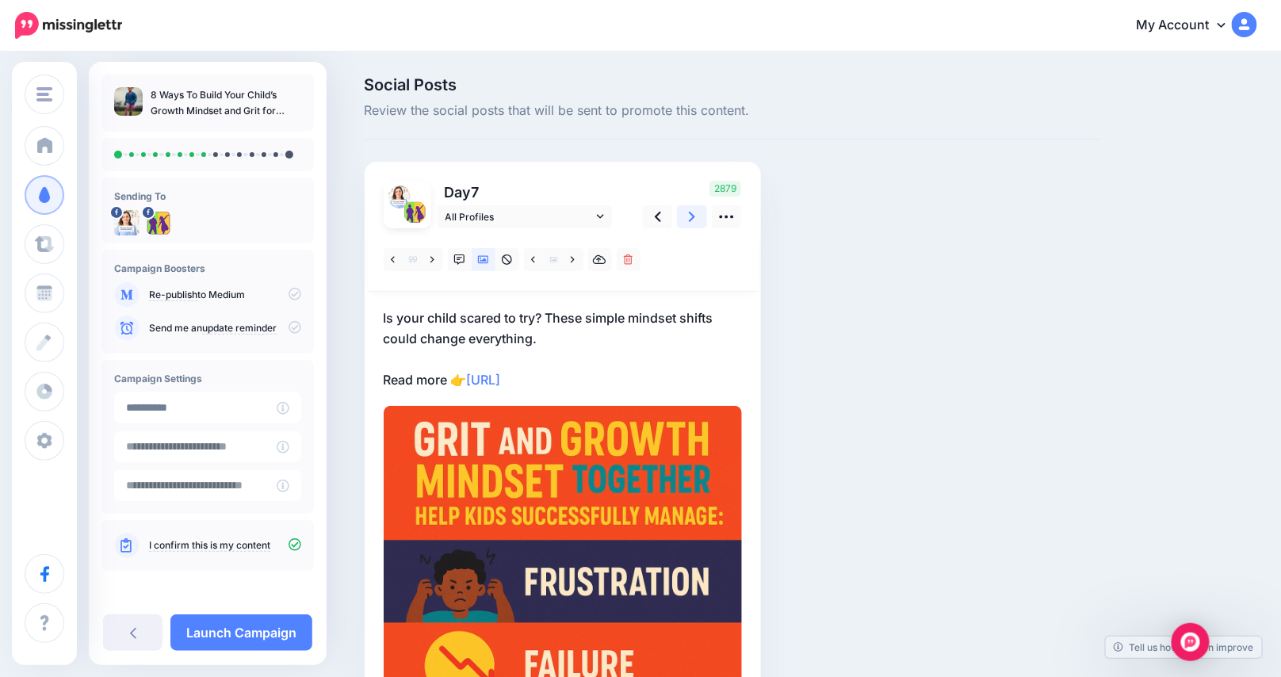
click at [695, 217] on icon at bounding box center [692, 216] width 6 height 17
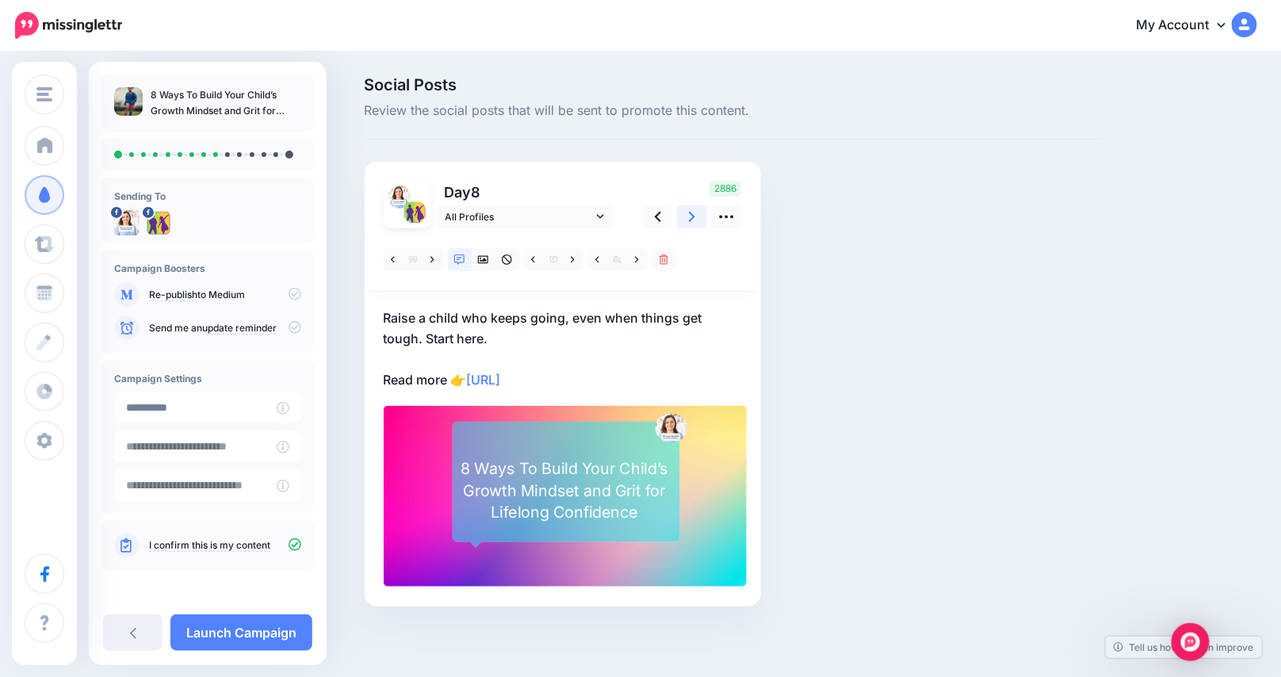
click at [693, 212] on link at bounding box center [692, 216] width 30 height 23
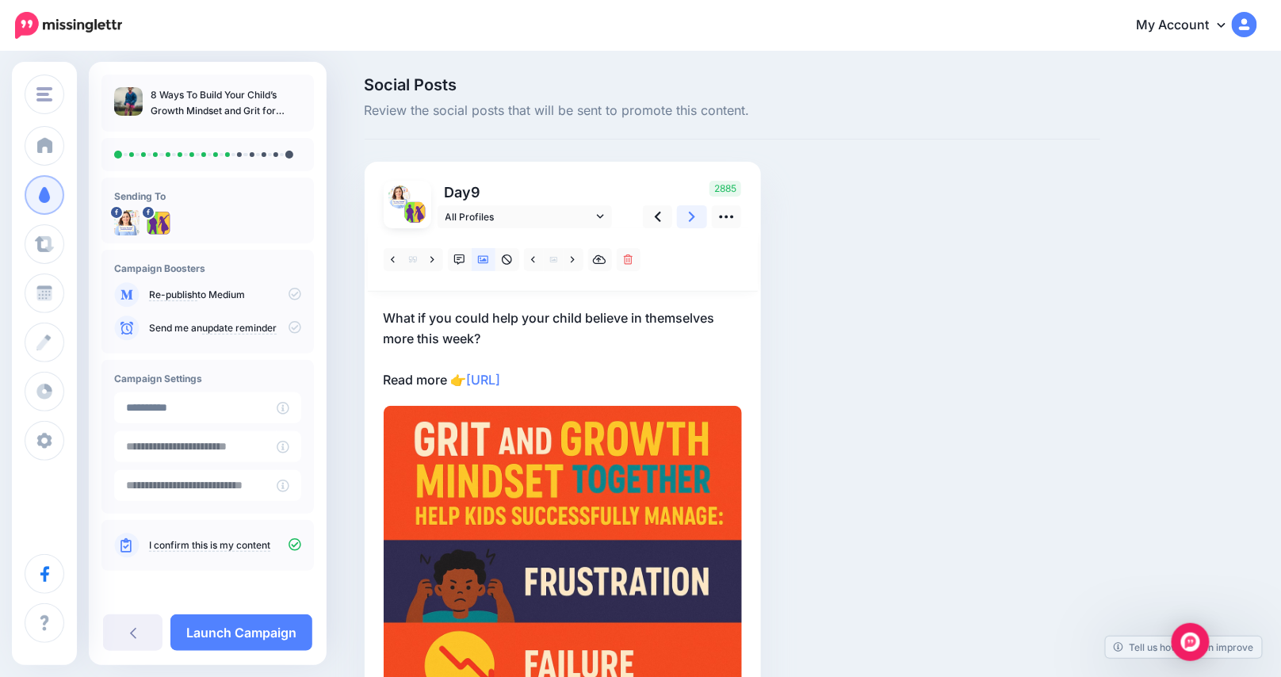
click at [695, 214] on icon at bounding box center [692, 216] width 6 height 17
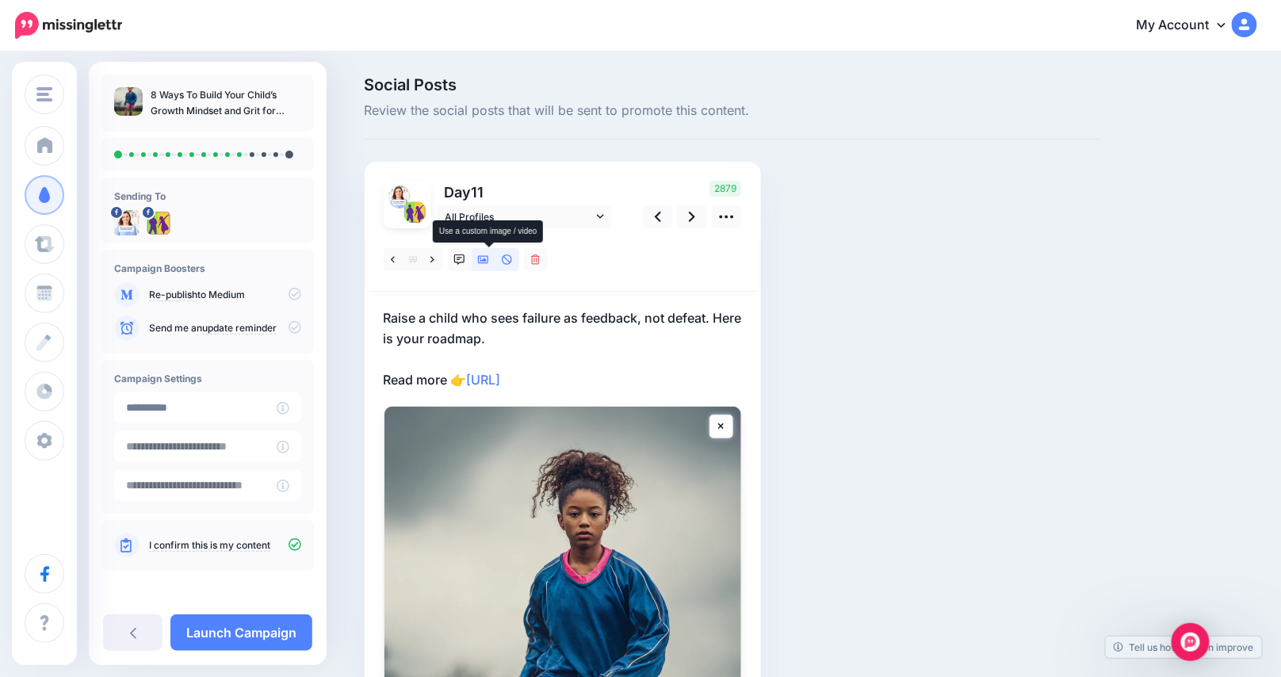
click at [489, 254] on icon at bounding box center [483, 259] width 11 height 11
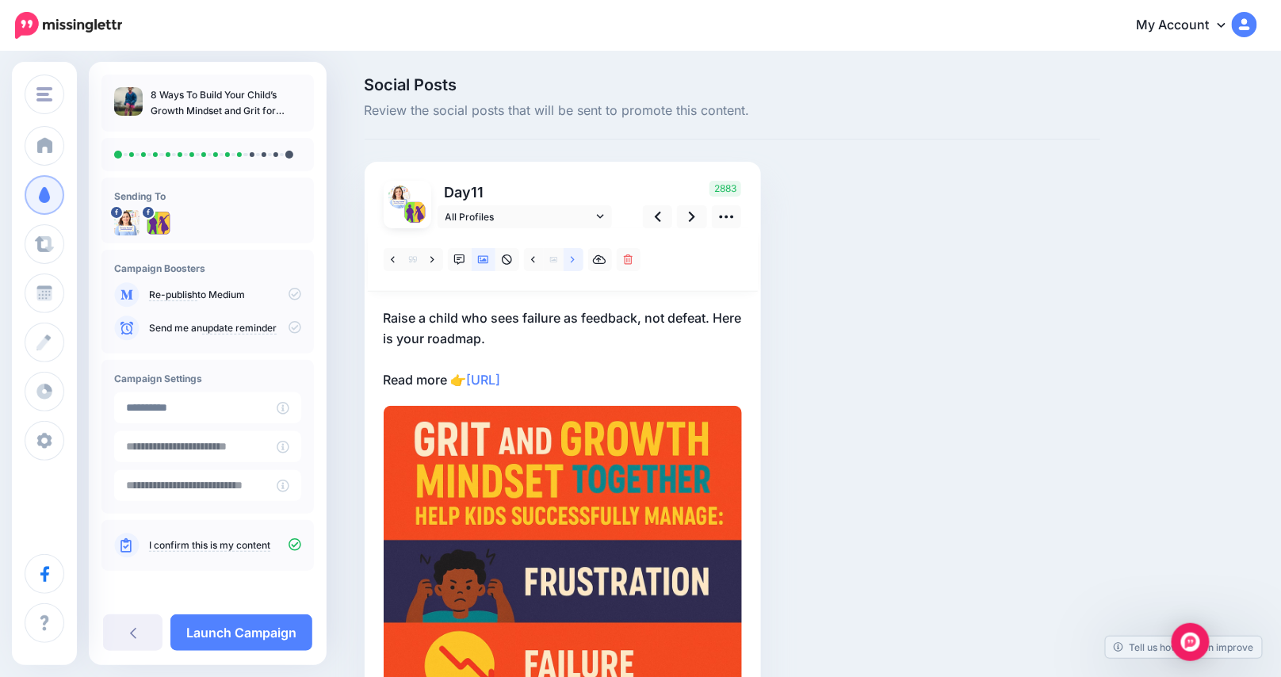
click at [583, 254] on link at bounding box center [574, 259] width 20 height 23
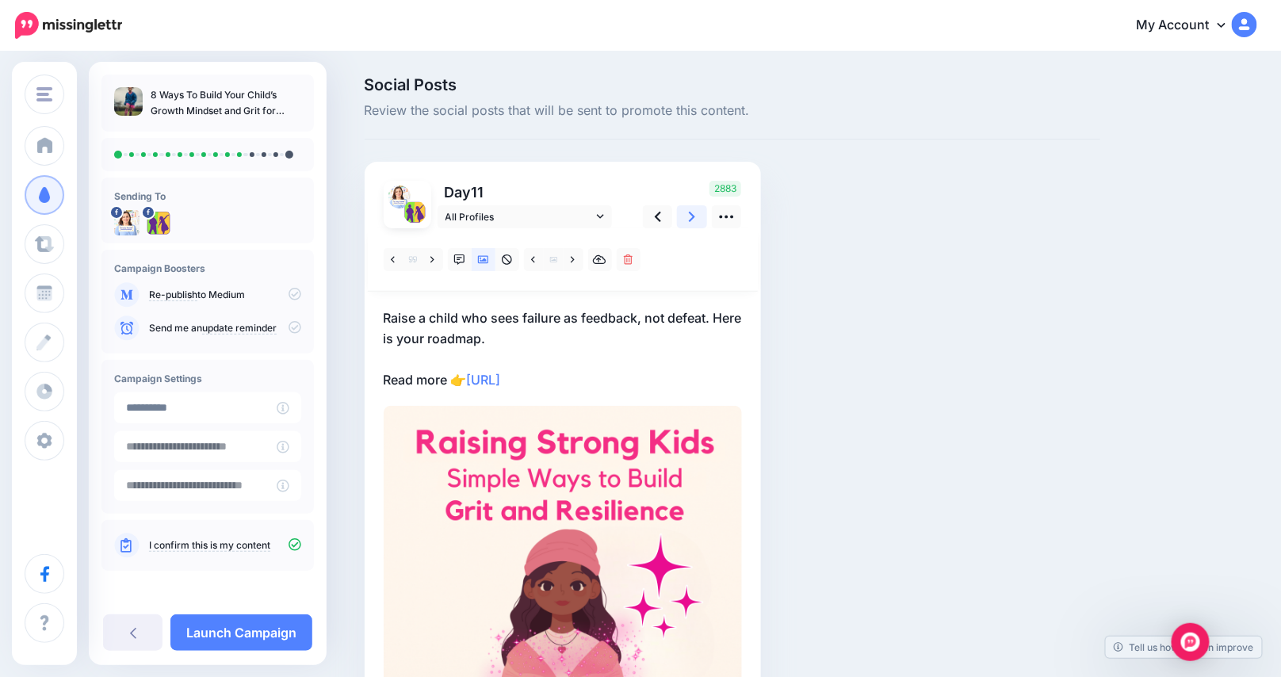
click at [705, 218] on link at bounding box center [692, 216] width 30 height 23
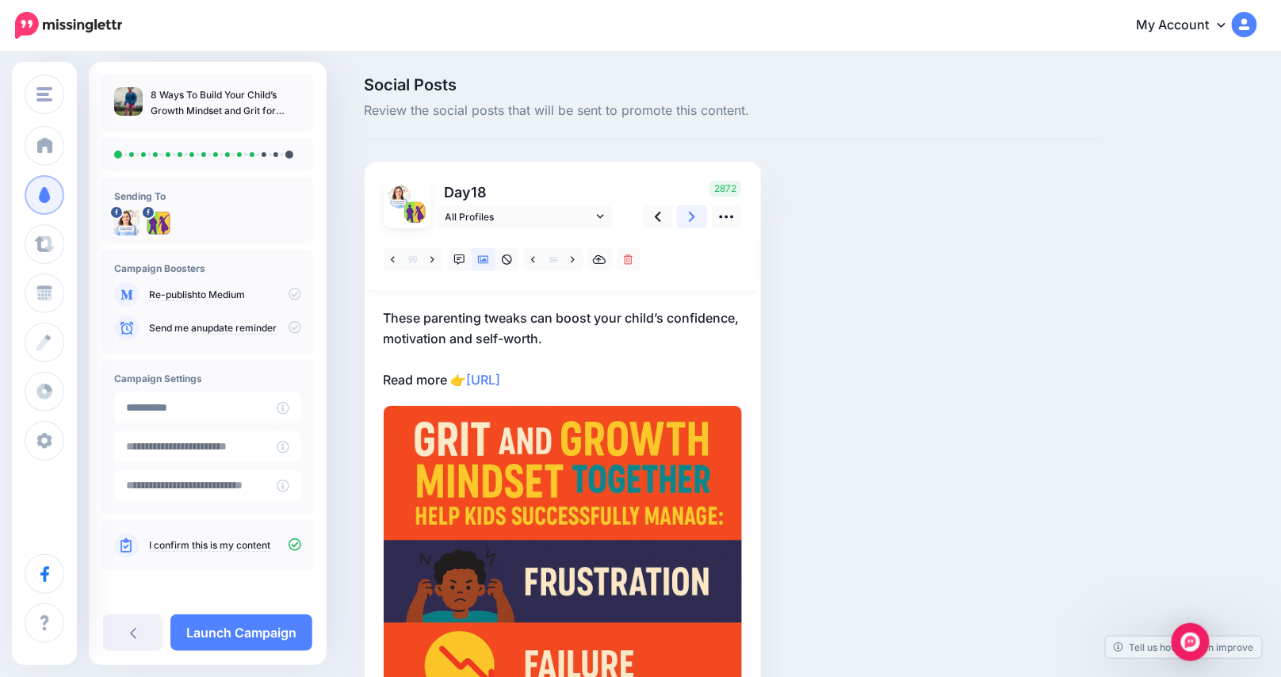
click at [705, 218] on link at bounding box center [692, 216] width 30 height 23
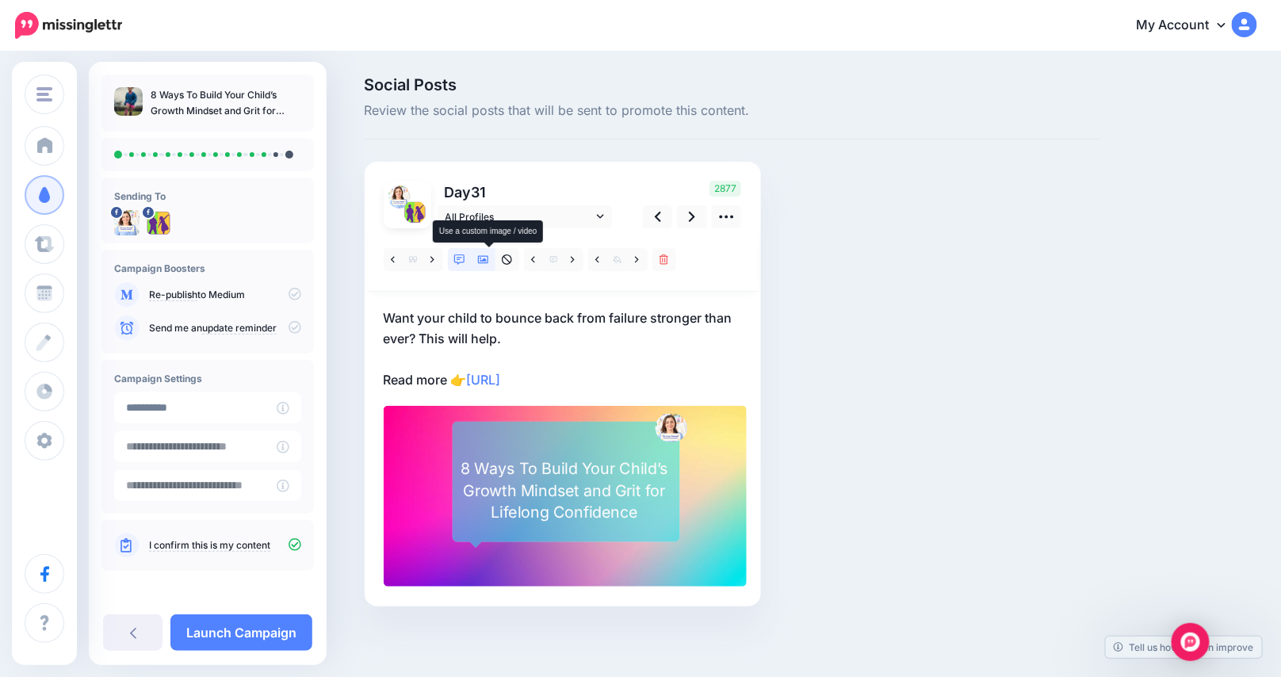
click at [488, 258] on icon at bounding box center [483, 259] width 11 height 11
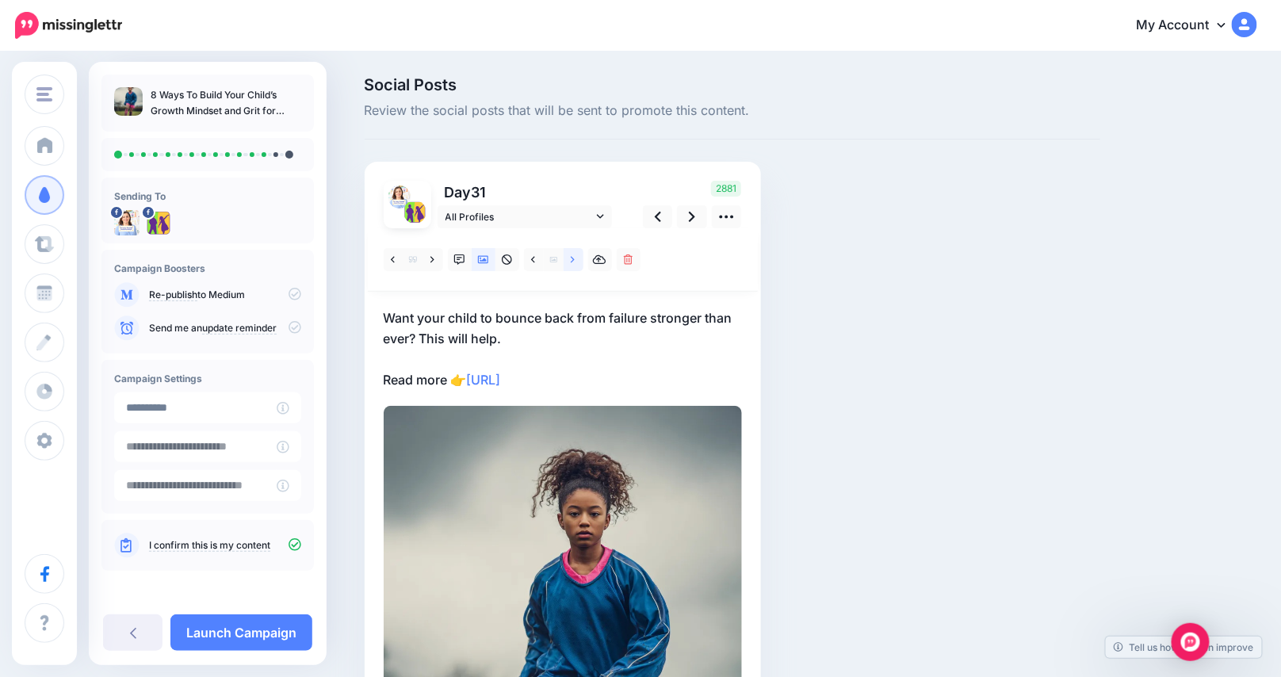
click at [583, 258] on link at bounding box center [574, 259] width 20 height 23
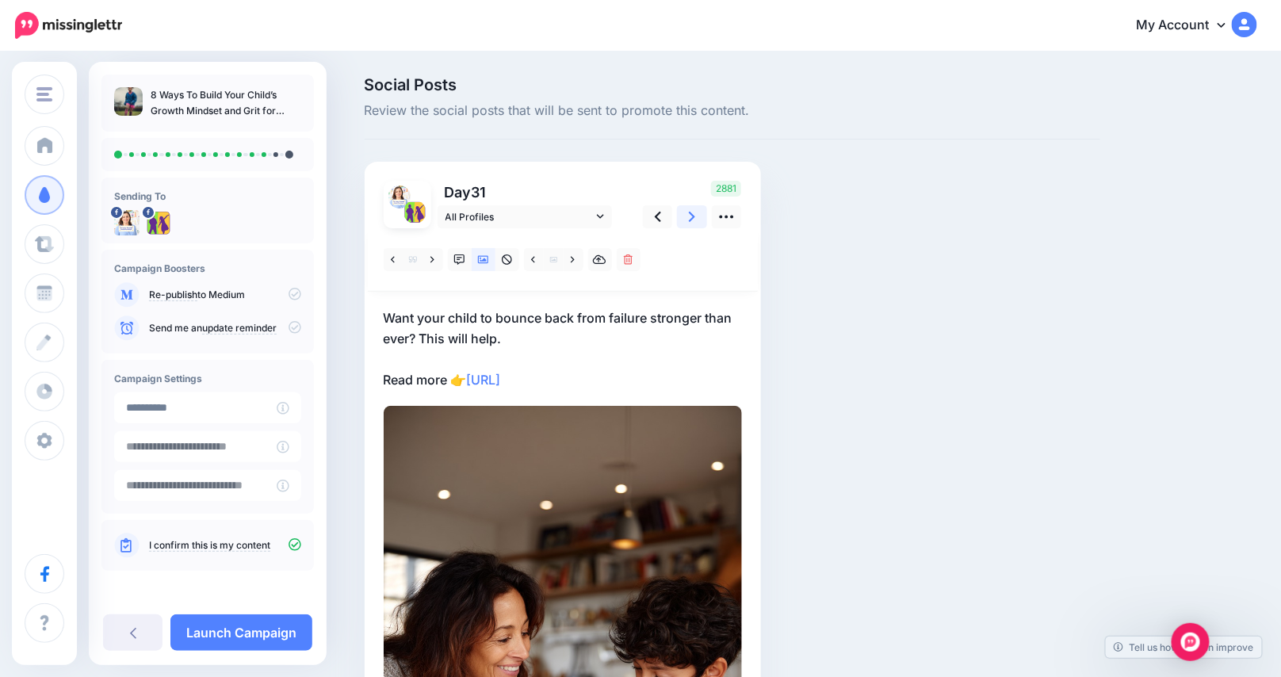
click at [695, 218] on icon at bounding box center [692, 216] width 6 height 17
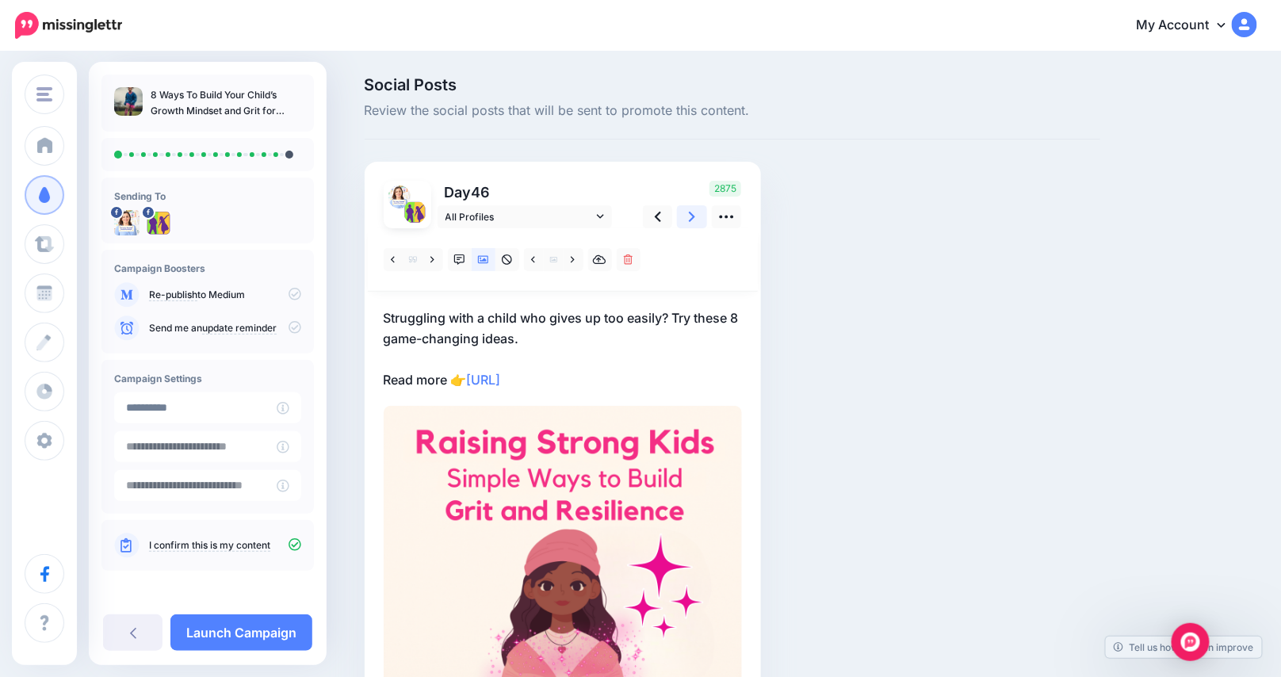
click at [695, 218] on icon at bounding box center [692, 217] width 6 height 10
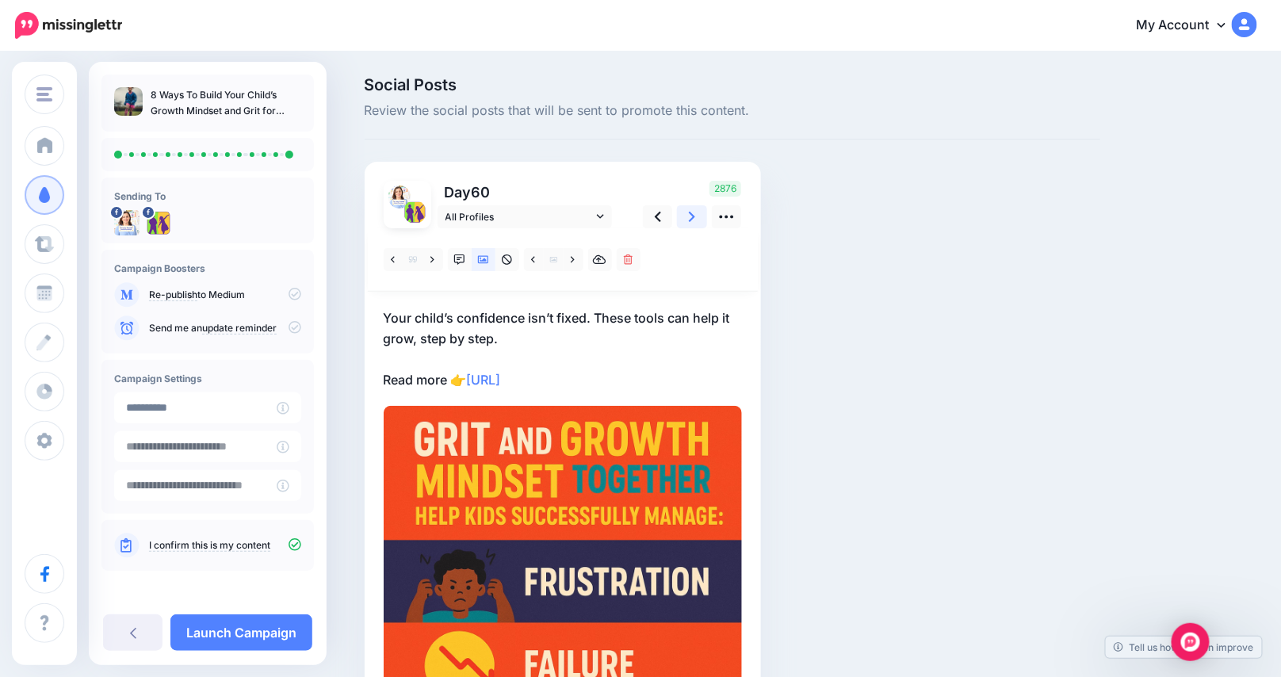
click at [695, 219] on icon at bounding box center [692, 216] width 6 height 17
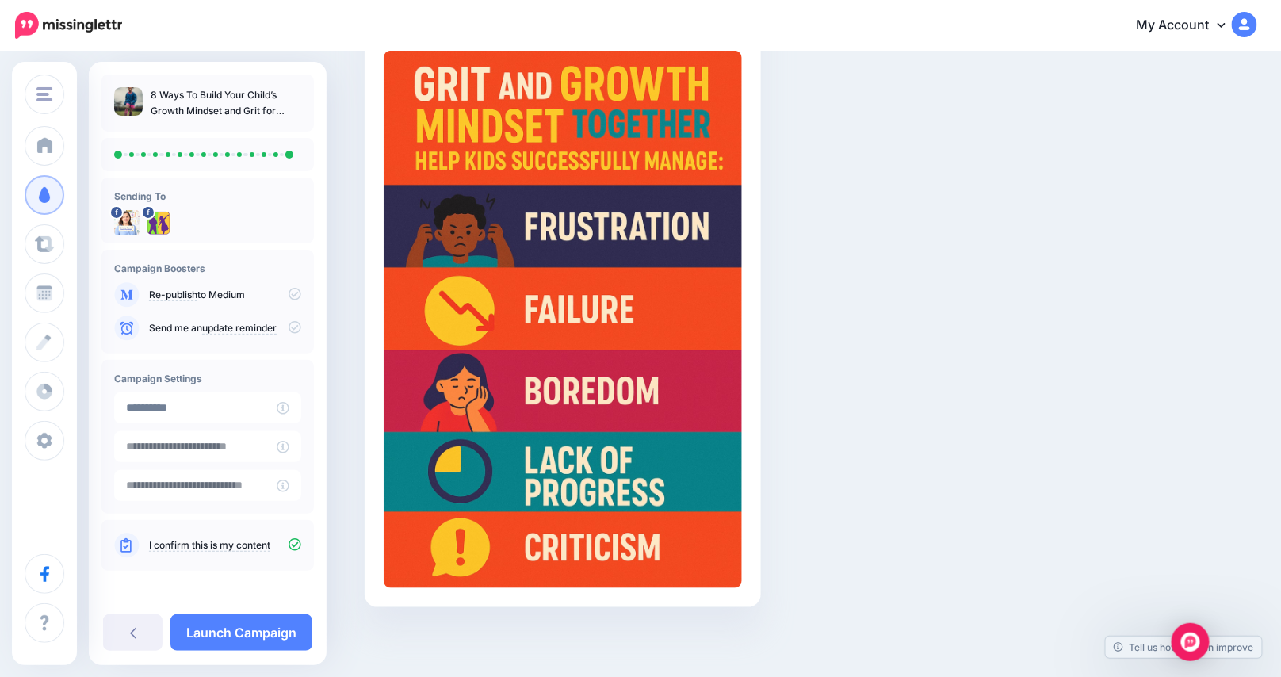
scroll to position [335, 0]
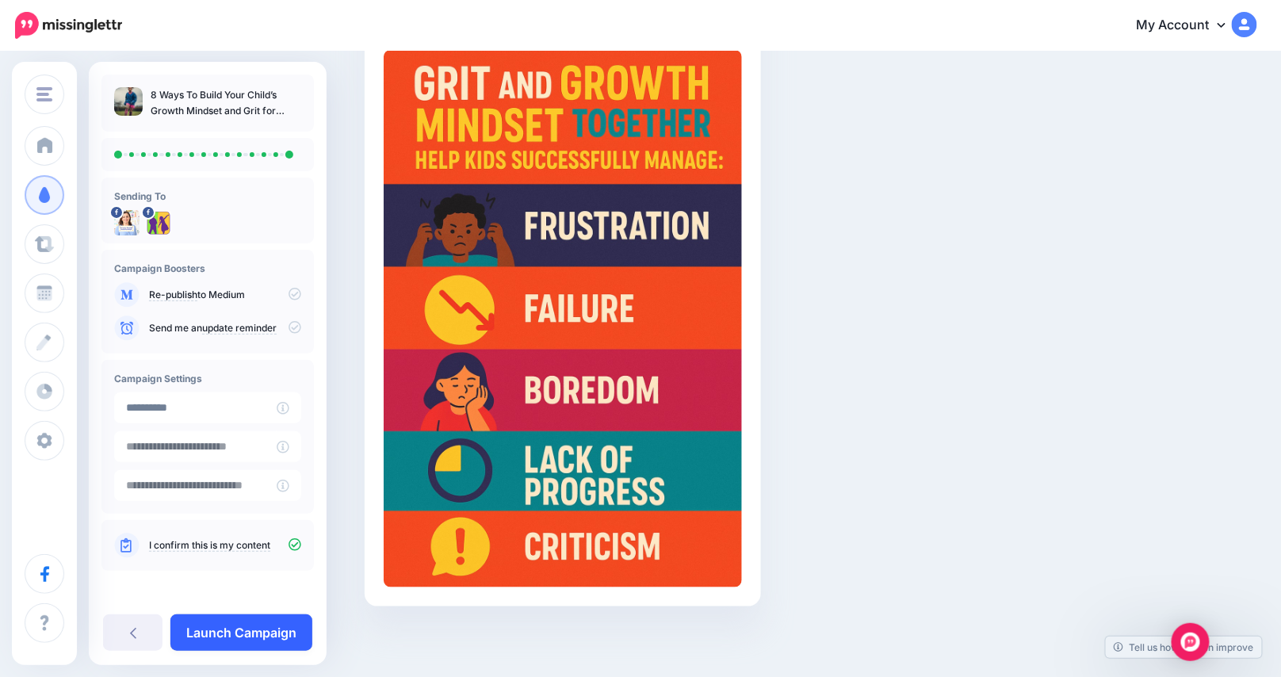
click at [220, 633] on link "Launch Campaign" at bounding box center [241, 632] width 142 height 36
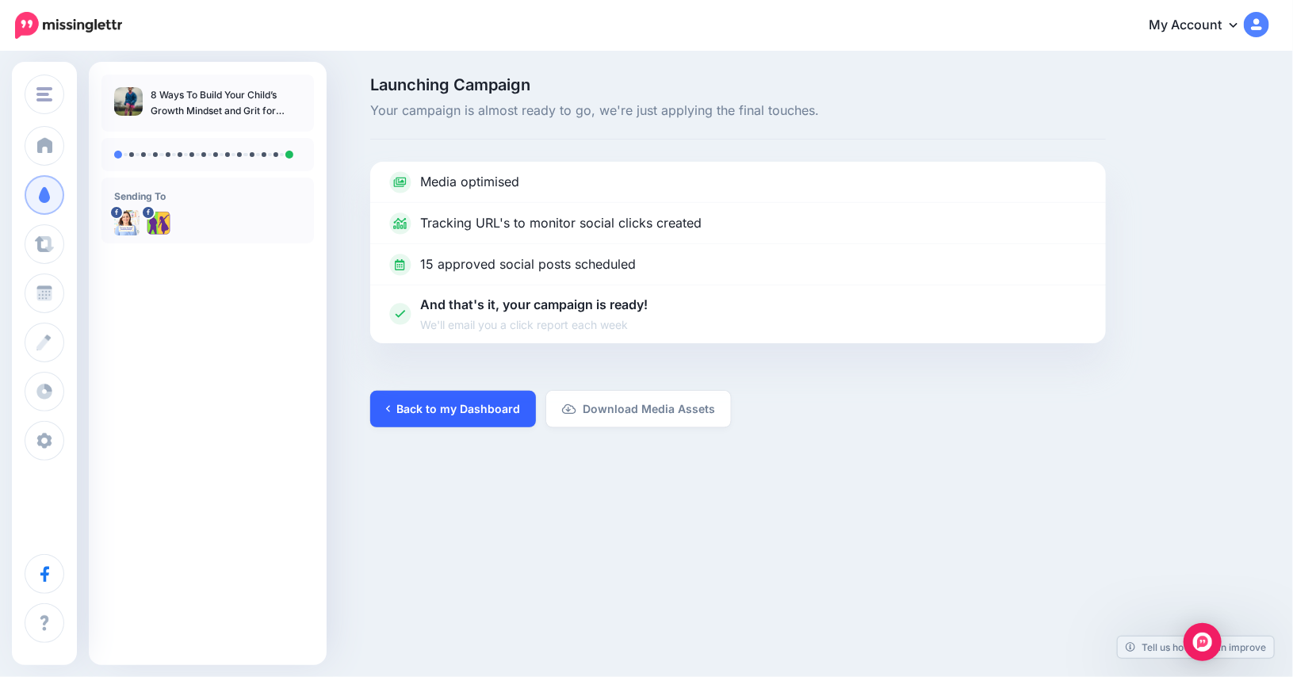
click at [434, 409] on link "Back to my Dashboard" at bounding box center [453, 409] width 166 height 36
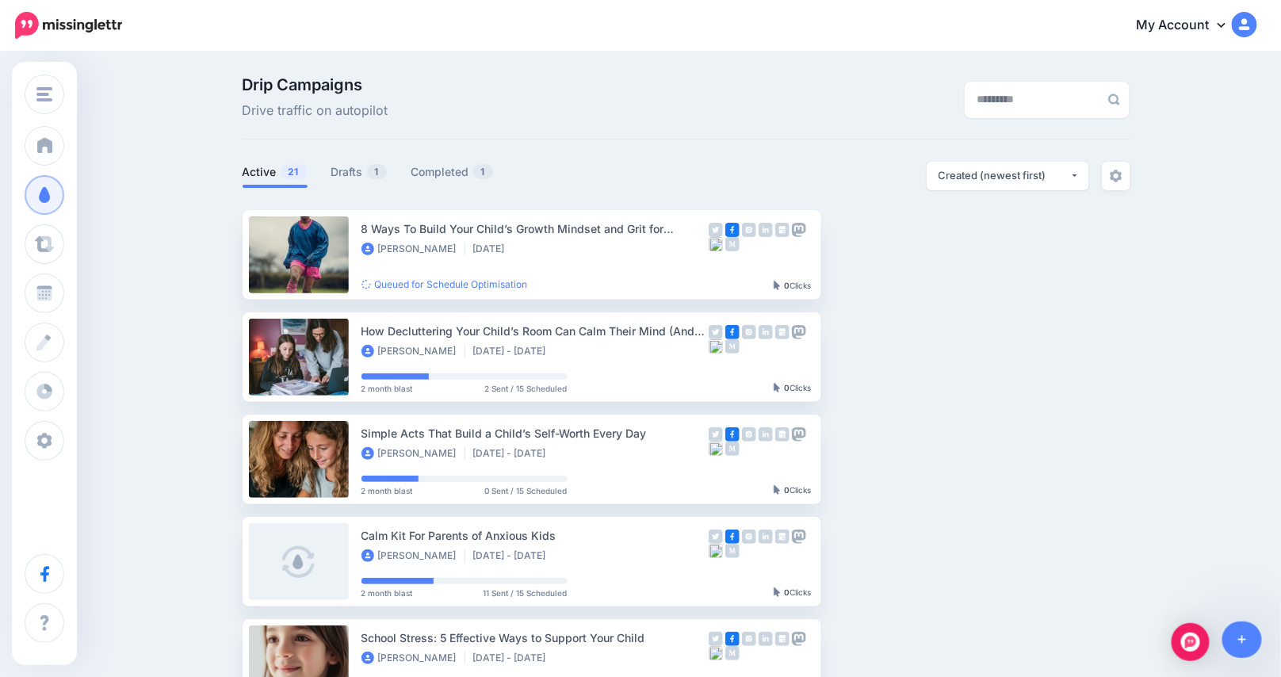
scroll to position [79, 0]
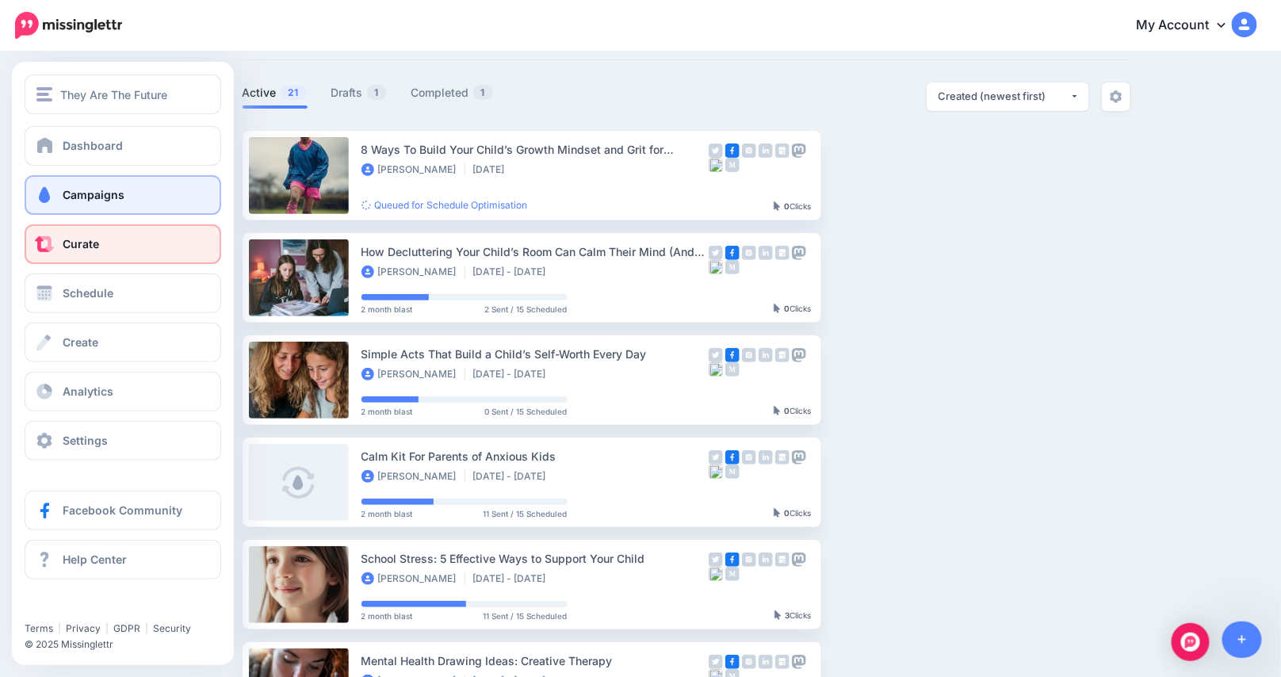
click at [92, 250] on span "Curate" at bounding box center [81, 243] width 36 height 13
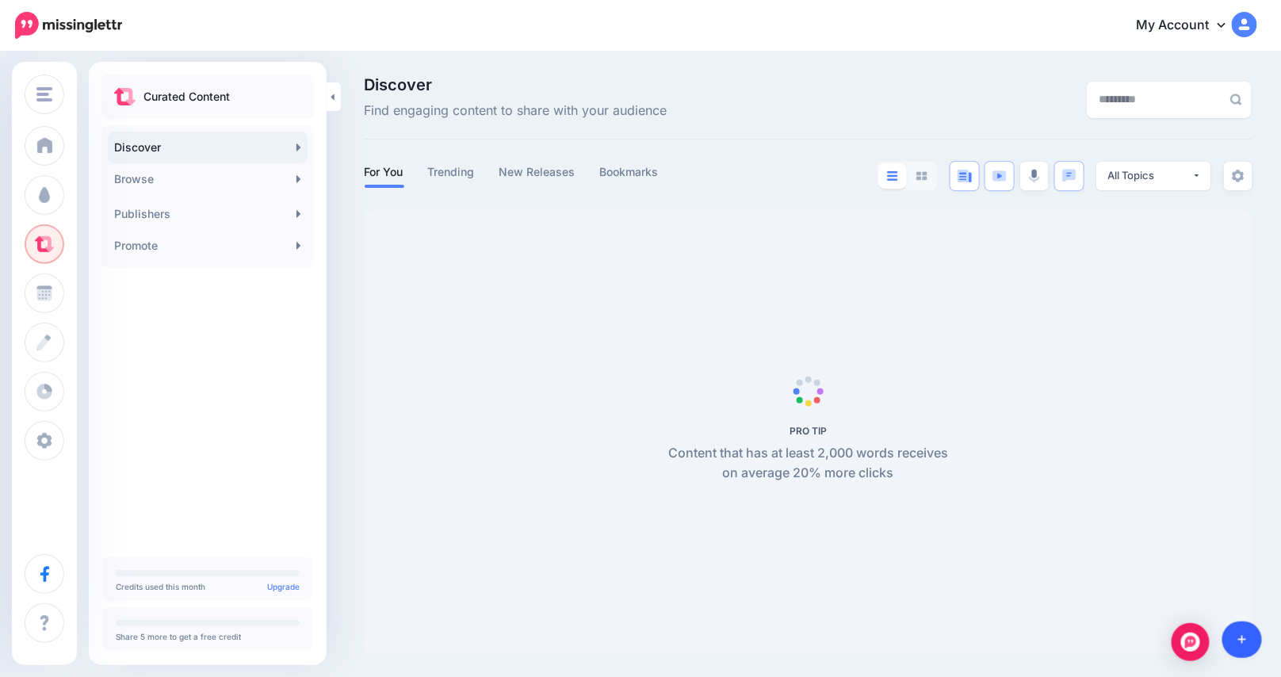
click at [1244, 640] on icon at bounding box center [1242, 640] width 9 height 9
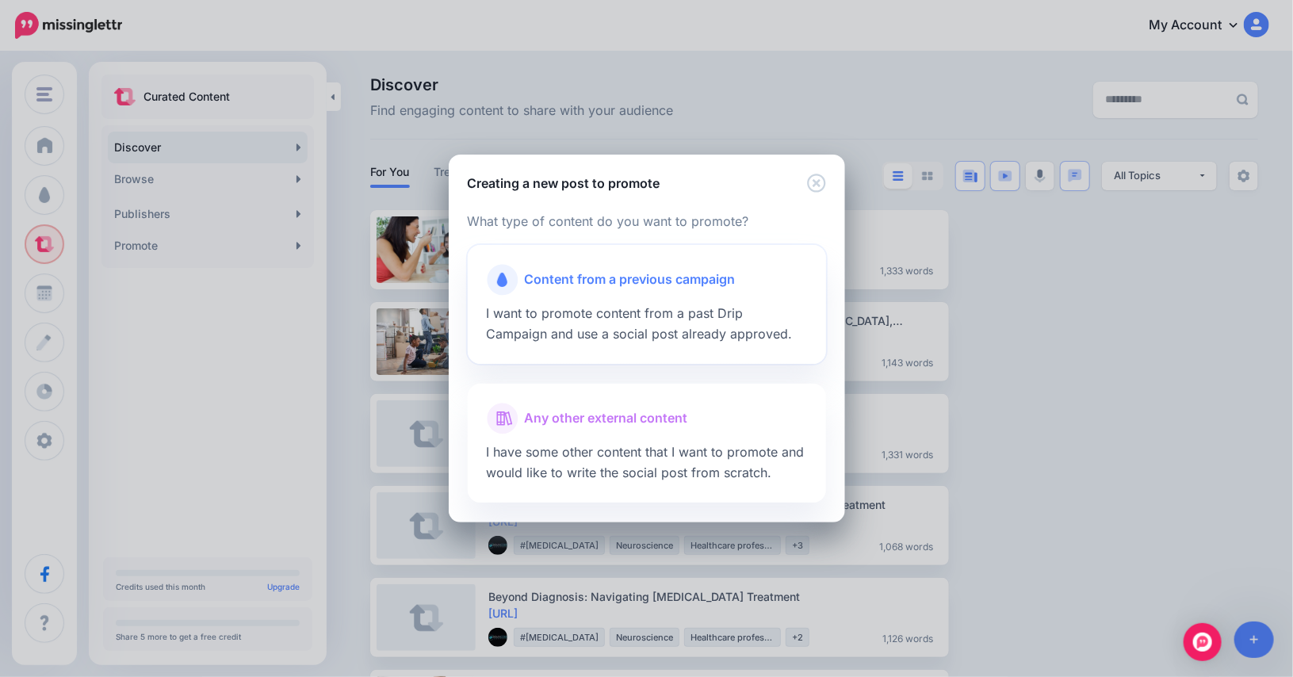
click at [656, 282] on span "Content from a previous campaign" at bounding box center [630, 279] width 211 height 21
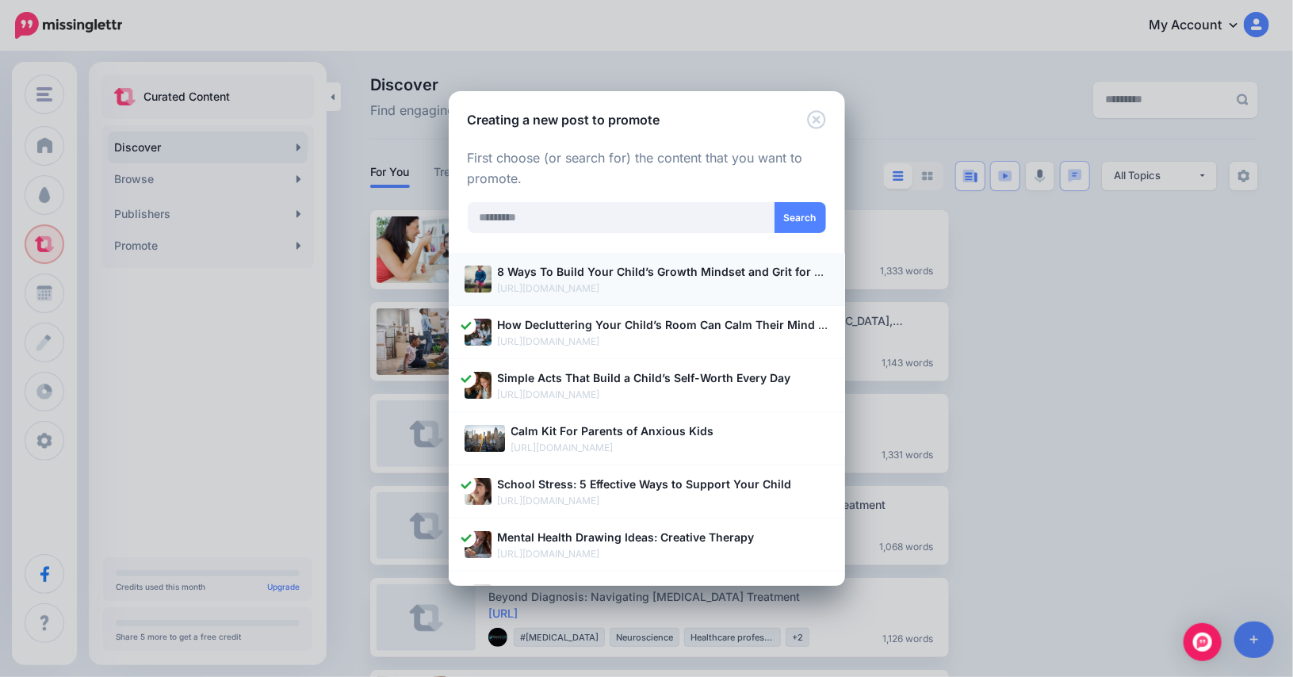
click at [578, 267] on b "8 Ways To Build Your Child’s Growth Mindset and Grit for Lifelong Confidence" at bounding box center [711, 271] width 427 height 13
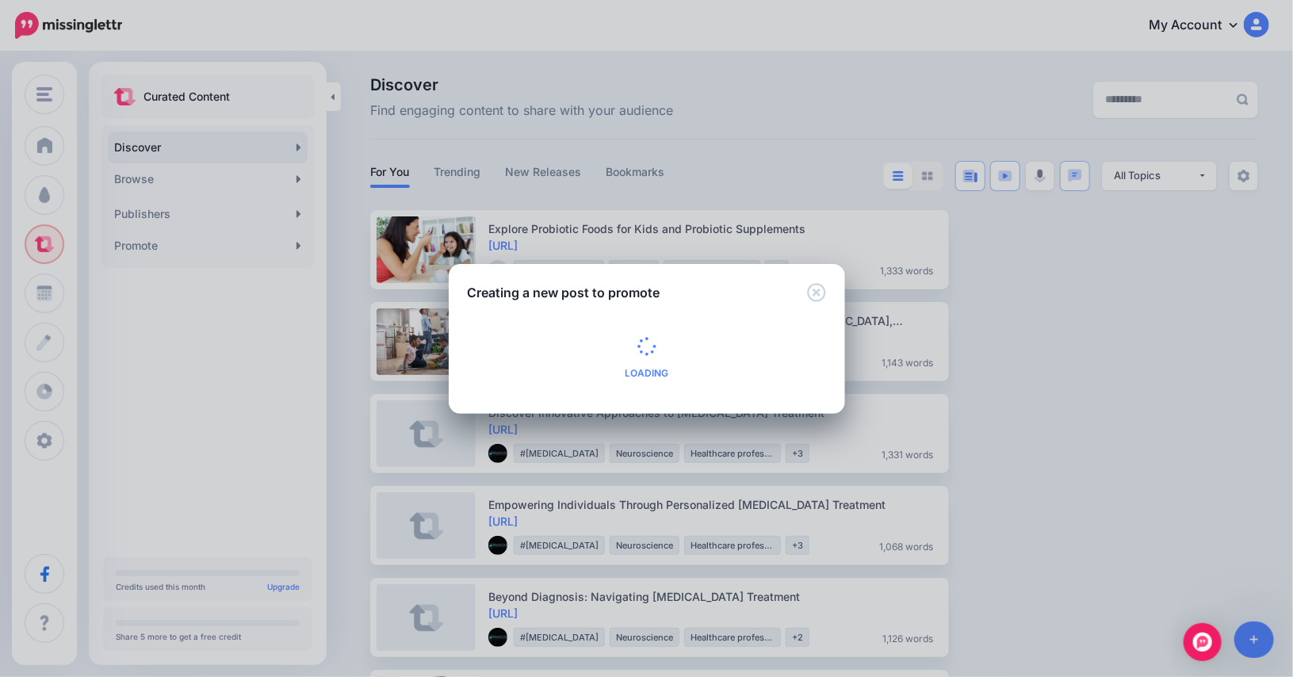
click at [1215, 29] on div "Creating a new post to promote Loading Loading What type of content do you want…" at bounding box center [646, 338] width 1293 height 677
click at [1241, 28] on div "Creating a new post to promote Loading Loading What type of content do you want…" at bounding box center [646, 338] width 1293 height 677
click at [828, 292] on div "Creating a new post to promote" at bounding box center [647, 283] width 396 height 38
click at [819, 292] on icon "Close" at bounding box center [816, 292] width 19 height 19
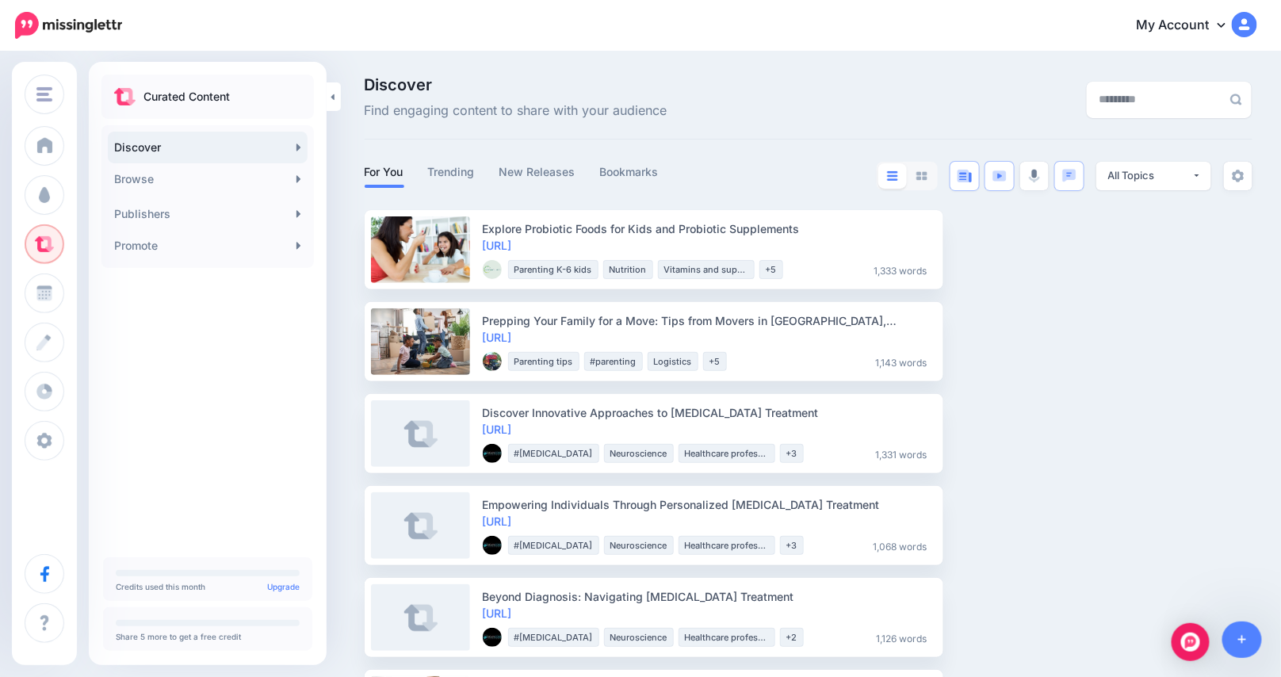
click at [1225, 27] on icon at bounding box center [1221, 24] width 8 height 13
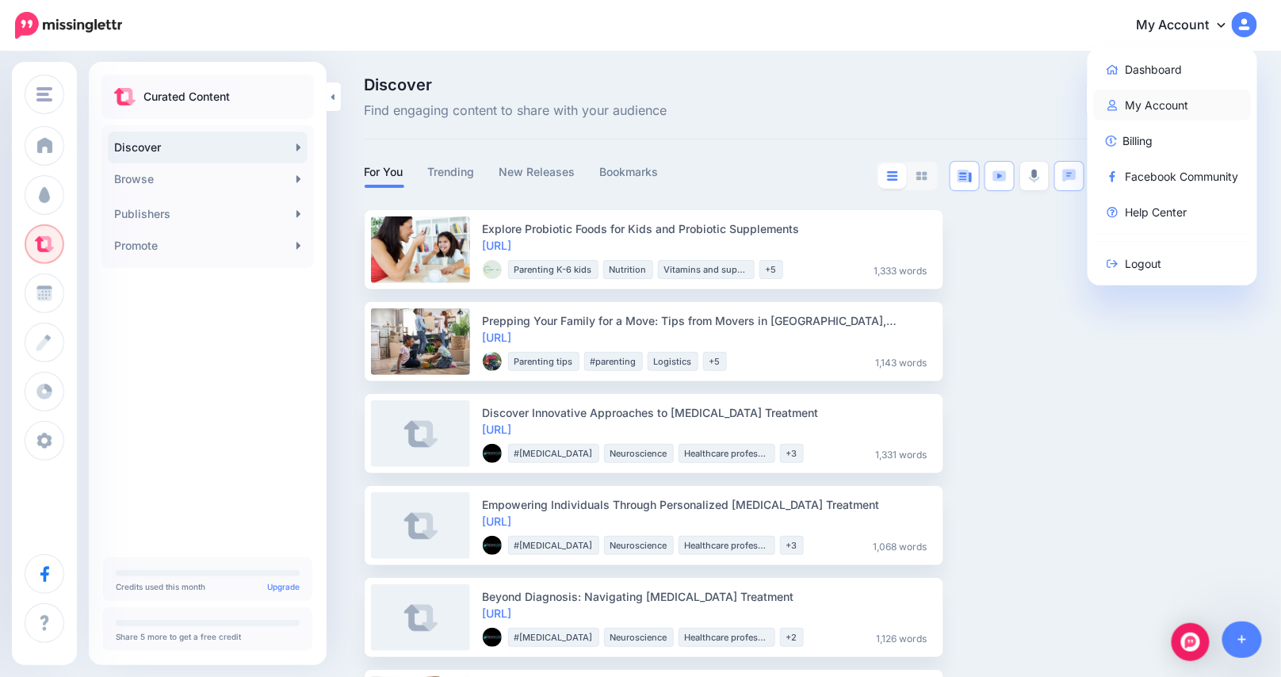
click at [1155, 101] on link "My Account" at bounding box center [1173, 105] width 158 height 31
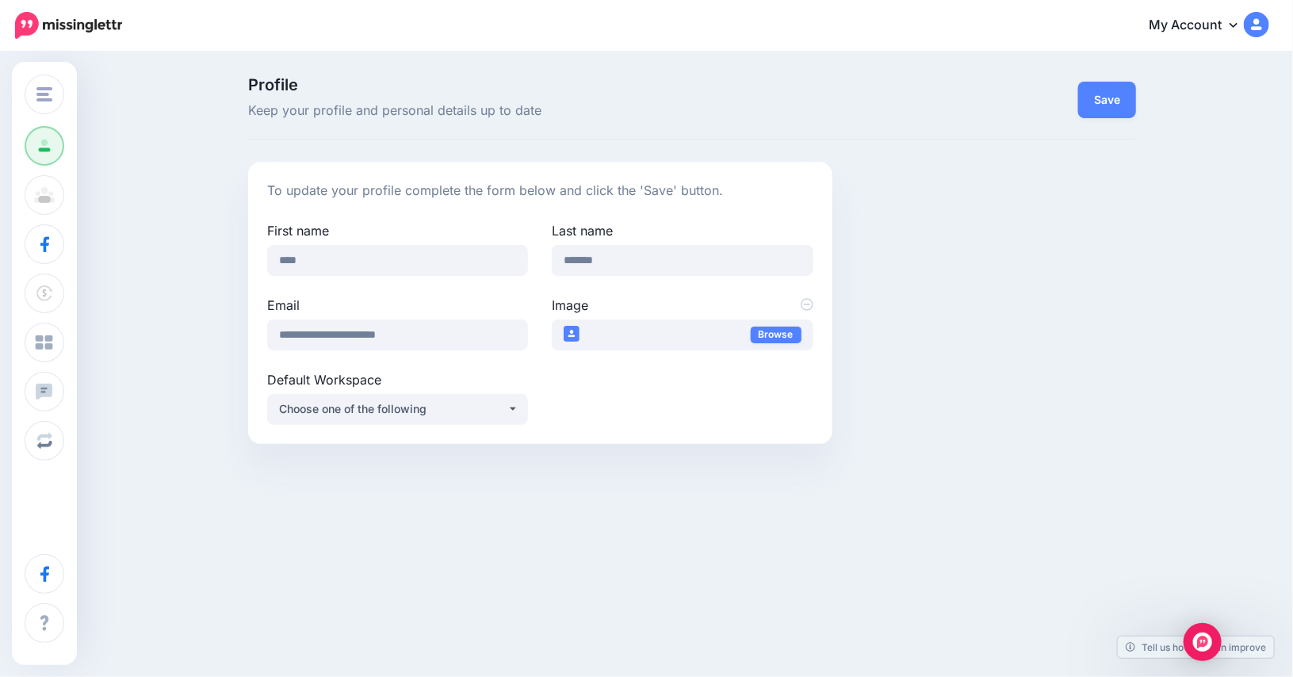
click at [1220, 21] on link "My Account" at bounding box center [1201, 25] width 136 height 39
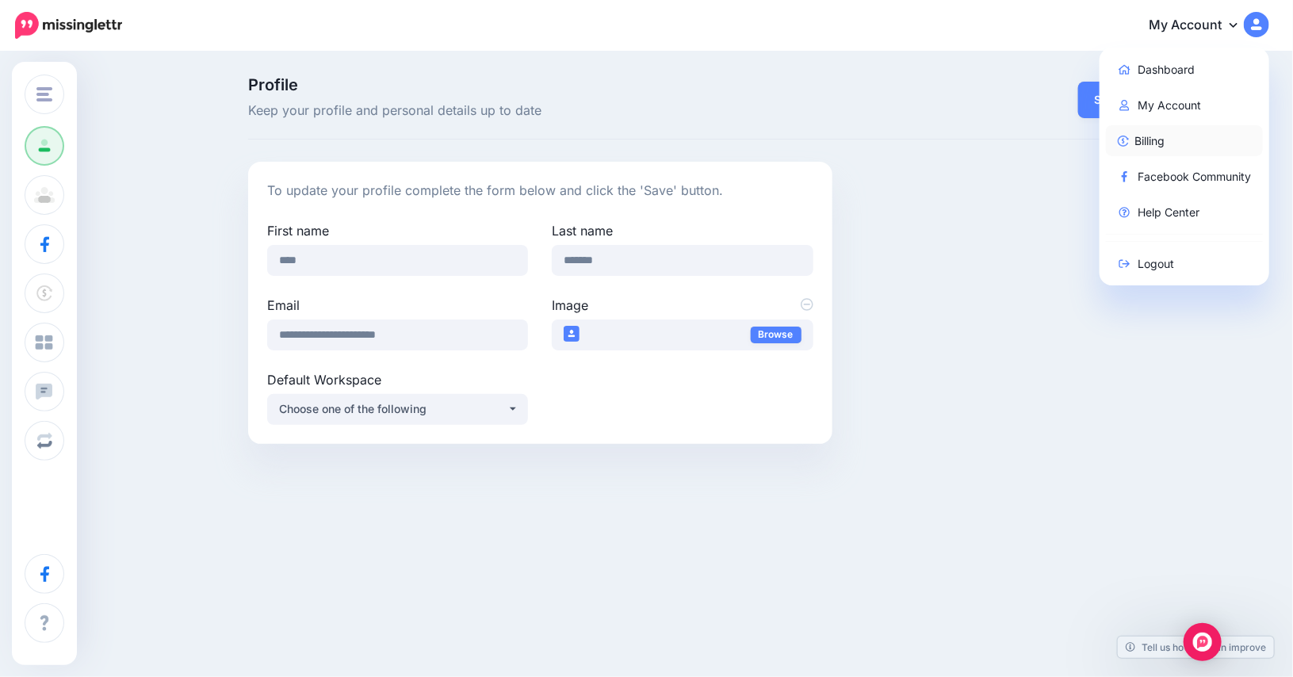
click at [1149, 139] on link "Billing" at bounding box center [1185, 140] width 158 height 31
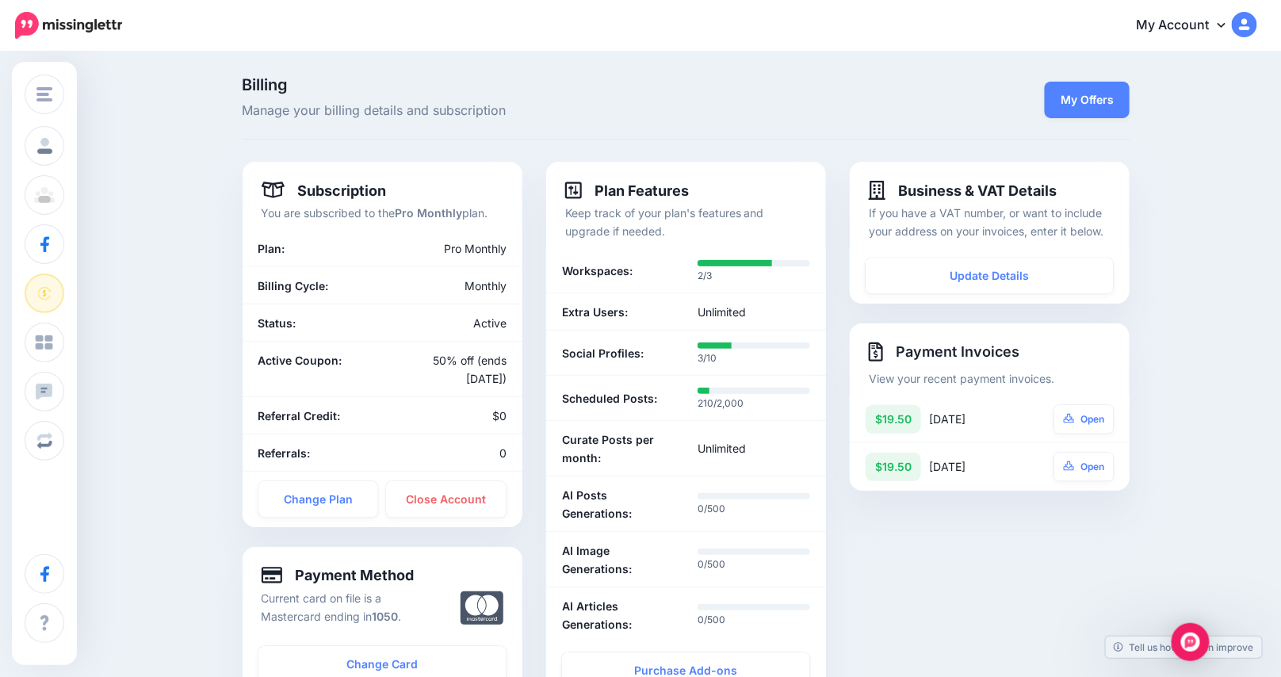
click at [27, 22] on img at bounding box center [68, 25] width 107 height 27
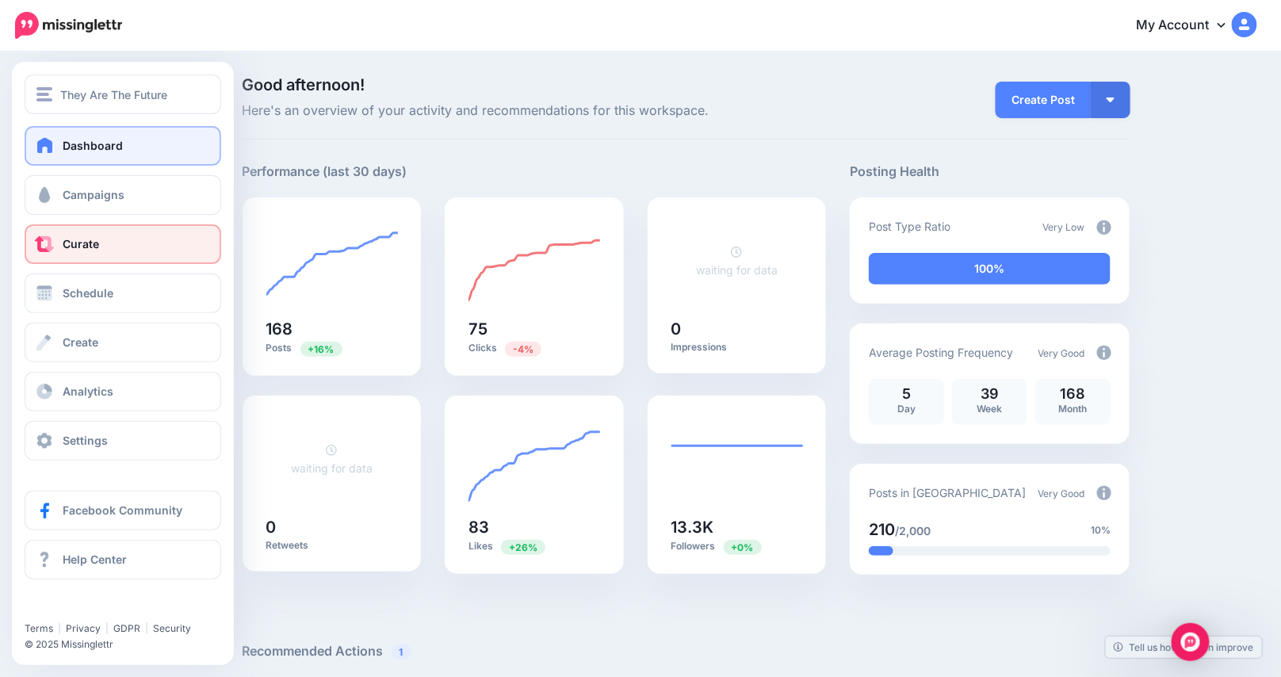
click at [66, 242] on span "Curate" at bounding box center [81, 243] width 36 height 13
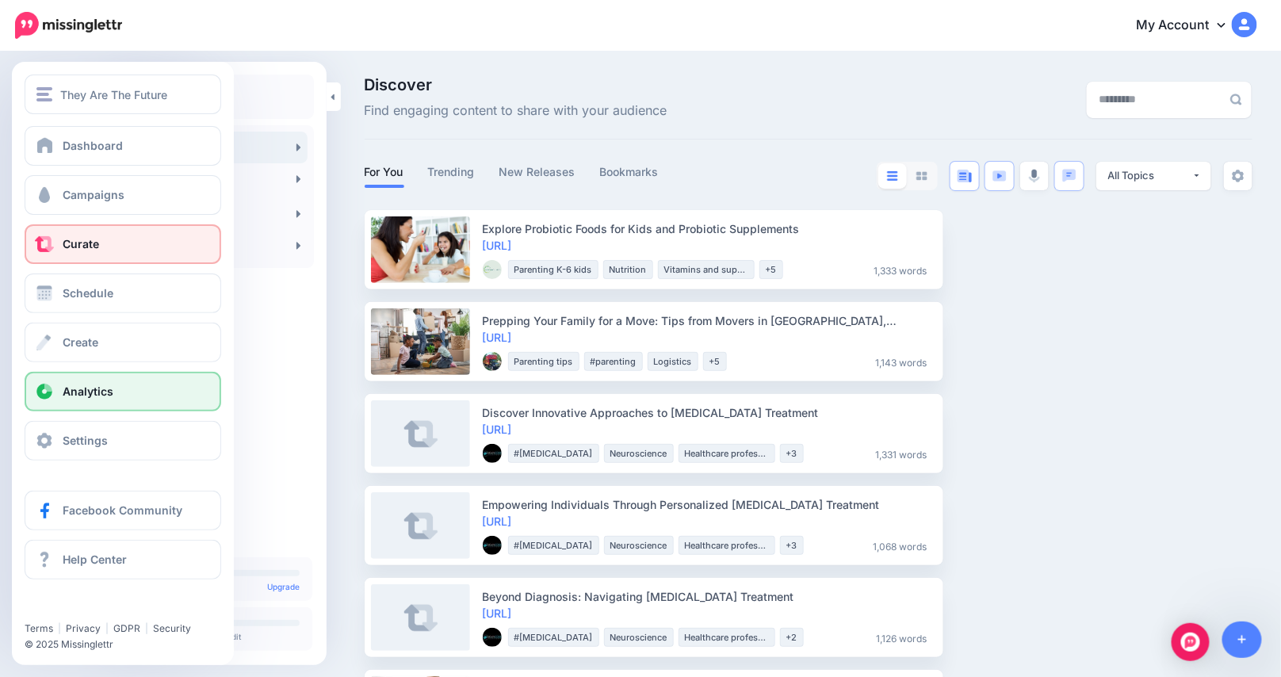
click at [52, 390] on span at bounding box center [44, 392] width 21 height 16
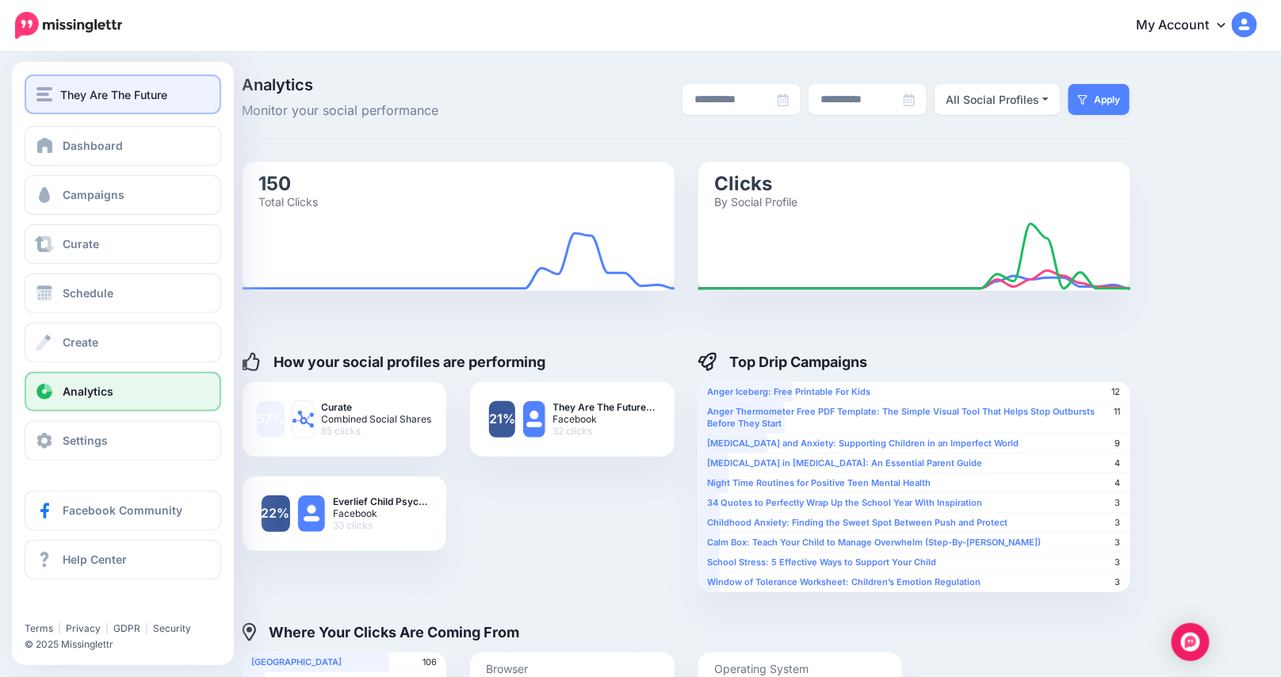
click at [55, 96] on div "They Are The Future" at bounding box center [122, 95] width 173 height 18
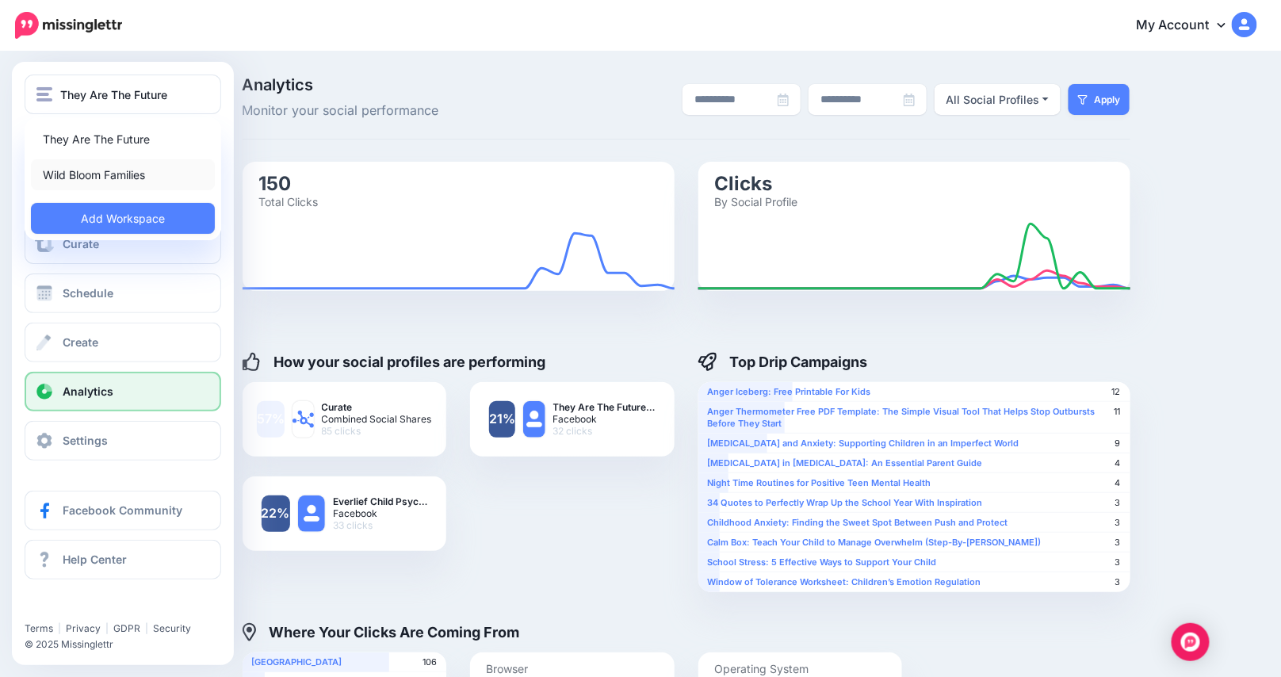
click at [71, 174] on link "Wild Bloom Families" at bounding box center [123, 174] width 184 height 31
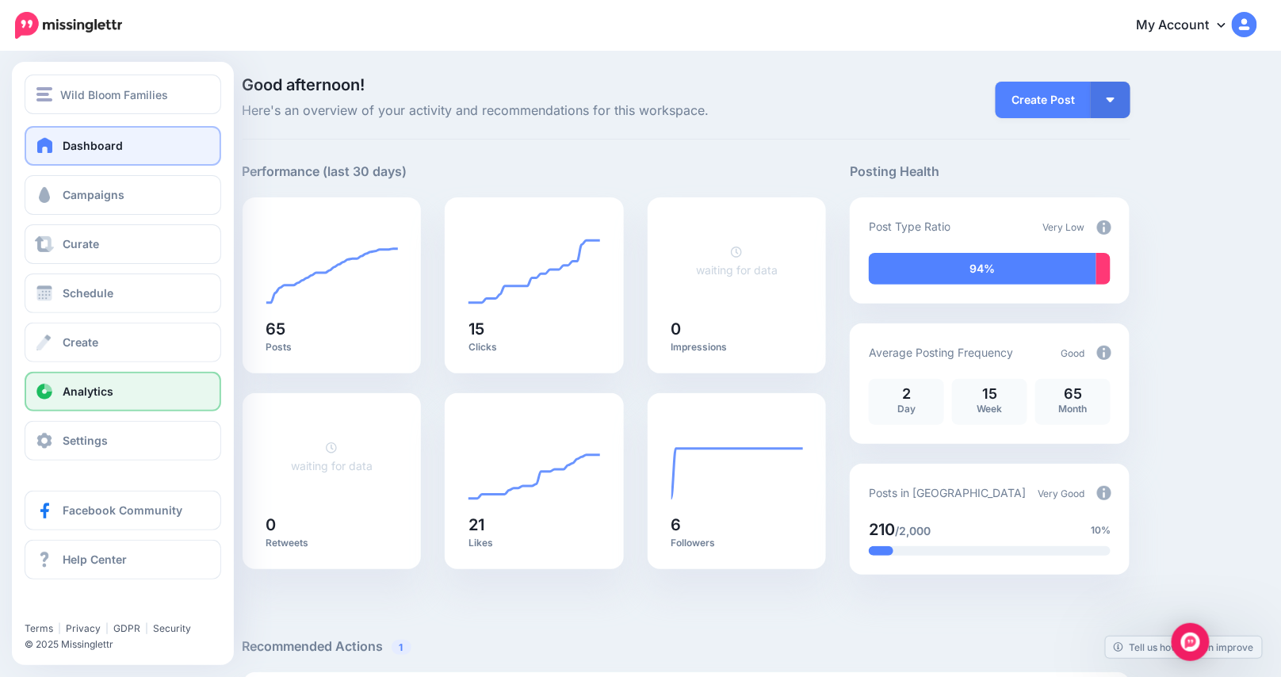
click at [68, 395] on span "Analytics" at bounding box center [88, 390] width 51 height 13
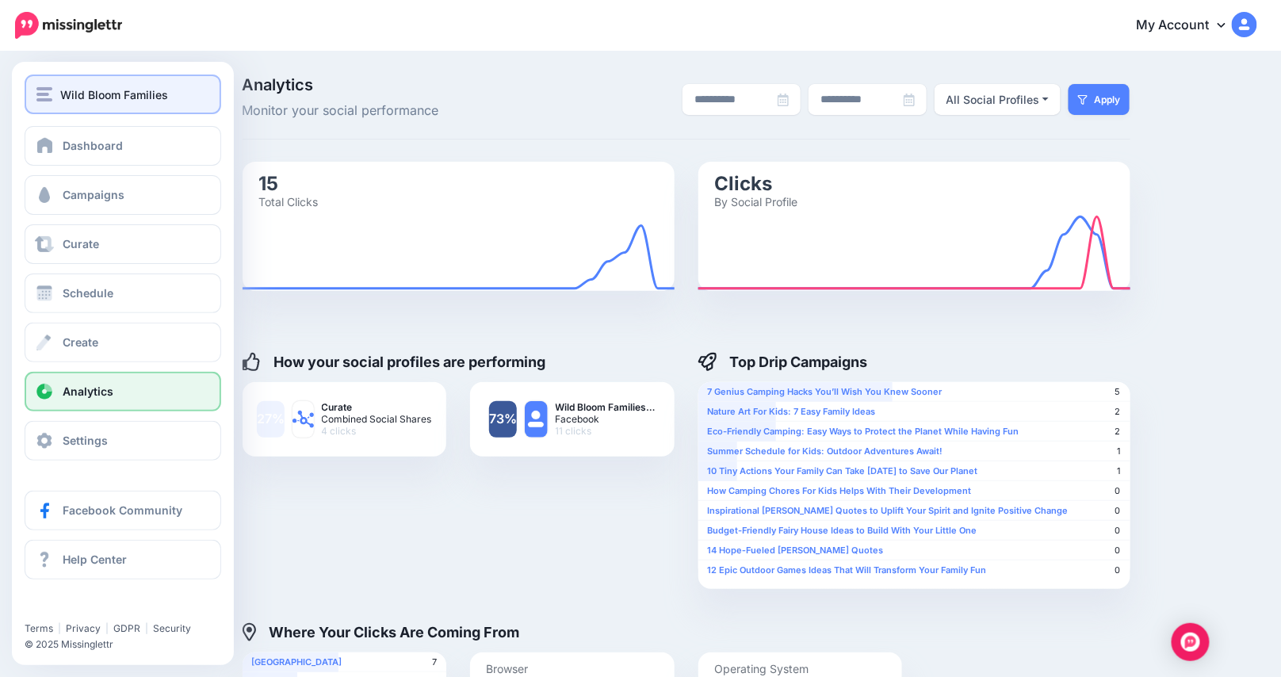
click at [74, 97] on span "Wild Bloom Families" at bounding box center [114, 95] width 108 height 18
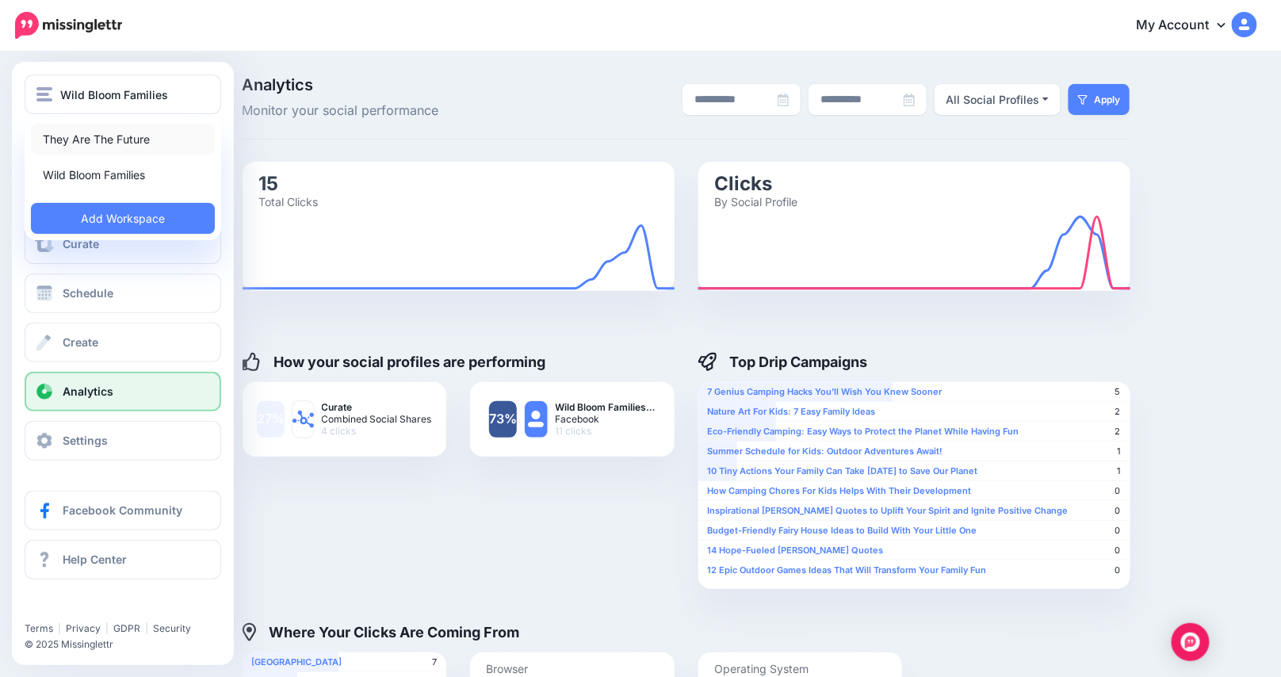
click at [71, 138] on link "They Are The Future" at bounding box center [123, 139] width 184 height 31
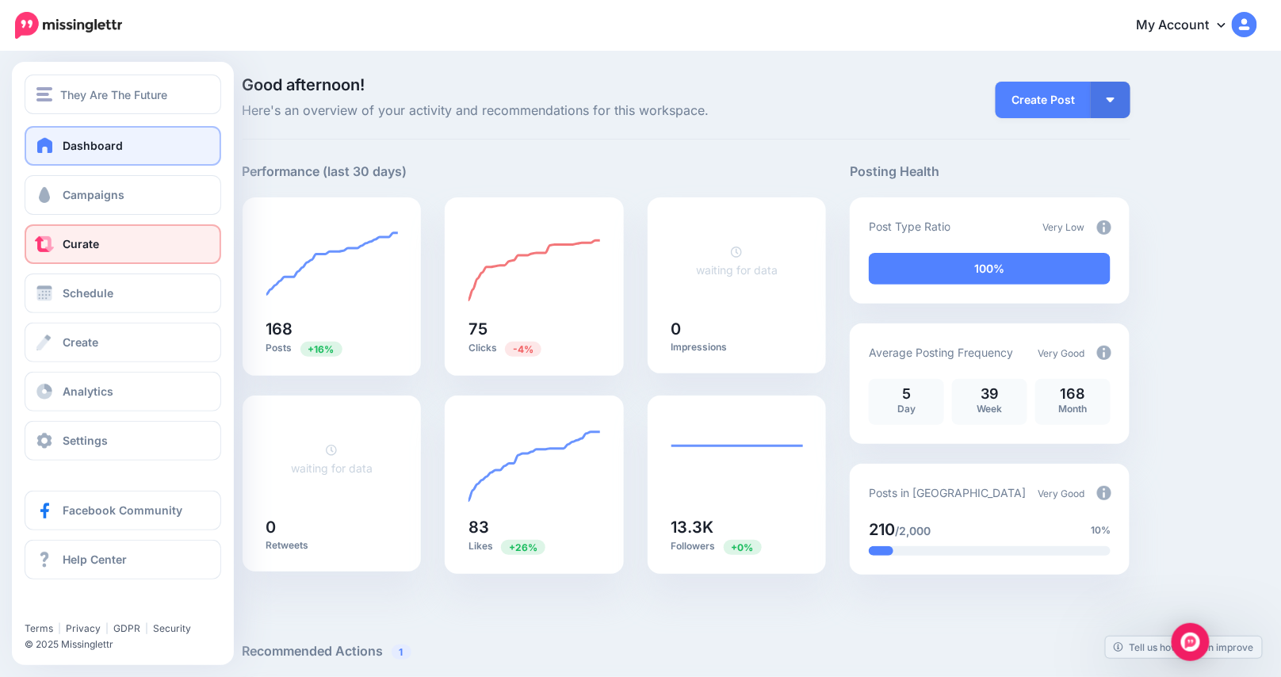
click at [44, 247] on span at bounding box center [44, 244] width 21 height 16
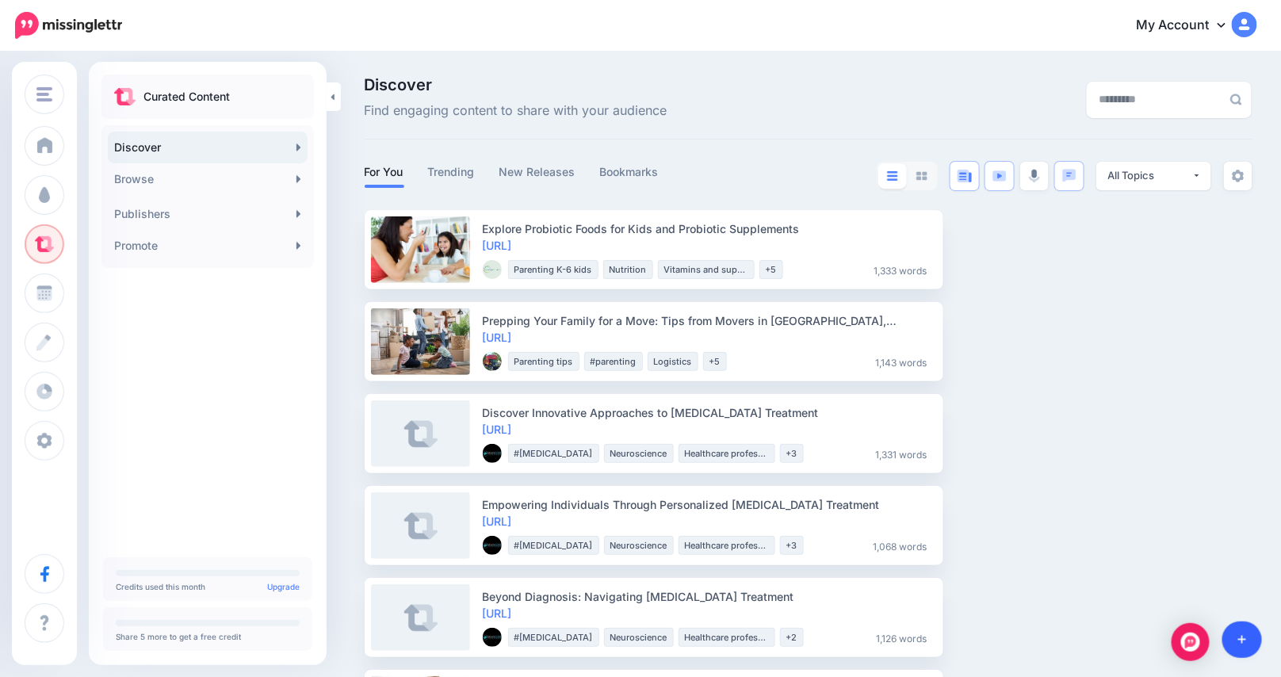
click at [1244, 634] on icon at bounding box center [1242, 639] width 9 height 11
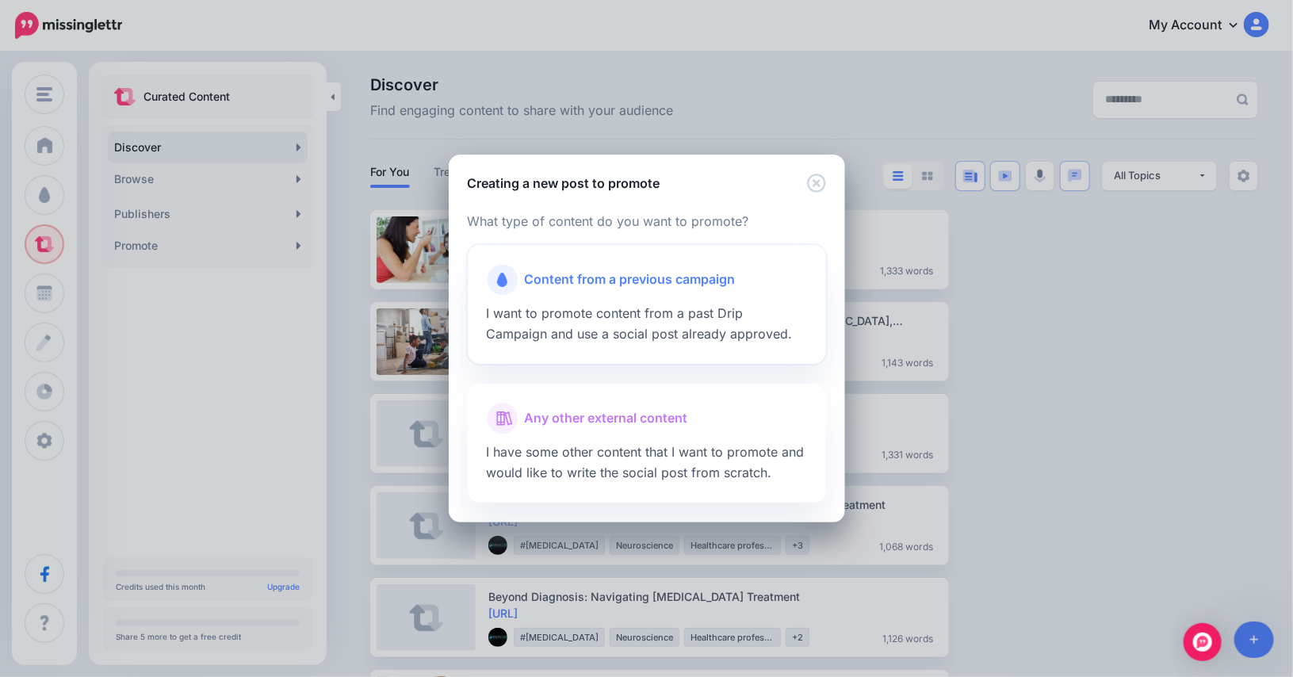
click at [667, 281] on span "Content from a previous campaign" at bounding box center [630, 279] width 211 height 21
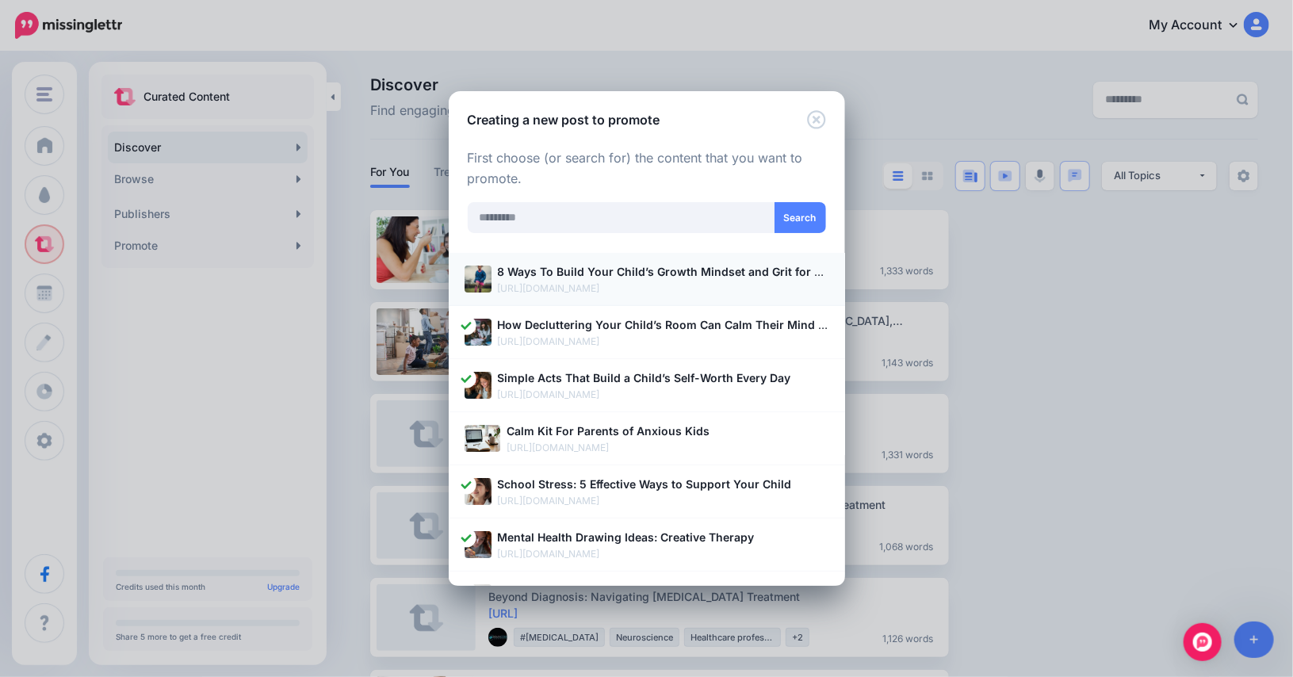
click at [520, 275] on b "8 Ways To Build Your Child’s Growth Mindset and Grit for Lifelong Confidence" at bounding box center [711, 271] width 427 height 13
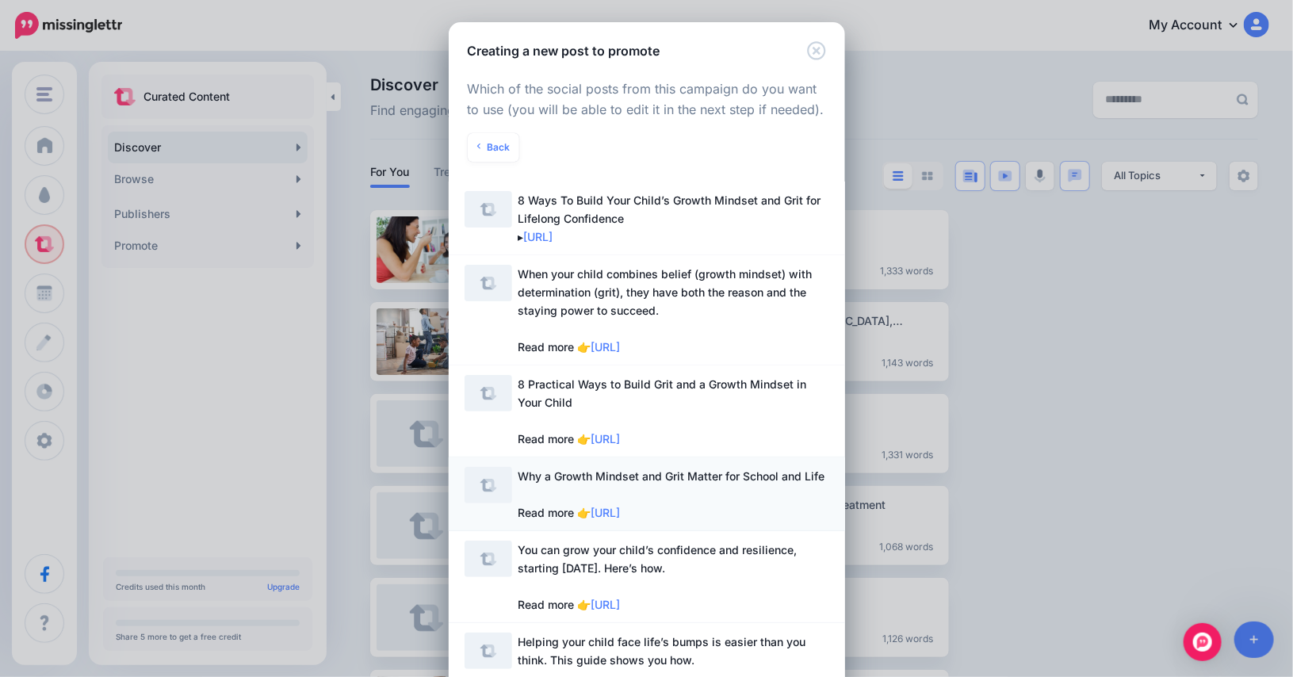
click at [581, 476] on span "Why a Growth Mindset and Grit Matter for School and Life Read more 👉 https://lt…" at bounding box center [671, 494] width 307 height 50
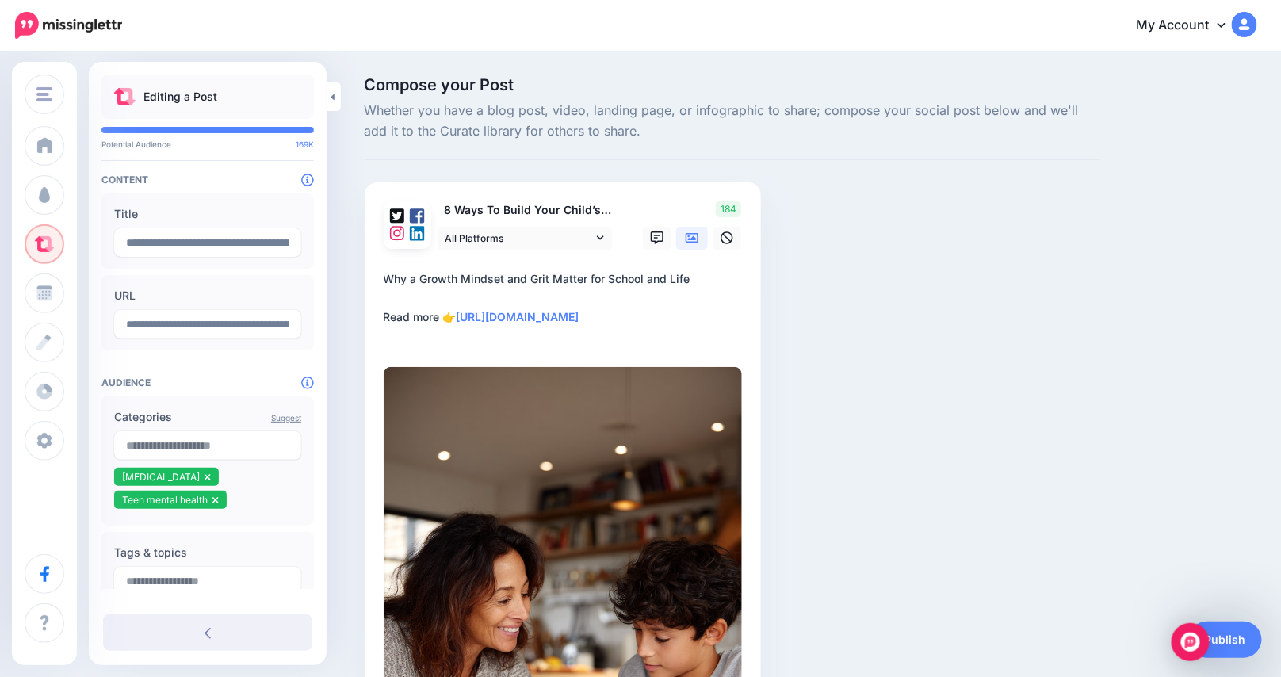
click at [550, 393] on img at bounding box center [563, 635] width 358 height 537
click at [698, 237] on icon at bounding box center [692, 238] width 13 height 10
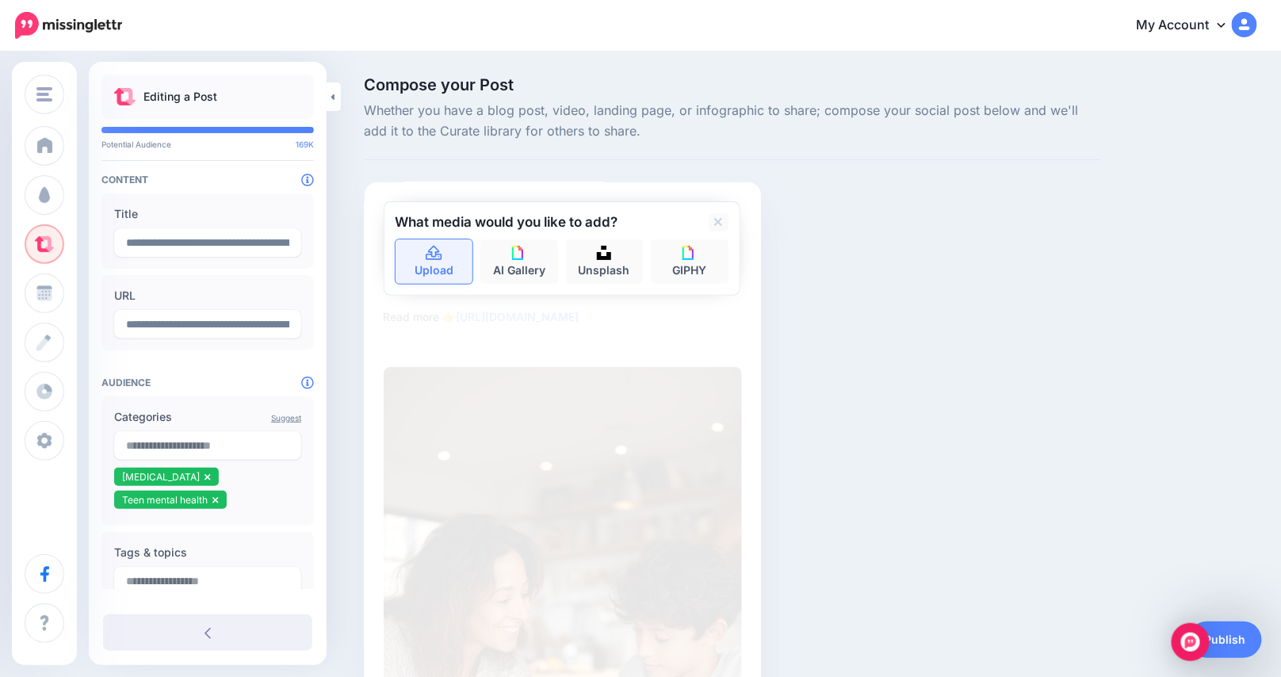
click at [438, 251] on icon at bounding box center [434, 253] width 16 height 14
type textarea "**********"
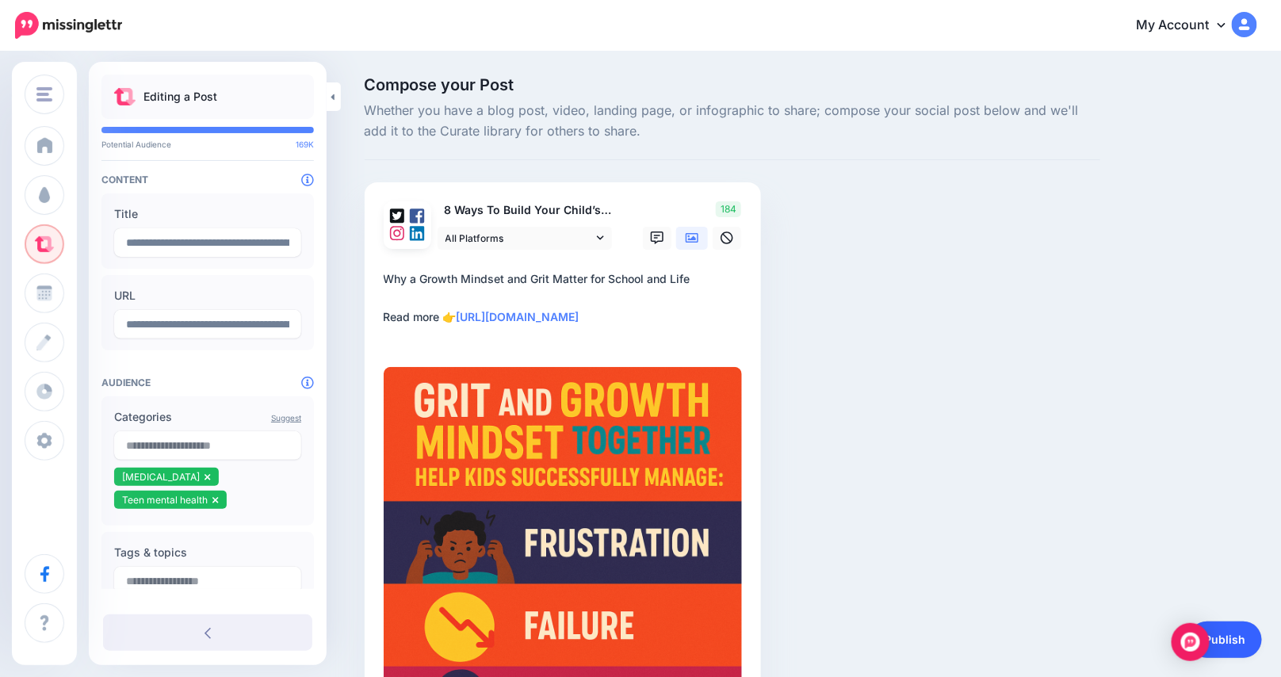
click at [1230, 637] on link "Publish" at bounding box center [1225, 639] width 73 height 36
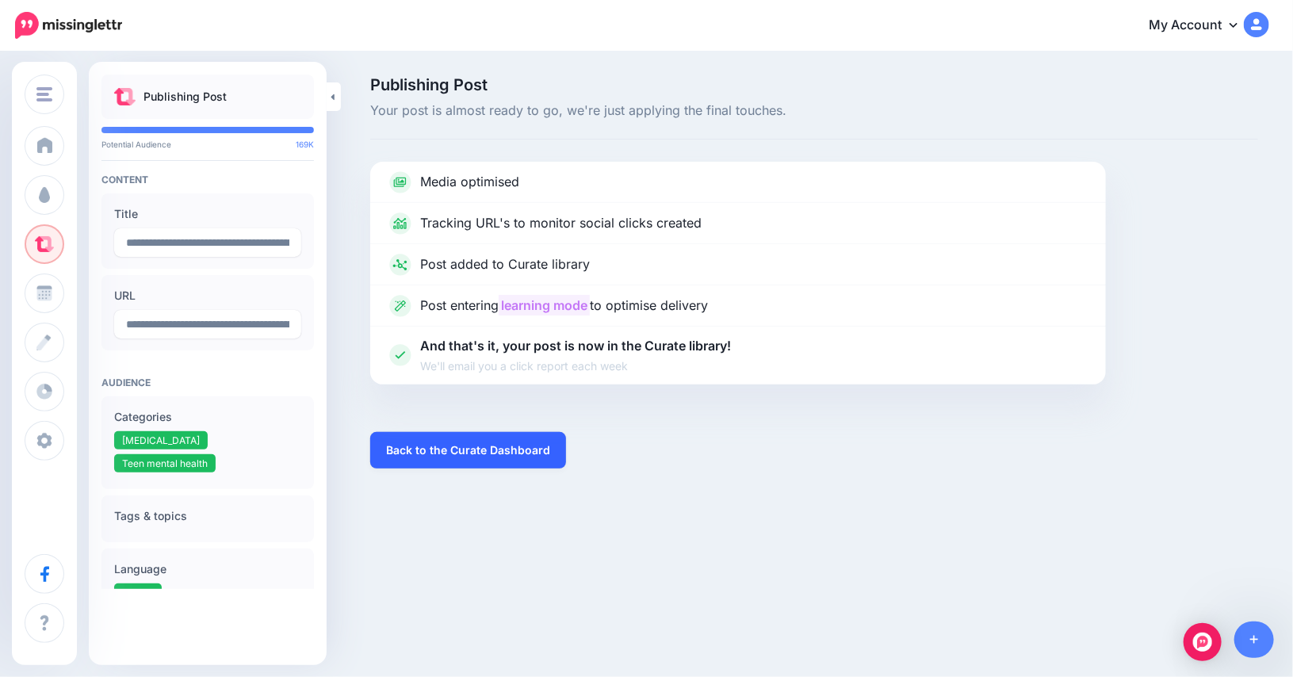
click at [462, 450] on link "Back to the Curate Dashboard" at bounding box center [468, 450] width 196 height 36
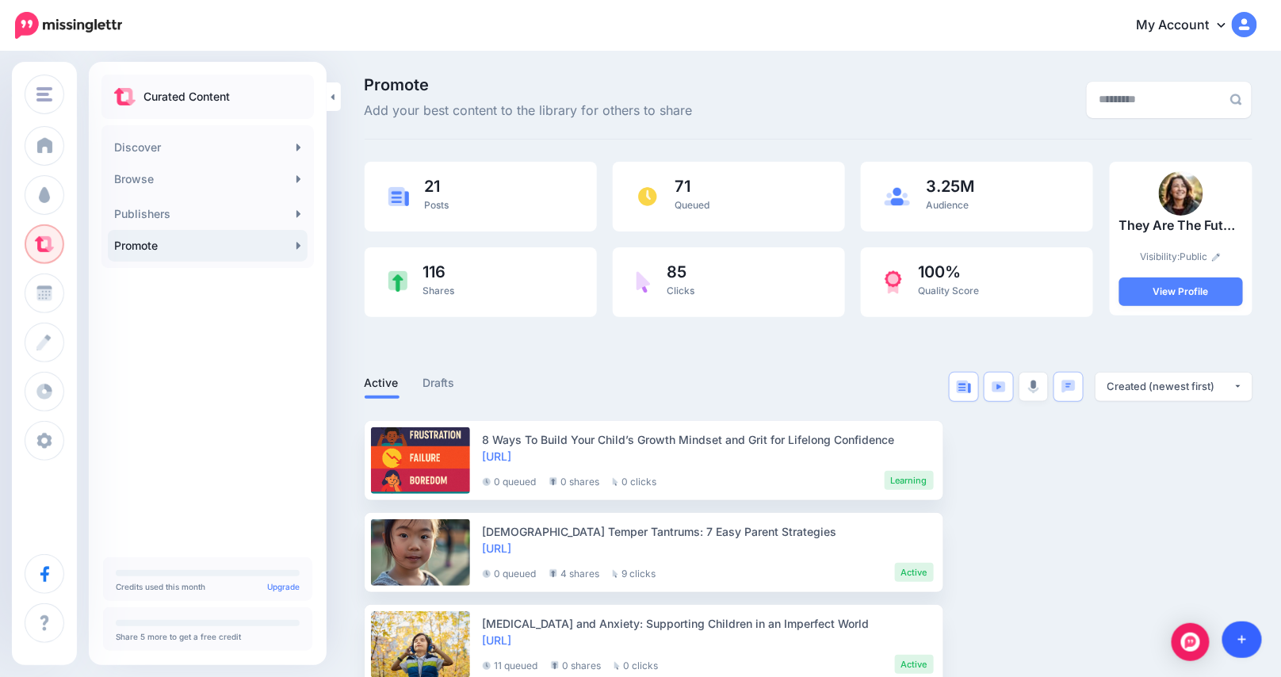
click at [1244, 633] on link at bounding box center [1242, 639] width 40 height 36
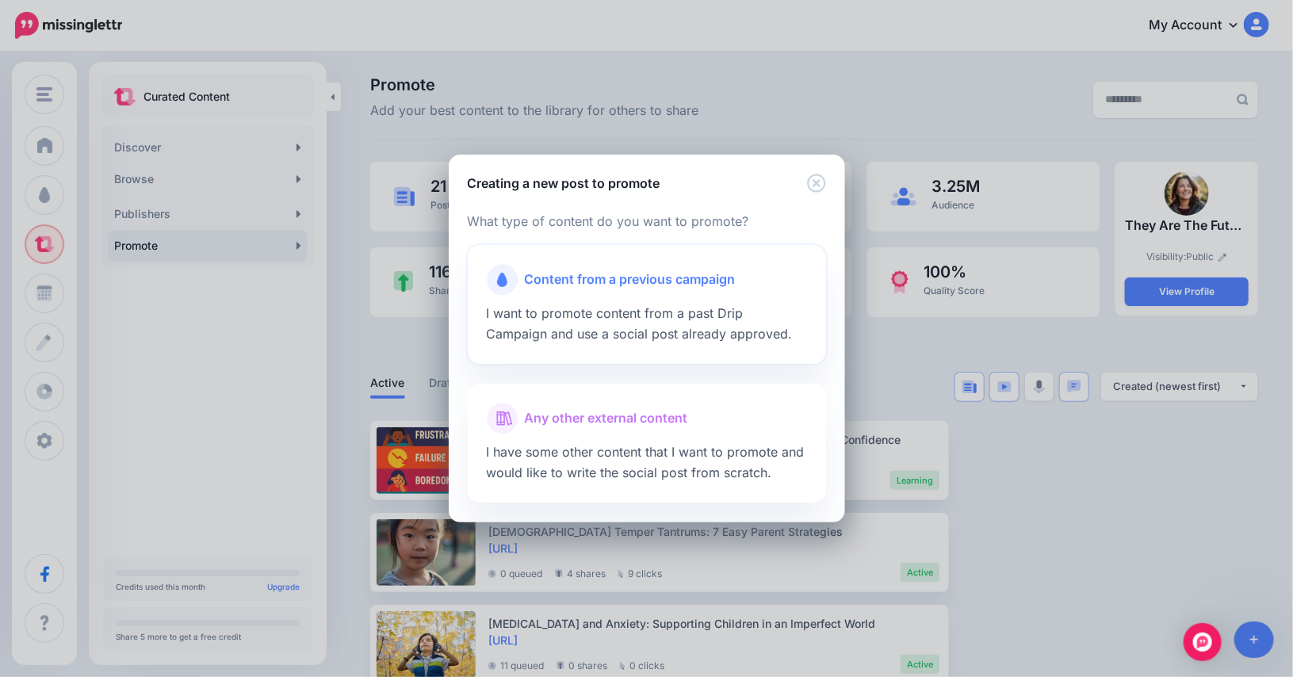
click at [668, 285] on span "Content from a previous campaign" at bounding box center [630, 279] width 211 height 21
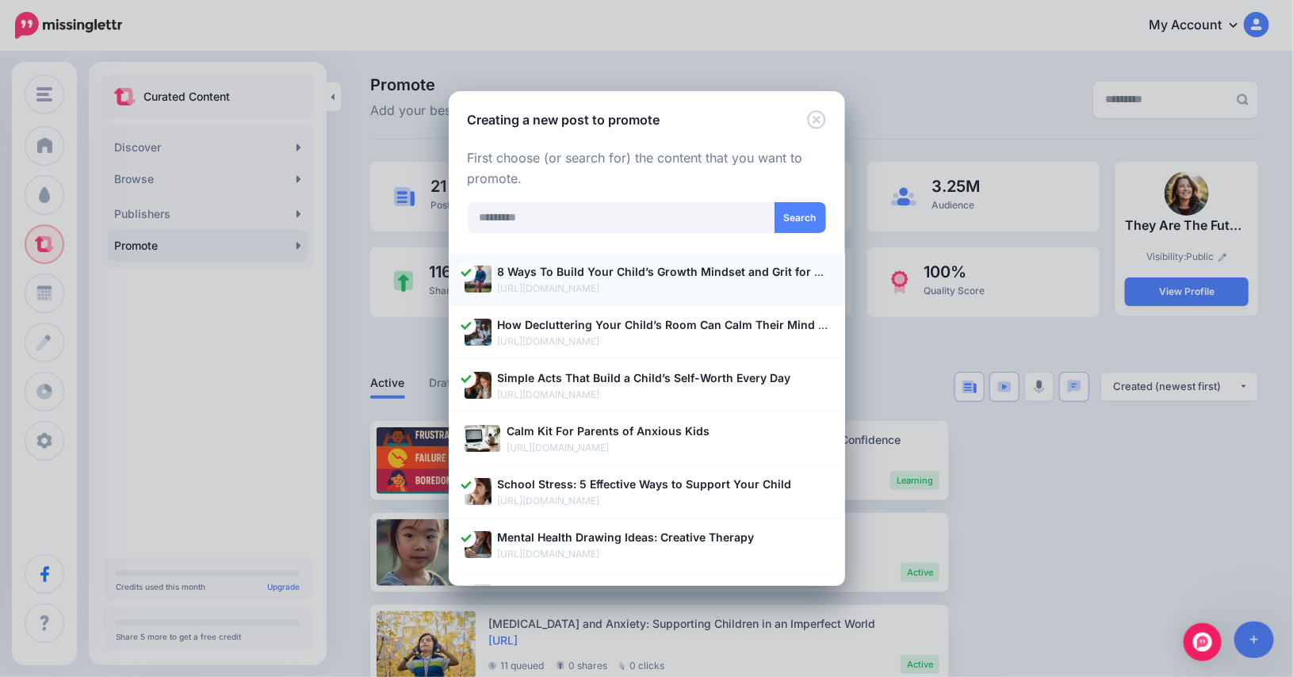
click at [718, 272] on b "8 Ways To Build Your Child’s Growth Mindset and Grit for Lifelong Confidence" at bounding box center [711, 271] width 427 height 13
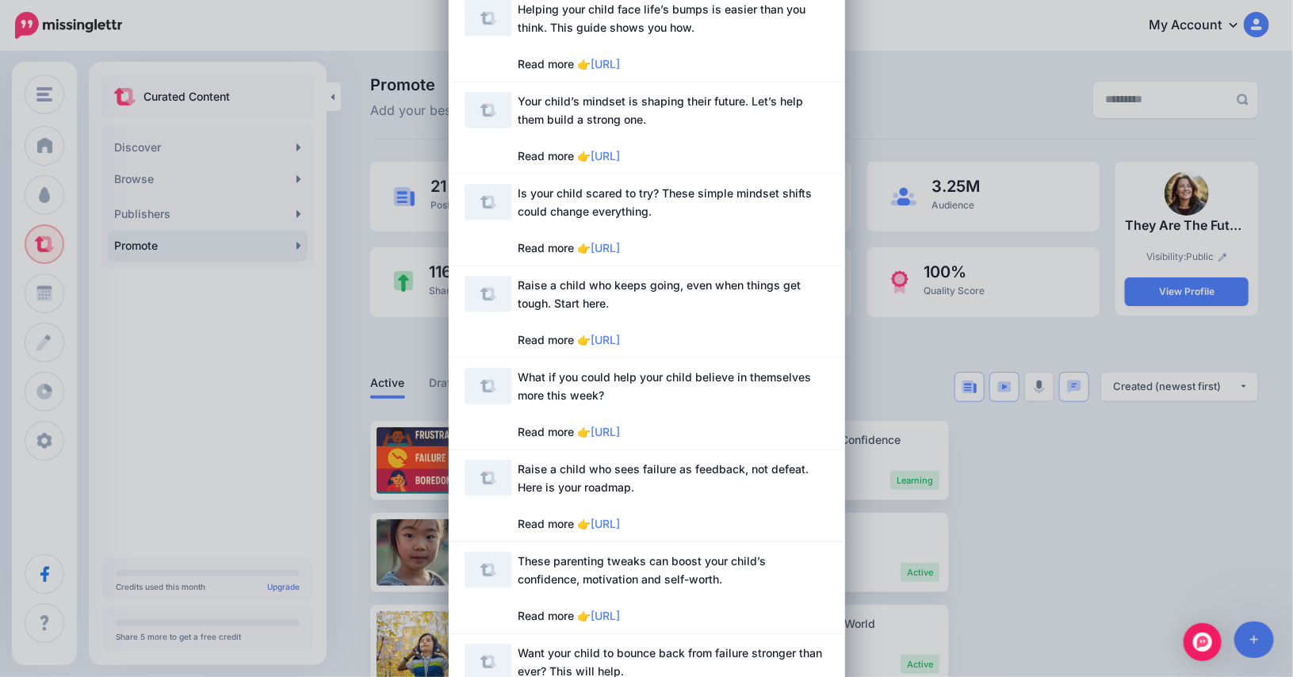
scroll to position [634, 0]
click at [582, 298] on span "Raise a child who keeps going, even when things get tough. Start here. Read mor…" at bounding box center [659, 311] width 283 height 68
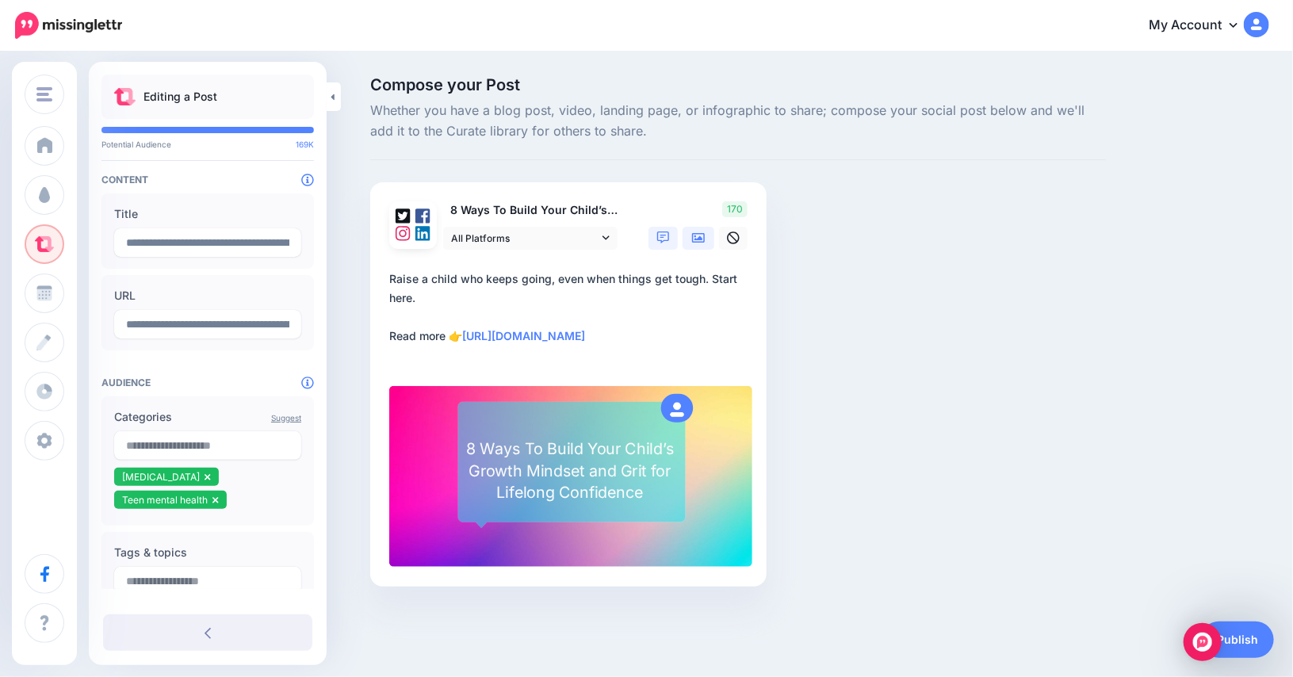
click at [705, 235] on link at bounding box center [698, 238] width 32 height 23
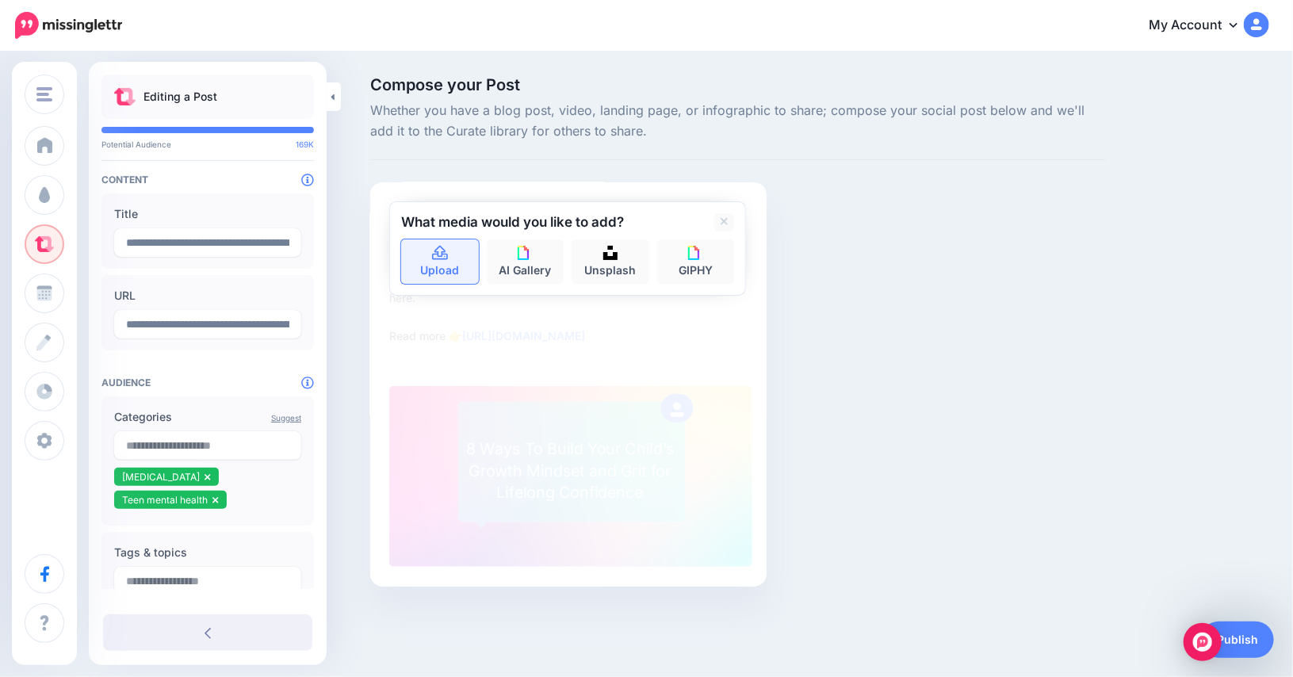
click at [442, 254] on icon at bounding box center [440, 253] width 18 height 14
type textarea "**********"
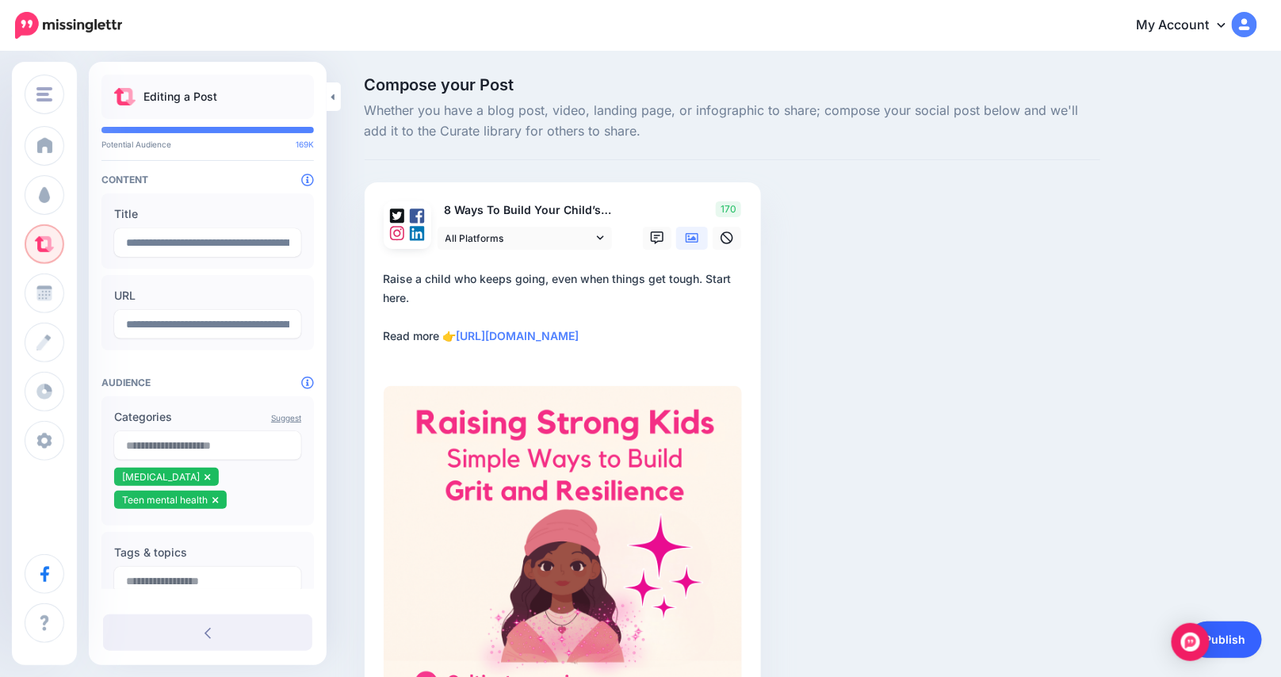
click at [1227, 637] on link "Publish" at bounding box center [1225, 639] width 73 height 36
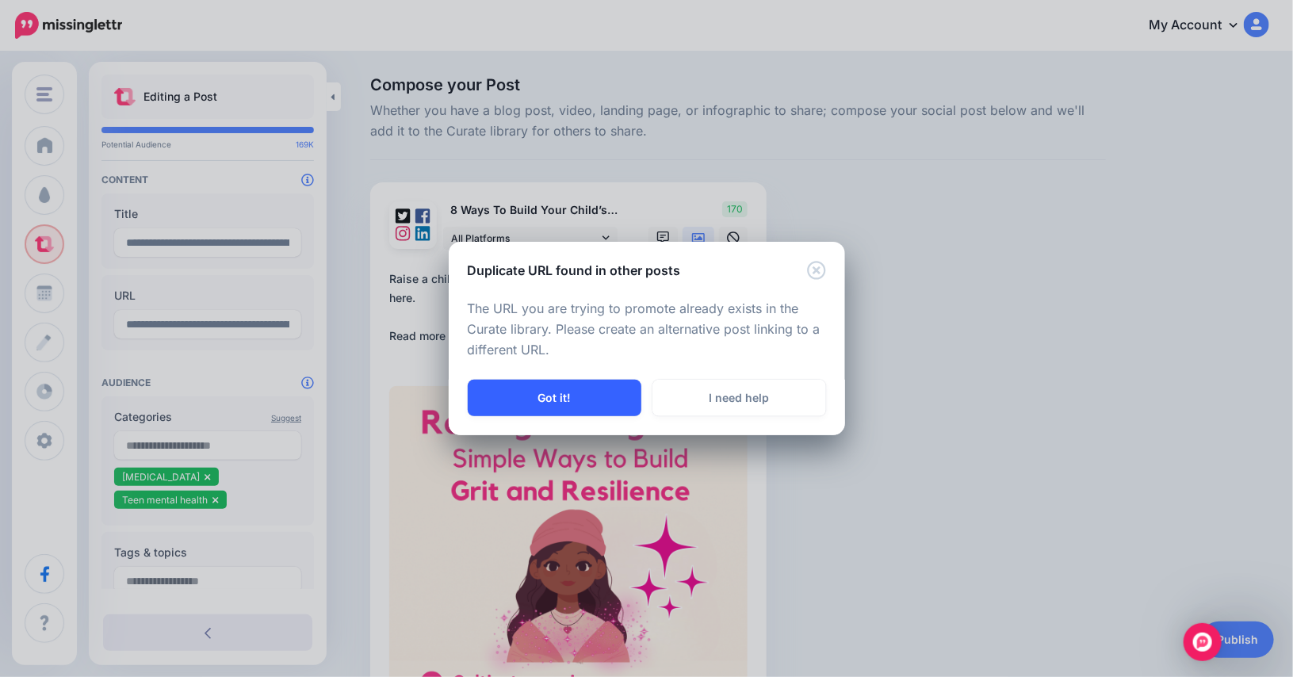
click at [592, 400] on button "Got it!" at bounding box center [555, 398] width 174 height 36
